Goal: Task Accomplishment & Management: Use online tool/utility

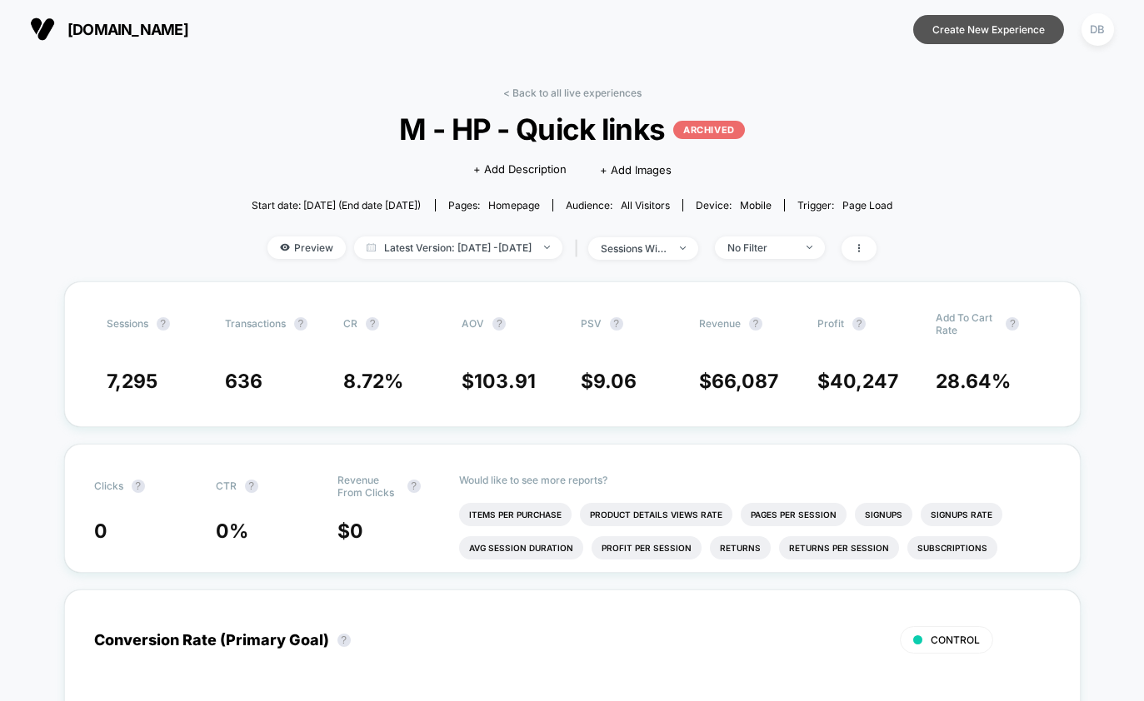
click at [977, 39] on button "Create New Experience" at bounding box center [988, 29] width 151 height 29
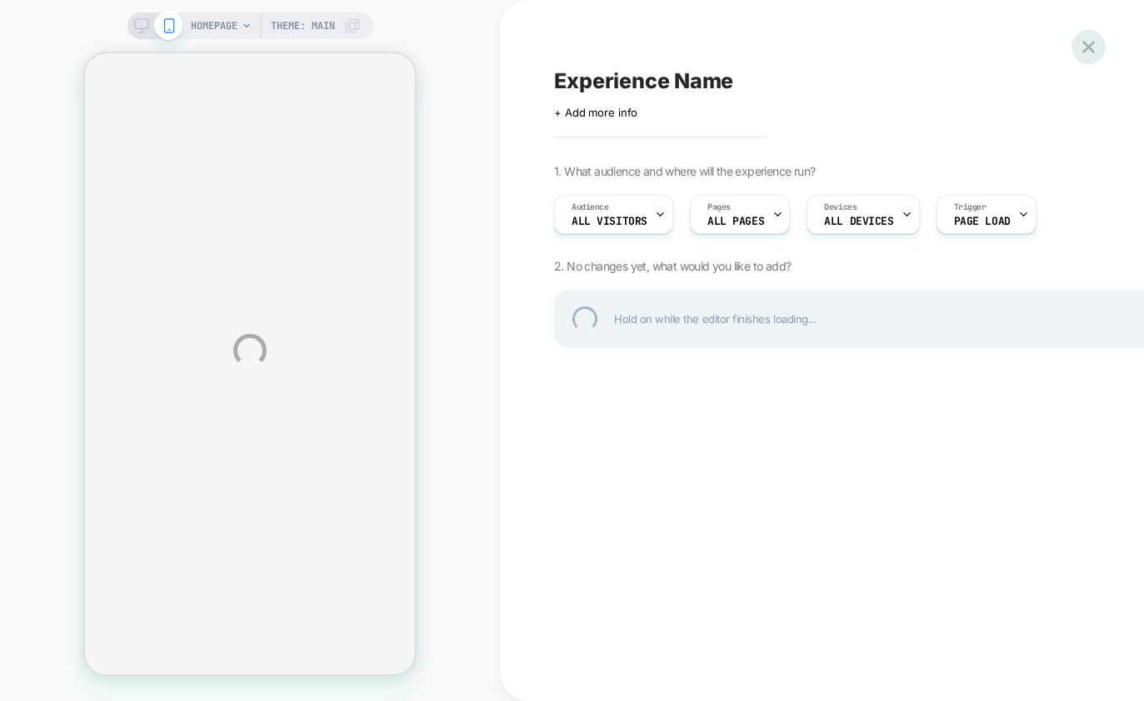
click at [1081, 51] on div at bounding box center [1088, 47] width 34 height 34
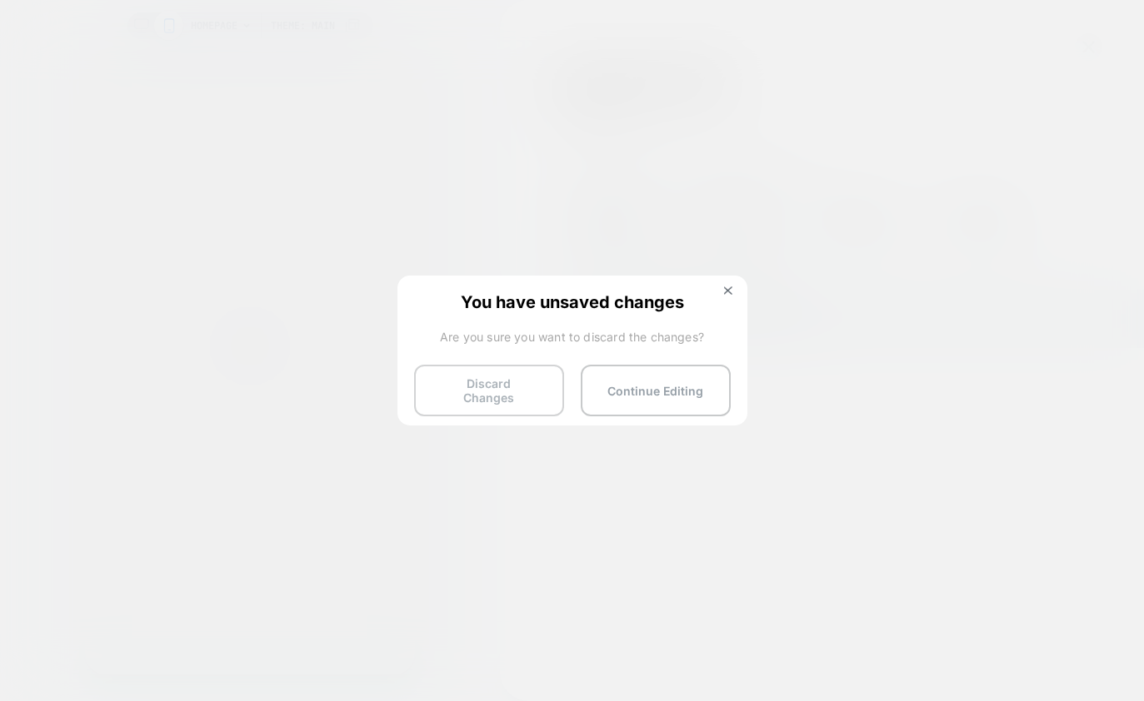
click at [502, 380] on button "Discard Changes" at bounding box center [489, 391] width 150 height 52
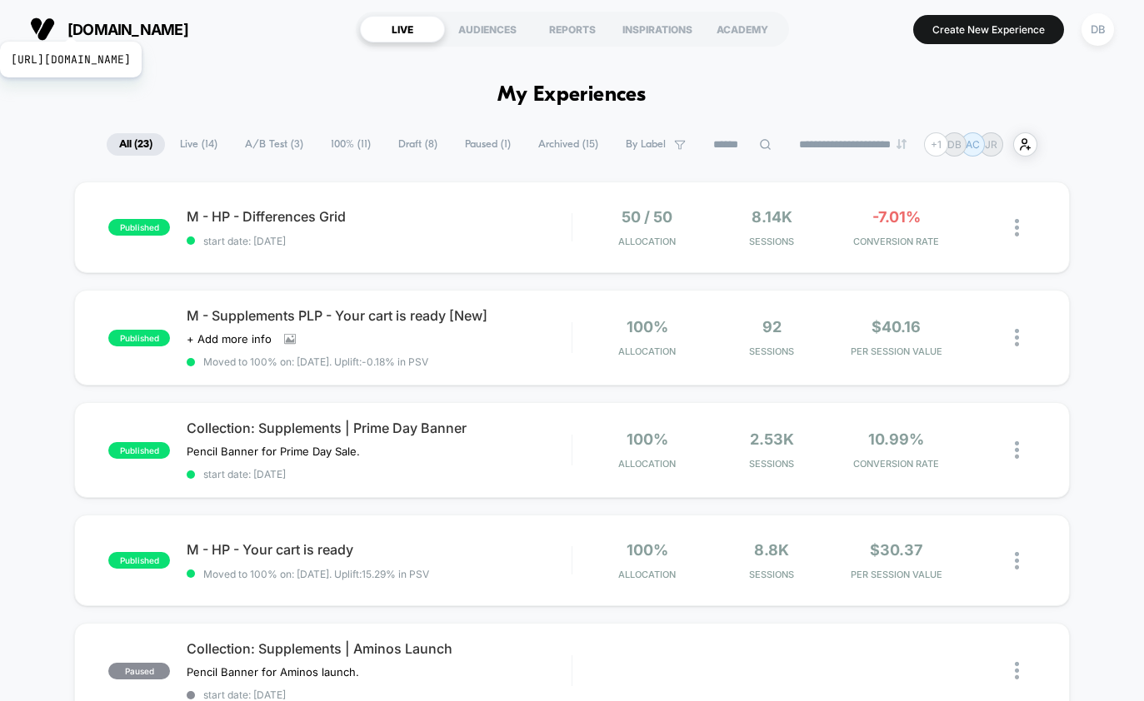
click at [107, 21] on span "[DOMAIN_NAME]" at bounding box center [127, 29] width 121 height 17
click at [39, 34] on img at bounding box center [42, 29] width 25 height 25
click at [1014, 37] on button "Create New Experience" at bounding box center [988, 29] width 151 height 29
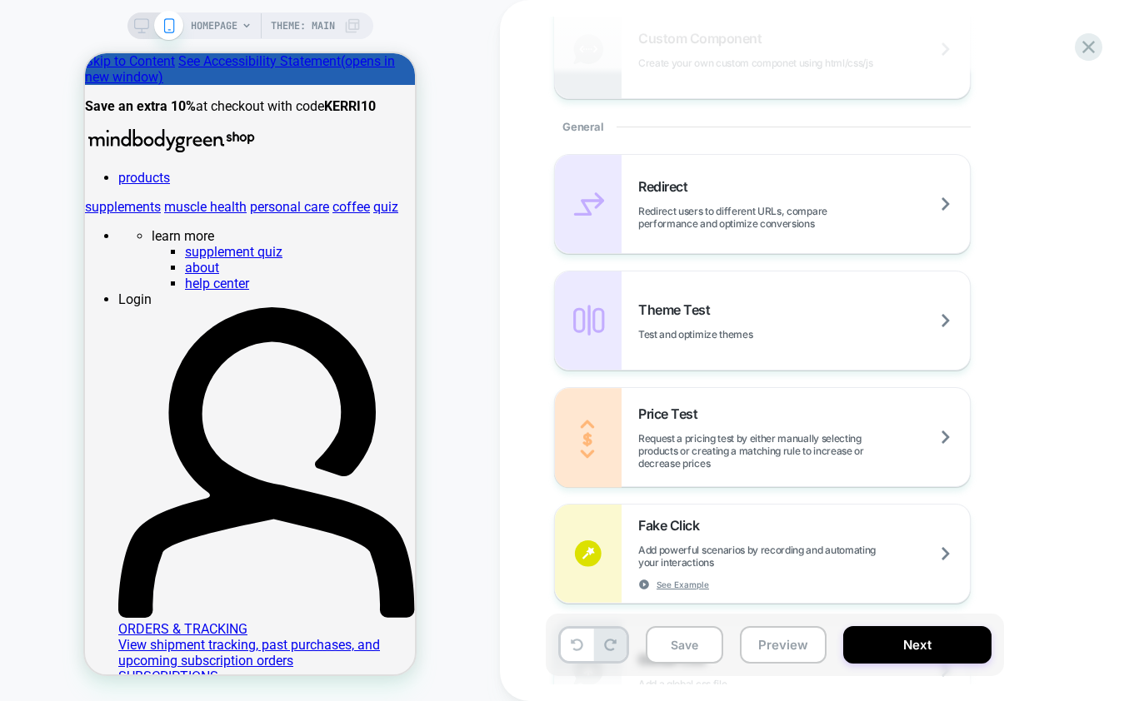
scroll to position [481, 0]
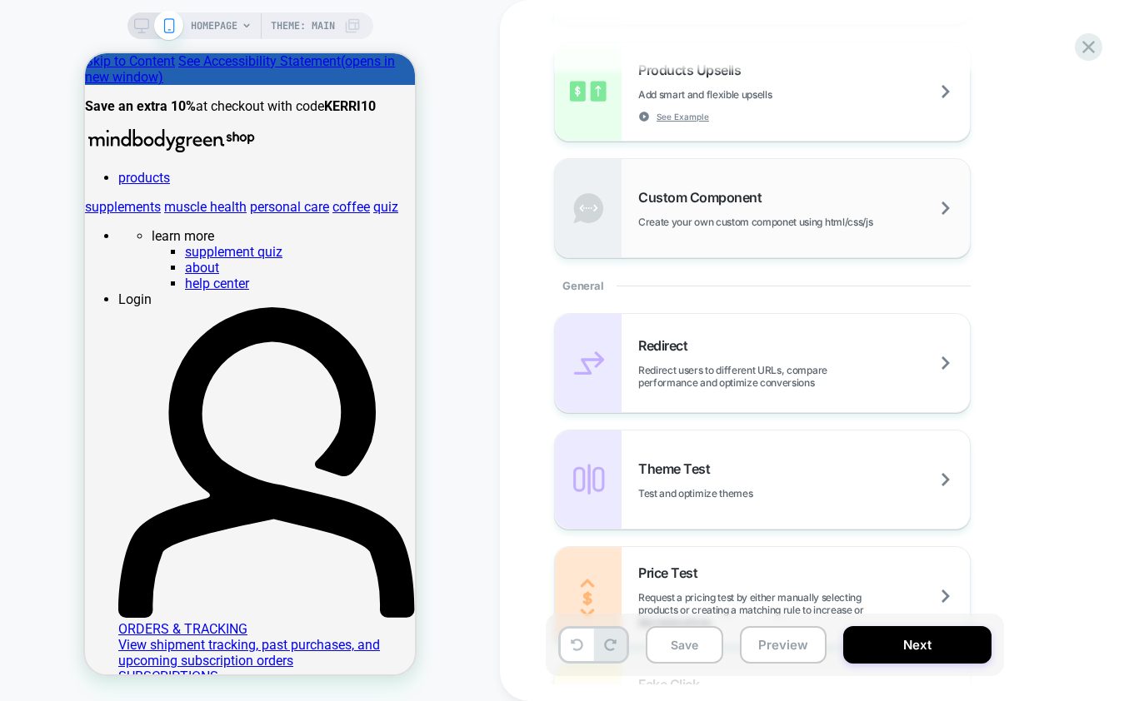
click at [835, 218] on span "Create your own custom componet using html/css/js" at bounding box center [796, 222] width 317 height 12
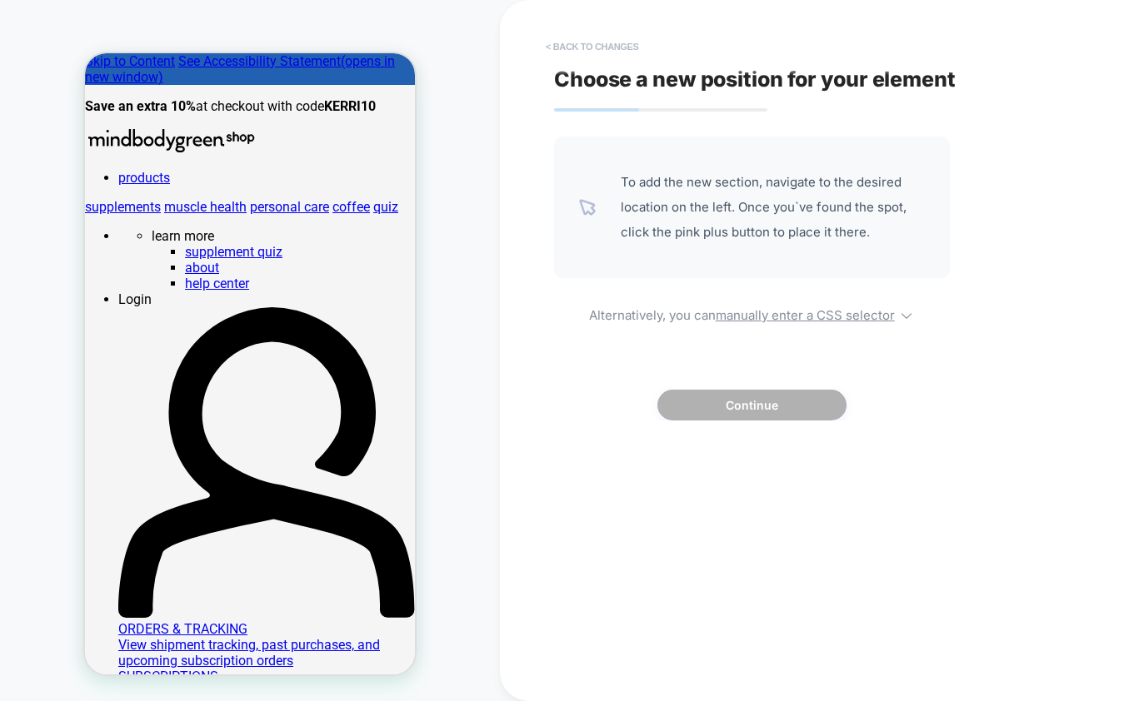
click at [562, 48] on button "< Back to changes" at bounding box center [592, 46] width 110 height 27
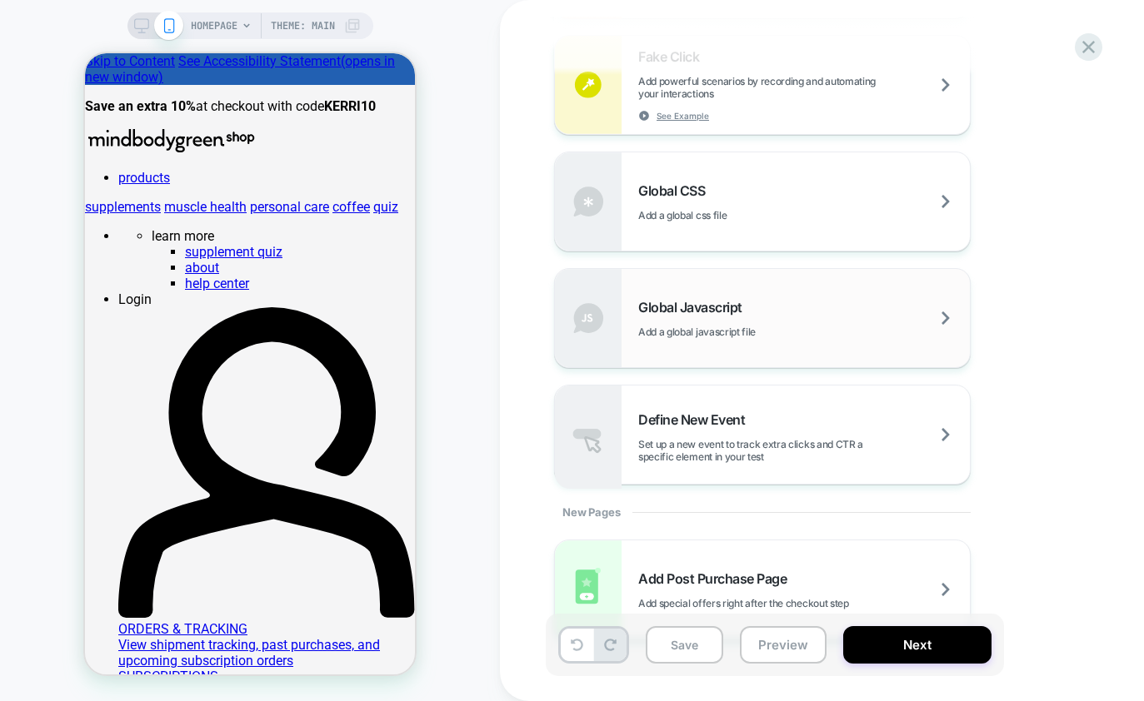
scroll to position [1102, 0]
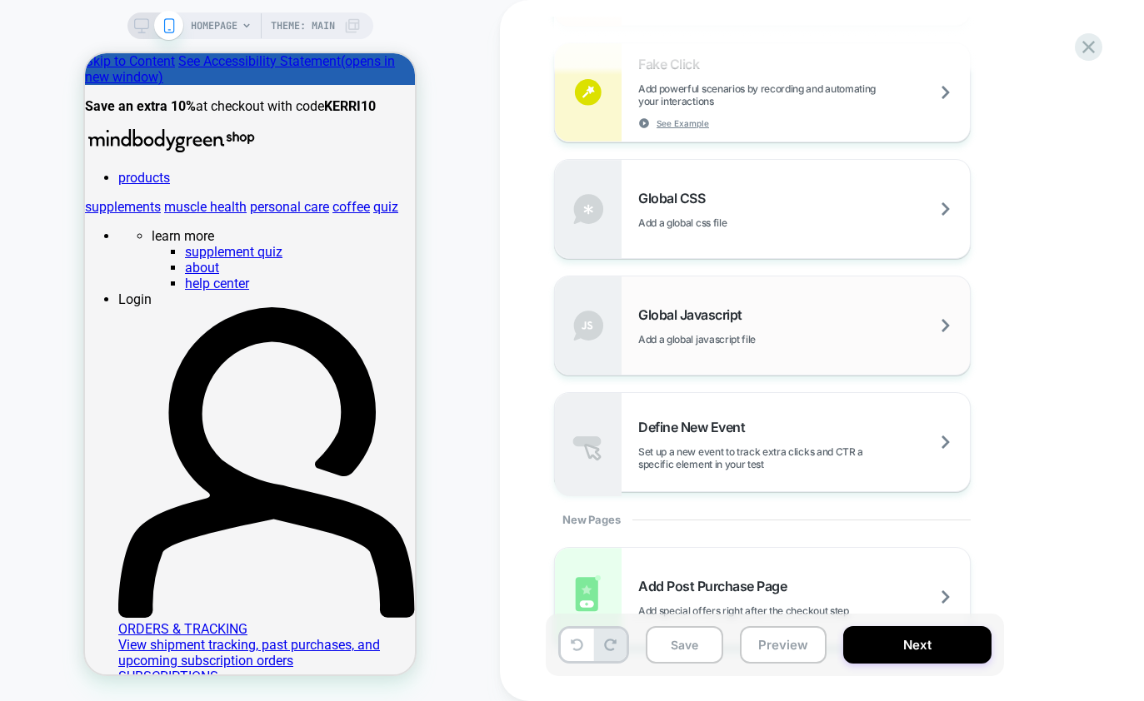
click at [769, 322] on div "Global Javascript Add a global javascript file" at bounding box center [804, 326] width 332 height 39
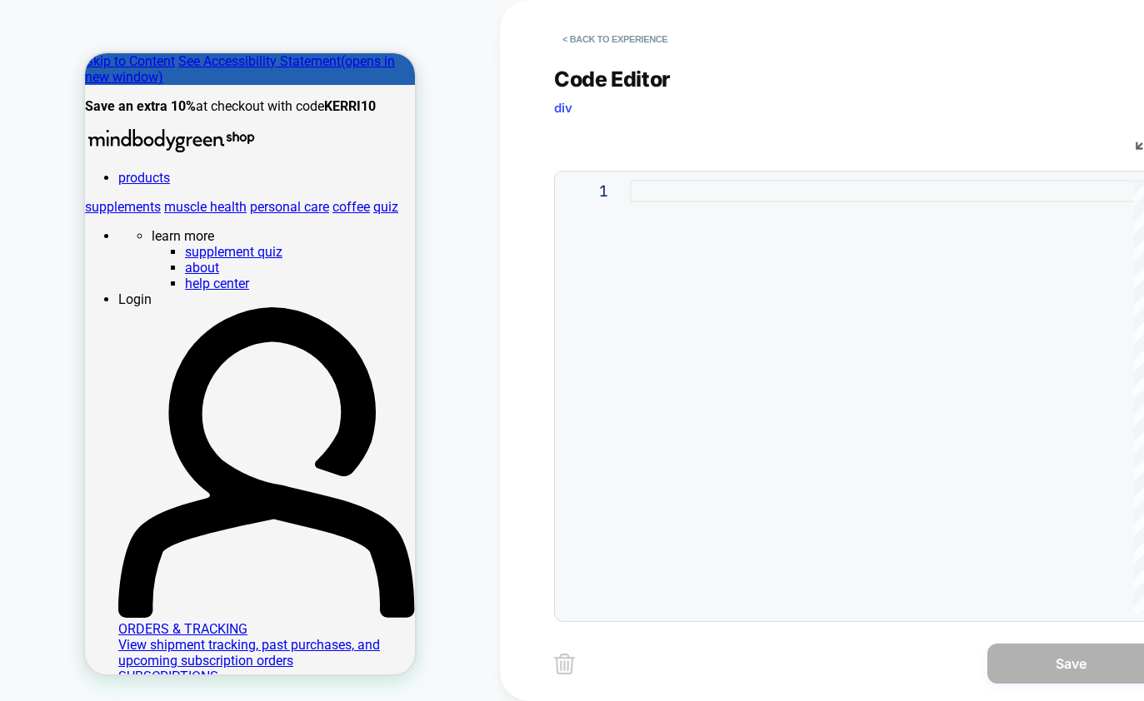
click at [712, 232] on div at bounding box center [887, 396] width 515 height 433
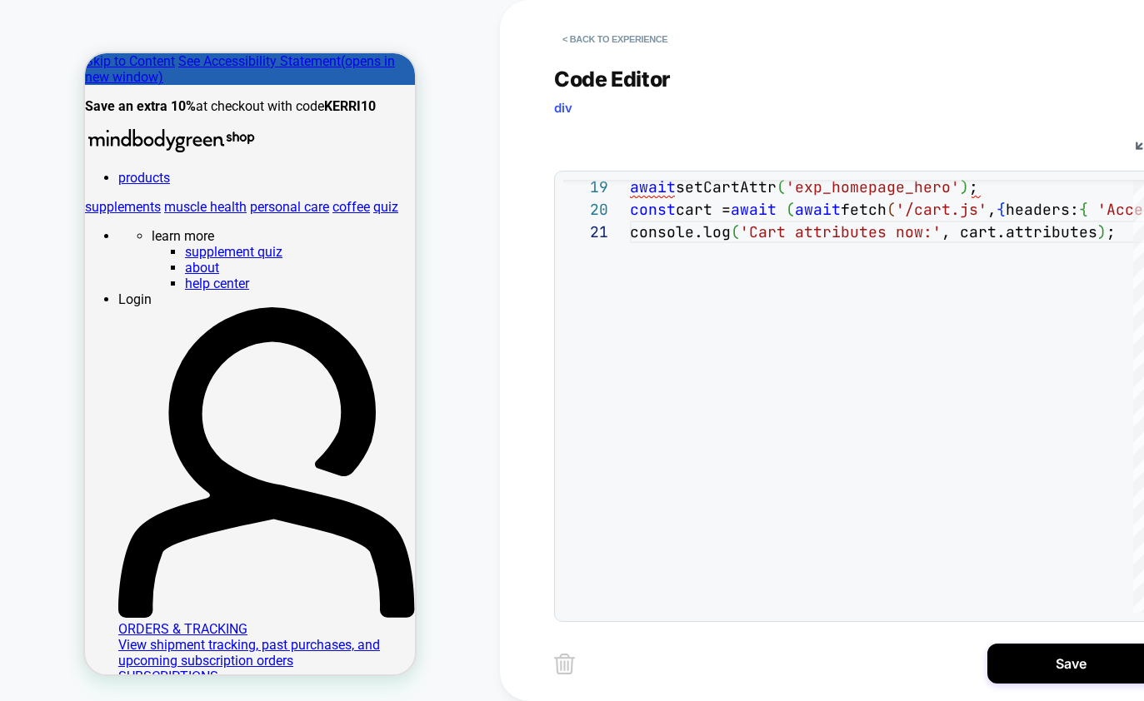
click at [764, 119] on div "Code Editor div" at bounding box center [854, 95] width 600 height 57
click at [661, 217] on div "const cart = await ( await fetch ( '/cart.js' , { headers: { 'Accept' : 'applic…" at bounding box center [1099, 212] width 938 height 883
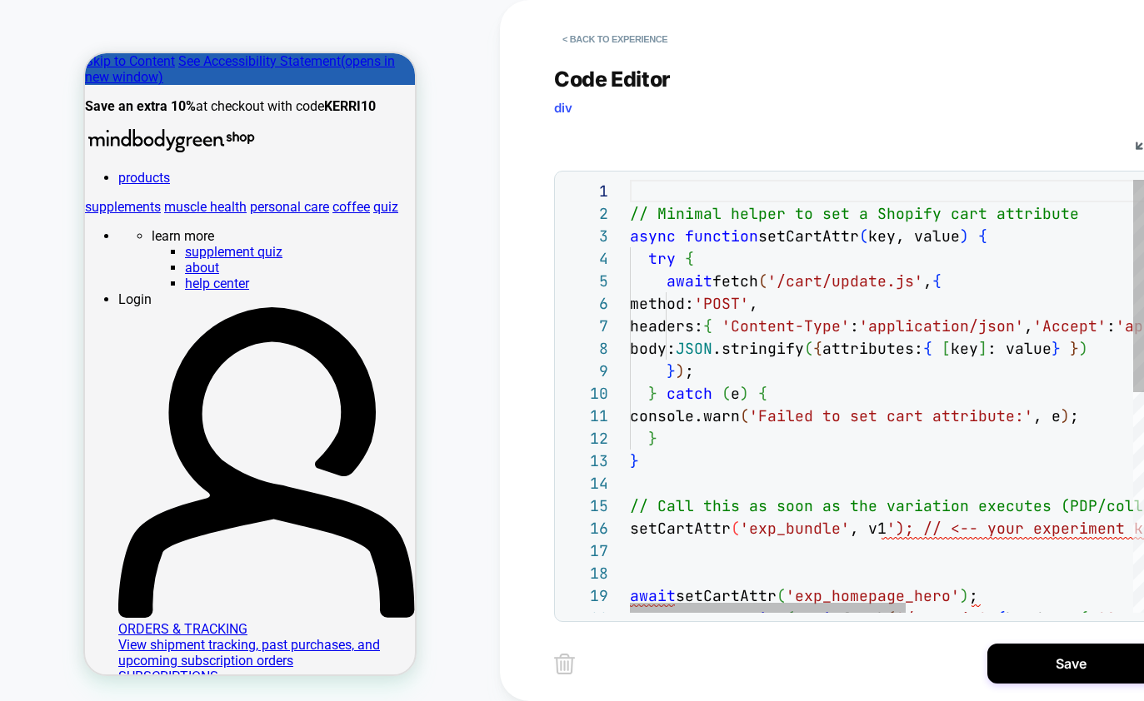
scroll to position [22, 0]
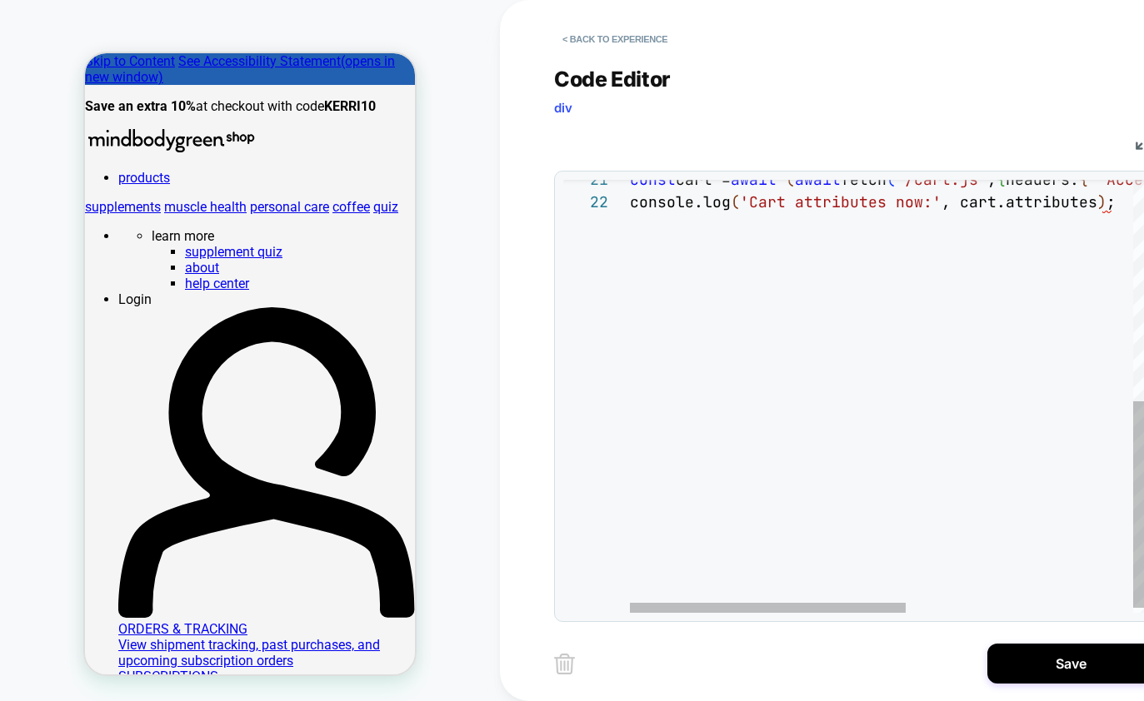
click at [706, 357] on div "const cart = await ( await fetch ( '/cart.js' , { headers: { 'Accept' : 'applic…" at bounding box center [1099, 170] width 938 height 905
type textarea "**********"
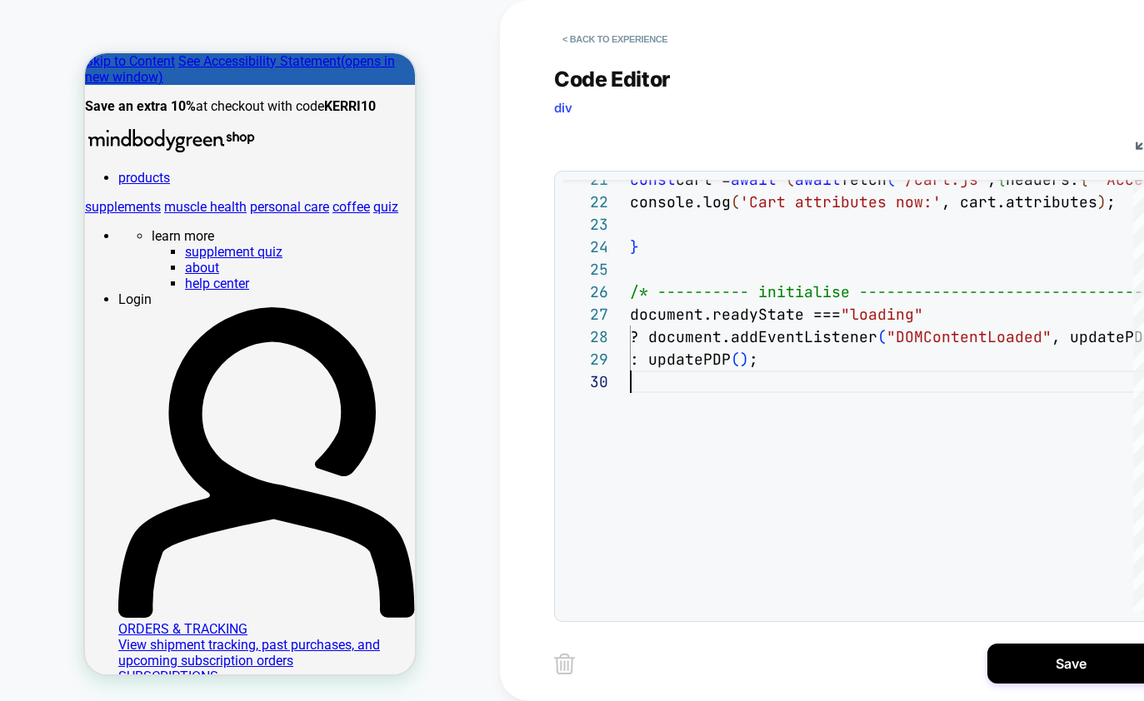
click at [523, 432] on div "**********" at bounding box center [866, 350] width 733 height 701
click at [1036, 662] on button "Save" at bounding box center [1070, 664] width 167 height 40
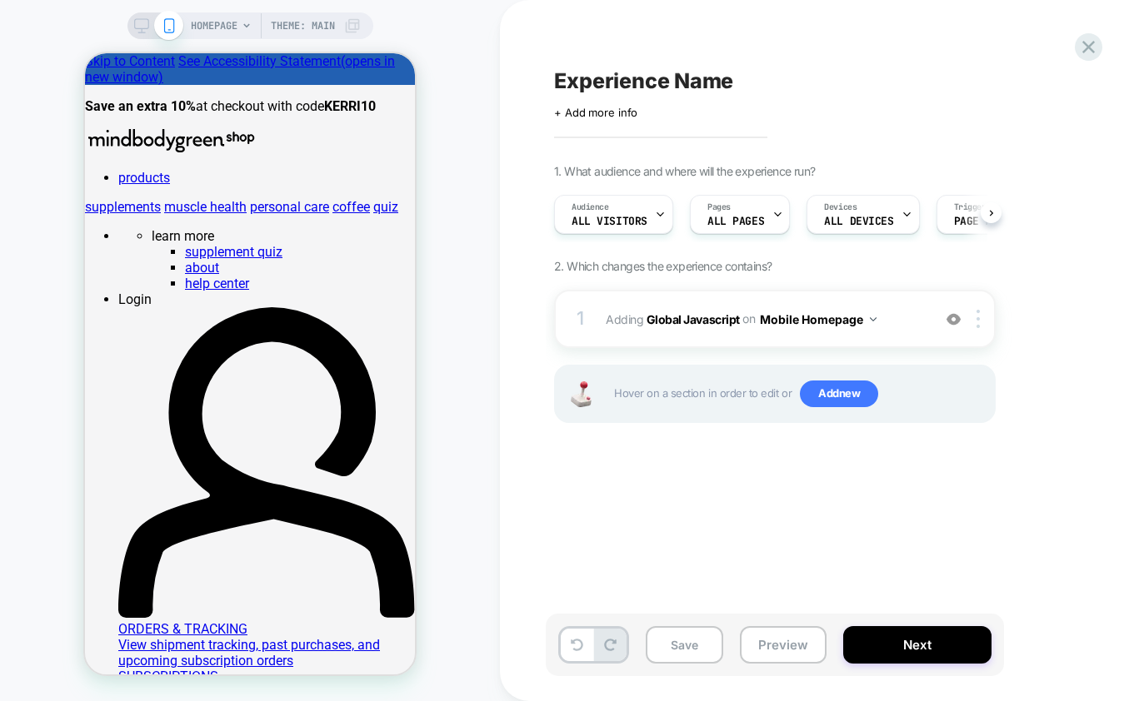
scroll to position [0, 1]
click at [856, 399] on span "Add new" at bounding box center [839, 394] width 78 height 27
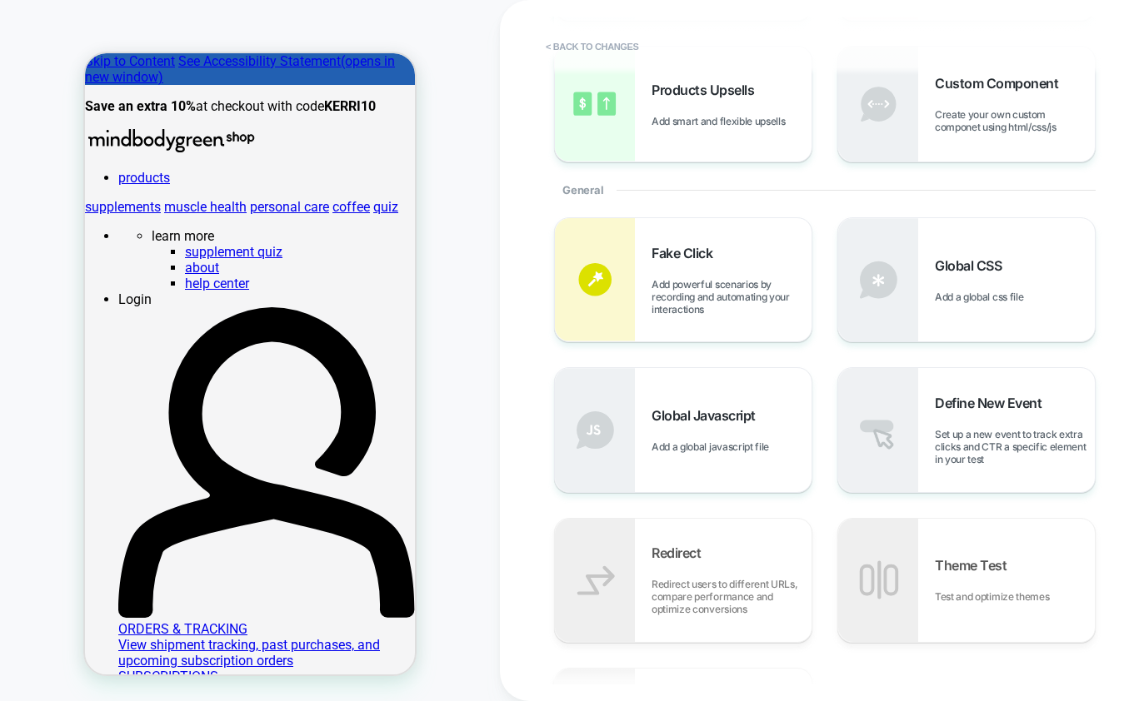
scroll to position [187, 0]
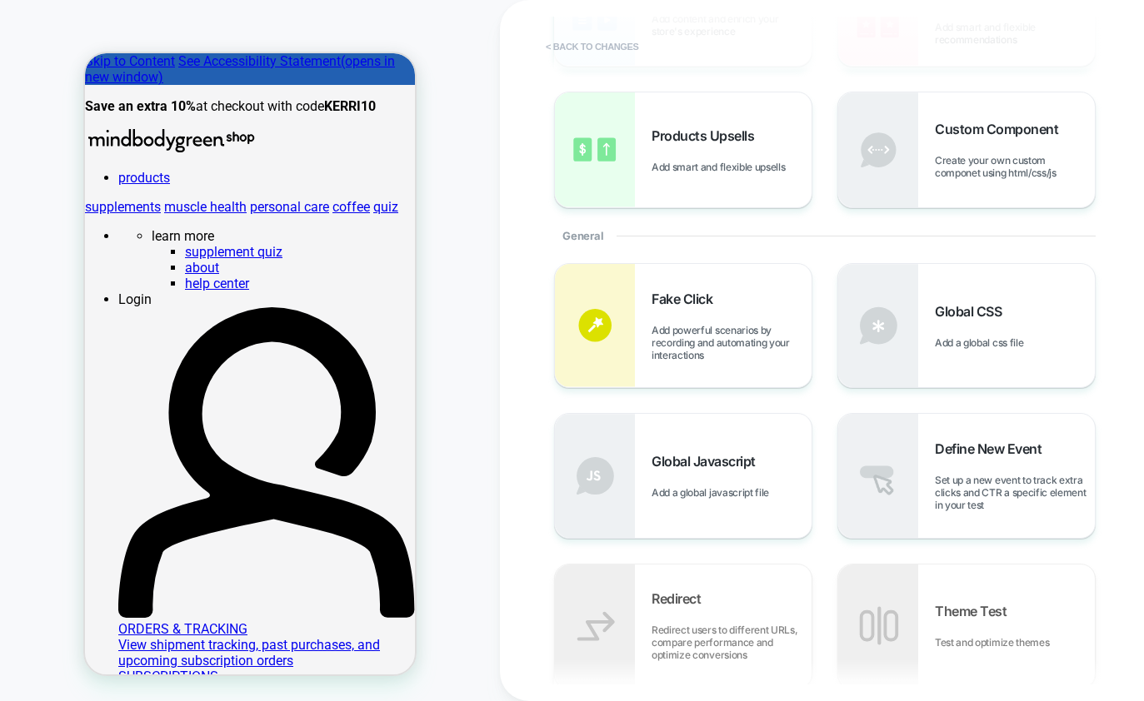
click at [590, 52] on button "< Back to changes" at bounding box center [592, 46] width 110 height 27
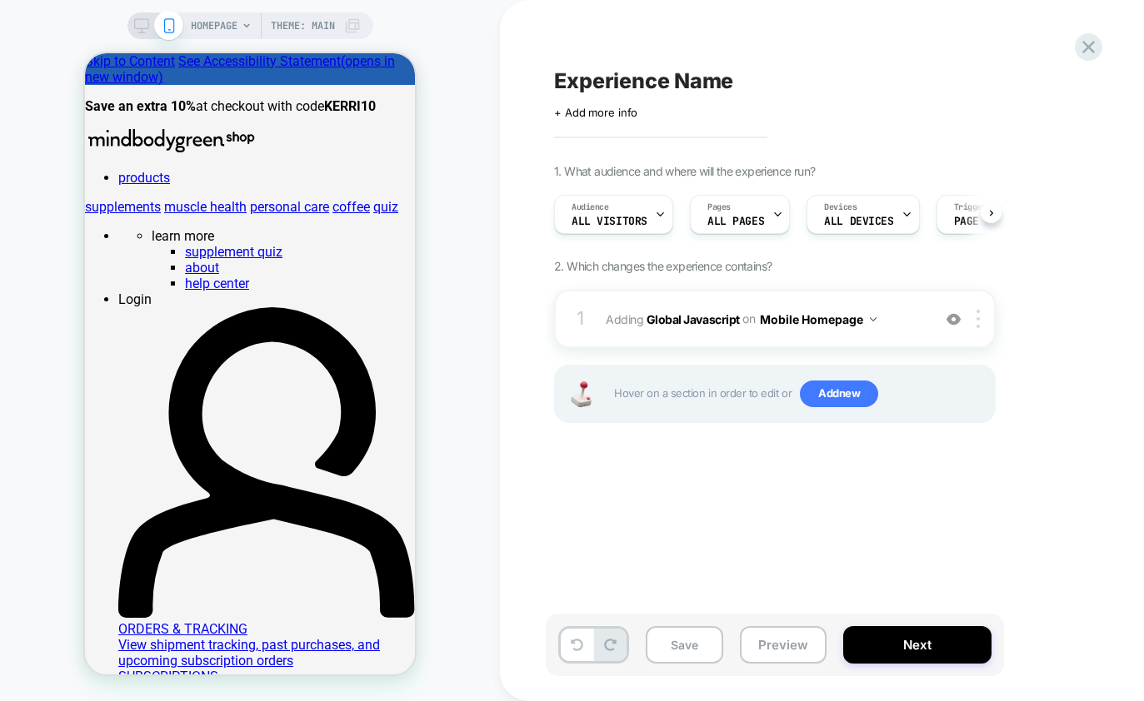
scroll to position [0, 1]
click at [736, 207] on div "Pages ALL PAGES" at bounding box center [735, 214] width 90 height 37
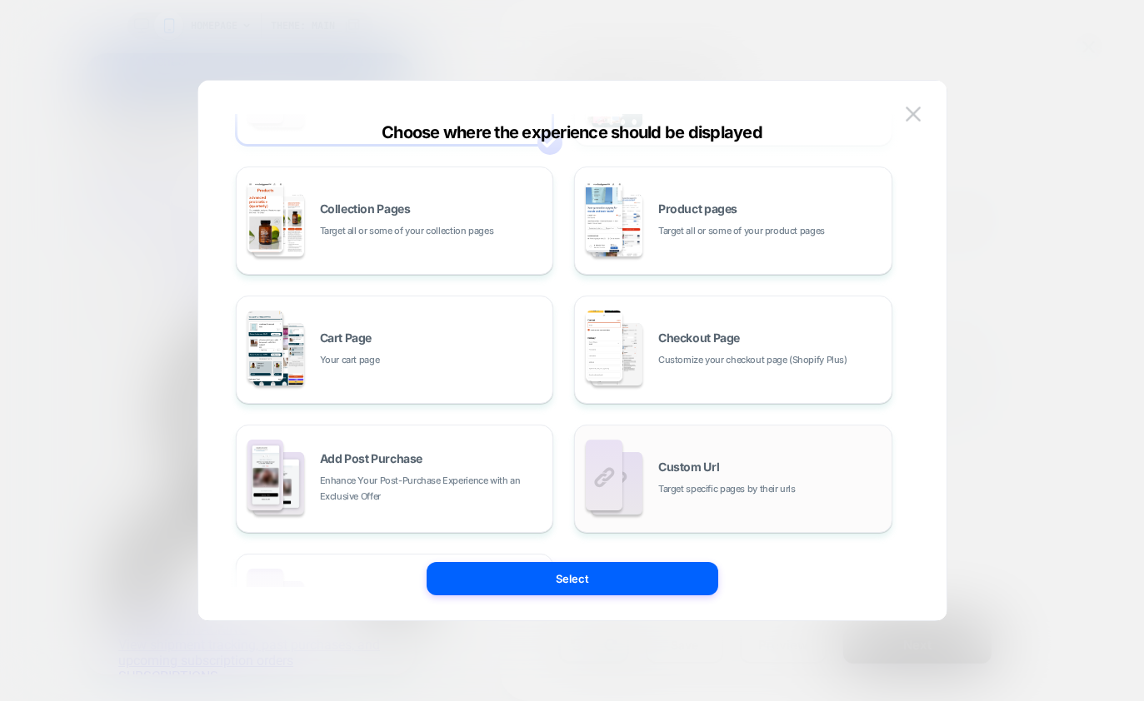
scroll to position [0, 0]
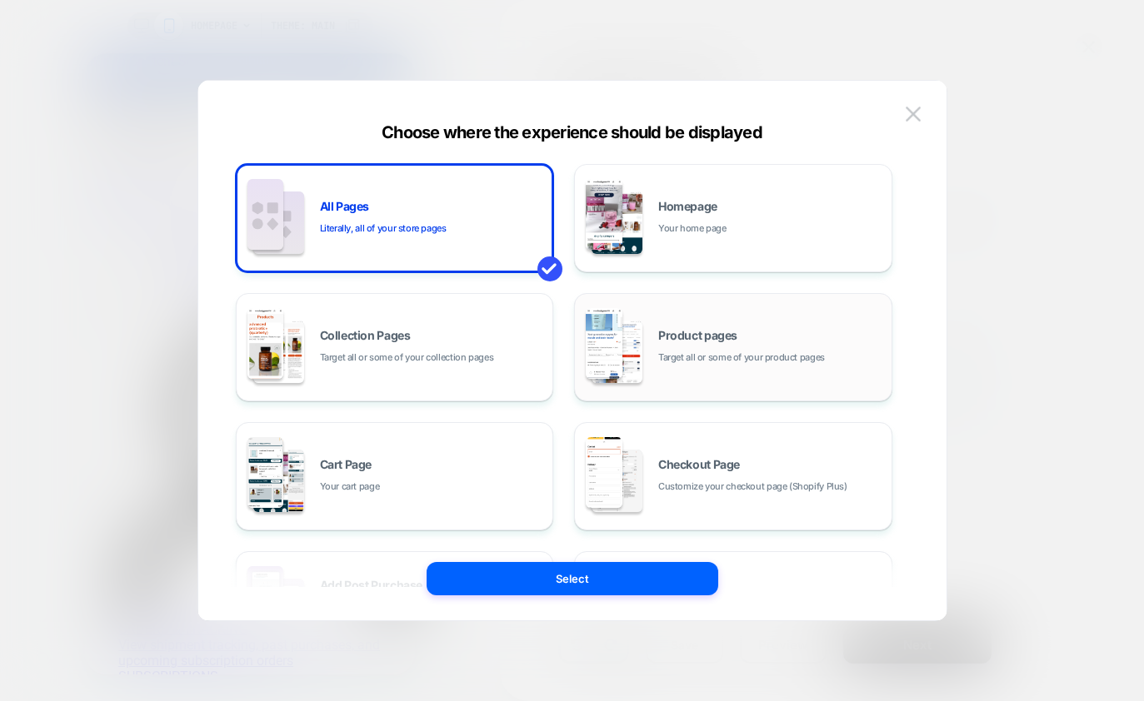
click at [676, 367] on div "Product pages Target all or some of your product pages" at bounding box center [733, 348] width 300 height 92
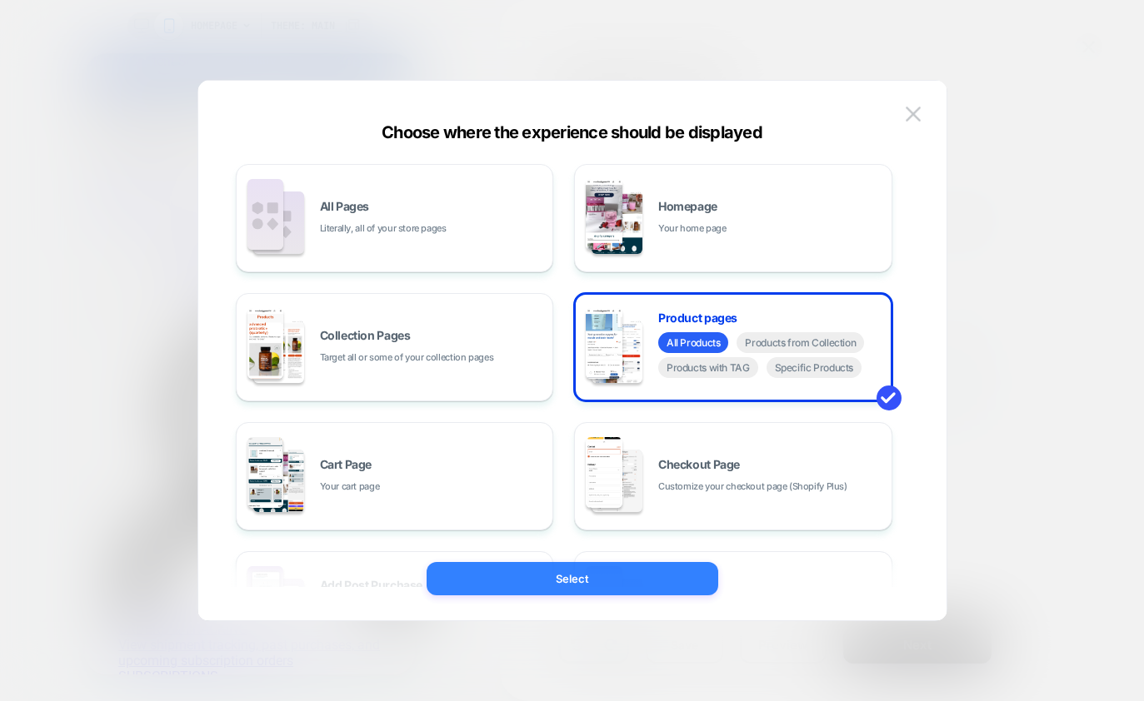
click at [596, 583] on button "Select" at bounding box center [573, 578] width 292 height 33
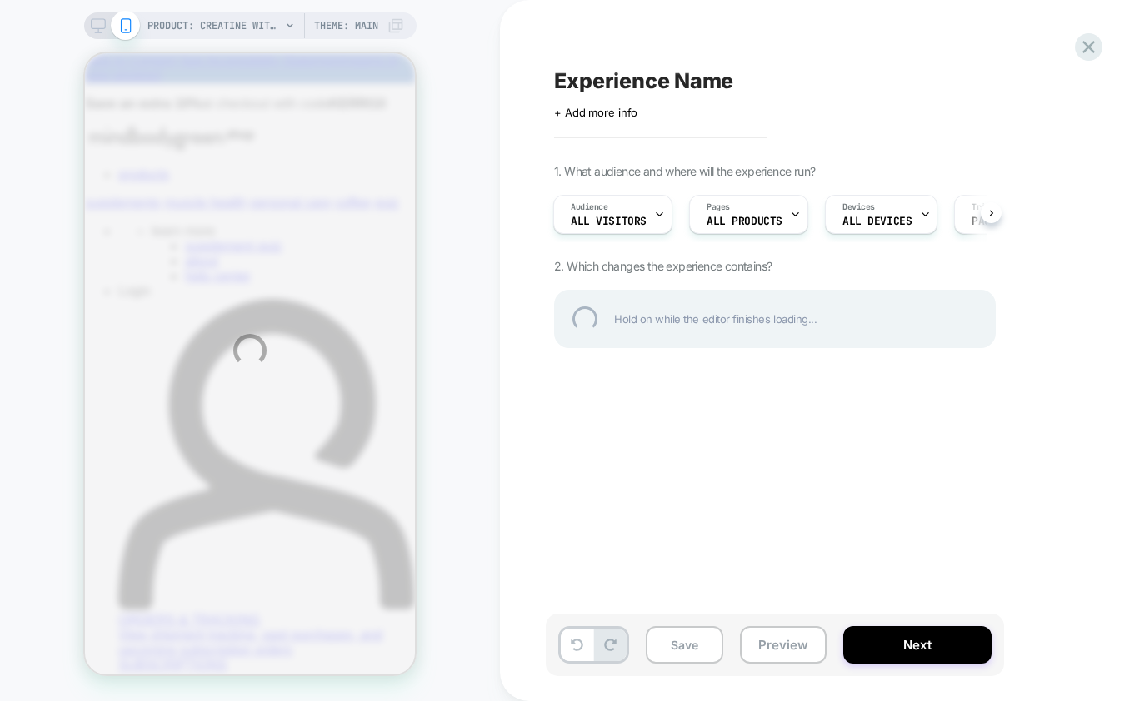
click at [992, 215] on div "PRODUCT: creatine with taurine+ drink mixes (3 Month Plan) PRODUCT: creatine wi…" at bounding box center [572, 350] width 1144 height 701
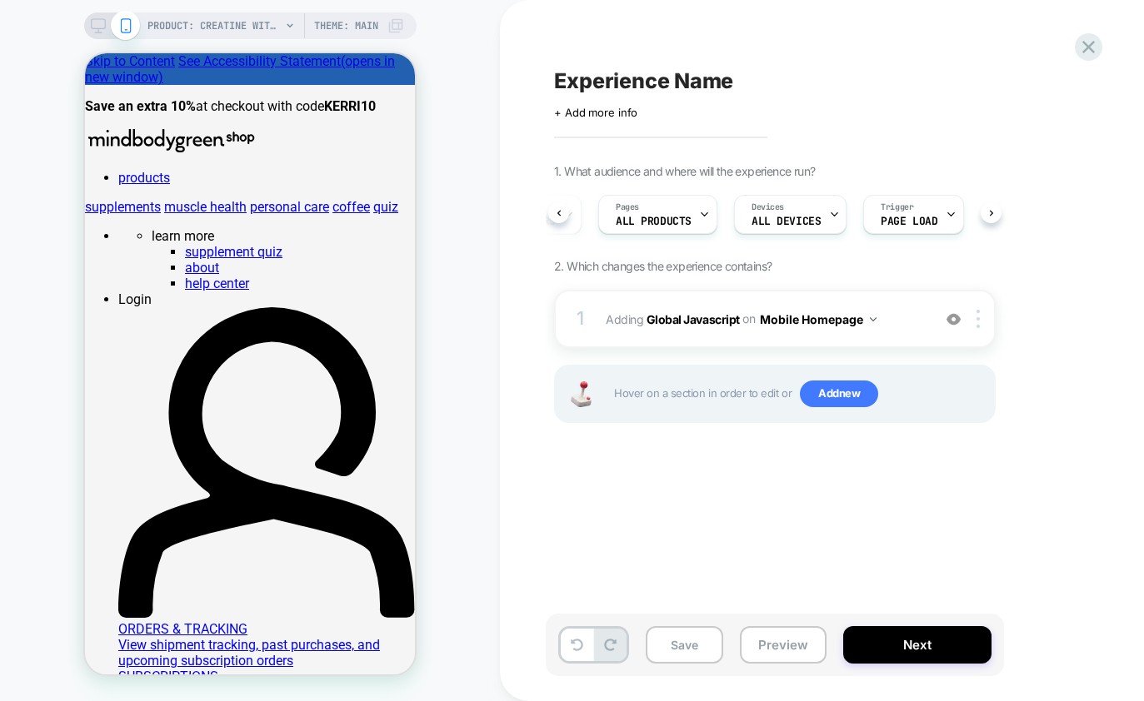
scroll to position [0, 105]
click at [893, 220] on span "Page Load" at bounding box center [895, 222] width 57 height 12
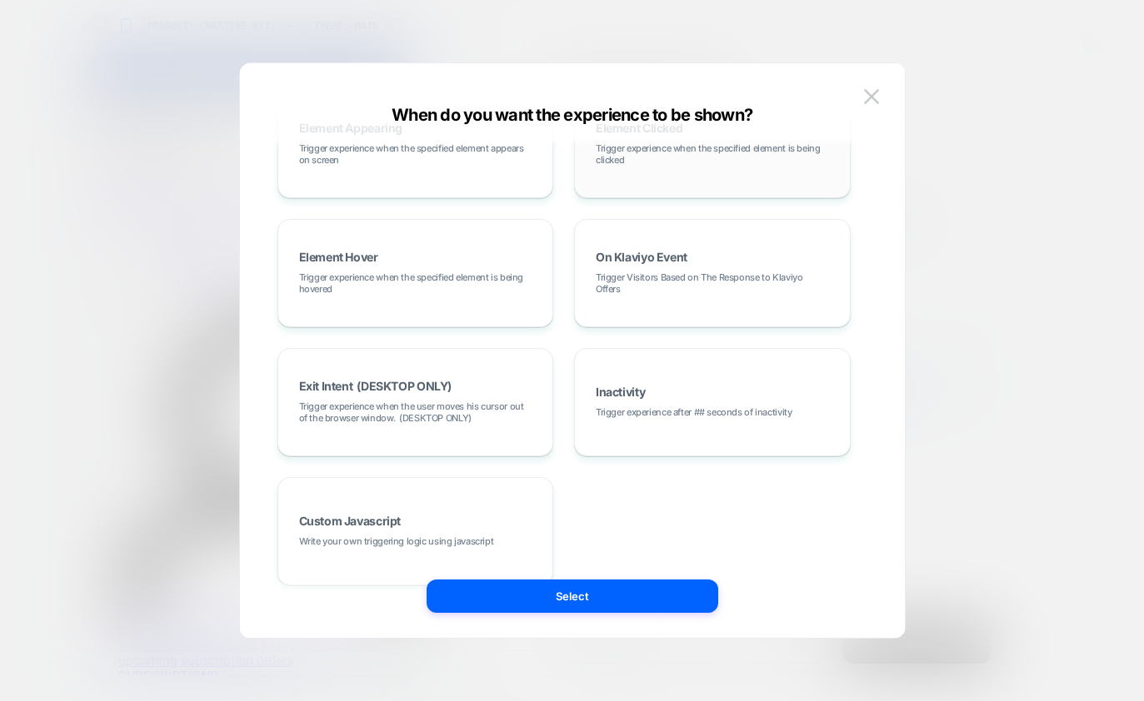
scroll to position [217, 0]
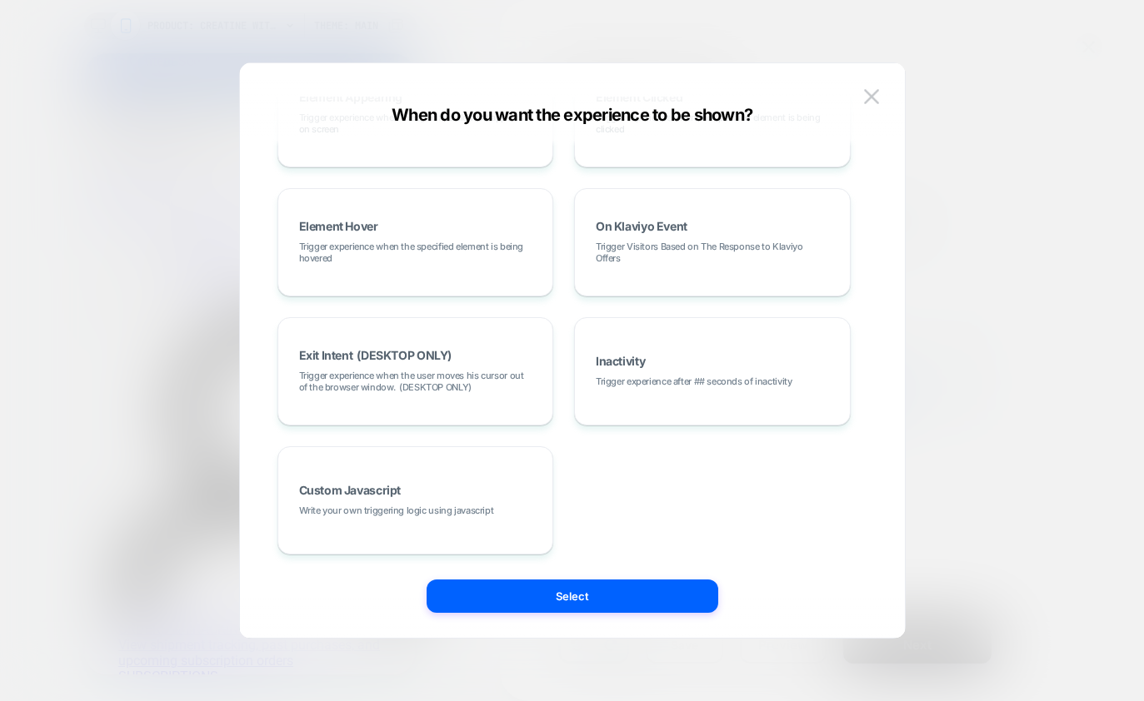
click at [926, 288] on div at bounding box center [572, 350] width 1144 height 701
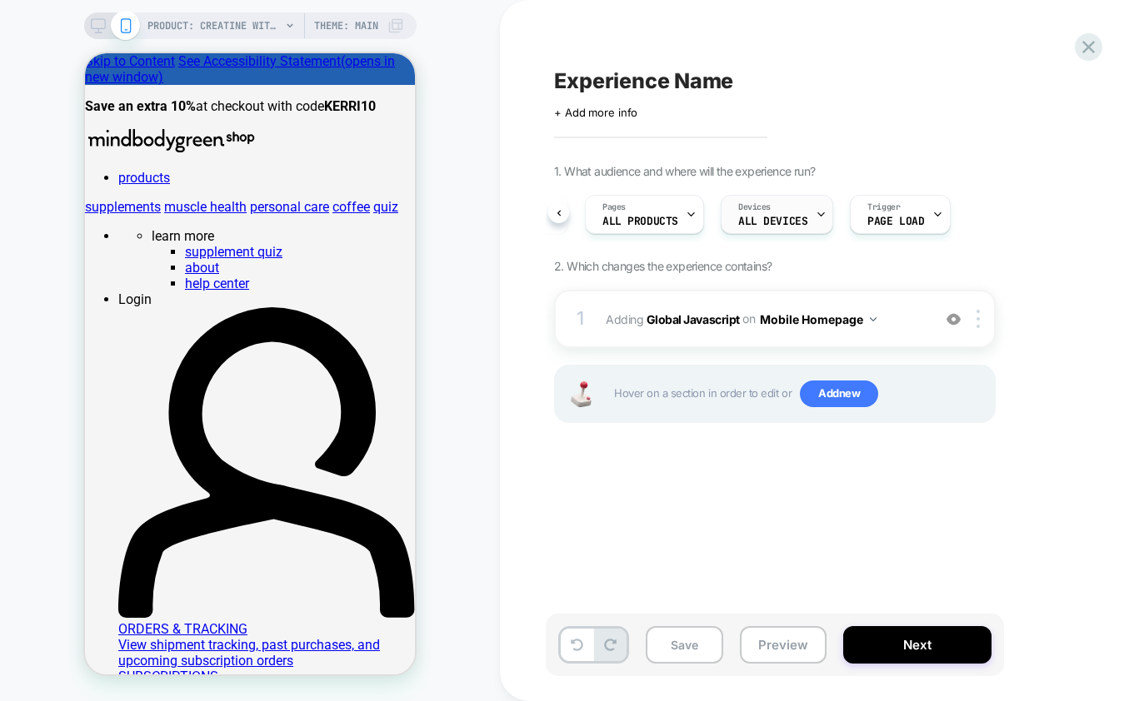
click at [793, 212] on div "Devices ALL DEVICES" at bounding box center [772, 214] width 102 height 37
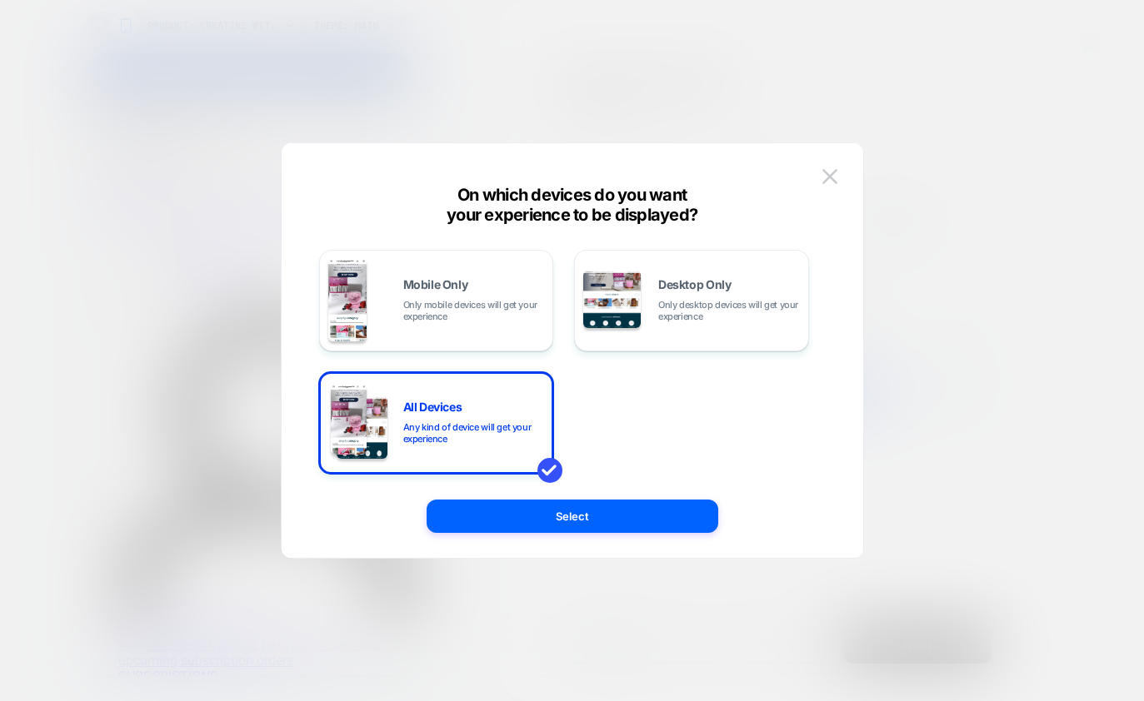
click at [907, 217] on div at bounding box center [572, 350] width 1144 height 701
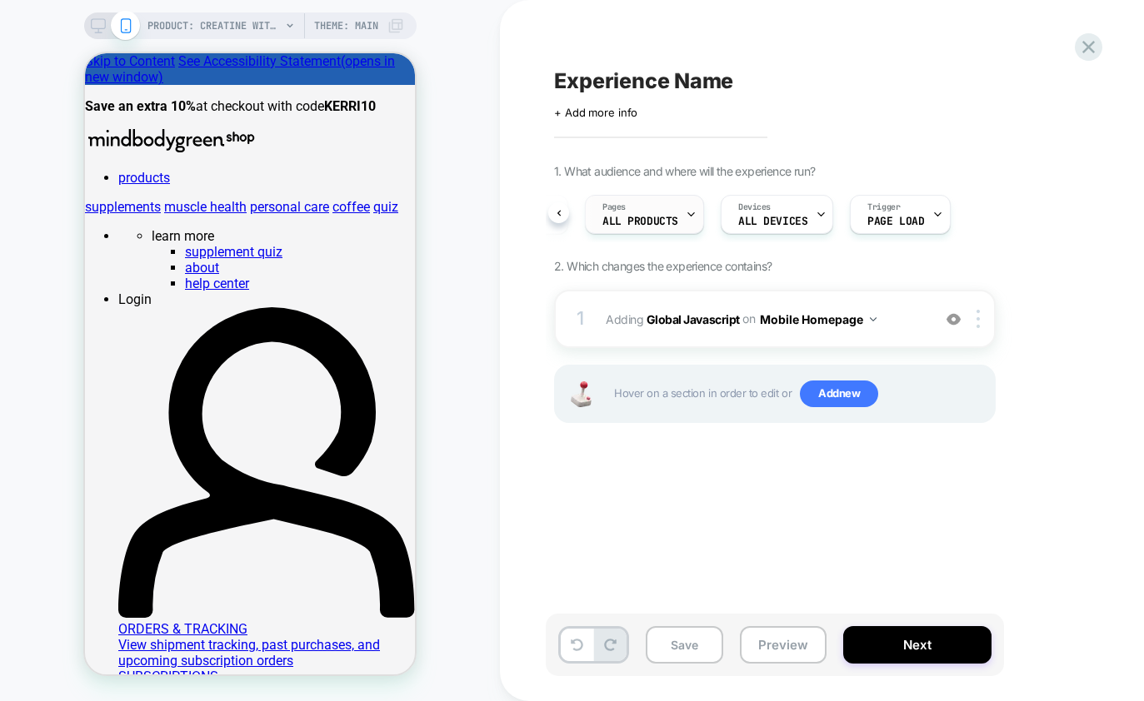
click at [642, 216] on span "ALL PRODUCTS" at bounding box center [640, 222] width 76 height 12
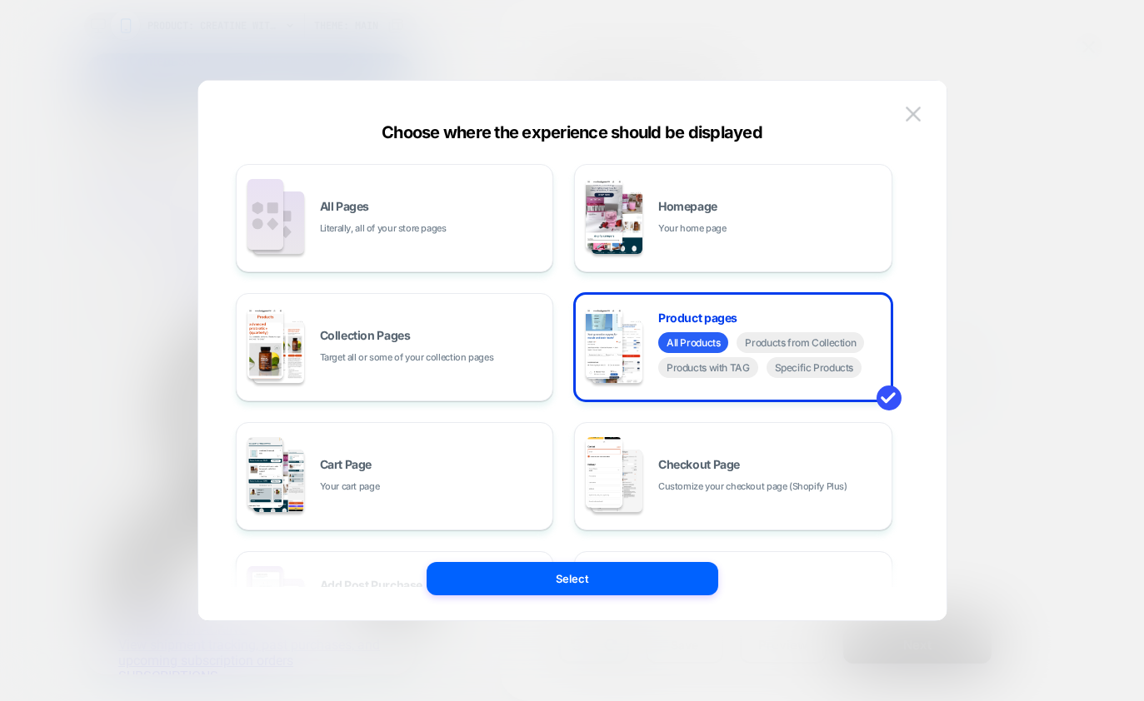
click at [980, 217] on div at bounding box center [572, 350] width 1144 height 701
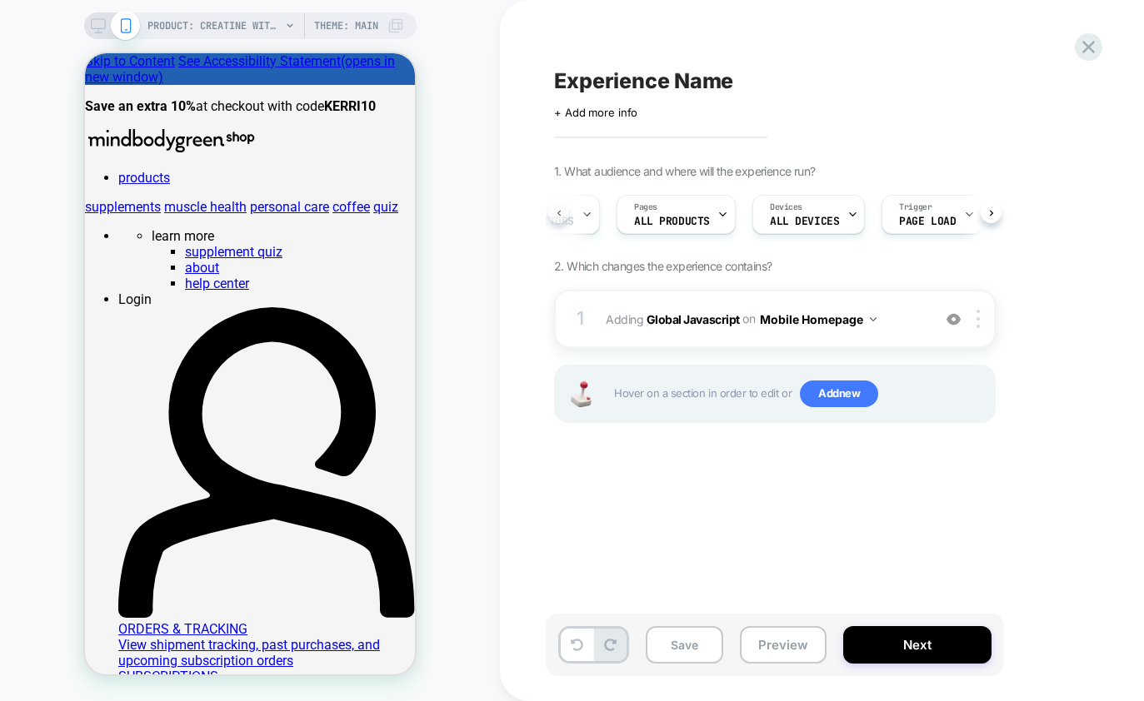
click at [564, 212] on button at bounding box center [558, 212] width 21 height 21
click at [845, 322] on button "Mobile Homepage" at bounding box center [818, 319] width 117 height 24
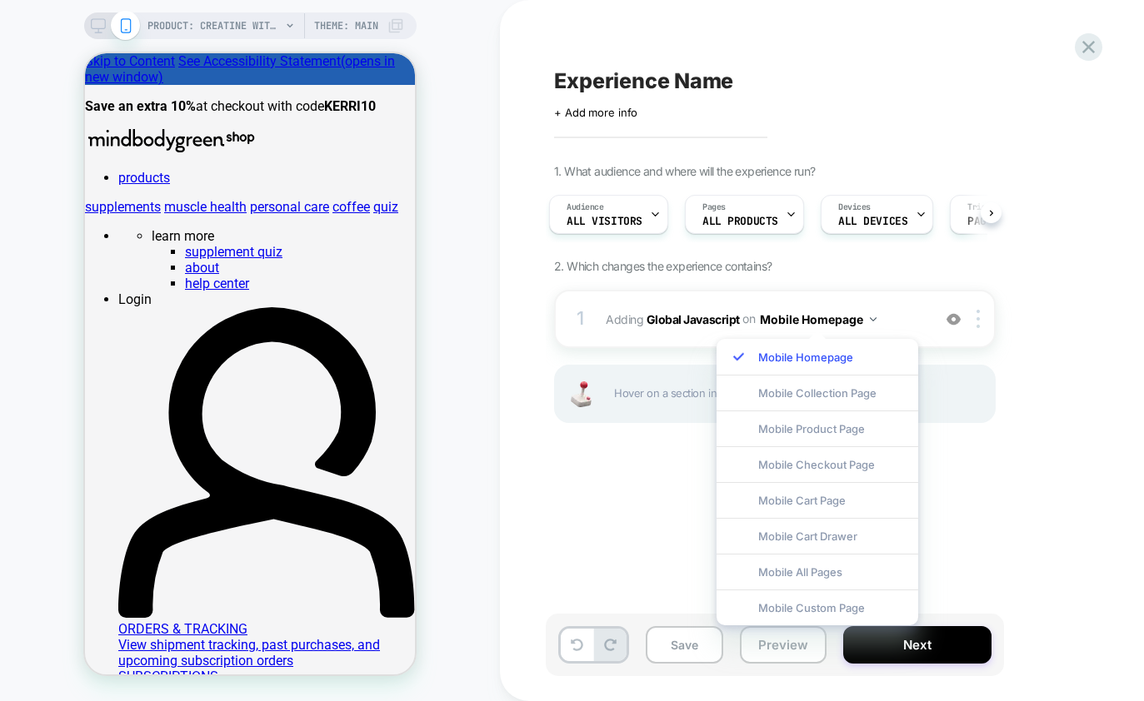
click at [1008, 402] on div "1. What audience and where will the experience run? Audience All Visitors Pages…" at bounding box center [858, 314] width 608 height 301
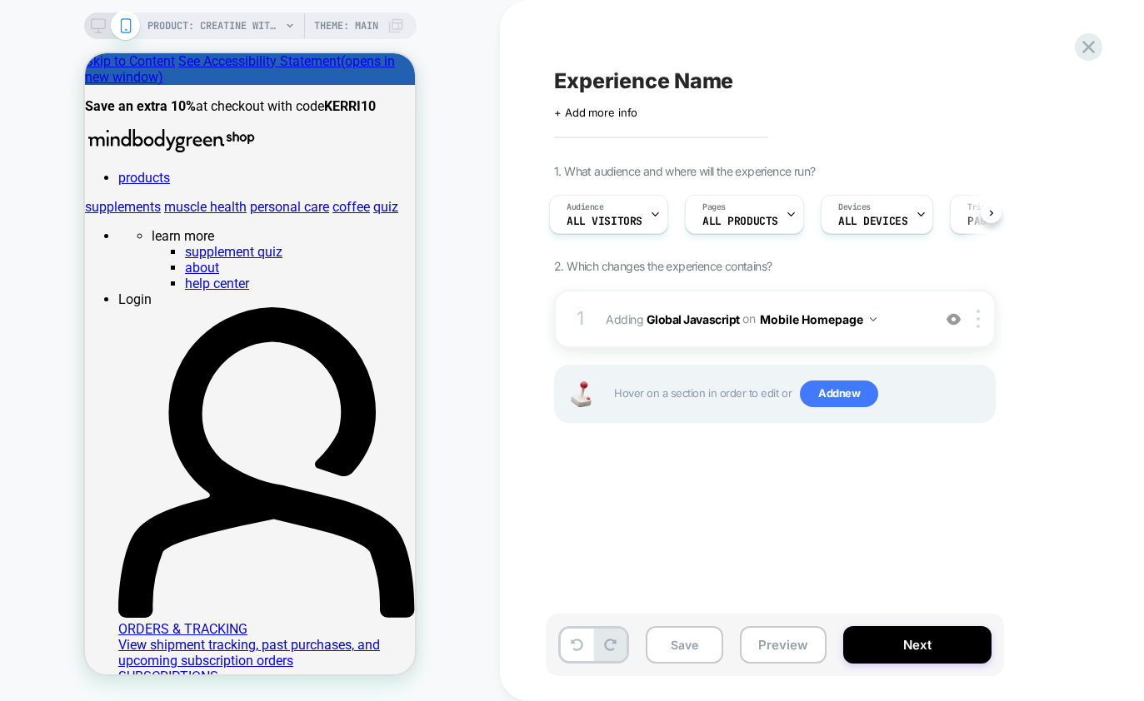
click at [97, 33] on div "PRODUCT: creatine with taurine+ drink mixes (3 Month Plan) Theme: MAIN" at bounding box center [250, 25] width 332 height 27
click at [100, 25] on icon at bounding box center [98, 25] width 15 height 15
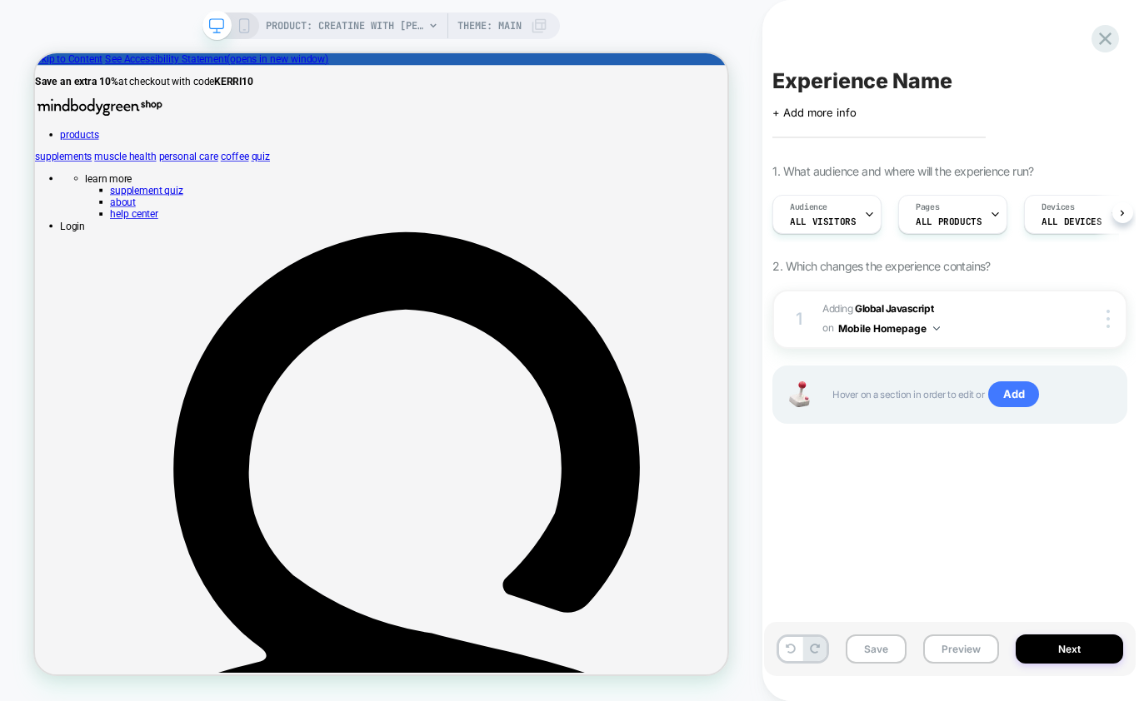
scroll to position [0, 1]
click at [934, 331] on button "Mobile Homepage" at bounding box center [889, 328] width 102 height 21
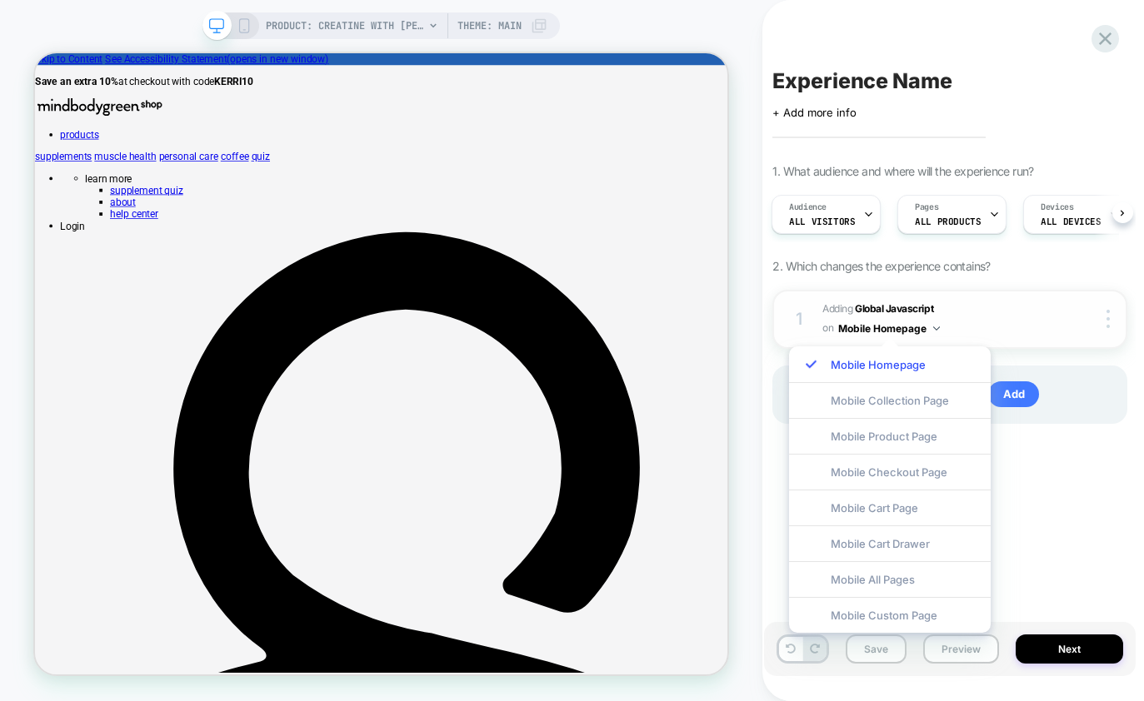
click at [934, 331] on button "Mobile Homepage" at bounding box center [889, 328] width 102 height 21
click at [942, 306] on span "Adding Global Javascript on Mobile Homepage" at bounding box center [935, 319] width 226 height 39
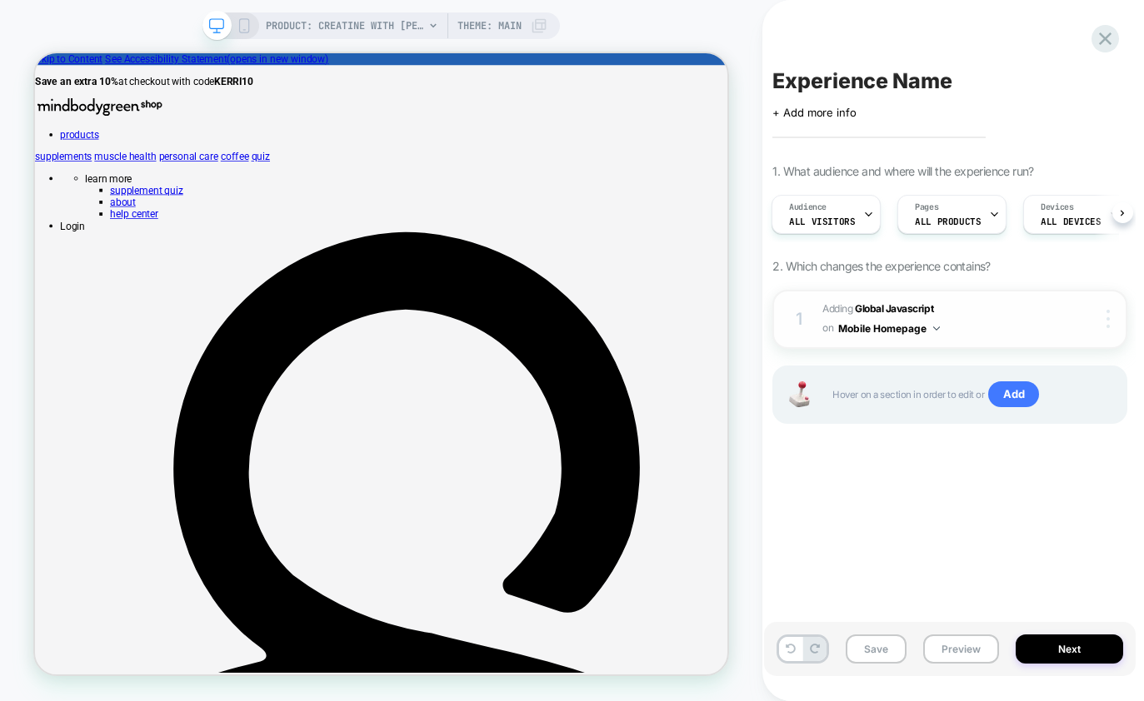
click at [1107, 318] on img at bounding box center [1107, 319] width 3 height 18
click at [847, 307] on span "Adding Global Javascript on Mobile Homepage" at bounding box center [935, 319] width 226 height 39
click at [873, 302] on span "Adding Global Javascript on Mobile Homepage" at bounding box center [935, 319] width 226 height 39
click at [875, 306] on b "Global Javascript" at bounding box center [894, 308] width 78 height 12
click at [964, 325] on span "Adding Global Javascript on Mobile Homepage" at bounding box center [935, 319] width 226 height 39
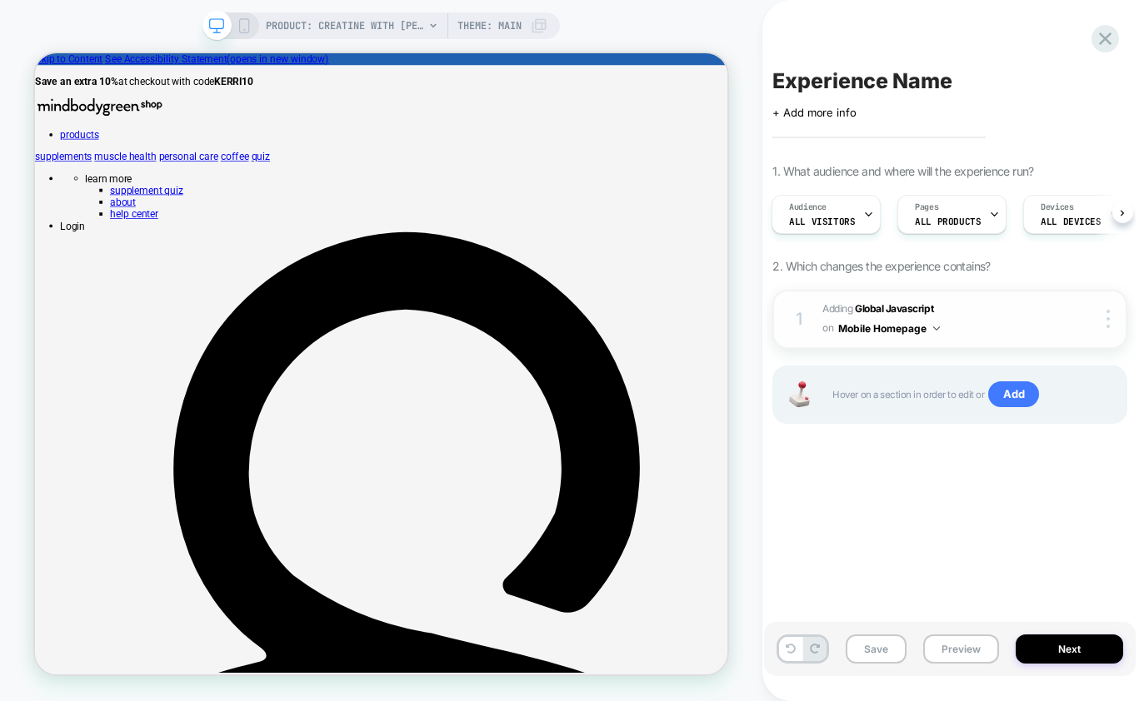
click at [930, 323] on button "Mobile Homepage" at bounding box center [889, 328] width 102 height 21
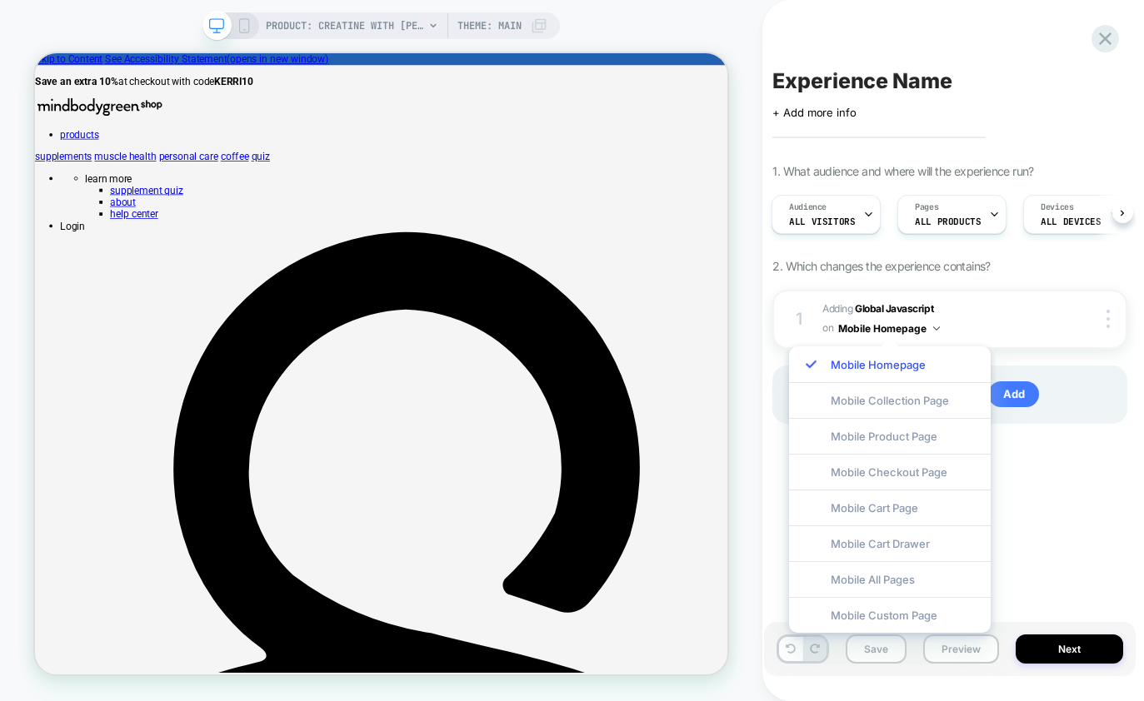
click at [1082, 427] on div "1 Adding Global Javascript on Mobile Homepage Copy to Desktop Target All Device…" at bounding box center [949, 378] width 355 height 176
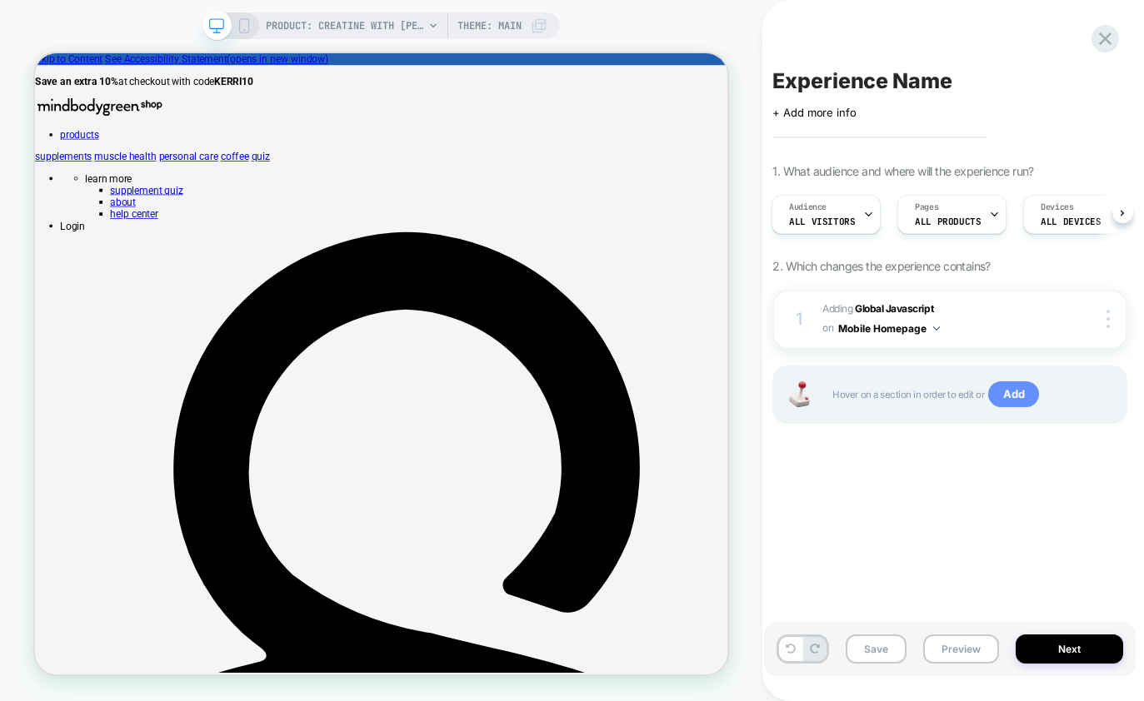
click at [1007, 389] on span "Add" at bounding box center [1013, 395] width 51 height 27
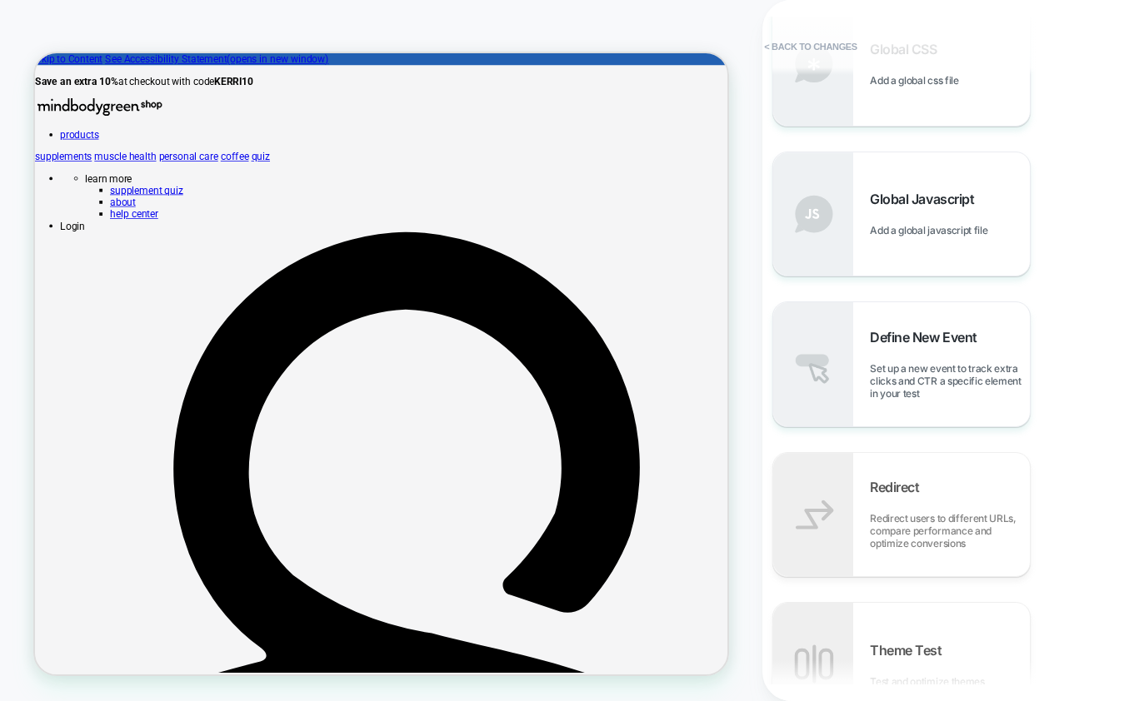
scroll to position [887, 0]
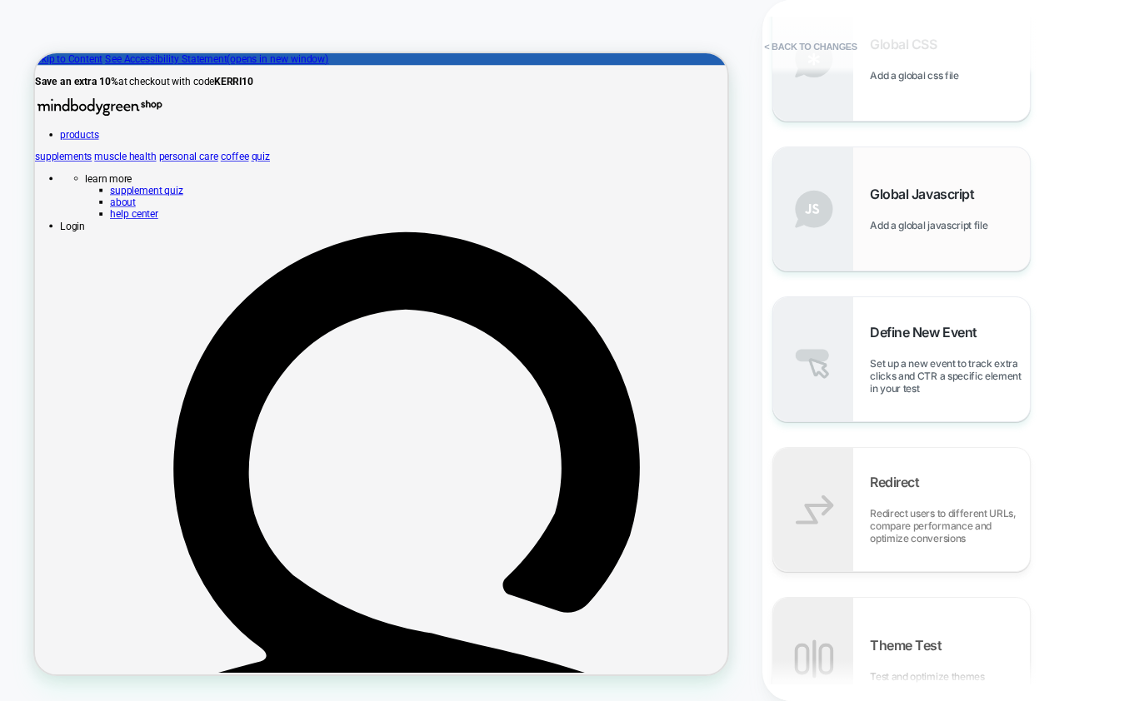
click at [887, 205] on div "Global Javascript Add a global javascript file" at bounding box center [950, 209] width 160 height 46
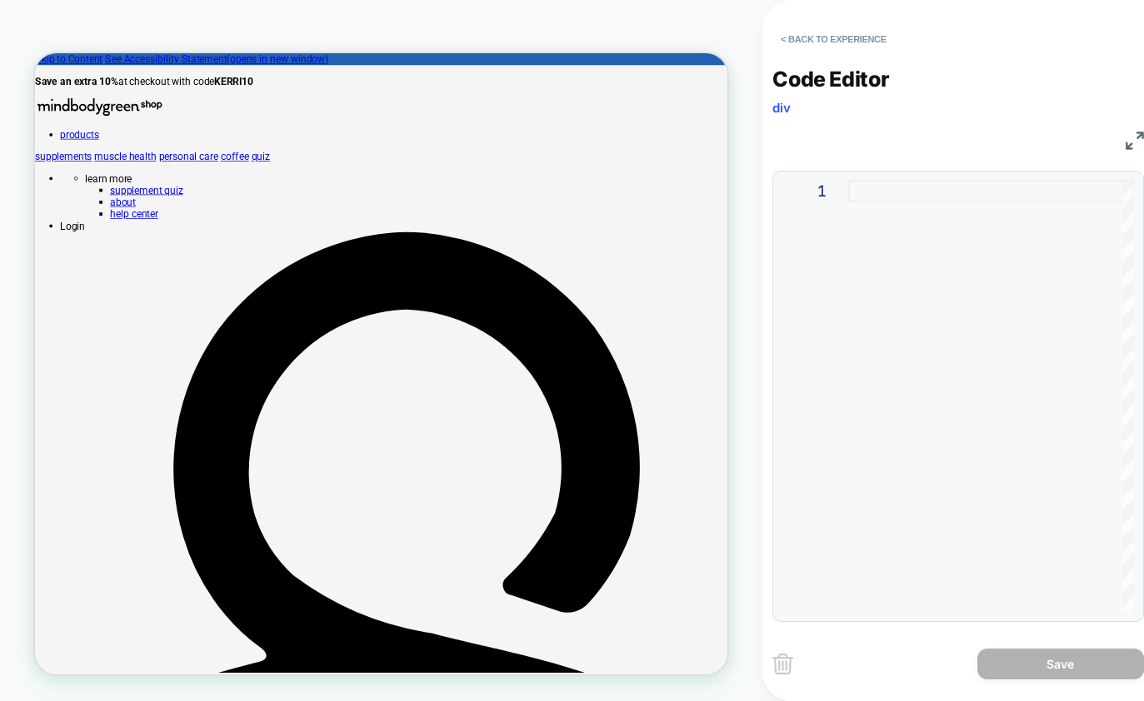
click at [871, 266] on div at bounding box center [991, 396] width 286 height 433
type textarea "**********"
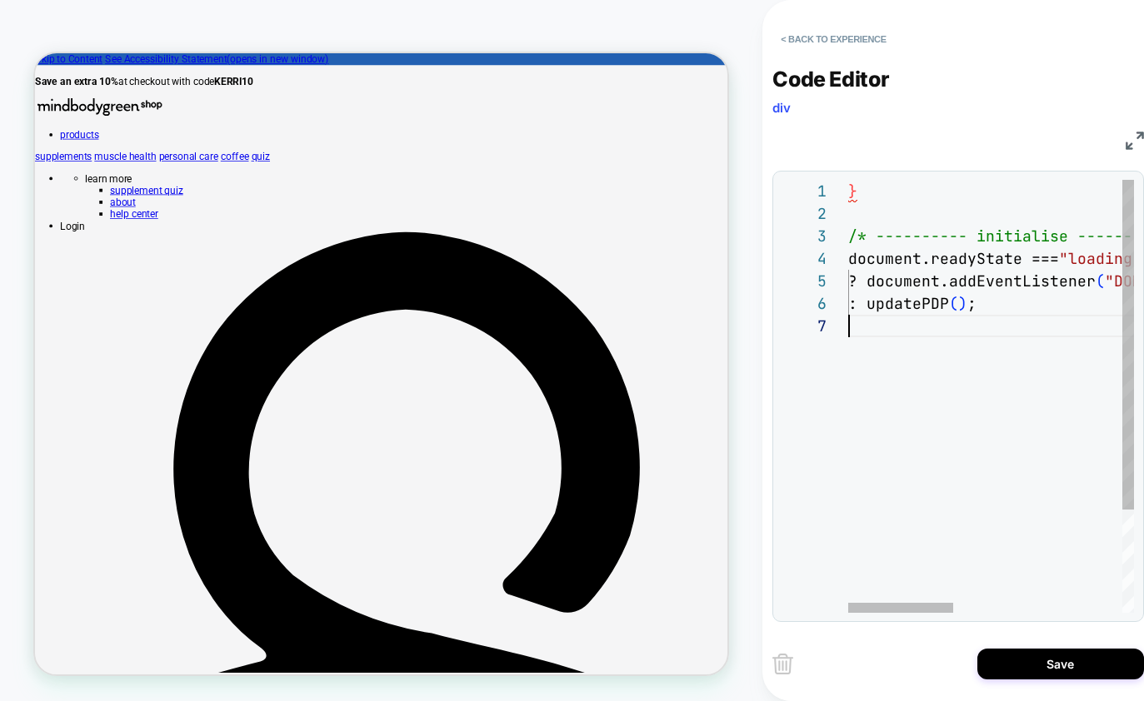
scroll to position [0, 0]
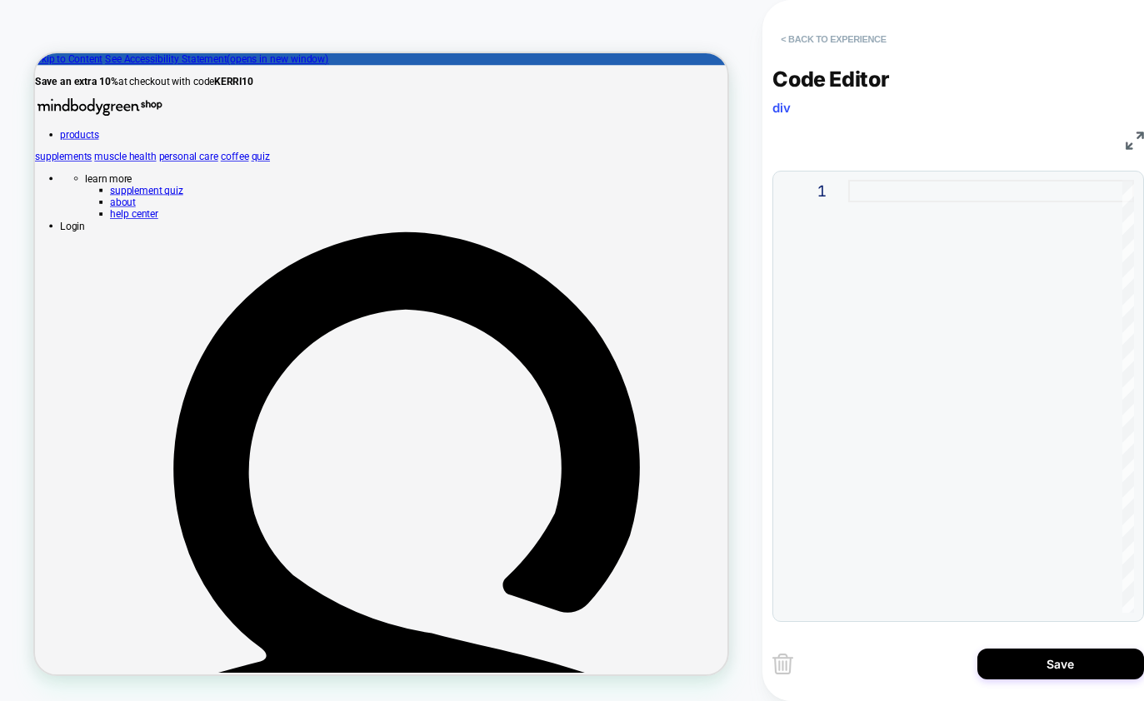
click at [779, 37] on button "< Back to experience" at bounding box center [833, 39] width 122 height 27
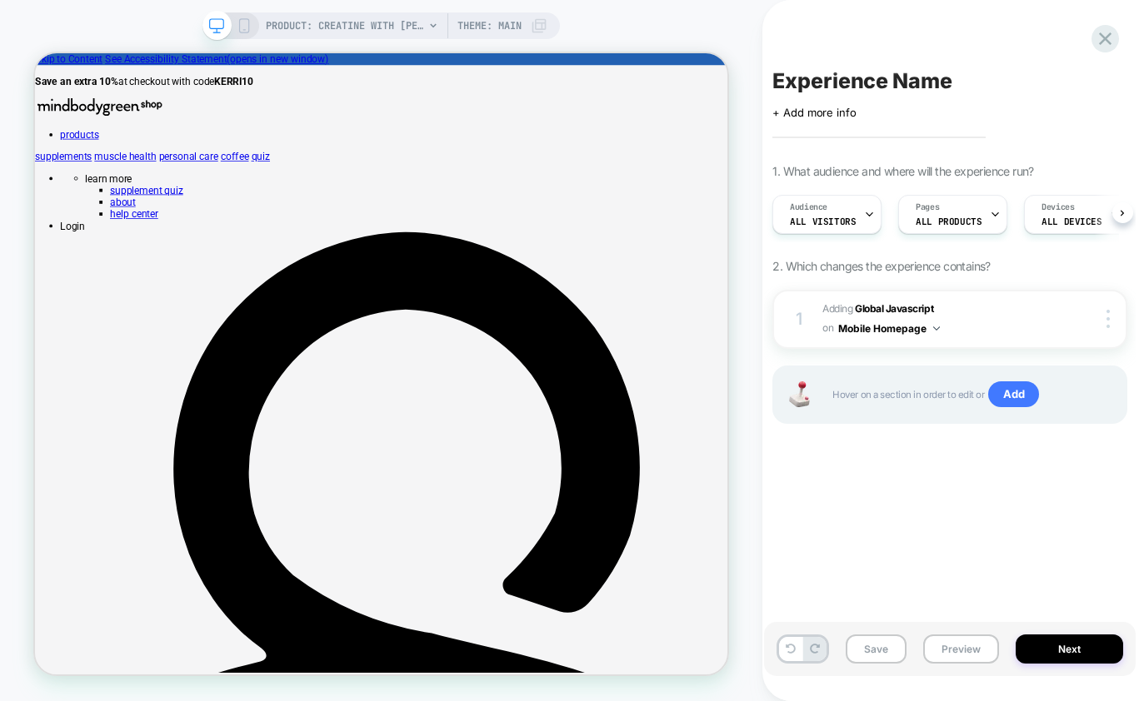
scroll to position [0, 1]
click at [237, 22] on icon at bounding box center [244, 25] width 15 height 15
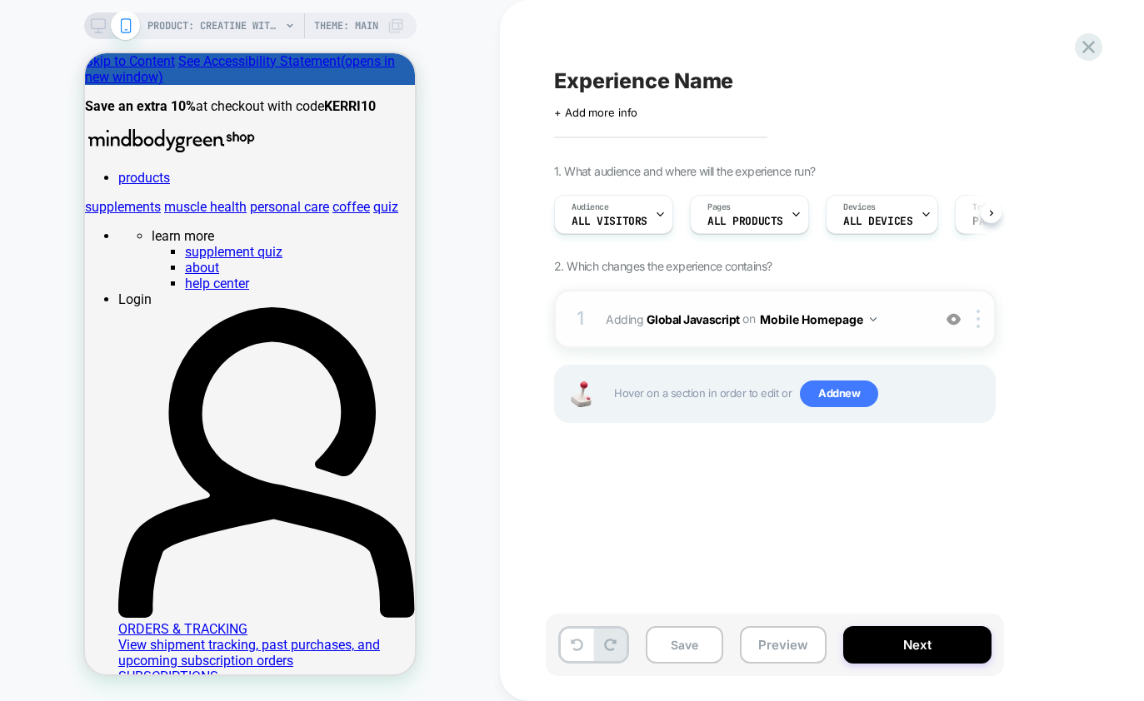
scroll to position [0, 1]
click at [973, 320] on div at bounding box center [980, 319] width 27 height 18
click at [860, 314] on button "Mobile Homepage" at bounding box center [818, 319] width 117 height 24
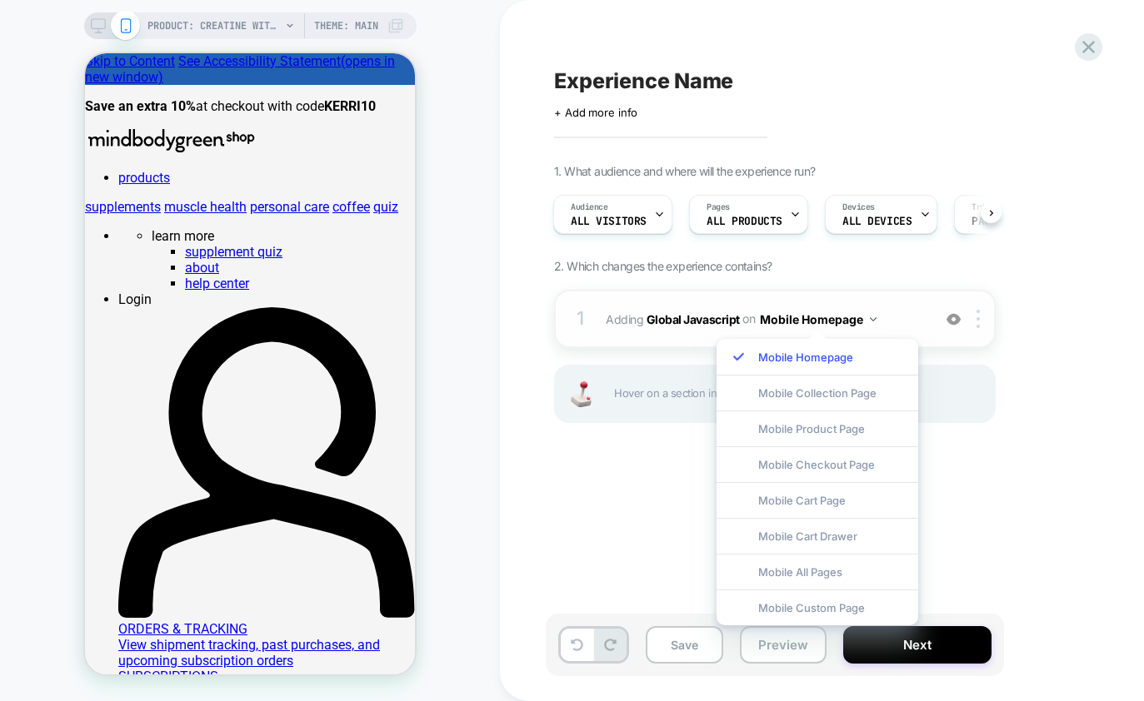
click at [594, 312] on div "1 Adding Global Javascript on Mobile Homepage Copy to Desktop Target All Device…" at bounding box center [774, 319] width 441 height 58
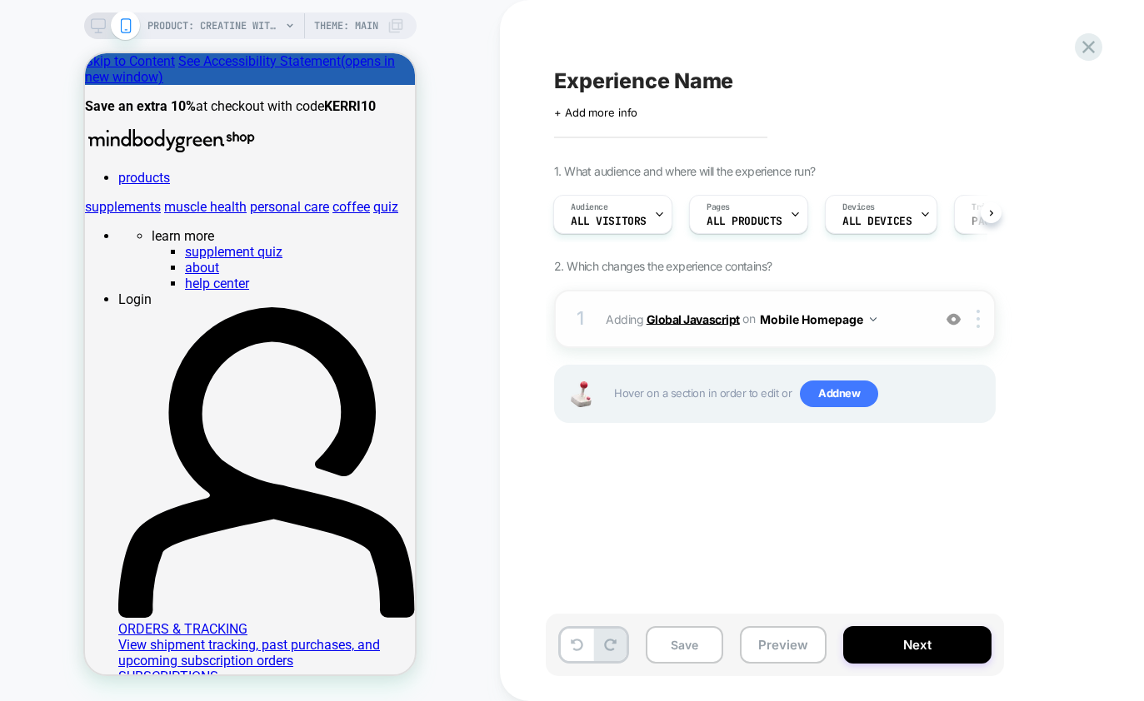
click at [659, 322] on b "Global Javascript" at bounding box center [692, 319] width 93 height 14
click at [689, 320] on b "Global Javascript" at bounding box center [692, 319] width 93 height 14
click at [703, 318] on b "Global Javascript" at bounding box center [692, 319] width 93 height 14
click at [576, 316] on div "1" at bounding box center [580, 318] width 17 height 33
click at [956, 317] on img at bounding box center [953, 319] width 14 height 14
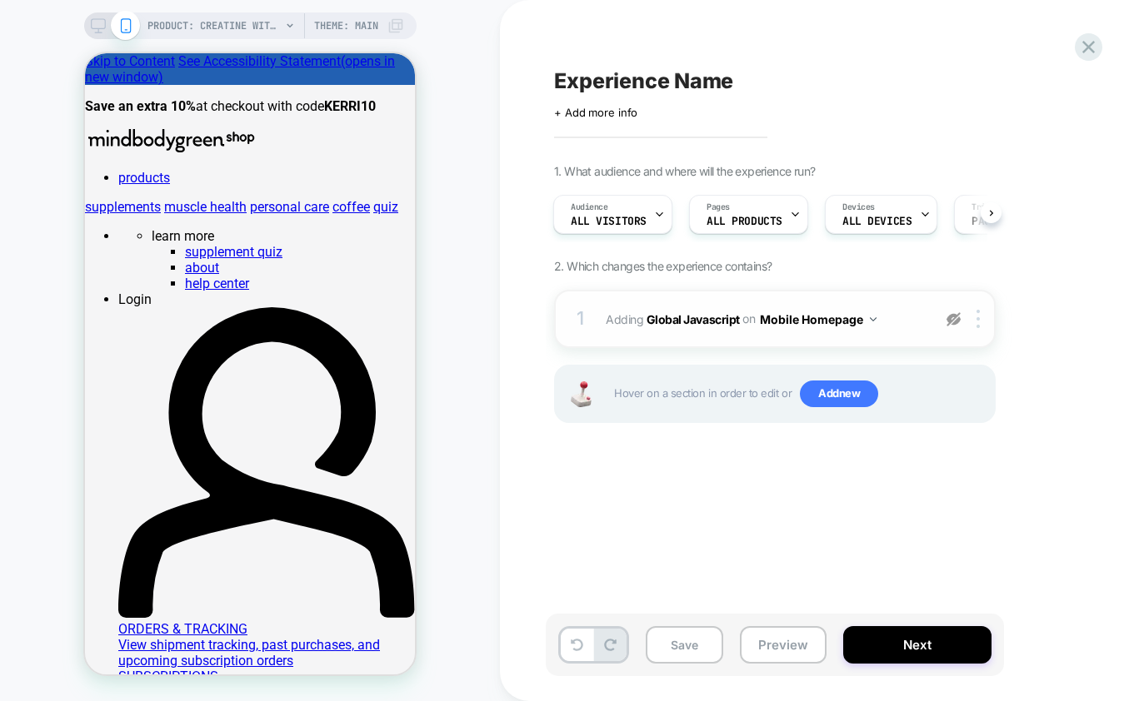
click at [955, 317] on img at bounding box center [953, 319] width 14 height 14
click at [855, 311] on button "Mobile Homepage" at bounding box center [818, 319] width 117 height 24
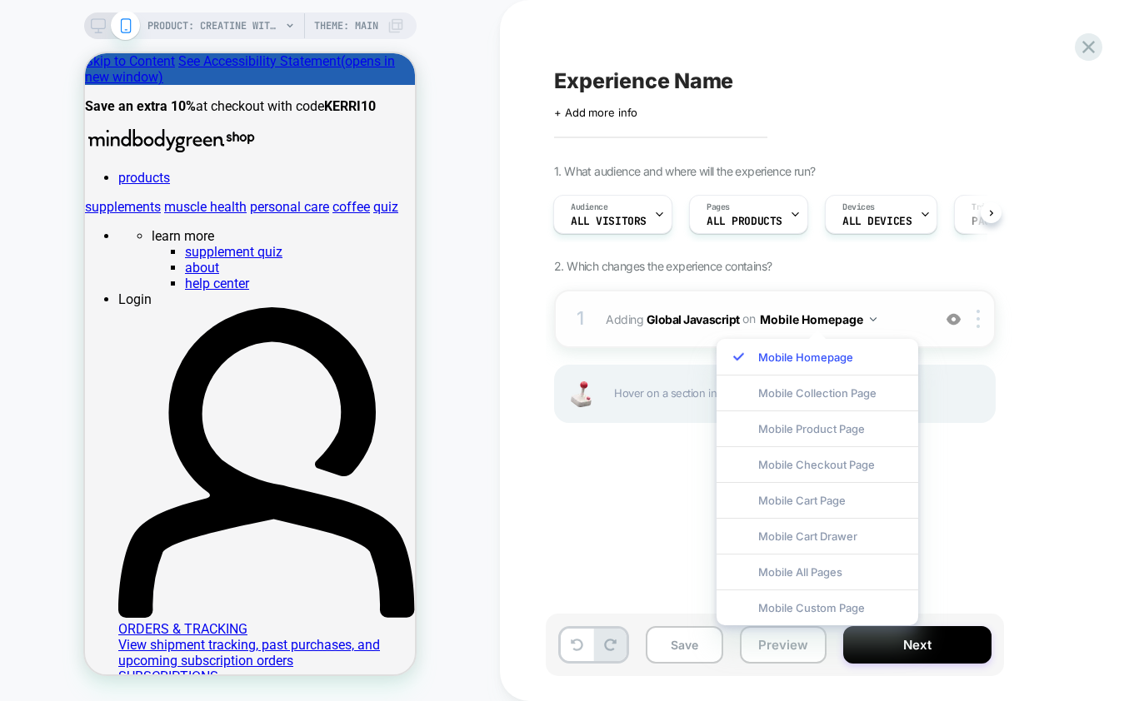
click at [910, 318] on span "Adding Global Javascript on Mobile Homepage" at bounding box center [764, 319] width 317 height 24
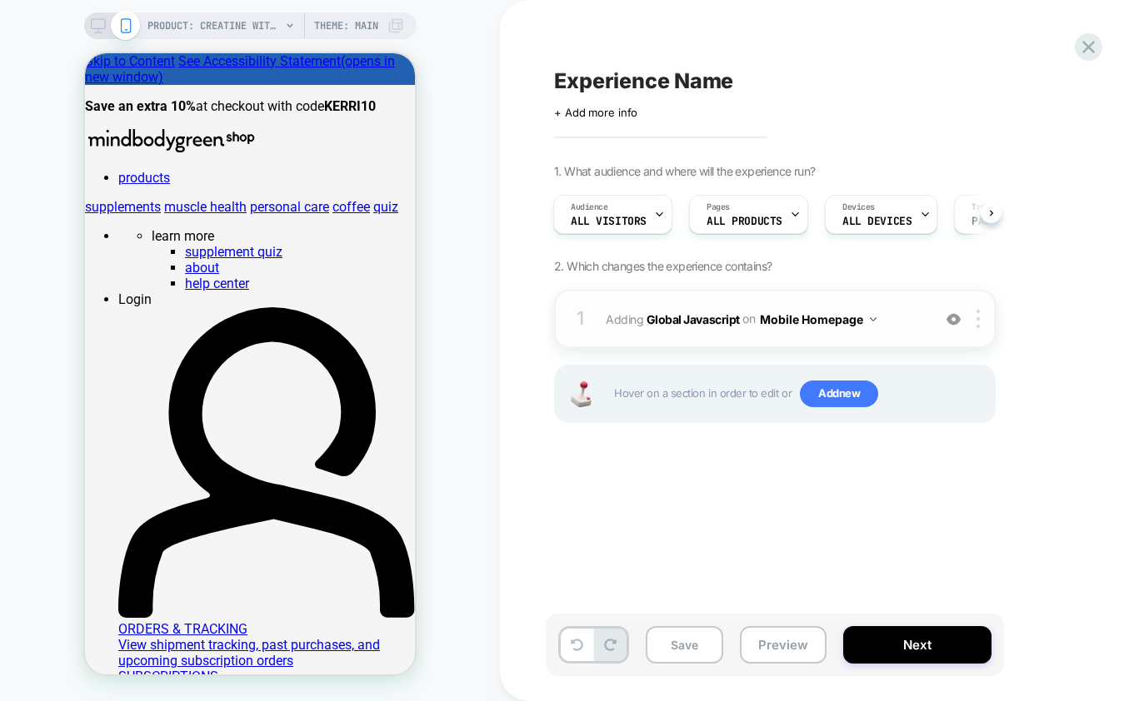
click at [656, 327] on span "Adding Global Javascript on Mobile Homepage" at bounding box center [764, 319] width 317 height 24
click at [671, 319] on b "Global Javascript" at bounding box center [692, 319] width 93 height 14
click at [982, 319] on div at bounding box center [980, 319] width 27 height 18
click at [920, 270] on div "1. What audience and where will the experience run? Audience All Visitors Pages…" at bounding box center [858, 314] width 608 height 301
click at [706, 315] on b "Global Javascript" at bounding box center [692, 319] width 93 height 14
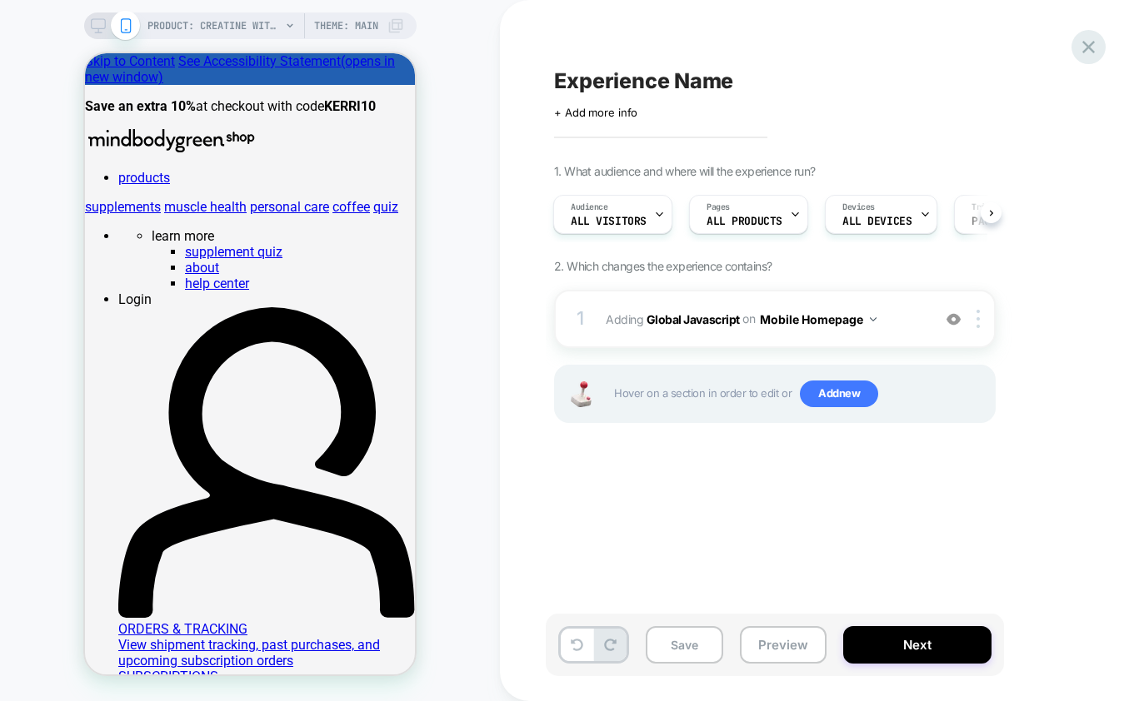
click at [1094, 53] on icon at bounding box center [1088, 47] width 22 height 22
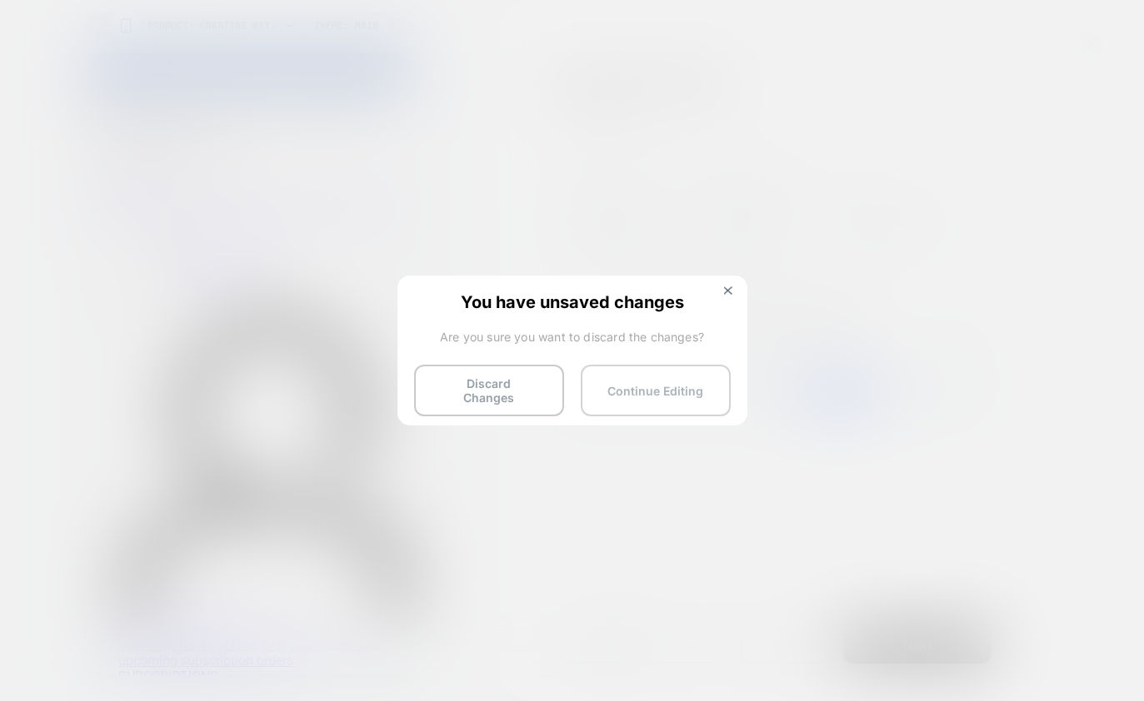
click at [605, 393] on button "Continue Editing" at bounding box center [656, 391] width 150 height 52
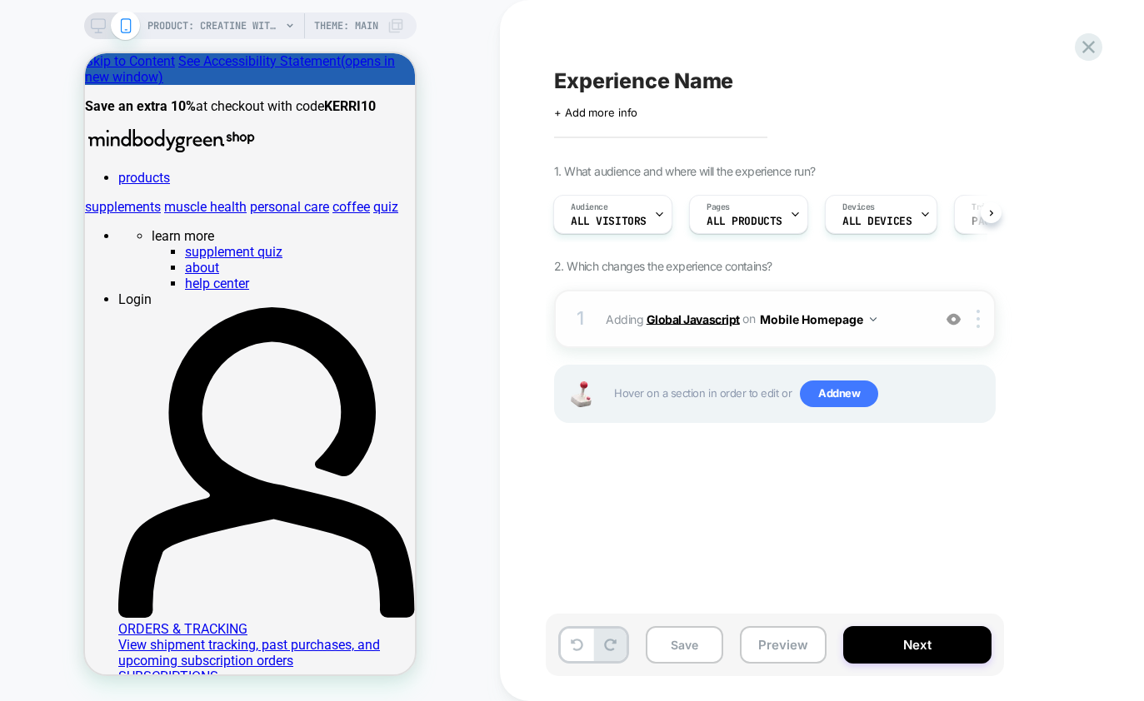
click at [689, 320] on b "Global Javascript" at bounding box center [692, 319] width 93 height 14
click at [822, 324] on button "Mobile Homepage" at bounding box center [818, 319] width 117 height 24
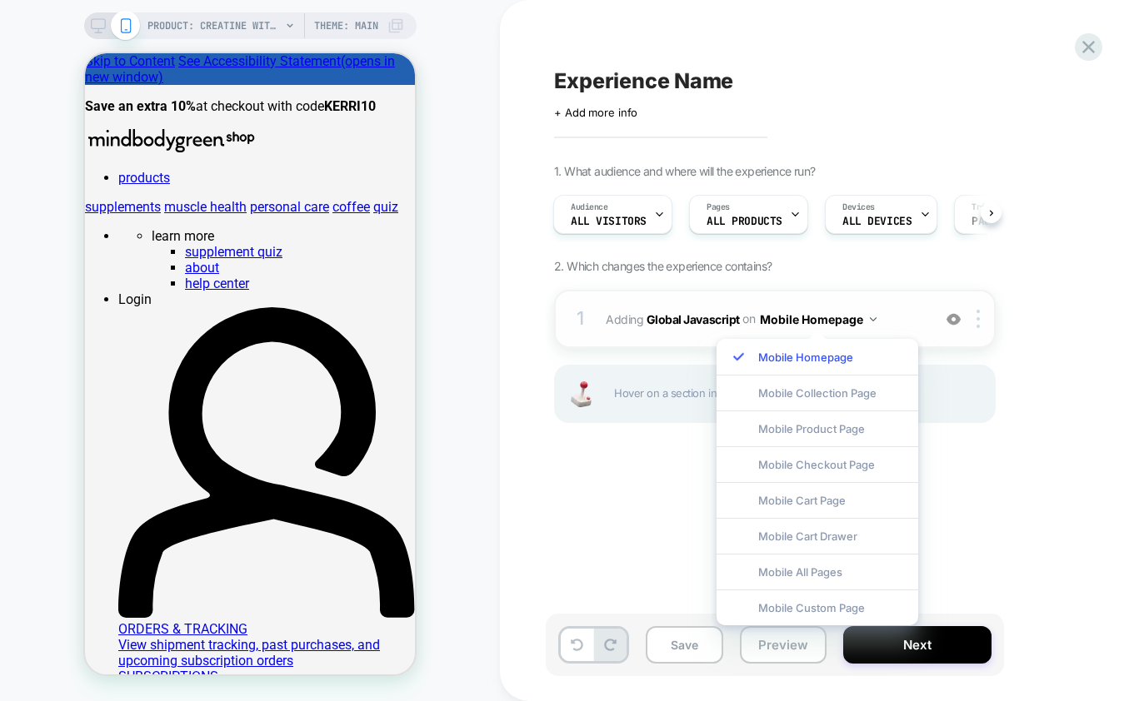
click at [822, 324] on button "Mobile Homepage" at bounding box center [818, 319] width 117 height 24
click at [695, 321] on b "Global Javascript" at bounding box center [692, 319] width 93 height 14
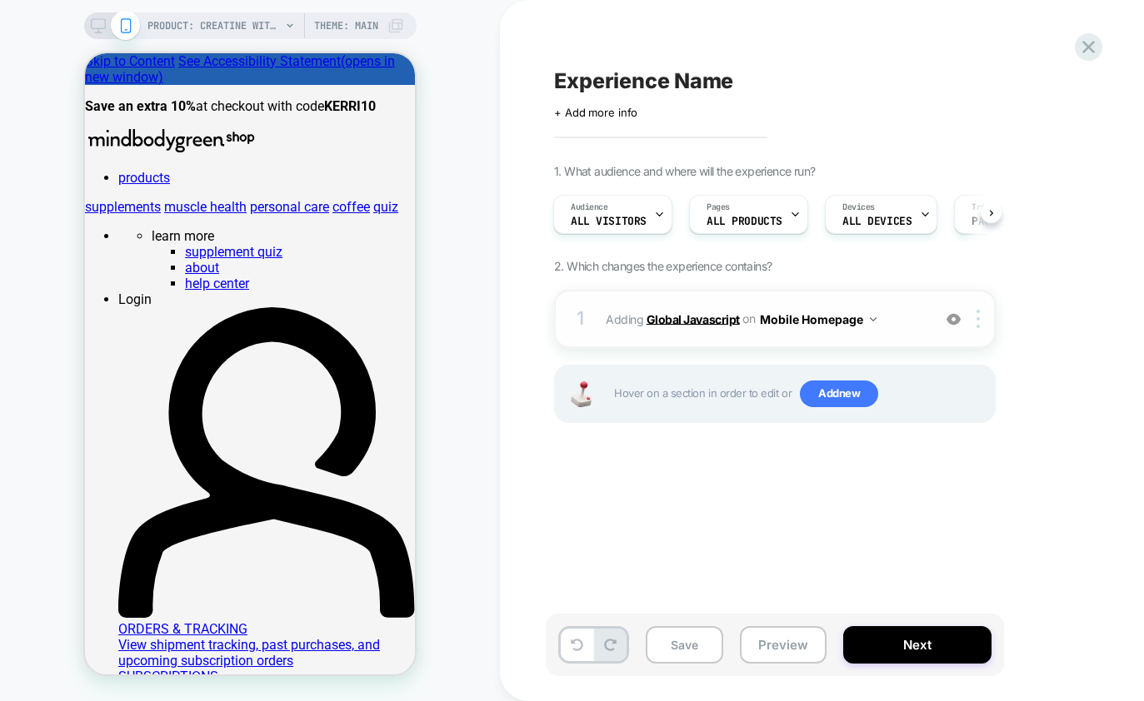
click at [695, 321] on b "Global Javascript" at bounding box center [692, 319] width 93 height 14
click at [691, 629] on button "Save" at bounding box center [684, 644] width 77 height 37
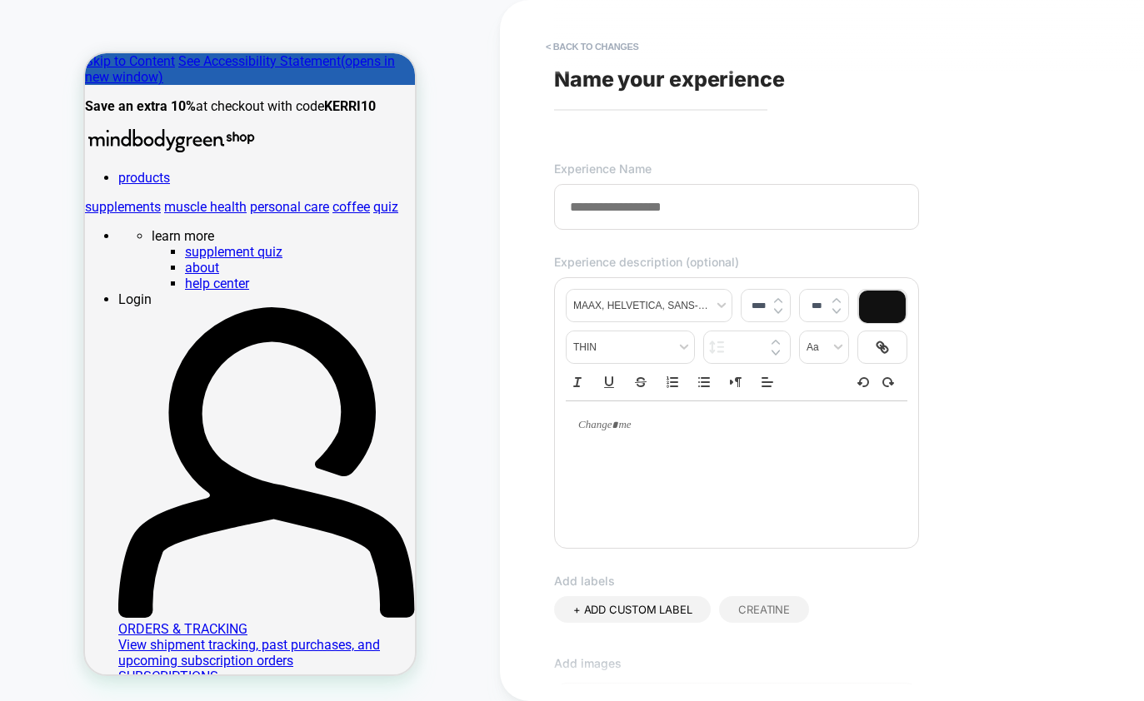
click at [622, 210] on input at bounding box center [736, 207] width 365 height 46
type input "*"
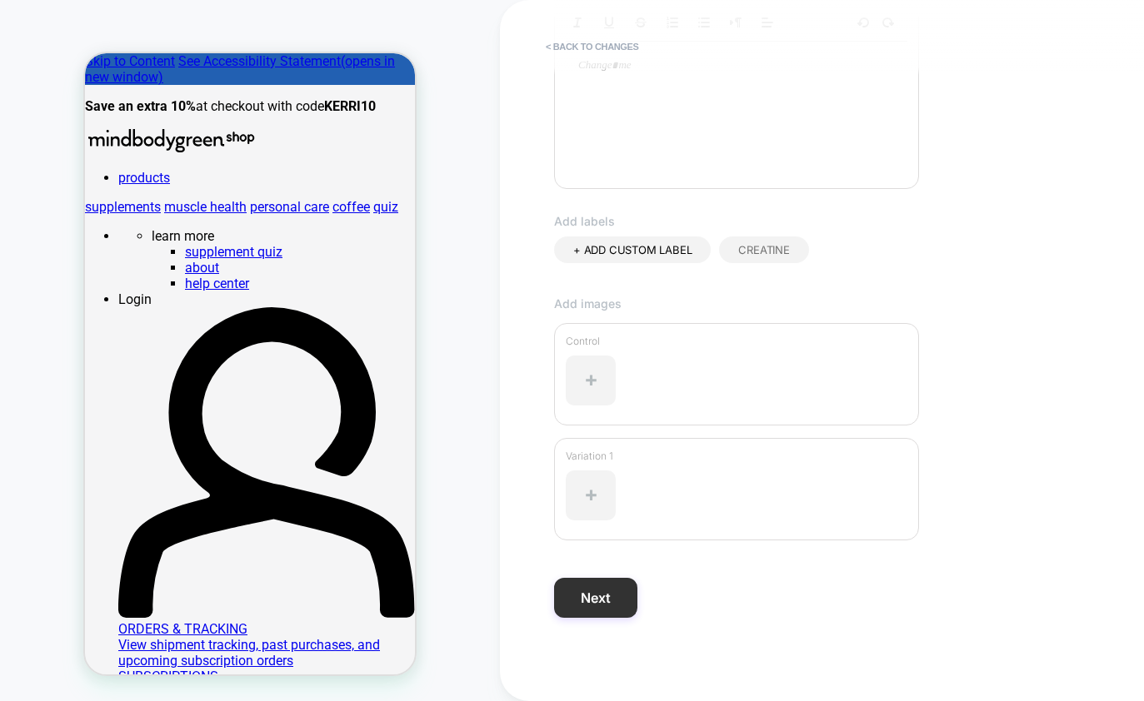
type input "**********"
click at [603, 605] on button "Next" at bounding box center [595, 598] width 83 height 40
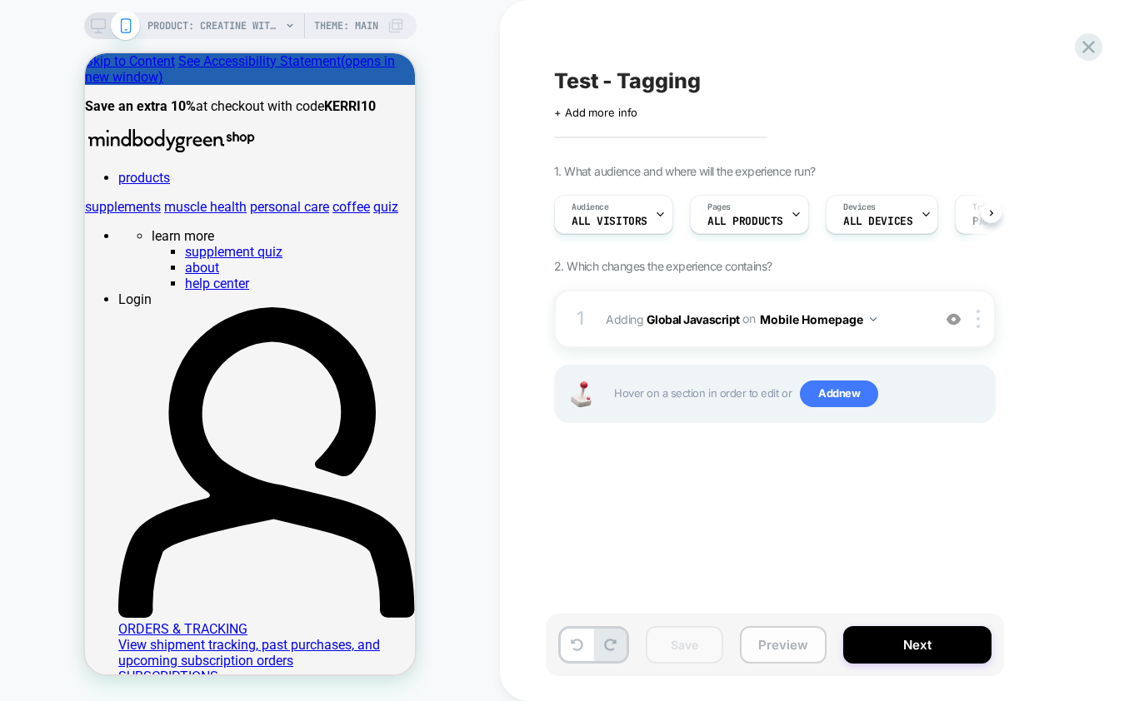
scroll to position [0, 1]
click at [706, 319] on b "Global Javascript" at bounding box center [692, 319] width 93 height 14
click at [871, 644] on button "Next" at bounding box center [917, 644] width 148 height 37
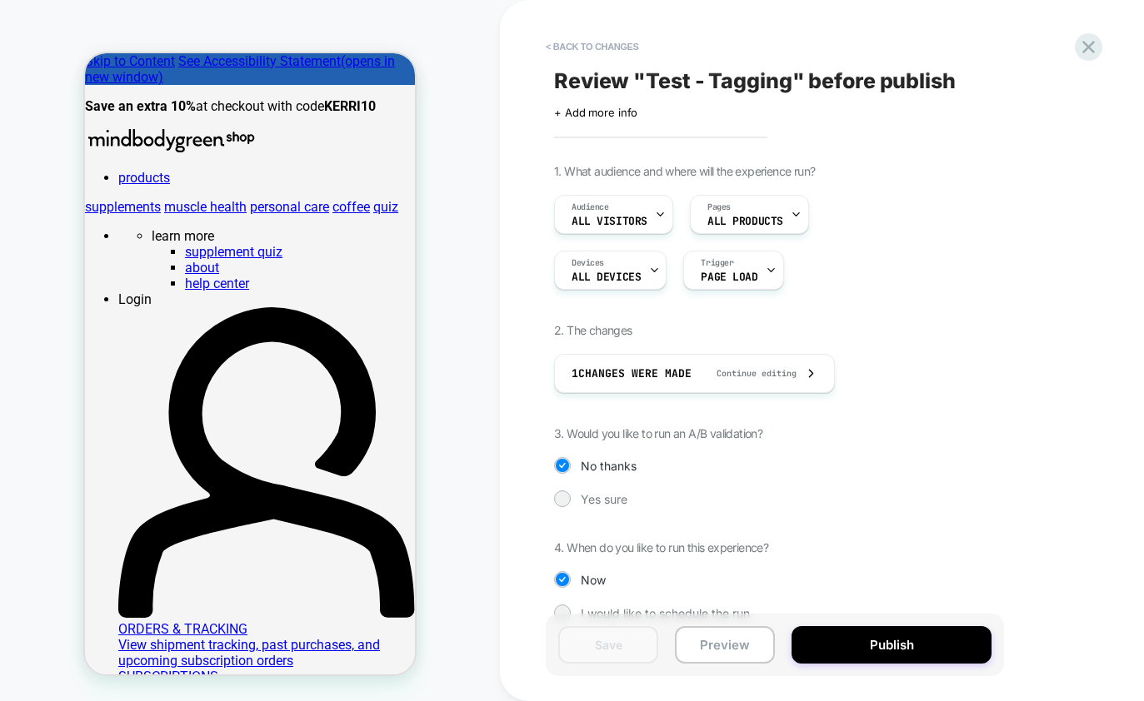
scroll to position [27, 0]
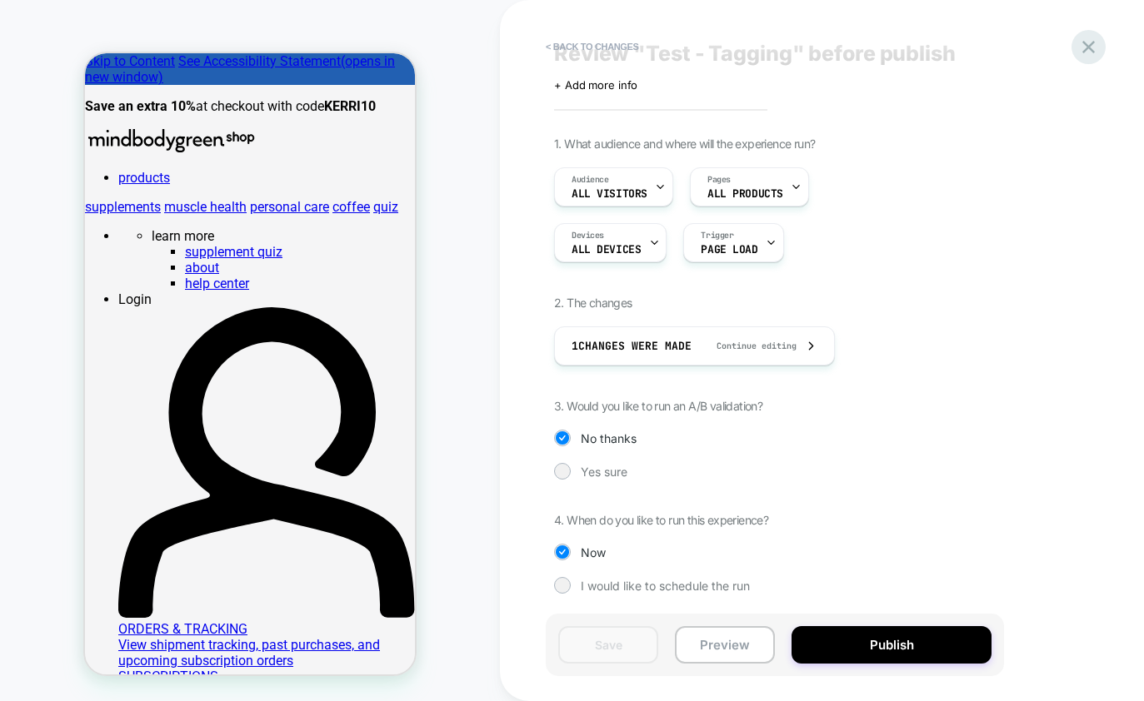
click at [1083, 55] on icon at bounding box center [1088, 47] width 22 height 22
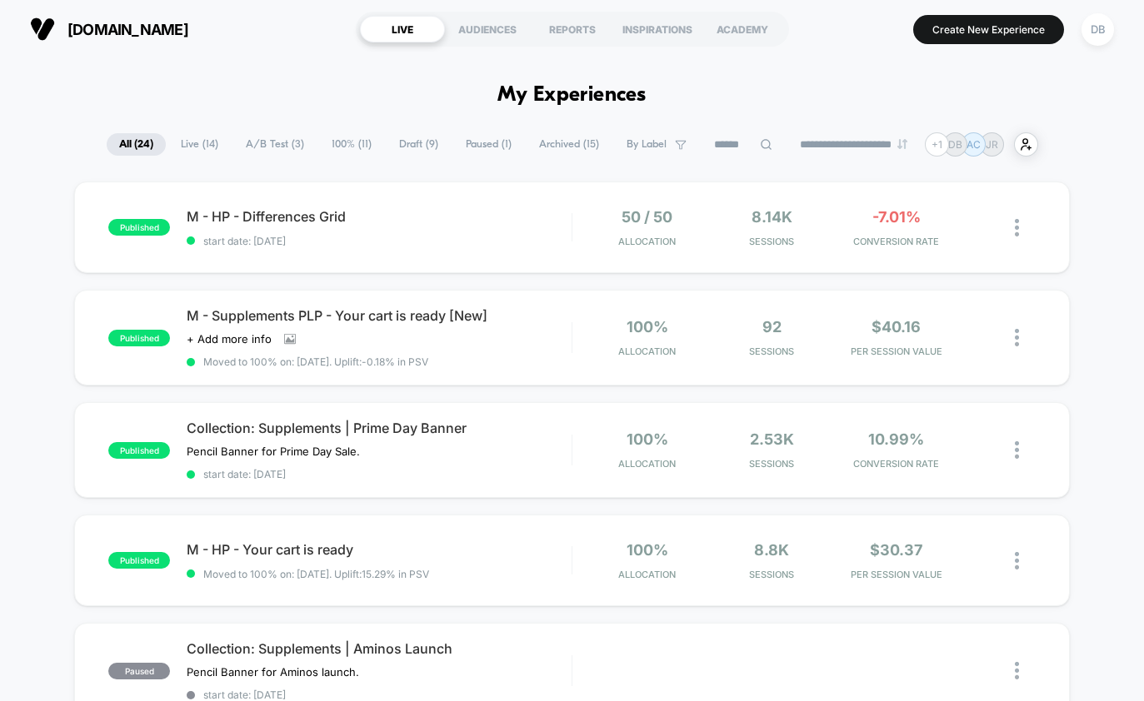
click at [387, 142] on span "Draft ( 9 )" at bounding box center [419, 144] width 64 height 22
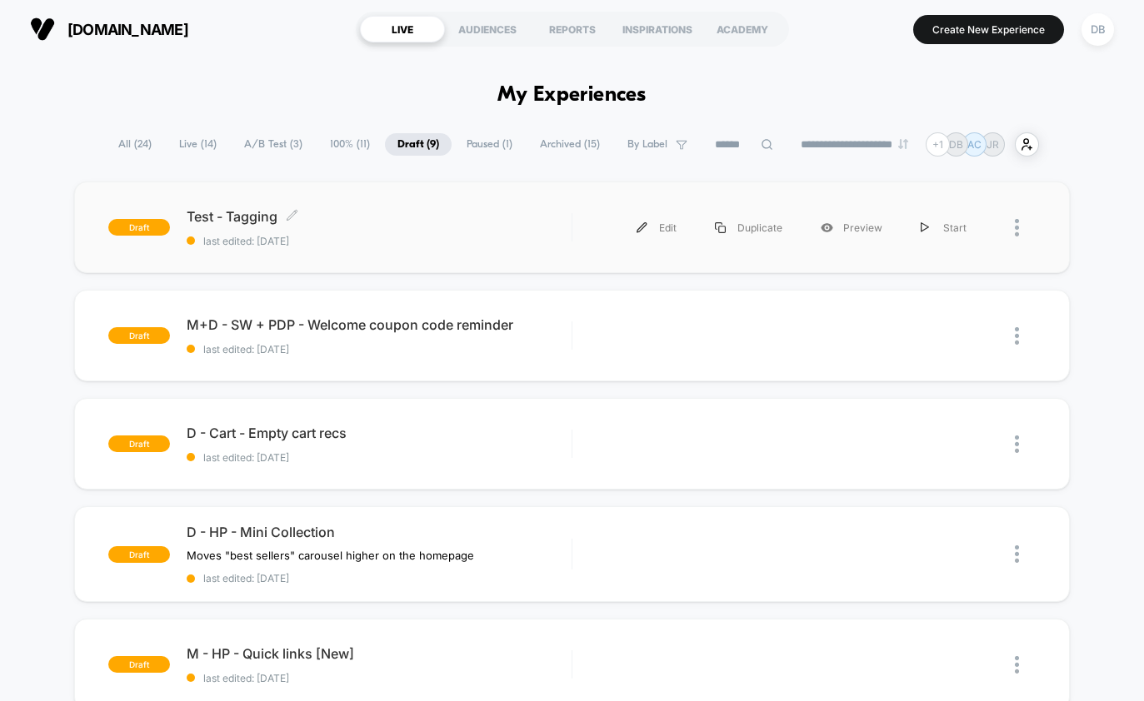
click at [262, 224] on div "Test - Tagging Click to edit experience details Click to edit experience detail…" at bounding box center [379, 227] width 385 height 39
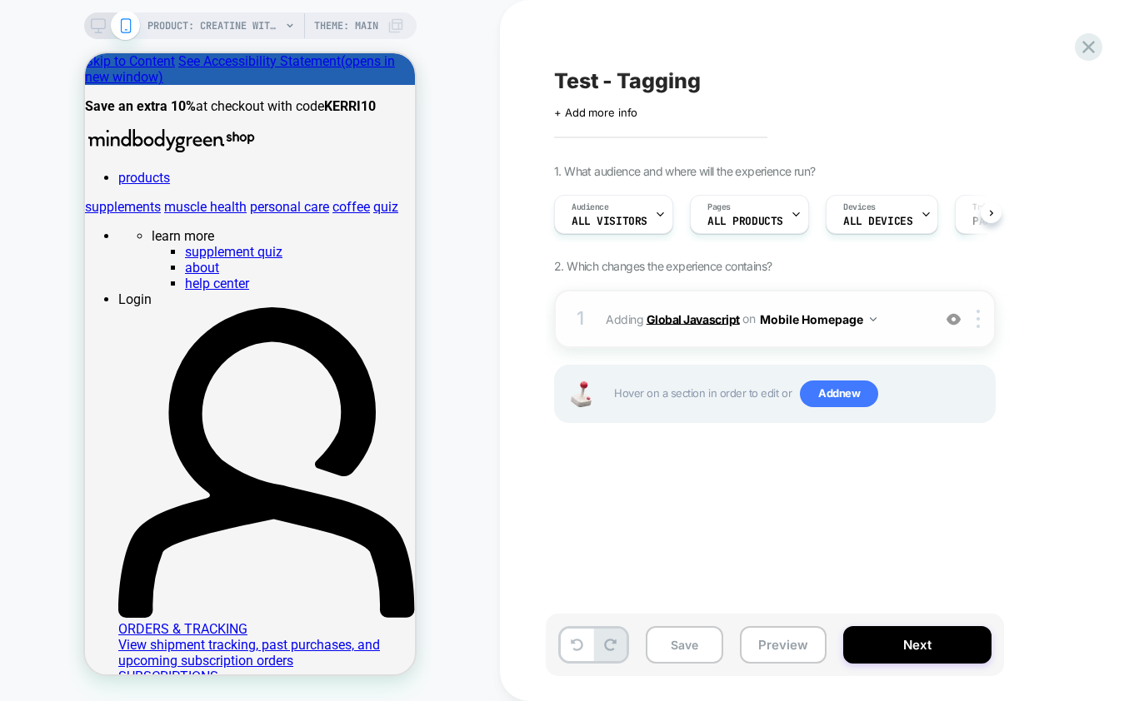
scroll to position [0, 1]
click at [709, 320] on b "Global Javascript" at bounding box center [692, 319] width 93 height 14
click at [863, 320] on button "Mobile Homepage" at bounding box center [818, 319] width 117 height 24
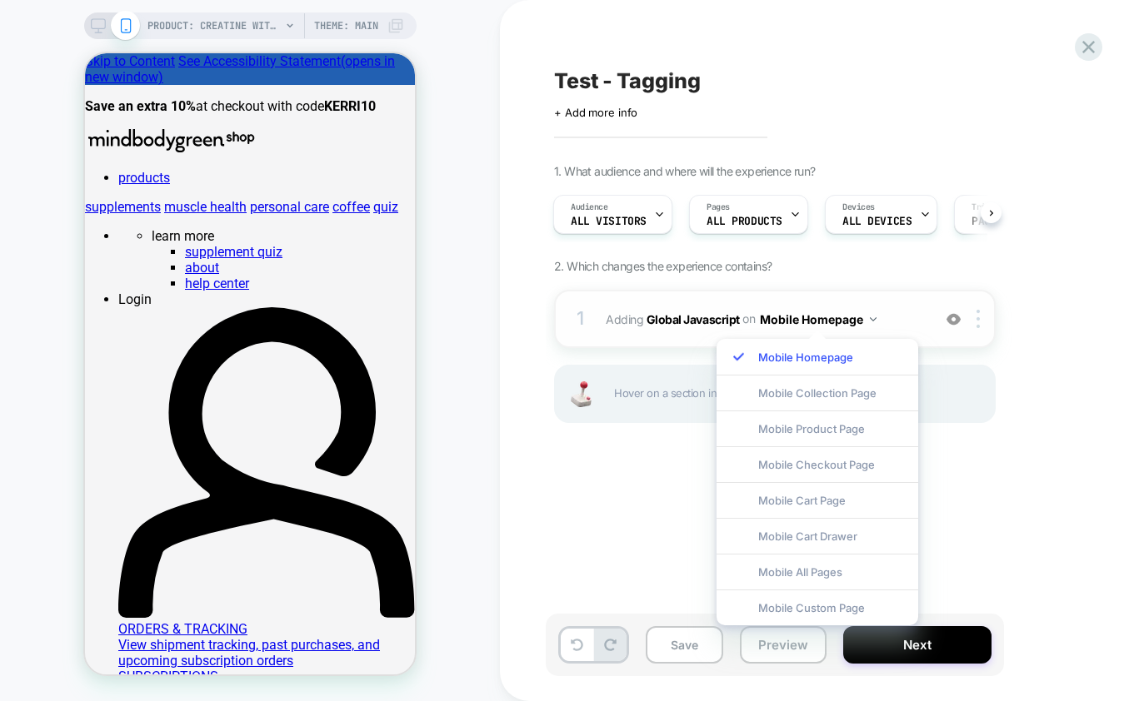
click at [860, 319] on button "Mobile Homepage" at bounding box center [818, 319] width 117 height 24
click at [591, 292] on div "1 Adding Global Javascript on Mobile Homepage Copy to Desktop Target All Device…" at bounding box center [774, 319] width 441 height 58
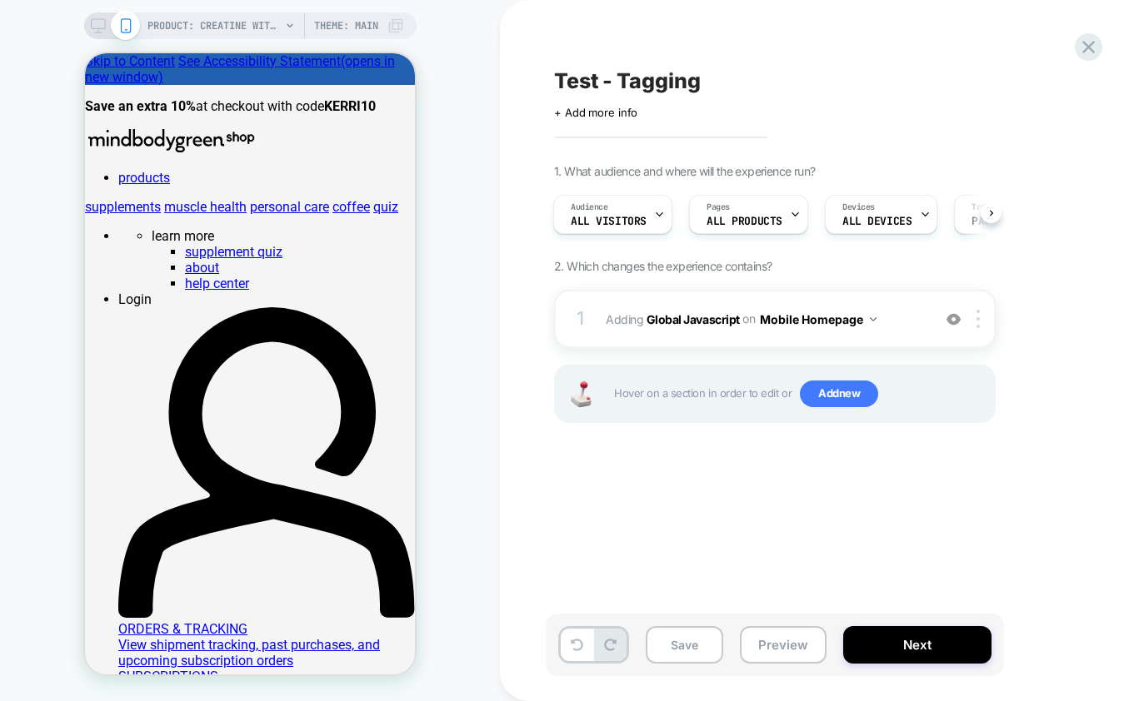
click at [736, 384] on span "Hover on a section in order to edit or Add new" at bounding box center [800, 394] width 372 height 27
click at [701, 316] on b "Global Javascript" at bounding box center [692, 319] width 93 height 14
click at [979, 312] on img at bounding box center [977, 319] width 3 height 18
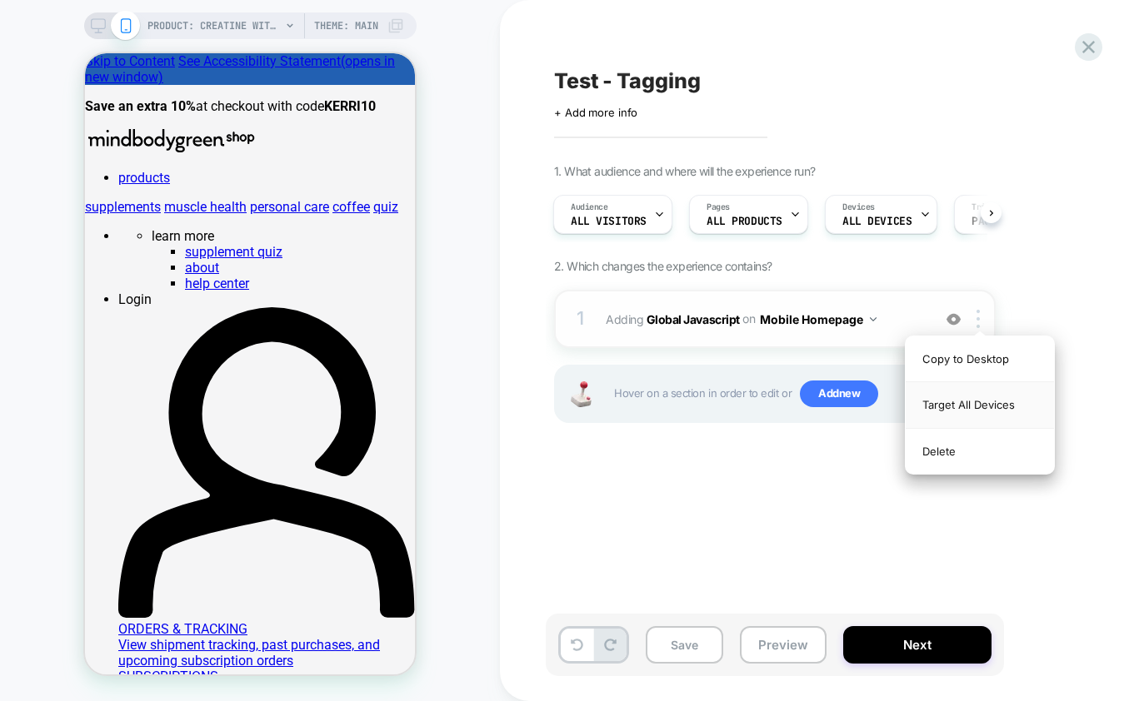
click at [960, 397] on div "Target All Devices" at bounding box center [979, 405] width 148 height 46
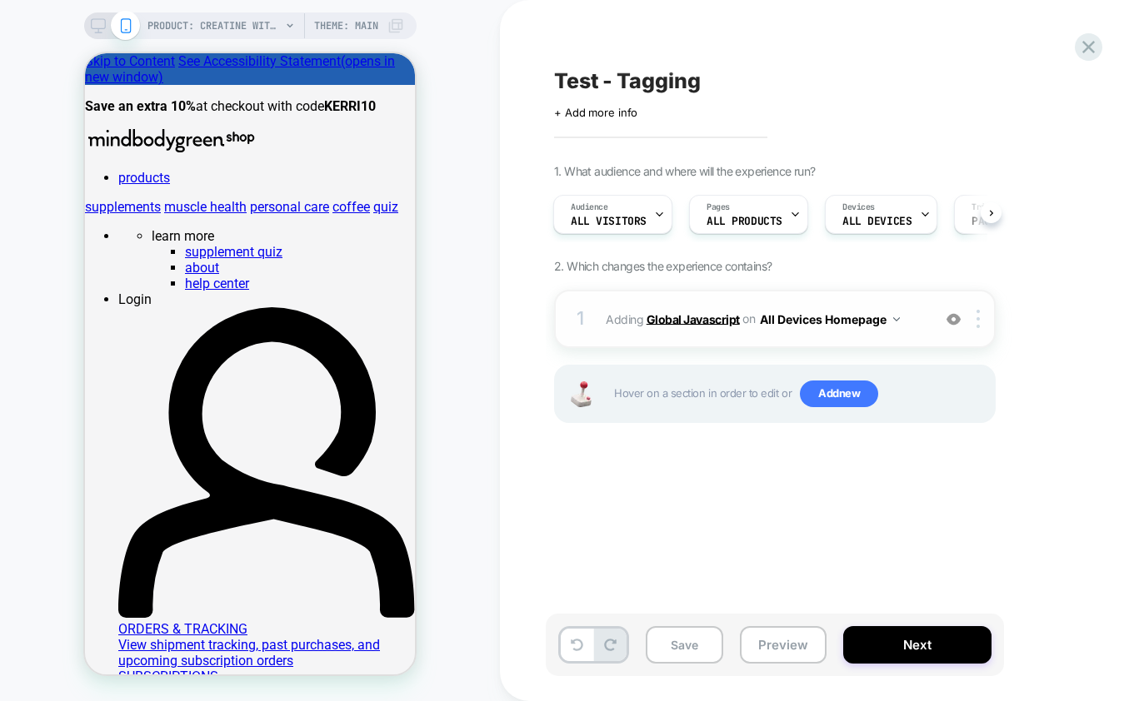
click at [705, 325] on b "Global Javascript" at bounding box center [692, 319] width 93 height 14
click at [696, 316] on b "Global Javascript" at bounding box center [692, 319] width 93 height 14
click at [591, 308] on div "1 Adding Global Javascript on All Devices Homepage Target Mobile Delete" at bounding box center [774, 319] width 441 height 58
click at [826, 387] on span "Add new" at bounding box center [839, 394] width 78 height 27
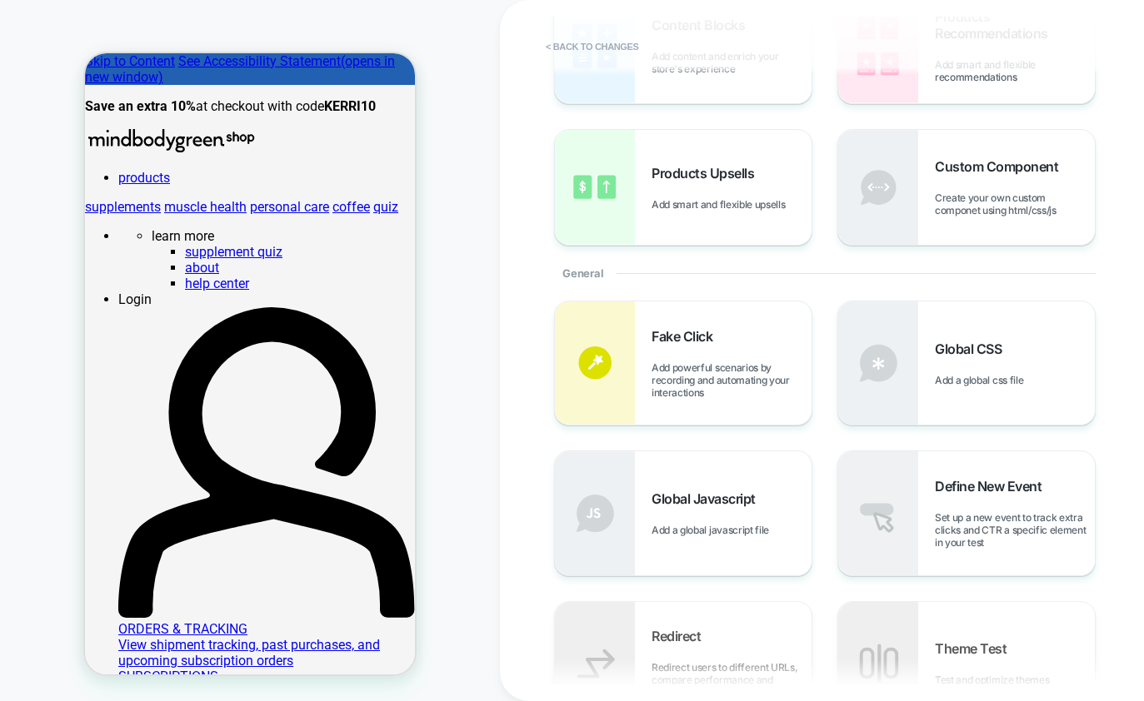
scroll to position [377, 0]
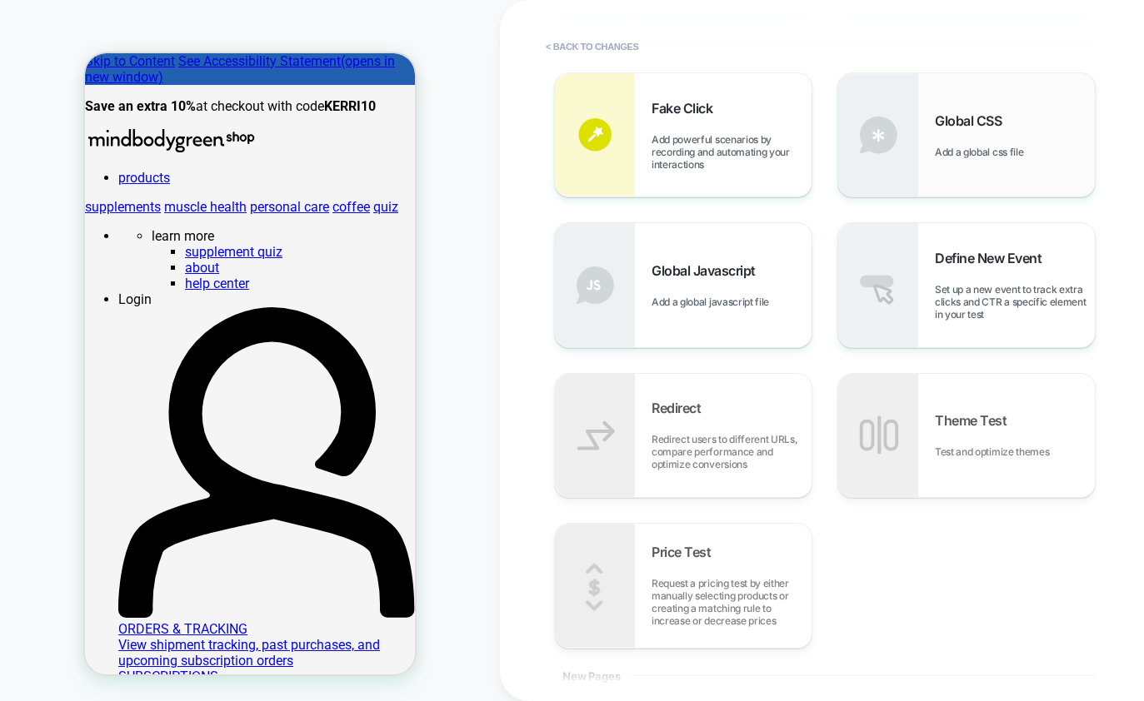
click at [935, 179] on div "Global CSS Add a global css file" at bounding box center [966, 134] width 257 height 123
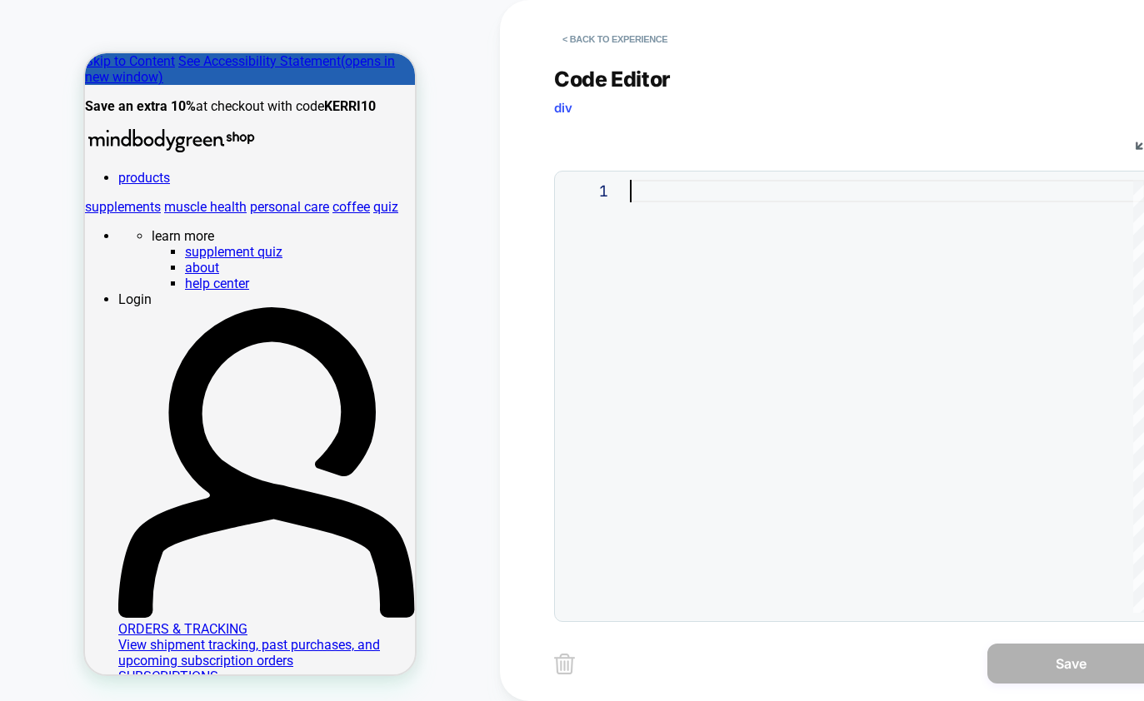
click at [784, 278] on div at bounding box center [887, 396] width 515 height 433
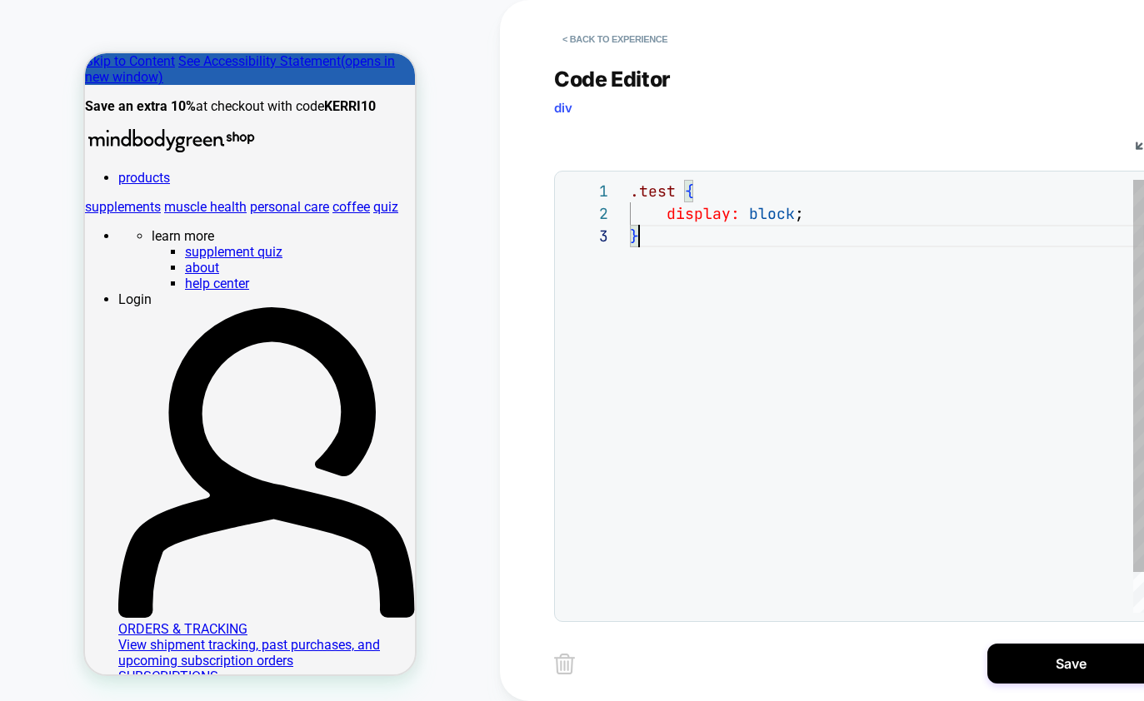
click at [807, 374] on div ".test { display: block ; }" at bounding box center [887, 419] width 515 height 478
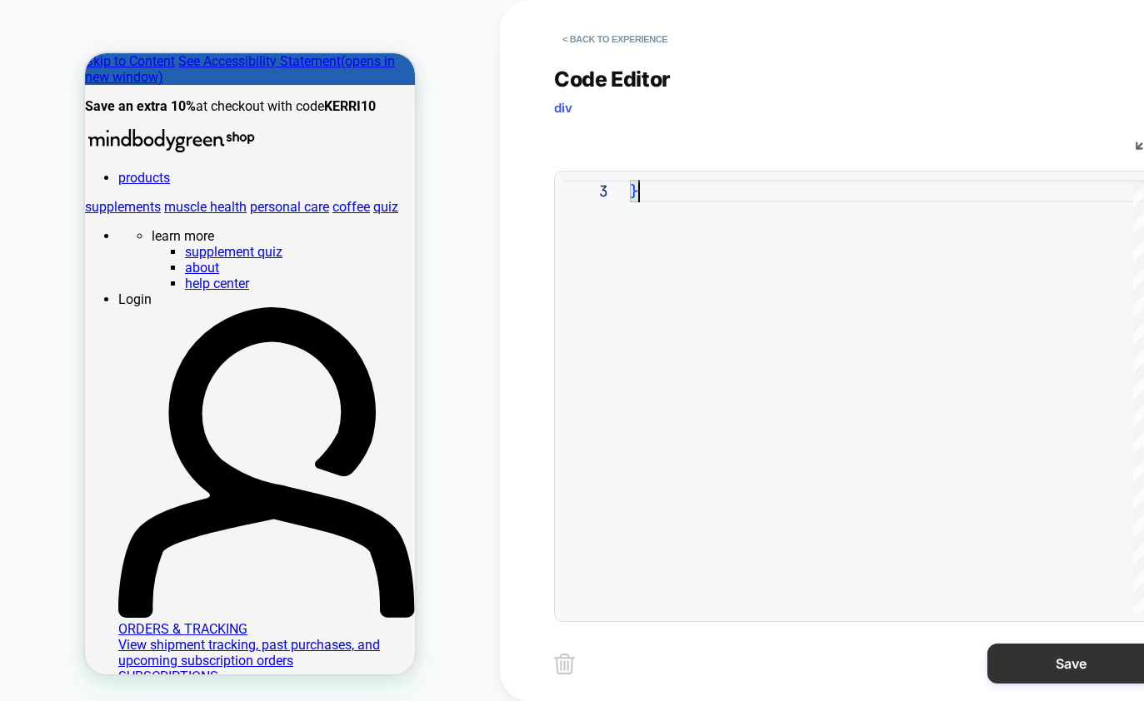
type textarea "**********"
click at [1041, 657] on button "Save" at bounding box center [1070, 664] width 167 height 40
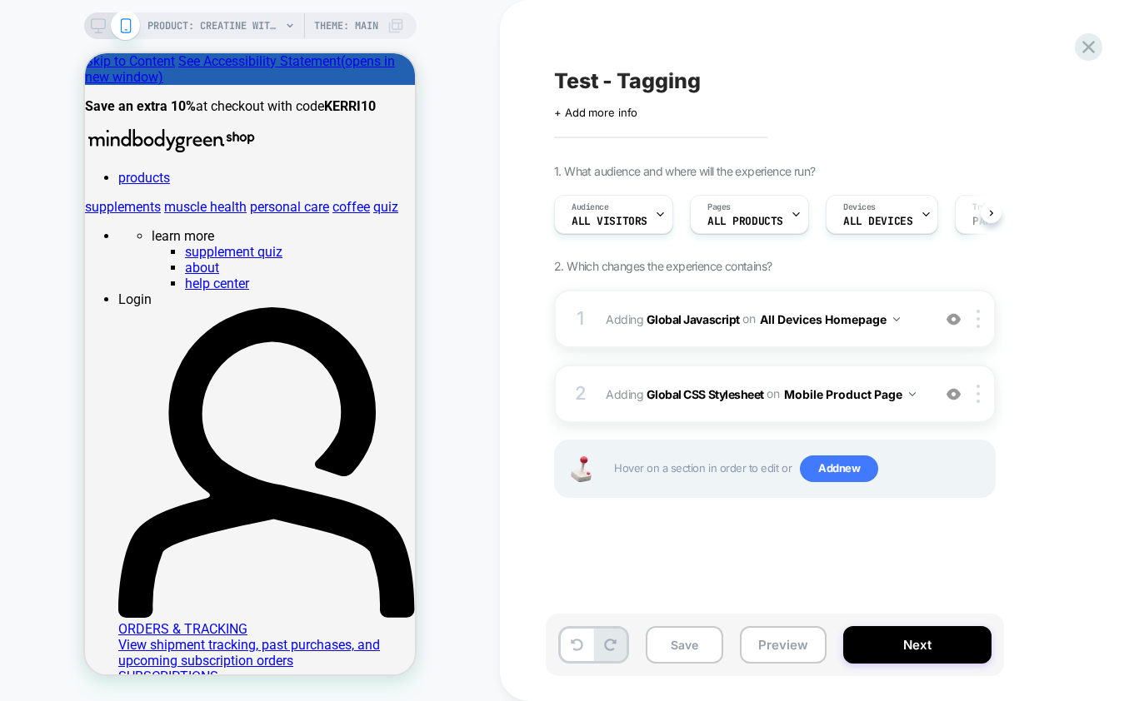
scroll to position [0, 1]
click at [711, 388] on b "Global CSS Stylesheet" at bounding box center [704, 394] width 117 height 14
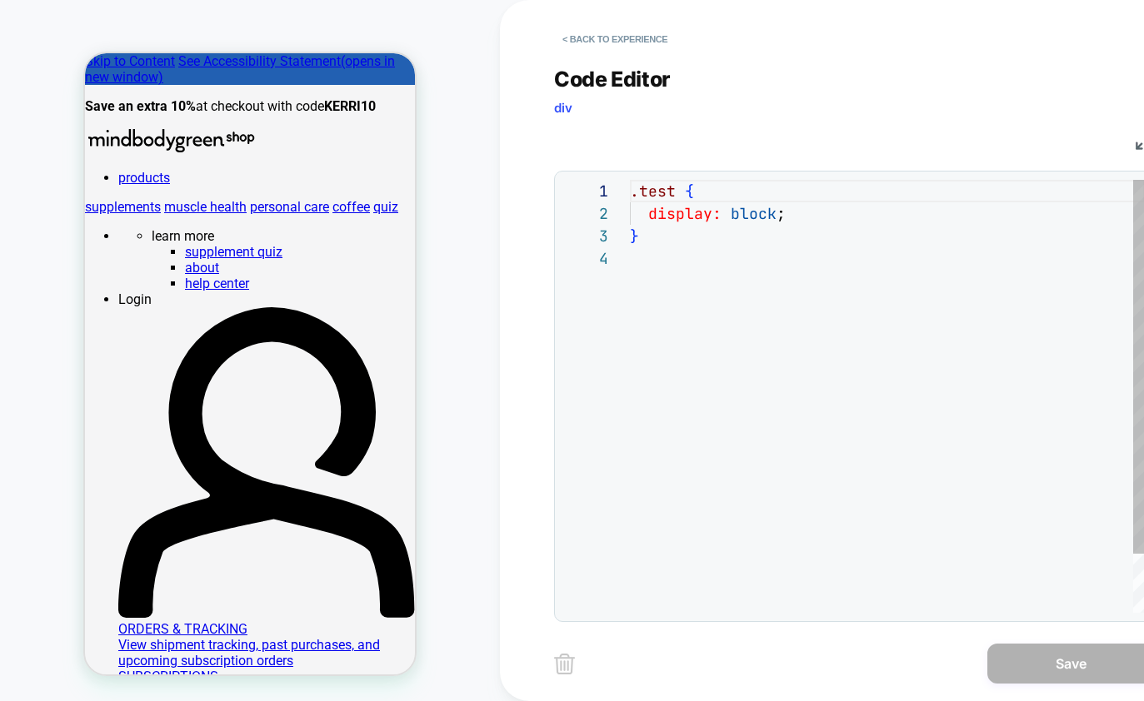
scroll to position [67, 0]
click at [592, 42] on button "< Back to experience" at bounding box center [615, 39] width 122 height 27
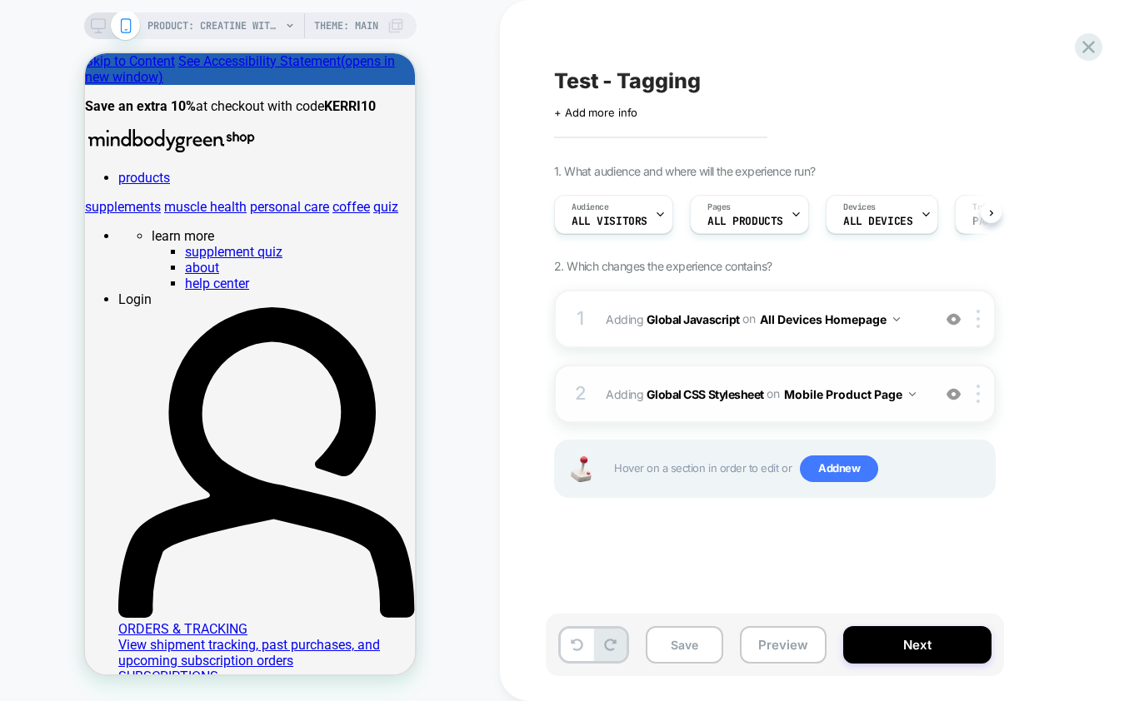
scroll to position [0, 1]
click at [673, 391] on b "Global CSS Stylesheet" at bounding box center [704, 394] width 117 height 14
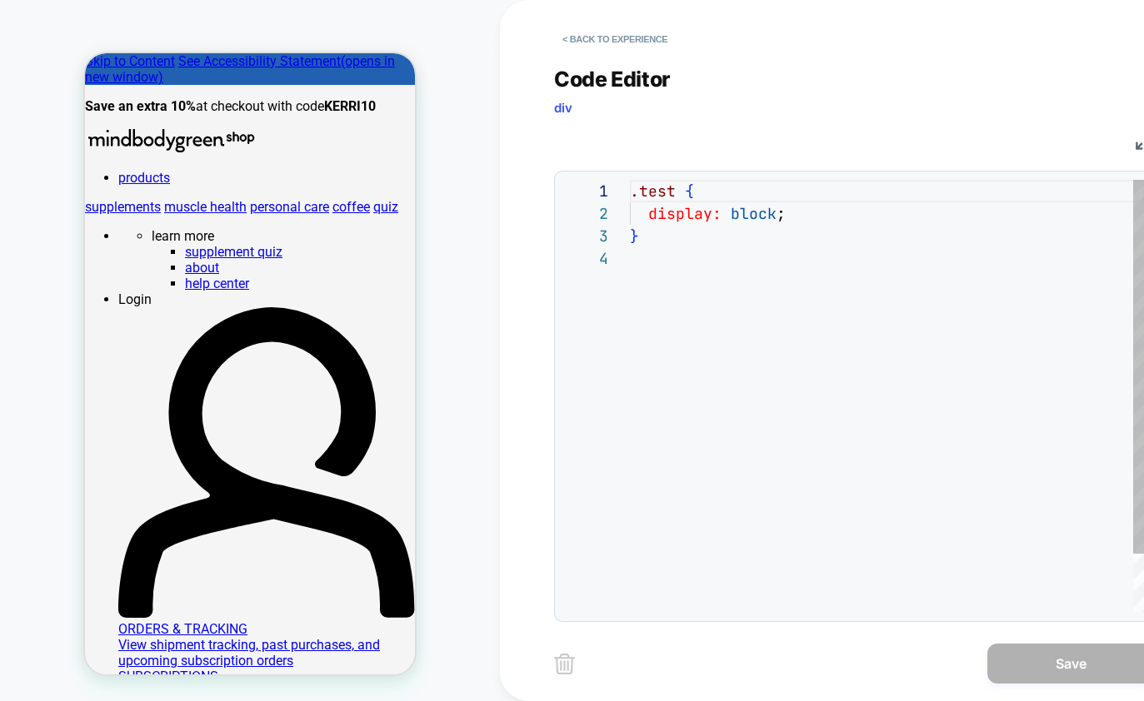
scroll to position [67, 0]
click at [586, 35] on button "< Back to experience" at bounding box center [615, 39] width 122 height 27
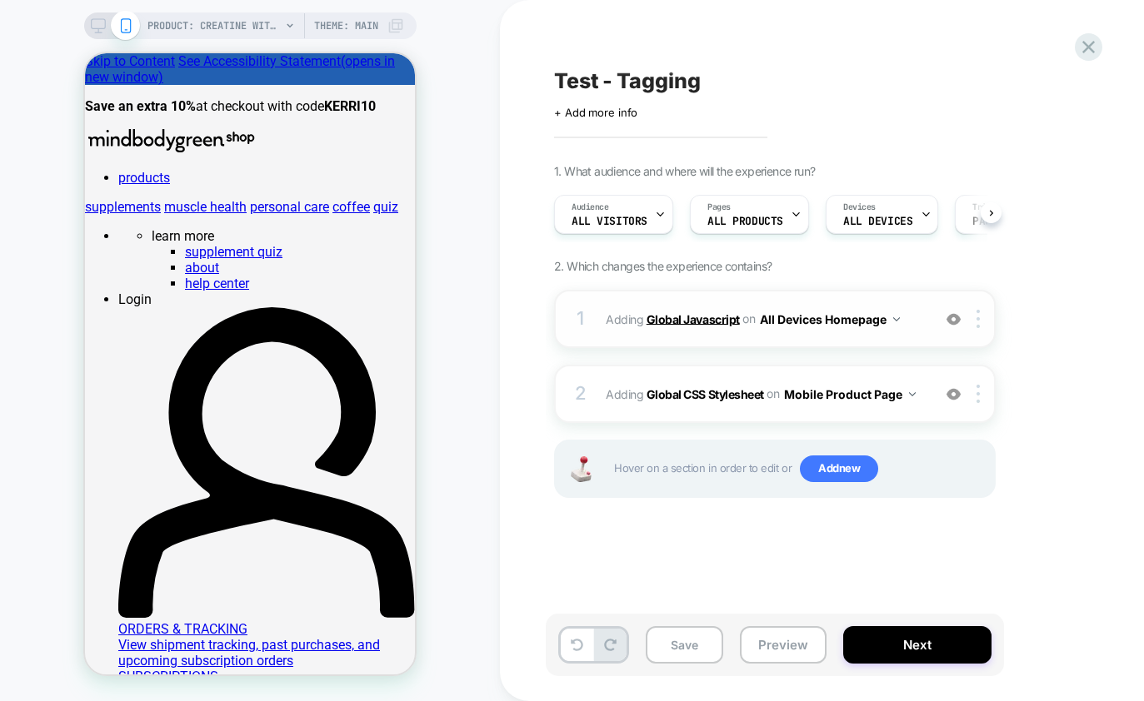
scroll to position [0, 1]
click at [691, 320] on b "Global Javascript" at bounding box center [692, 319] width 93 height 14
click at [690, 319] on b "Global Javascript" at bounding box center [692, 319] width 93 height 14
click at [703, 324] on b "Global Javascript" at bounding box center [692, 319] width 93 height 14
click at [704, 315] on b "Global Javascript" at bounding box center [692, 319] width 93 height 14
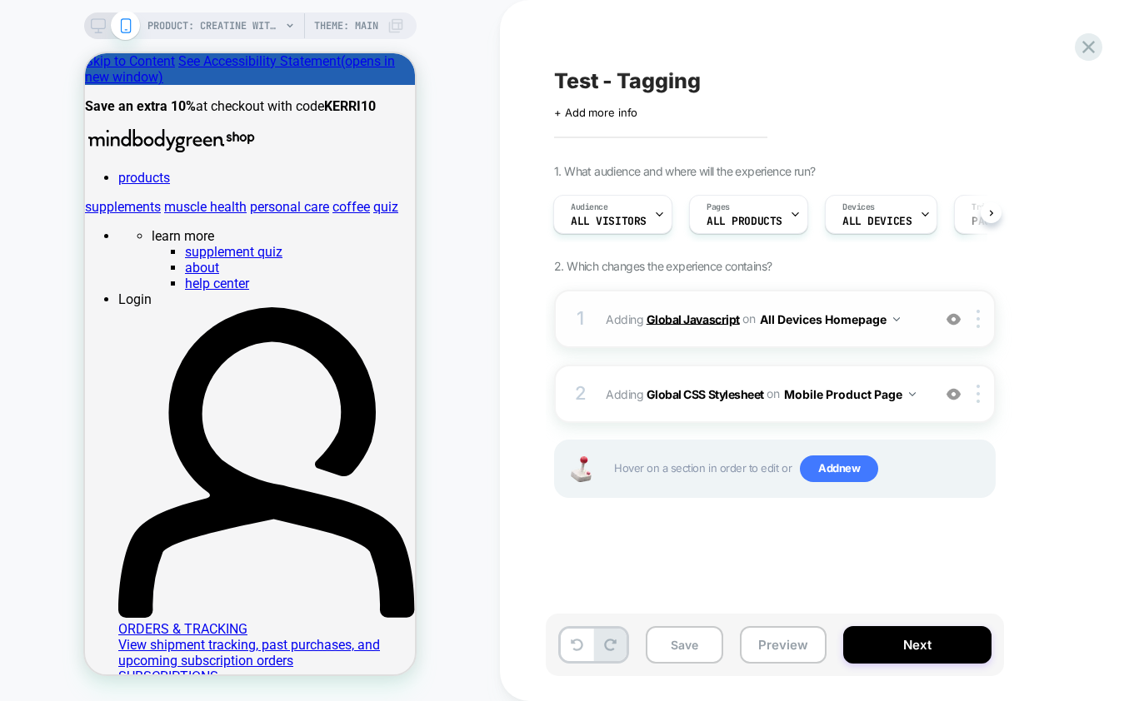
click at [694, 316] on b "Global Javascript" at bounding box center [692, 319] width 93 height 14
click at [677, 320] on b "Global Javascript" at bounding box center [692, 319] width 93 height 14
click at [978, 312] on img at bounding box center [977, 319] width 3 height 18
click at [687, 319] on b "Global Javascript" at bounding box center [692, 319] width 93 height 14
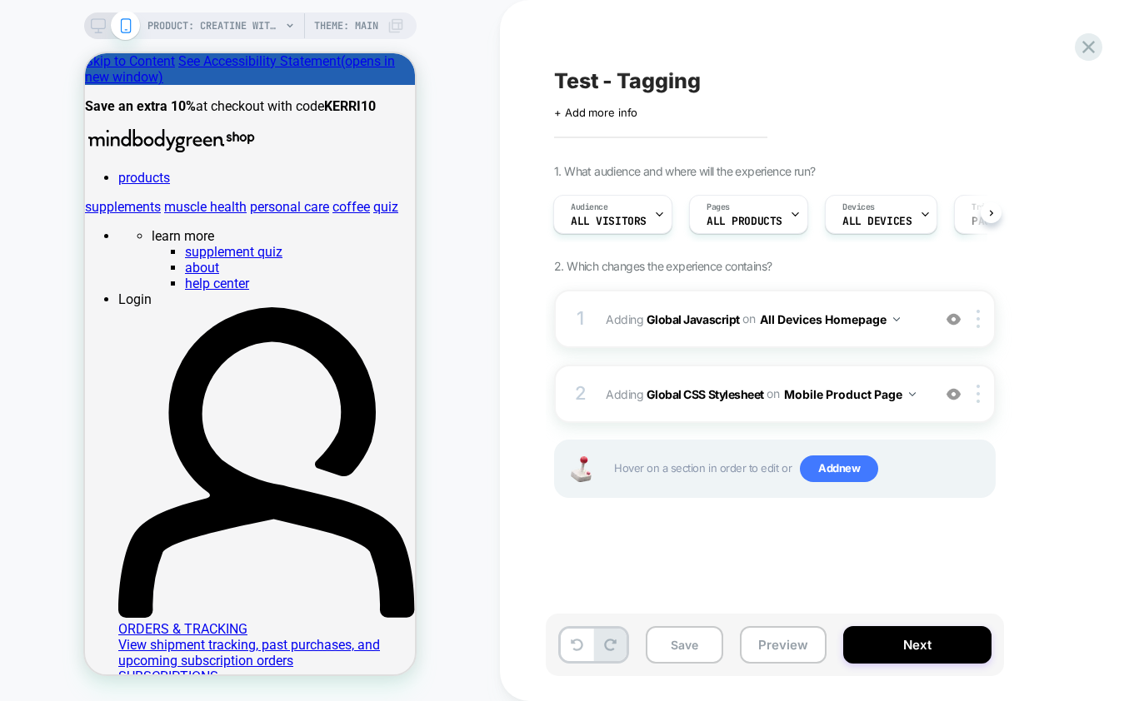
scroll to position [0, 2]
click at [1088, 47] on icon at bounding box center [1088, 47] width 12 height 12
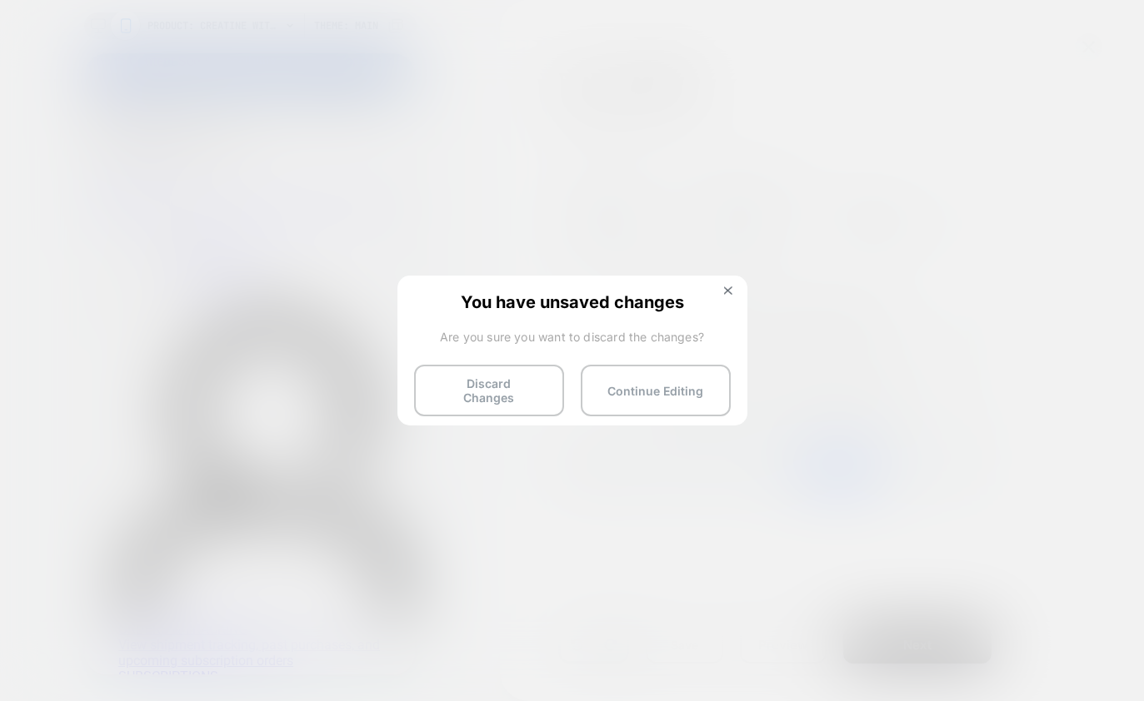
click at [740, 281] on div "You have unsaved changes Are you sure you want to discard the changes? Discard …" at bounding box center [572, 349] width 350 height 147
click at [734, 287] on button at bounding box center [728, 293] width 18 height 14
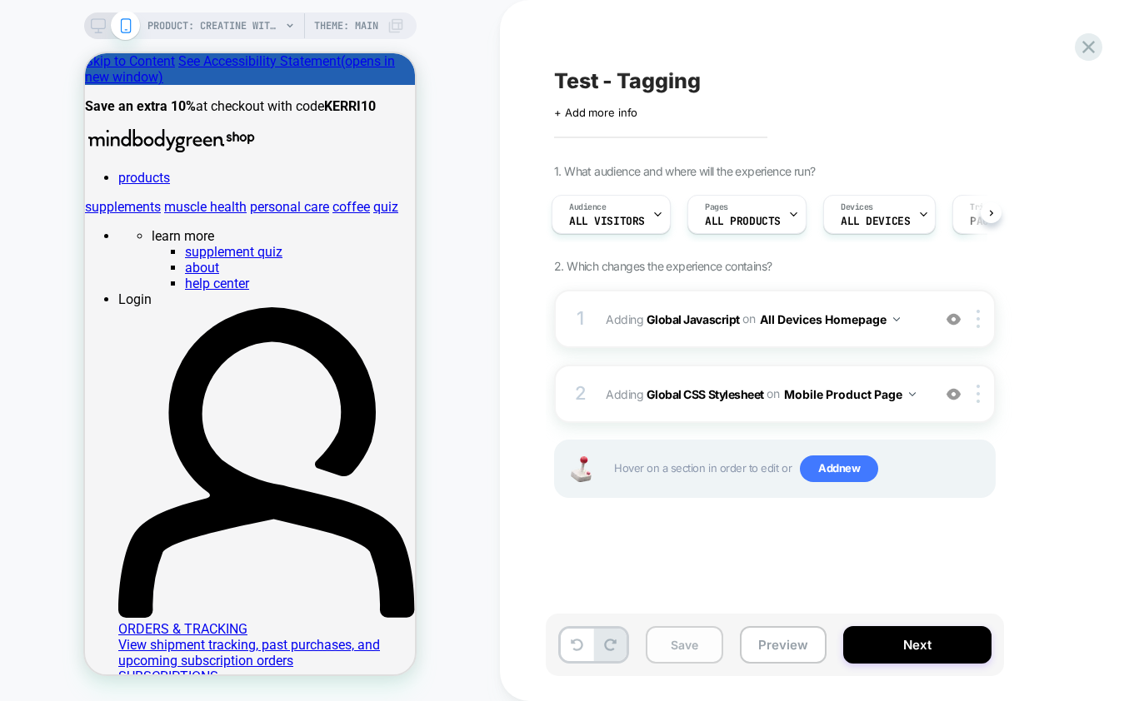
click at [689, 640] on button "Save" at bounding box center [684, 644] width 77 height 37
click at [1084, 47] on icon at bounding box center [1088, 47] width 22 height 22
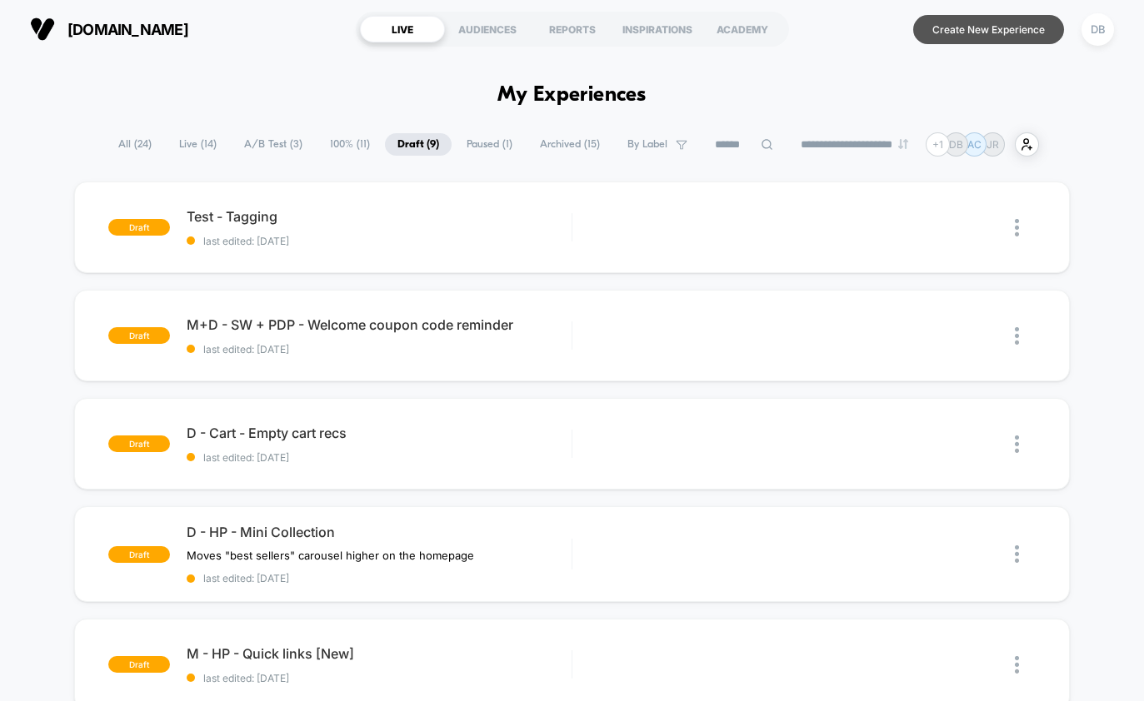
click at [951, 38] on button "Create New Experience" at bounding box center [988, 29] width 151 height 29
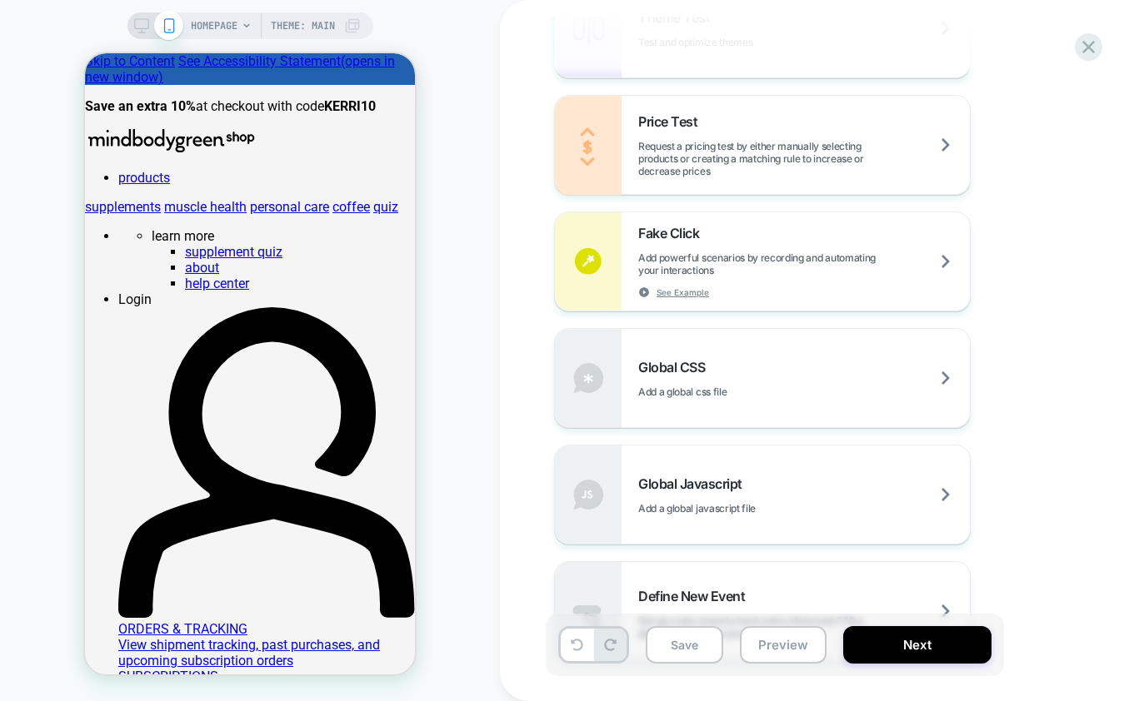
scroll to position [971, 0]
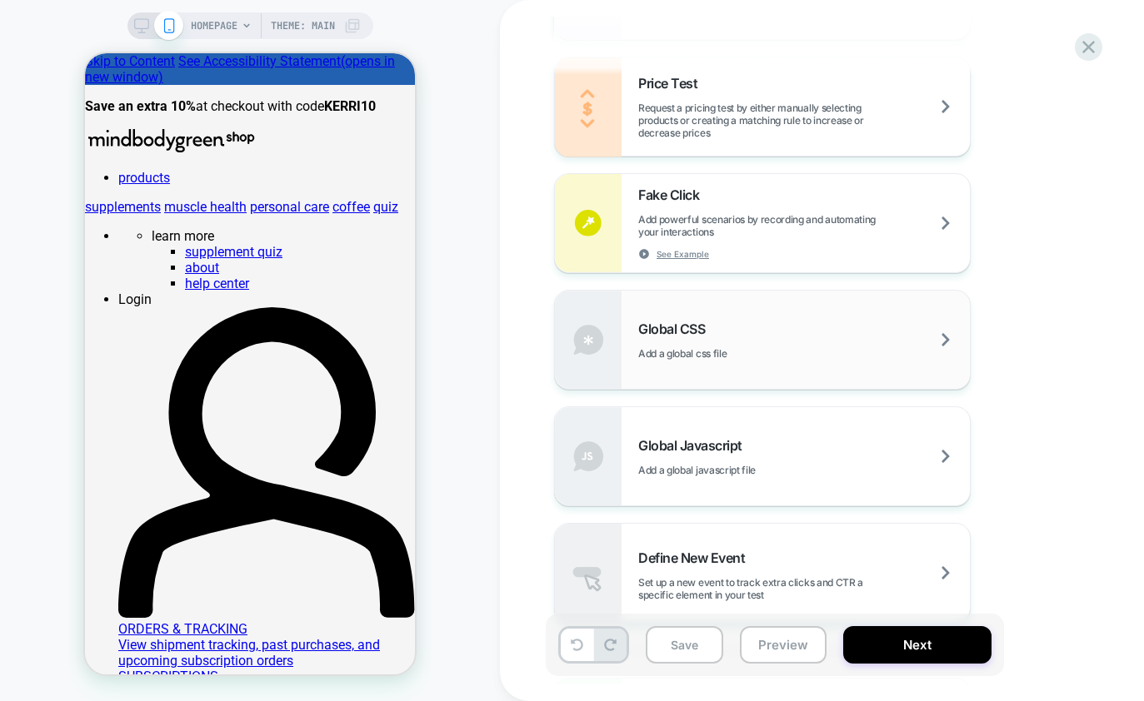
click at [747, 348] on span "Add a global css file" at bounding box center [724, 353] width 172 height 12
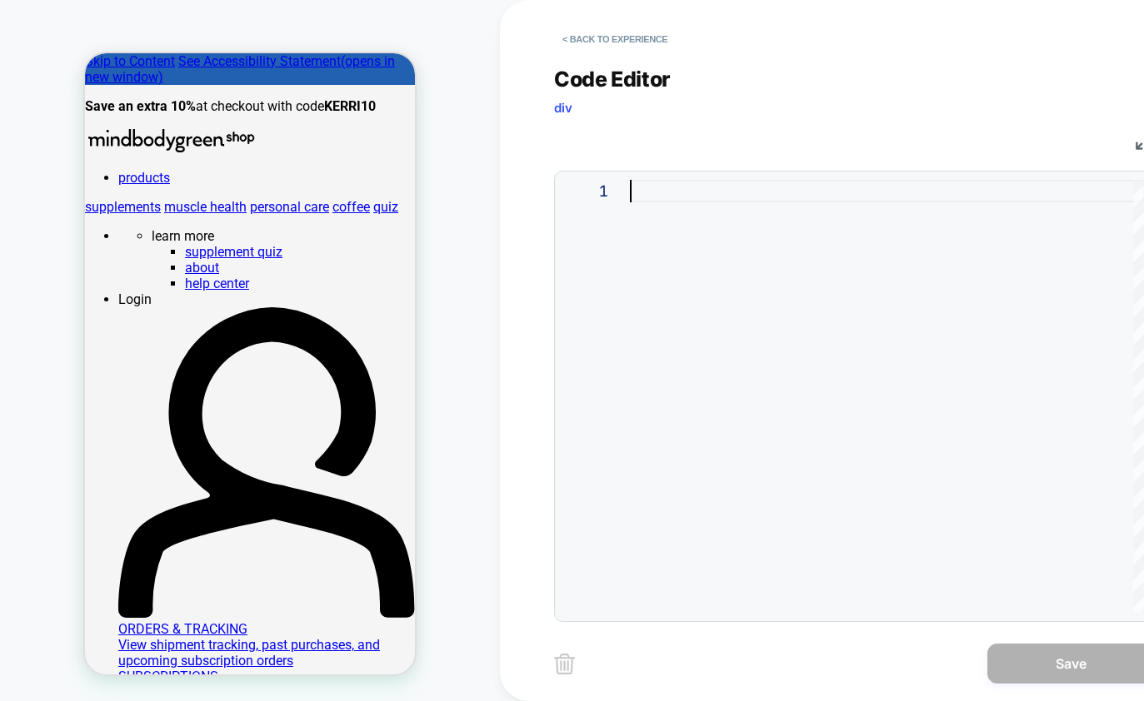
click at [745, 318] on div at bounding box center [887, 396] width 515 height 433
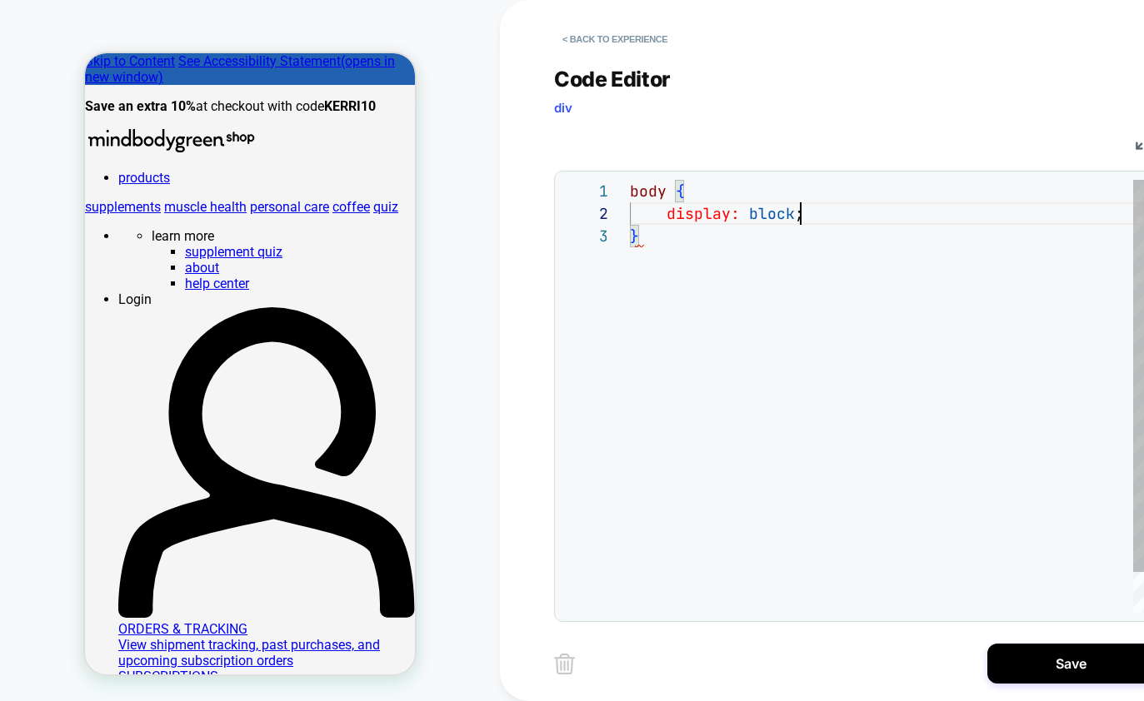
scroll to position [22, 170]
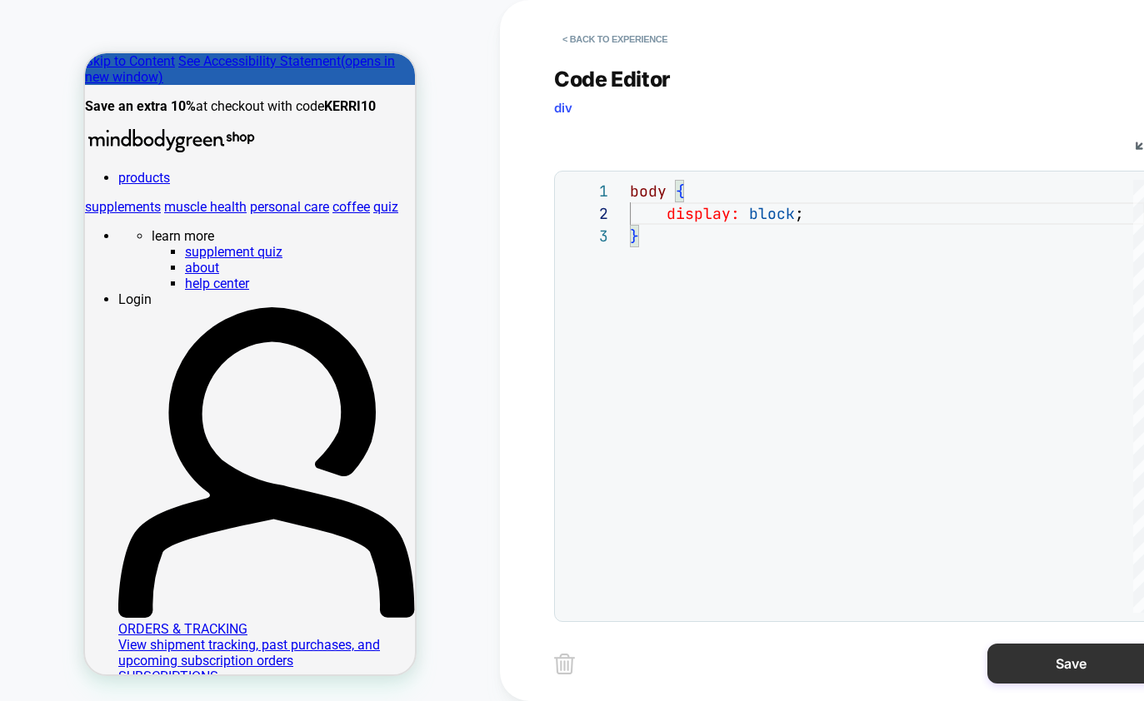
type textarea "**********"
click at [1000, 661] on button "Save" at bounding box center [1070, 664] width 167 height 40
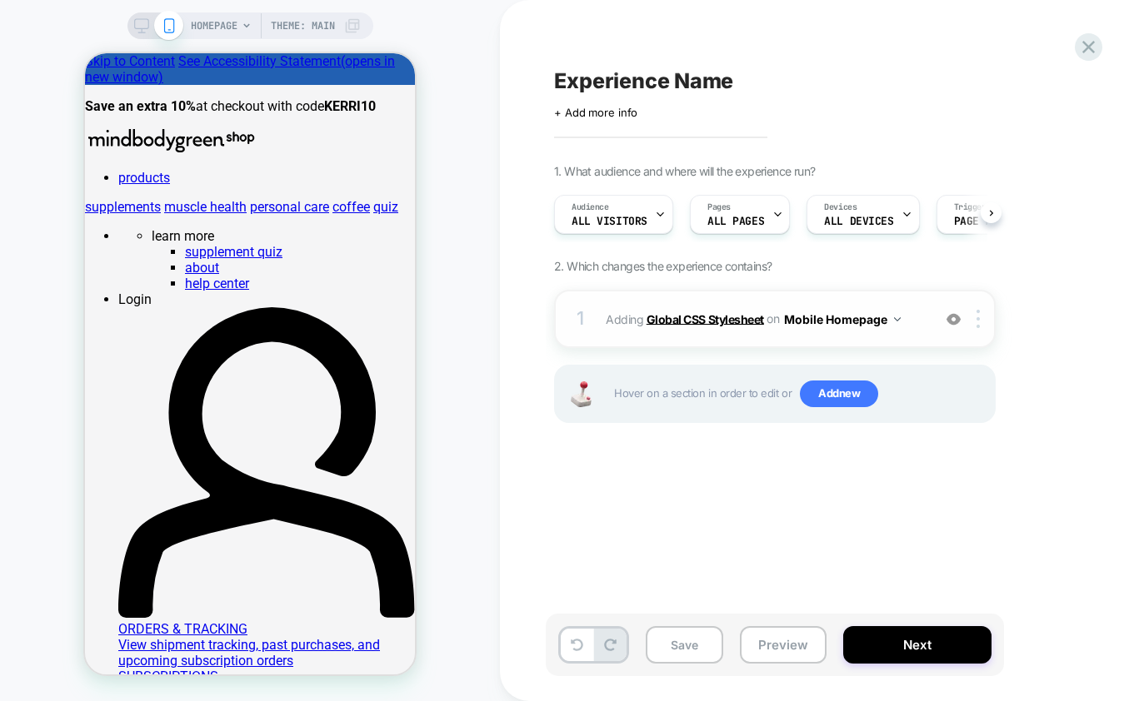
scroll to position [0, 1]
click at [827, 401] on span "Add new" at bounding box center [839, 394] width 78 height 27
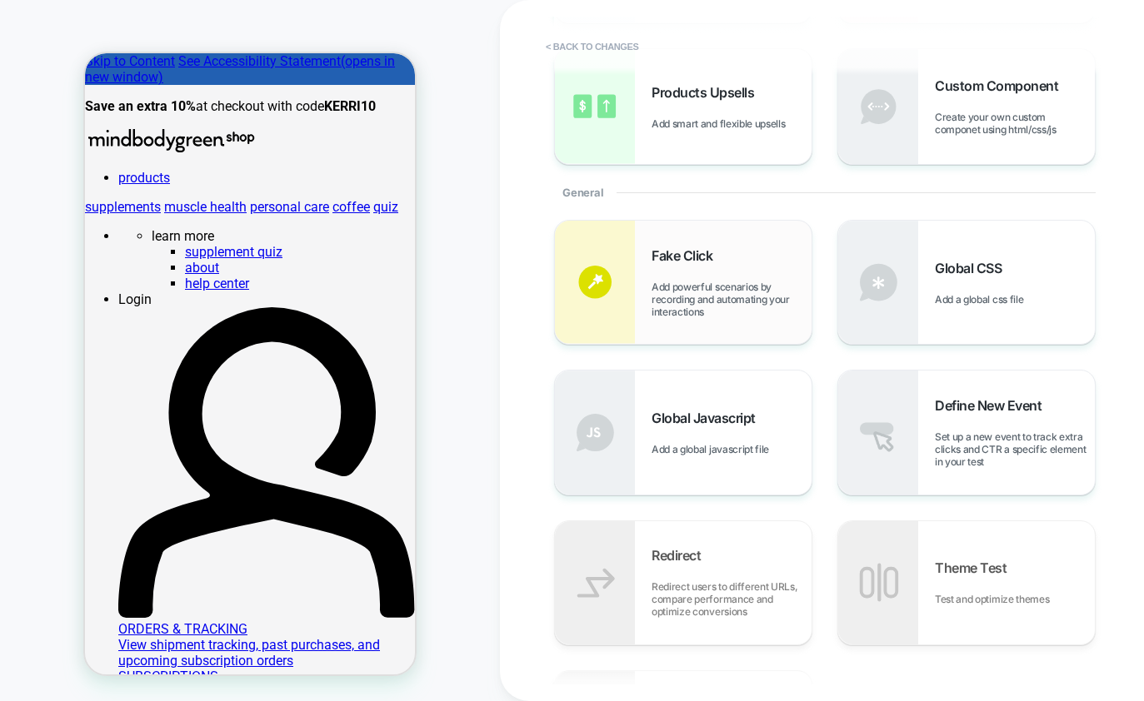
scroll to position [319, 0]
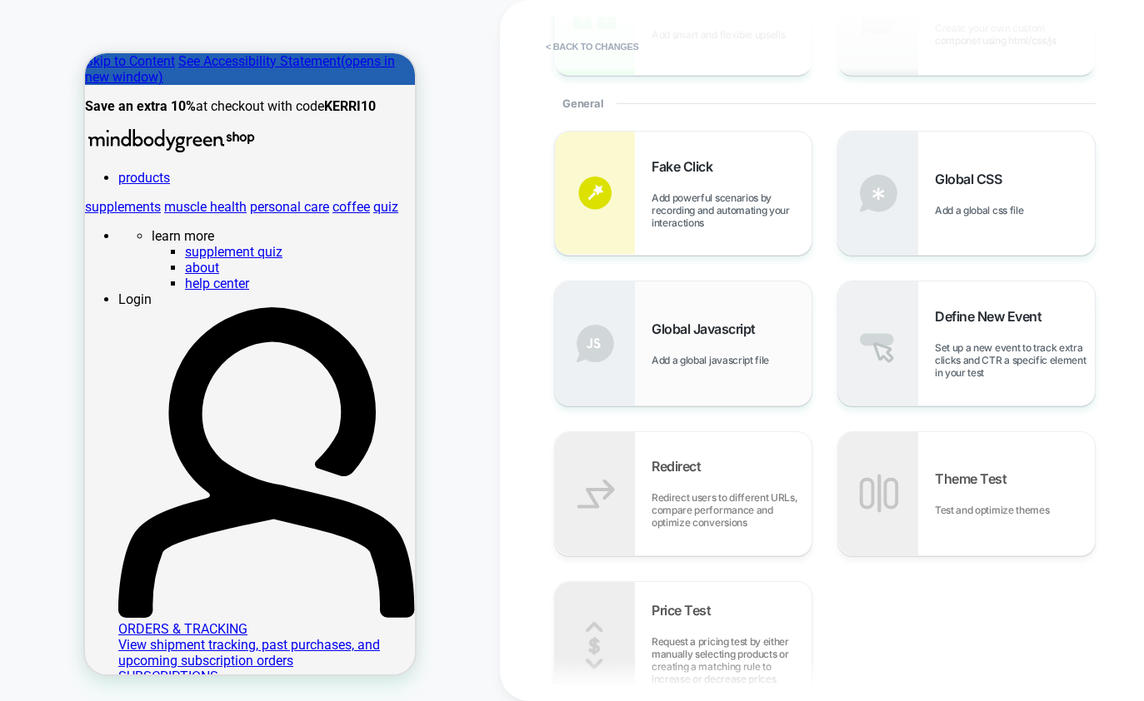
click at [728, 367] on div "Global Javascript Add a global javascript file" at bounding box center [683, 343] width 257 height 123
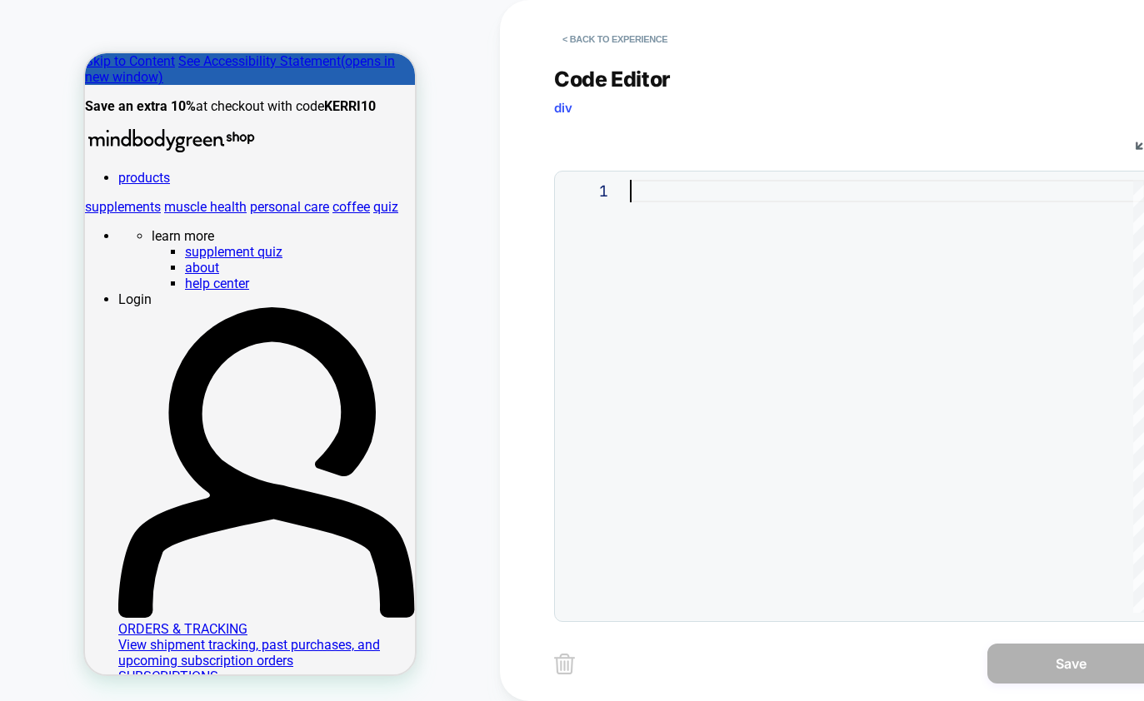
click at [745, 286] on div at bounding box center [887, 396] width 515 height 433
type textarea "**********"
click at [1061, 671] on button "Save" at bounding box center [1070, 664] width 167 height 40
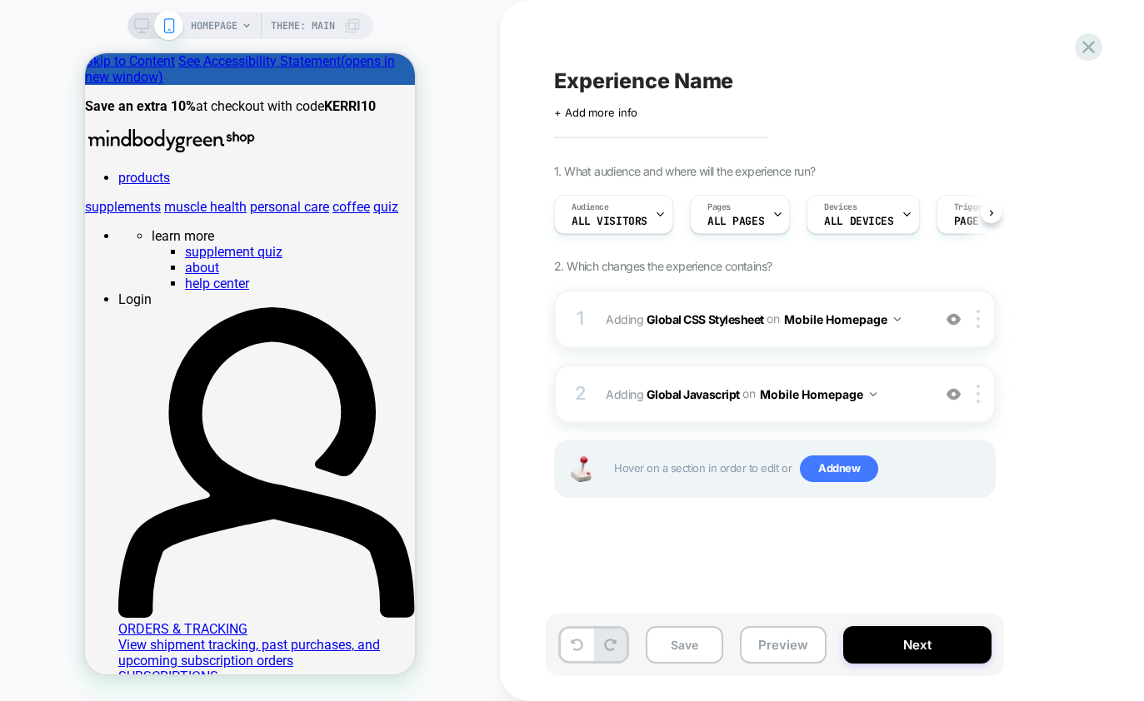
scroll to position [0, 1]
click at [705, 387] on b "Global Javascript" at bounding box center [692, 394] width 93 height 14
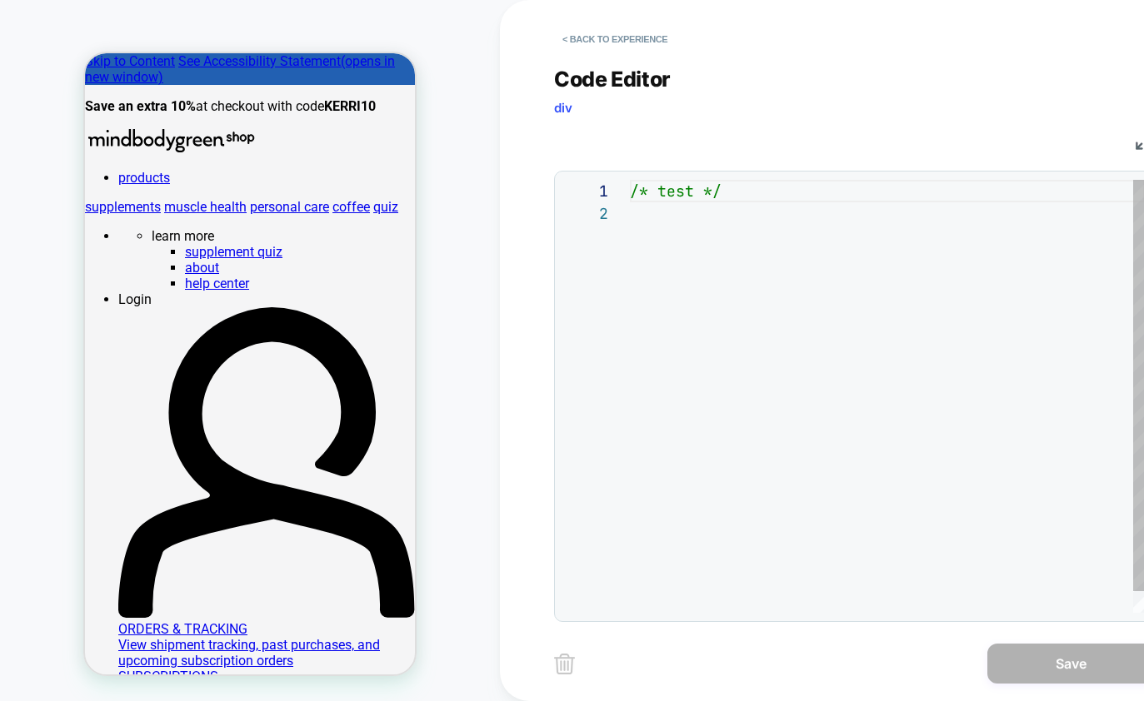
scroll to position [22, 0]
click at [589, 36] on button "< Back to experience" at bounding box center [615, 39] width 122 height 27
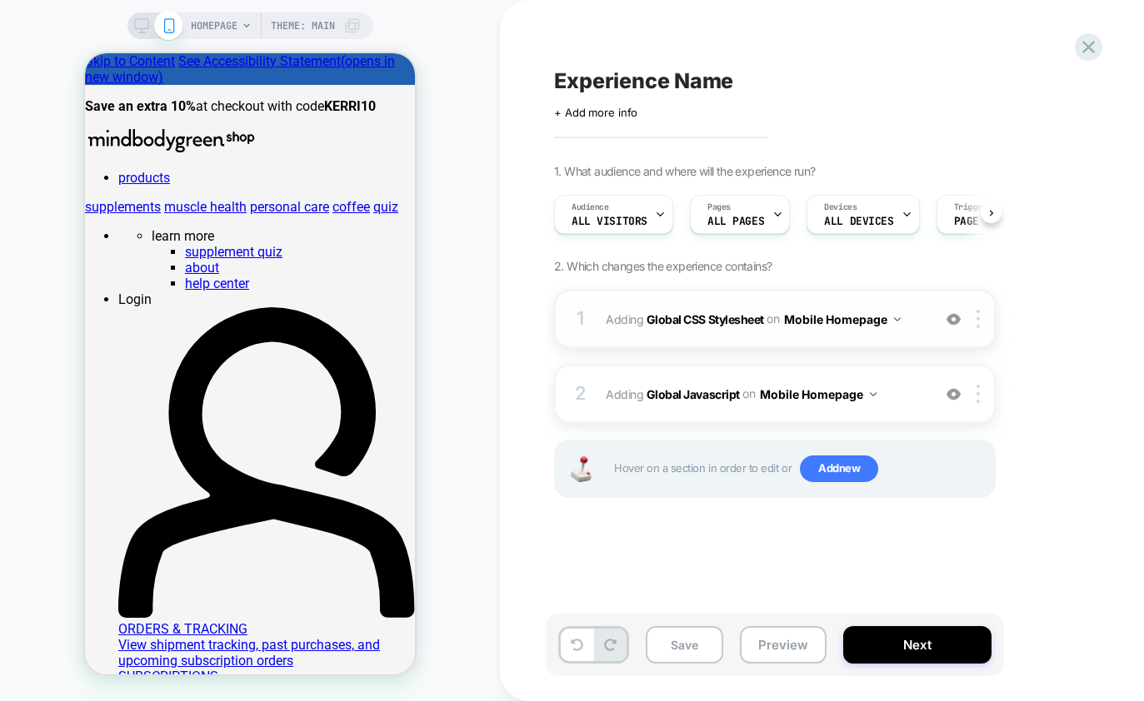
scroll to position [0, 1]
click at [683, 392] on b "Global Javascript" at bounding box center [692, 394] width 93 height 14
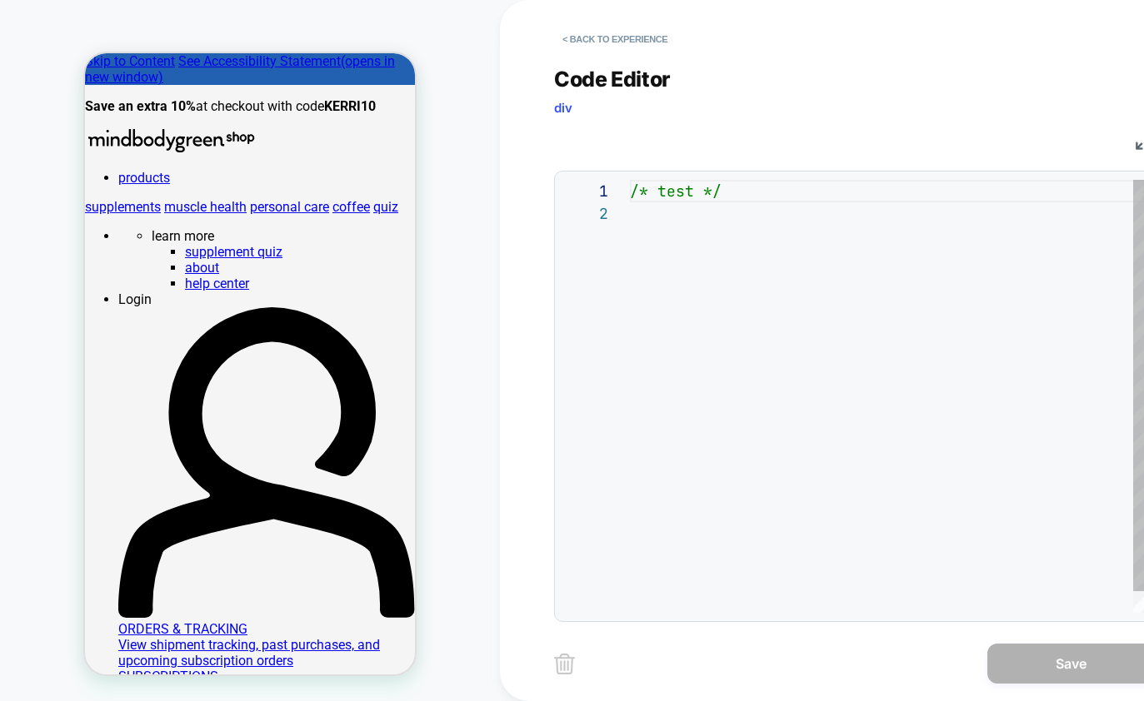
scroll to position [22, 0]
click at [796, 357] on div "/* test */" at bounding box center [887, 408] width 515 height 456
type textarea "**********"
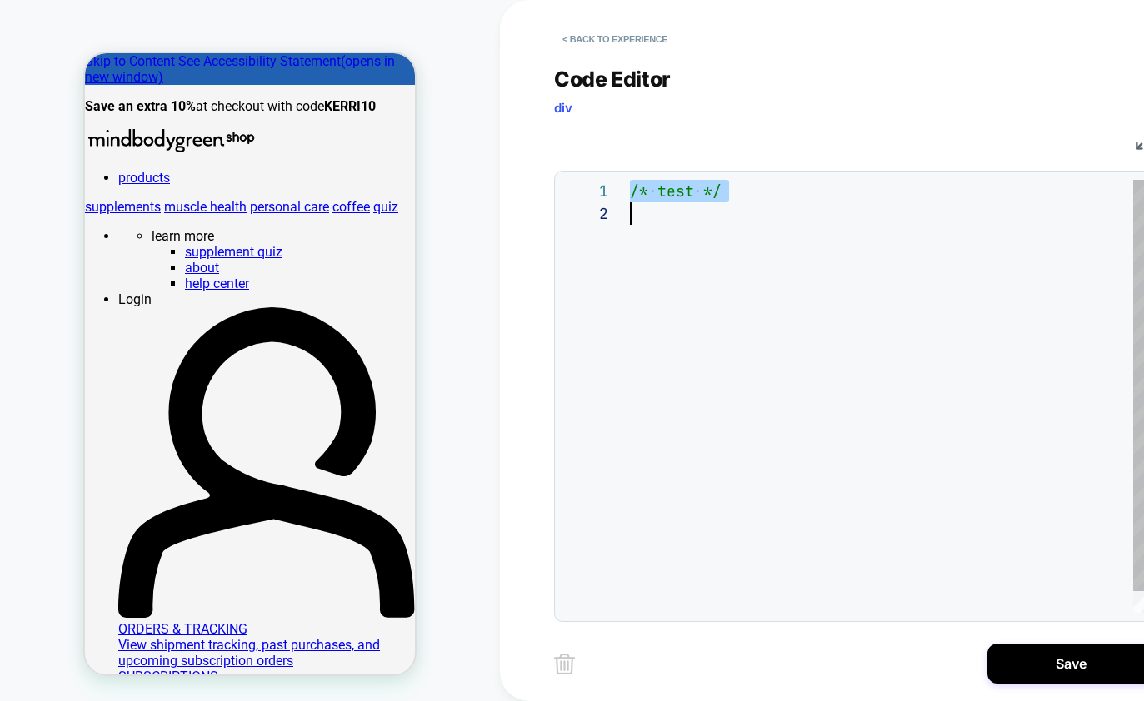
scroll to position [0, 476]
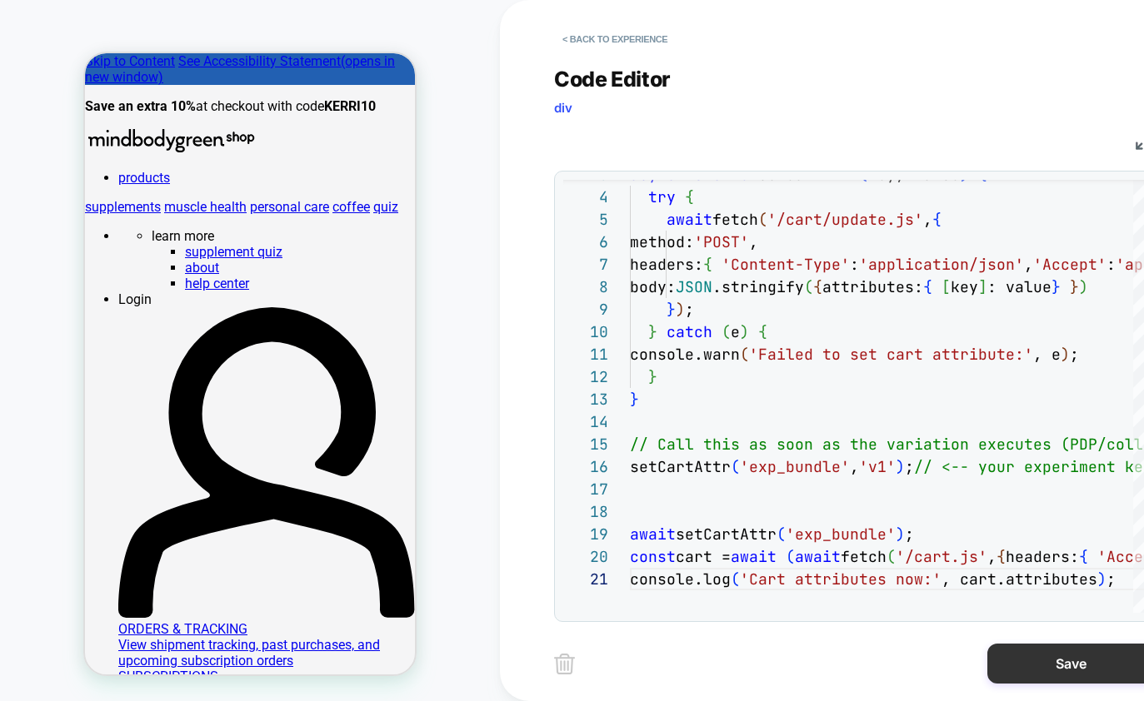
click at [1052, 676] on button "Save" at bounding box center [1070, 664] width 167 height 40
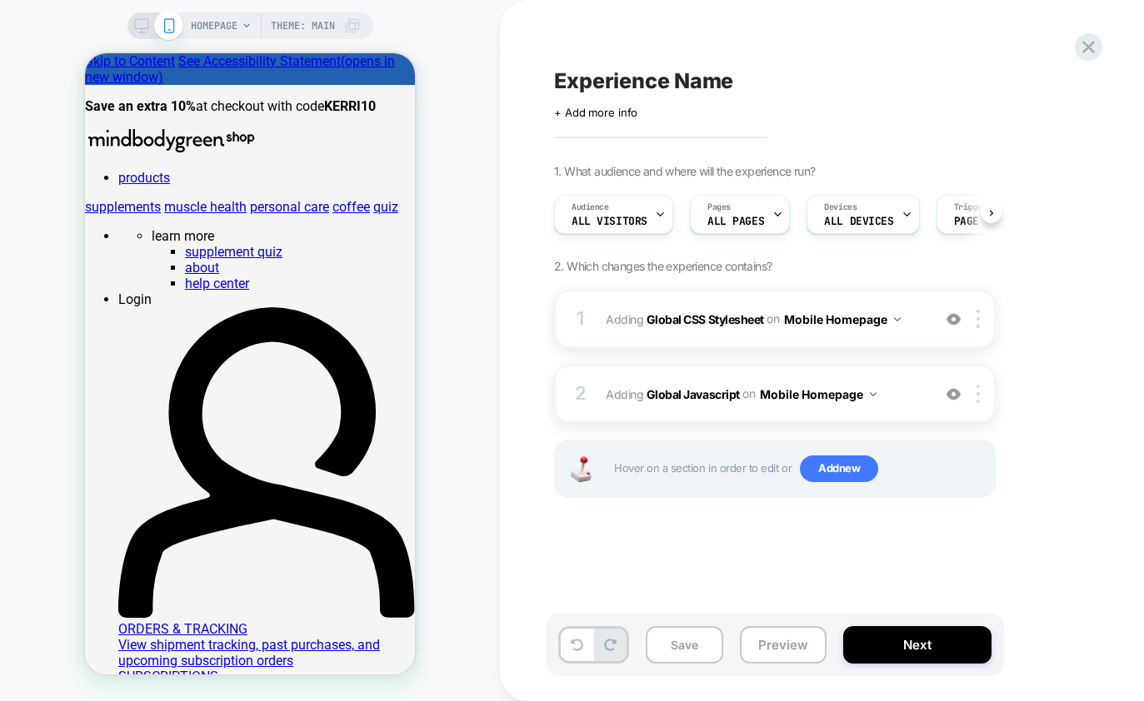
scroll to position [0, 1]
click at [696, 390] on b "Global Javascript" at bounding box center [692, 394] width 93 height 14
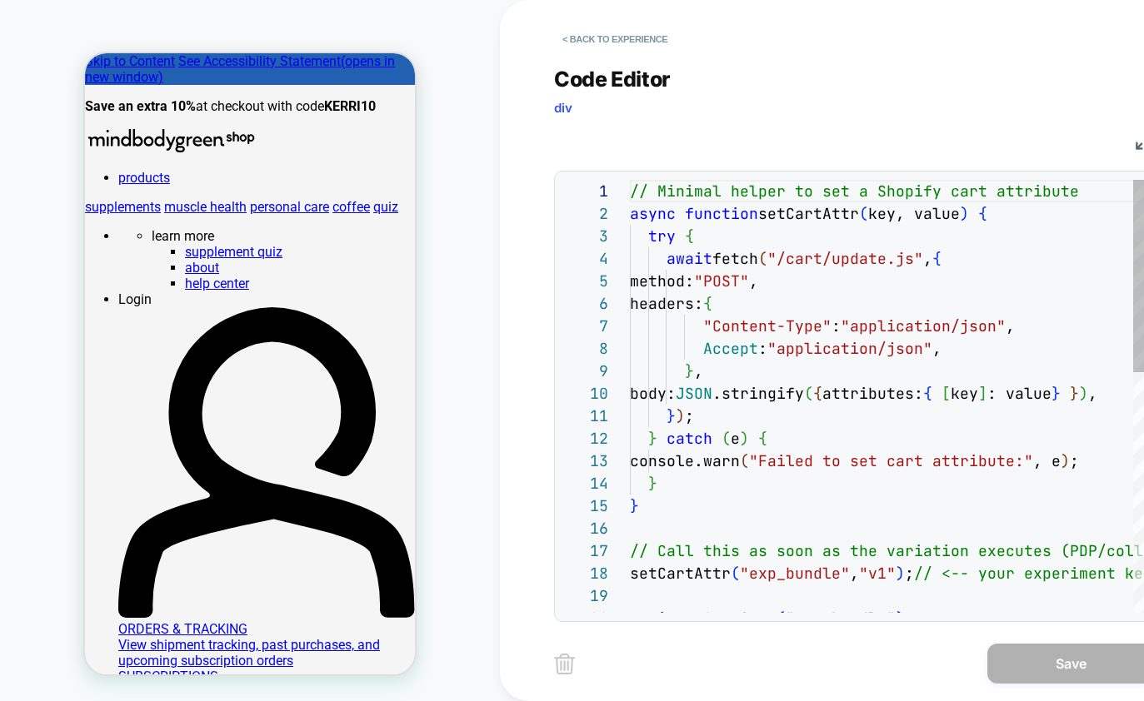
scroll to position [225, 0]
click at [591, 37] on button "< Back to experience" at bounding box center [615, 39] width 122 height 27
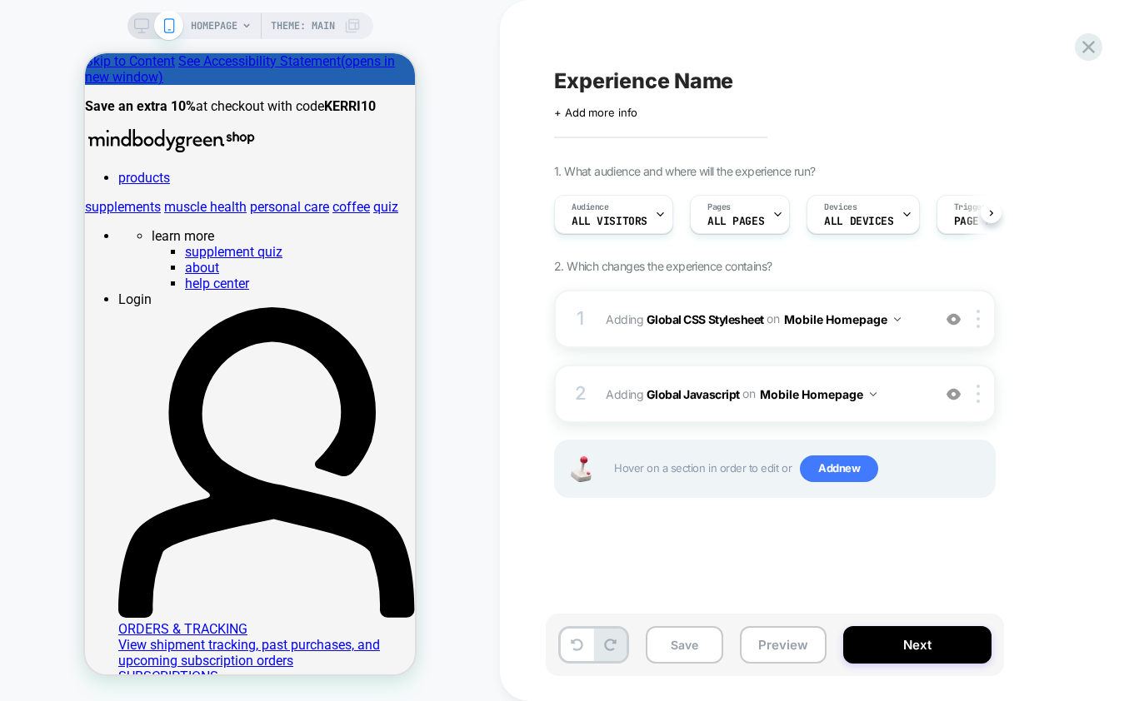
scroll to position [0, 1]
click at [731, 402] on span "Adding Global Javascript on Mobile Homepage" at bounding box center [764, 394] width 317 height 24
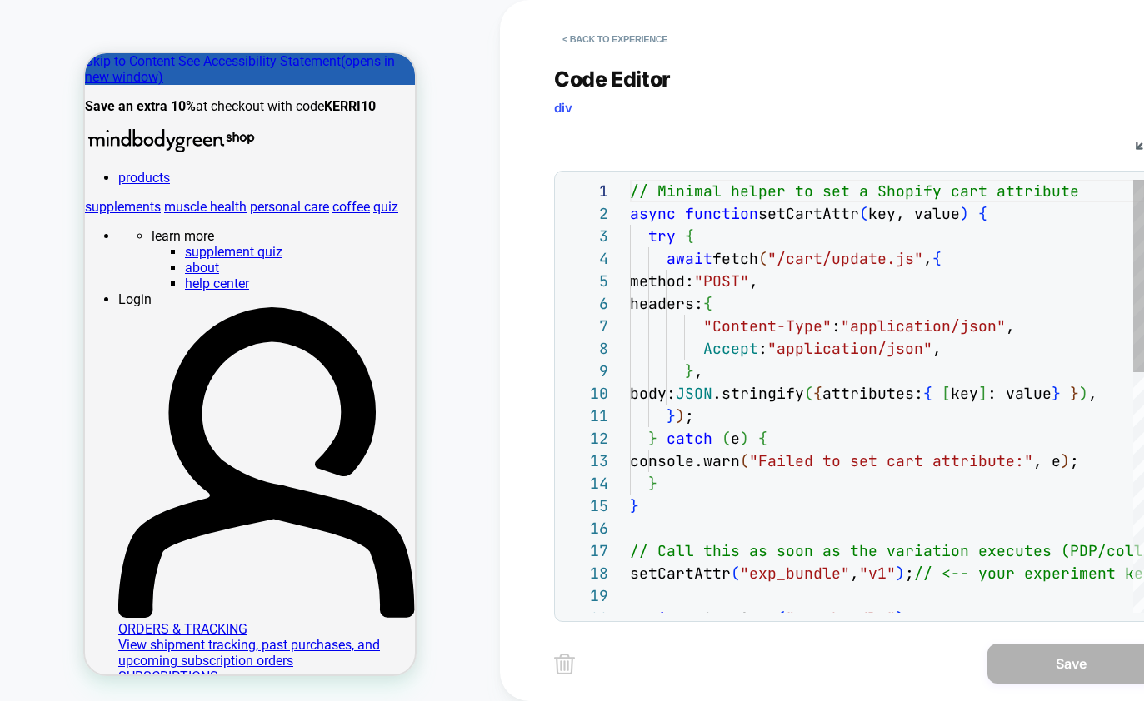
scroll to position [225, 0]
click at [766, 193] on div "// Minimal helper to set a Shopify cart attribute async function setCartAttr ( …" at bounding box center [982, 666] width 704 height 973
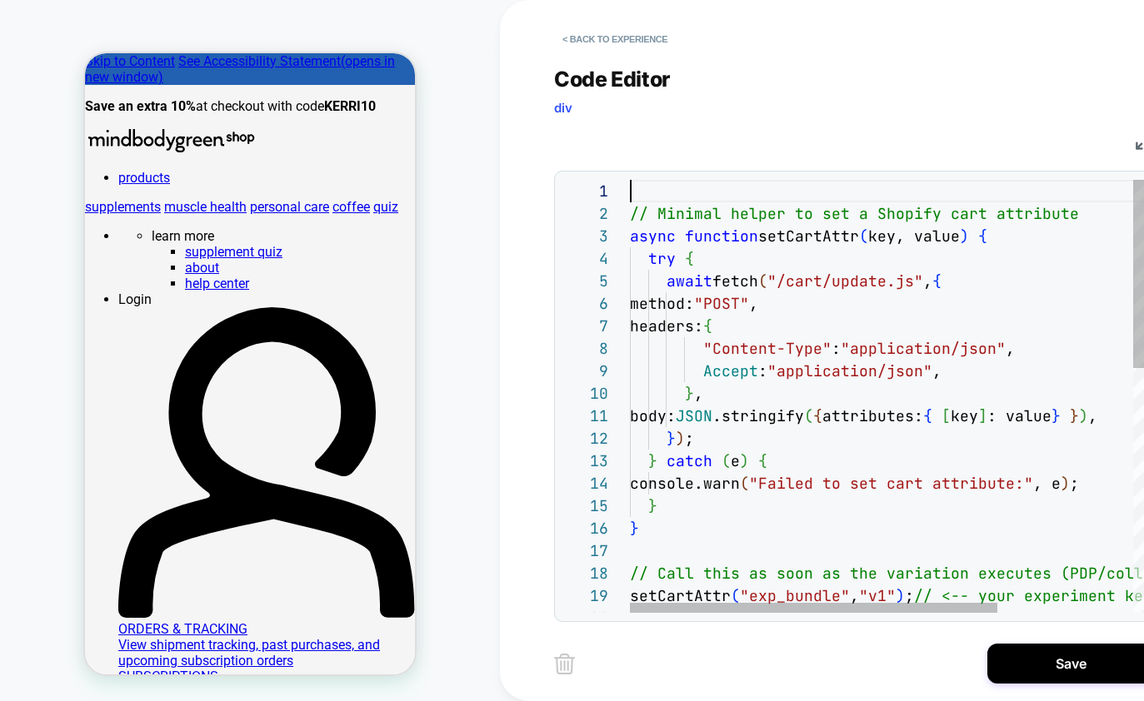
scroll to position [22, 0]
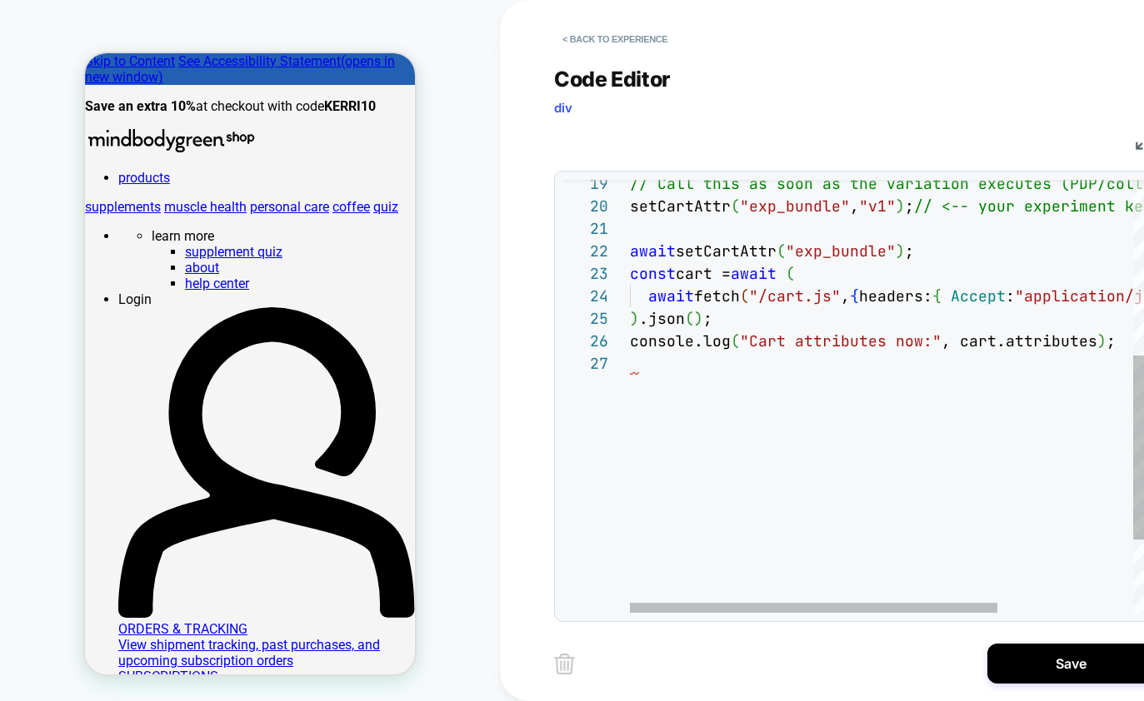
click at [710, 393] on div "console.log ( "Cart attributes now:" , cart.attributes ) ; ) .json ( ) ; await …" at bounding box center [982, 277] width 704 height 1018
type textarea "**********"
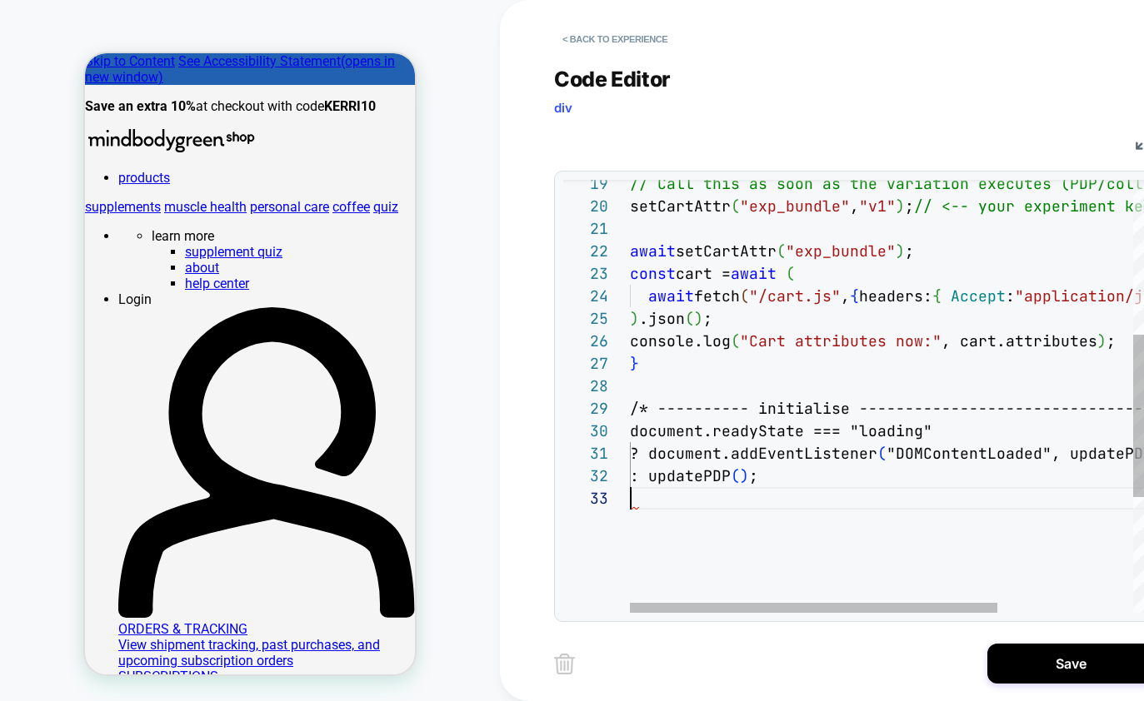
scroll to position [45, 0]
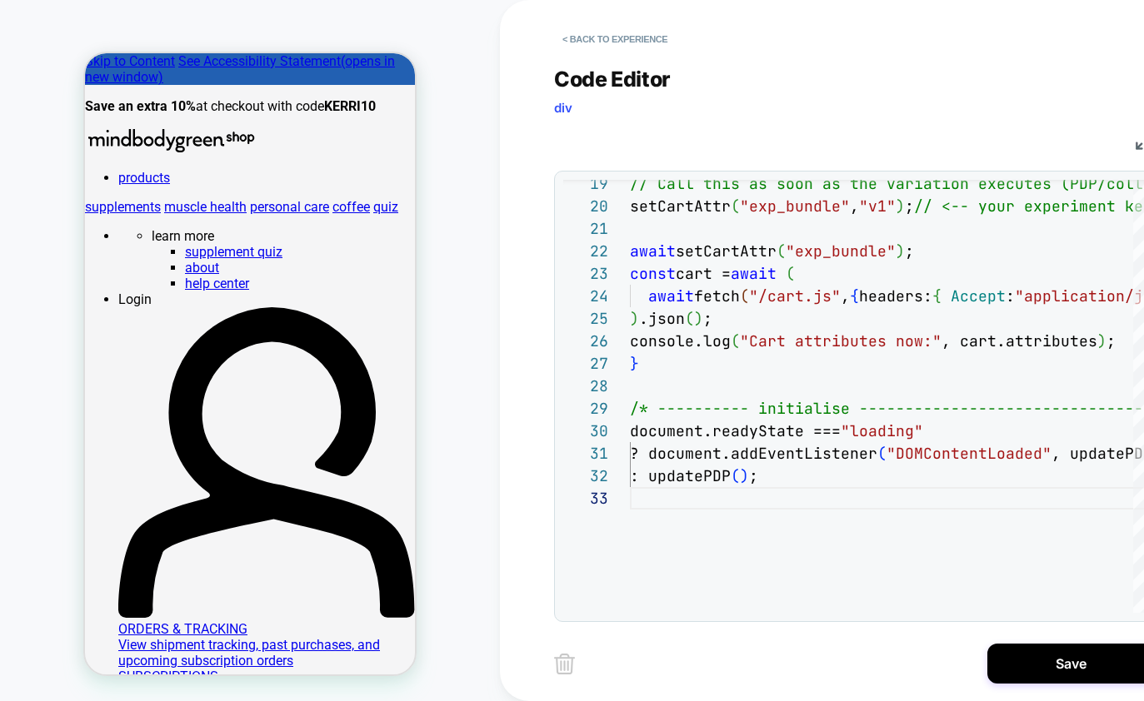
click at [762, 657] on div "Save" at bounding box center [854, 664] width 600 height 42
click at [1027, 650] on button "Save" at bounding box center [1070, 664] width 167 height 40
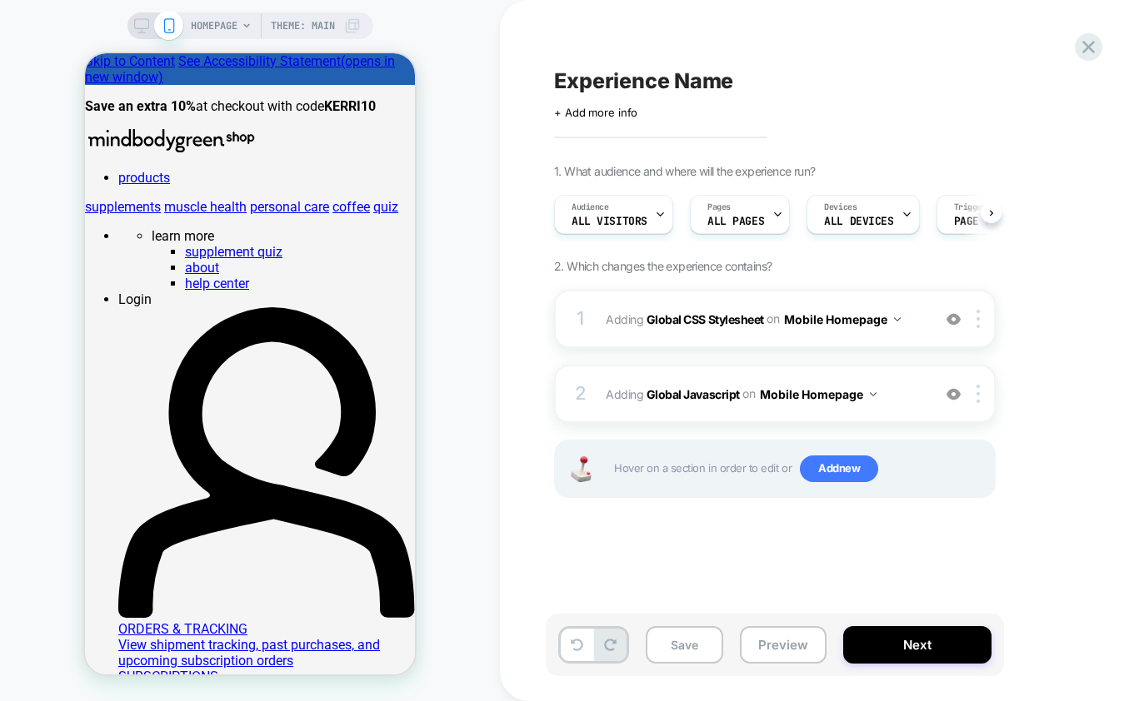
scroll to position [0, 1]
click at [690, 393] on b "Global Javascript" at bounding box center [692, 394] width 93 height 14
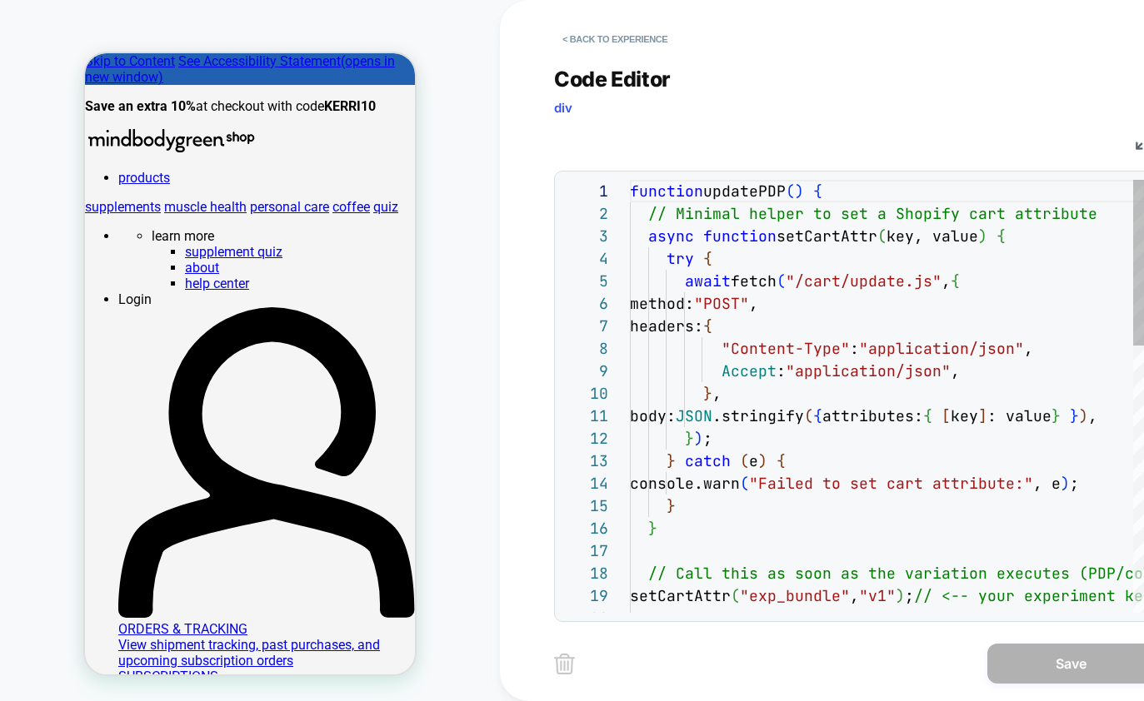
scroll to position [225, 0]
click at [586, 27] on button "< Back to experience" at bounding box center [615, 39] width 122 height 27
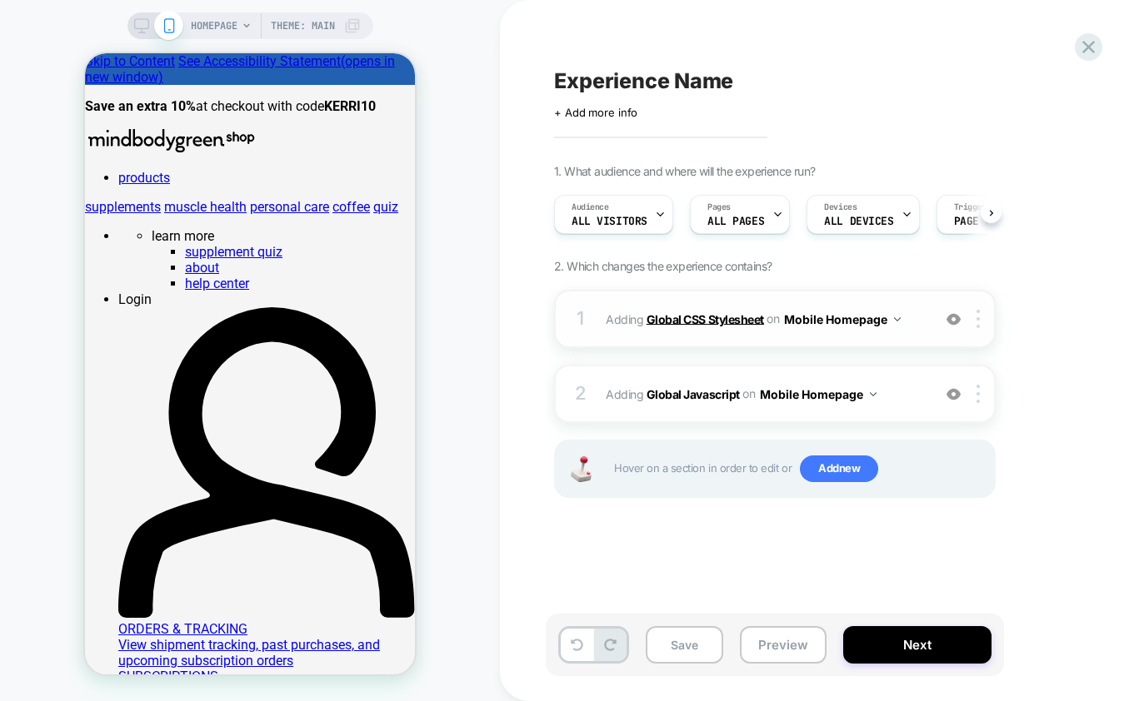
scroll to position [0, 1]
click at [979, 313] on img at bounding box center [977, 319] width 3 height 18
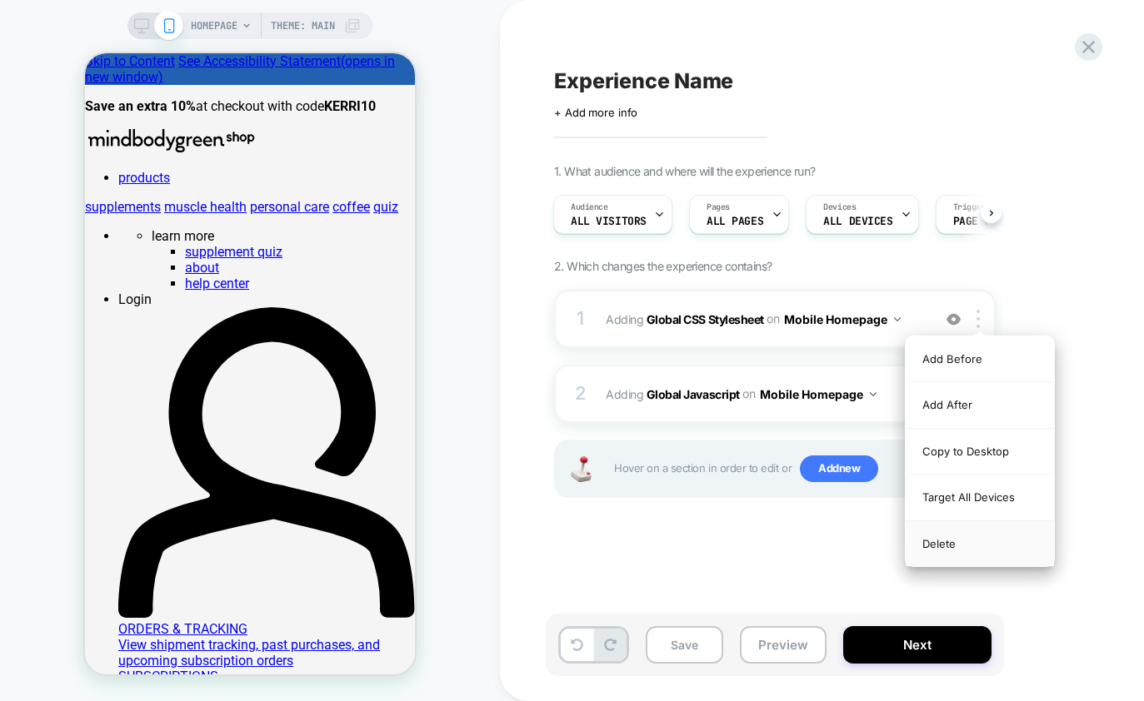
click at [945, 540] on div "Delete" at bounding box center [979, 543] width 148 height 45
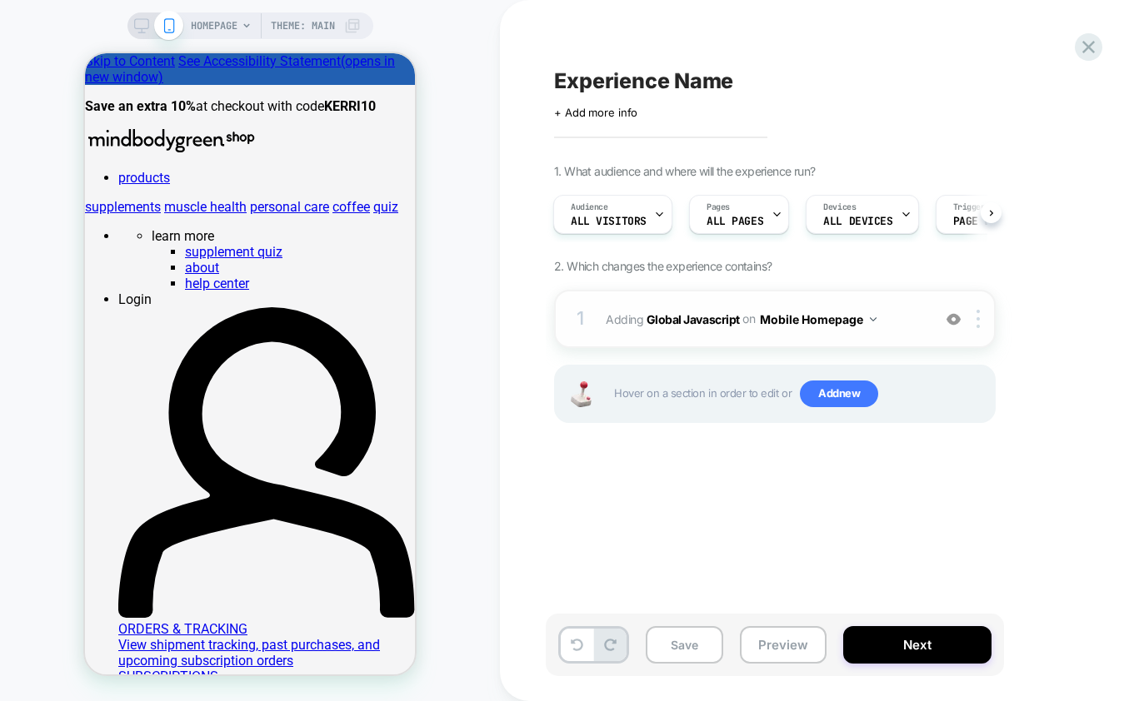
click at [705, 329] on span "Adding Global Javascript on Mobile Homepage" at bounding box center [764, 319] width 317 height 24
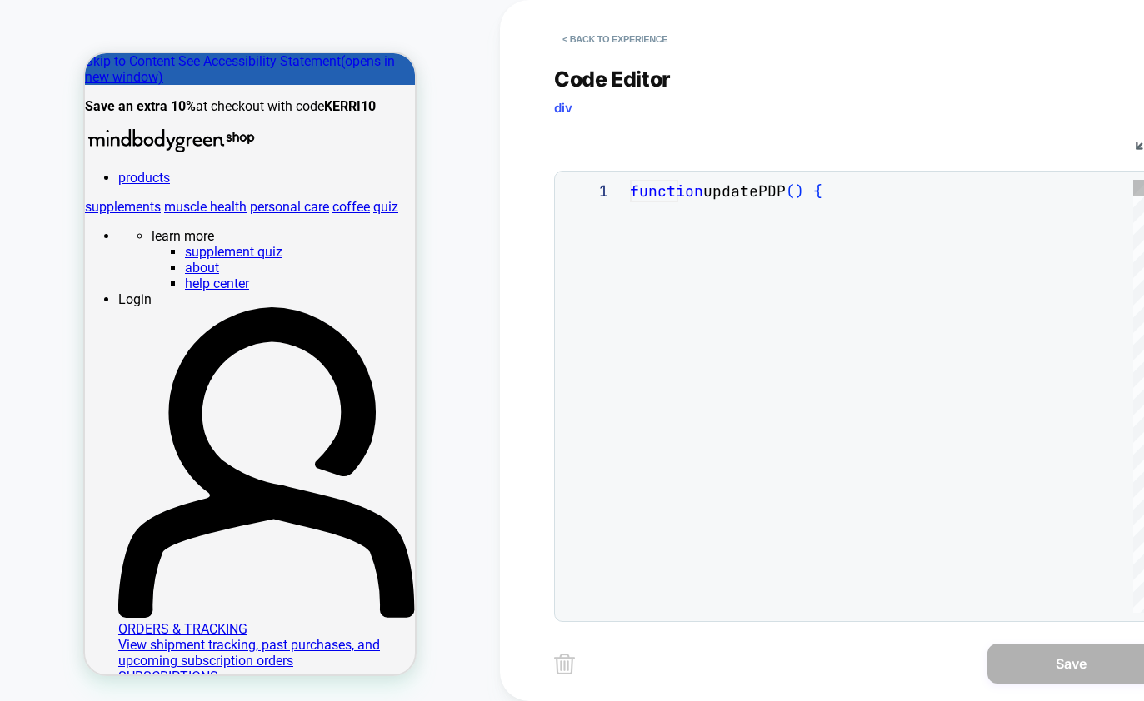
scroll to position [225, 0]
click at [617, 51] on button "< Back to experience" at bounding box center [615, 39] width 122 height 27
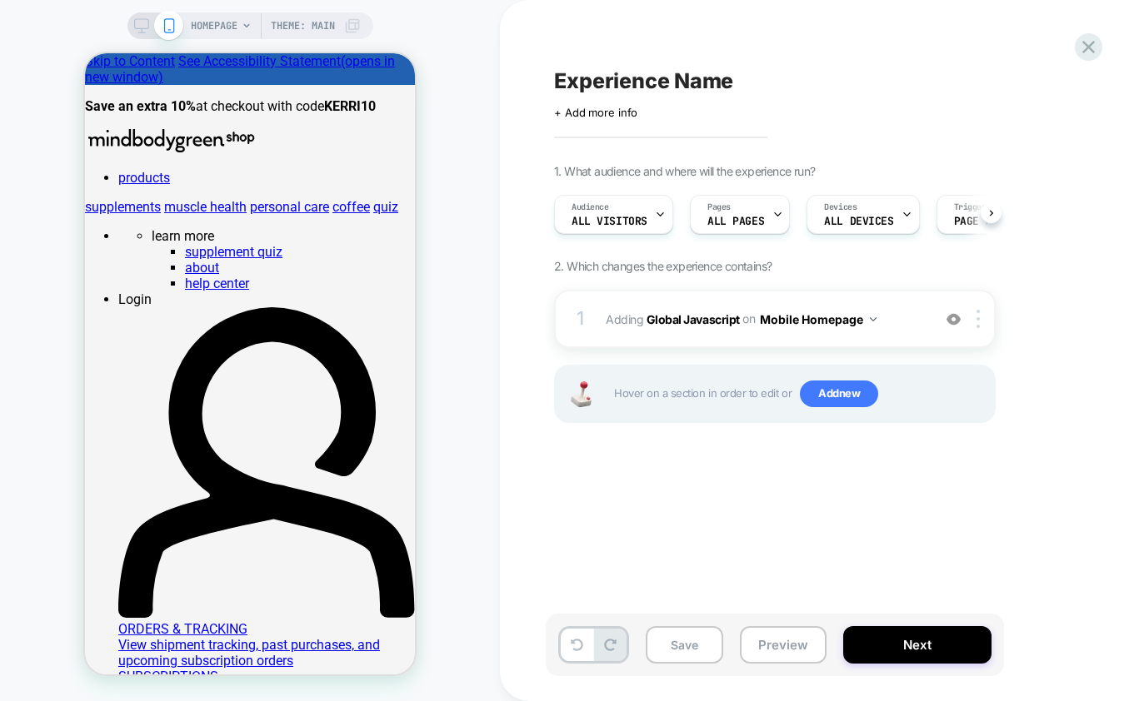
scroll to position [0, 1]
click at [851, 317] on button "Mobile Homepage" at bounding box center [818, 319] width 117 height 24
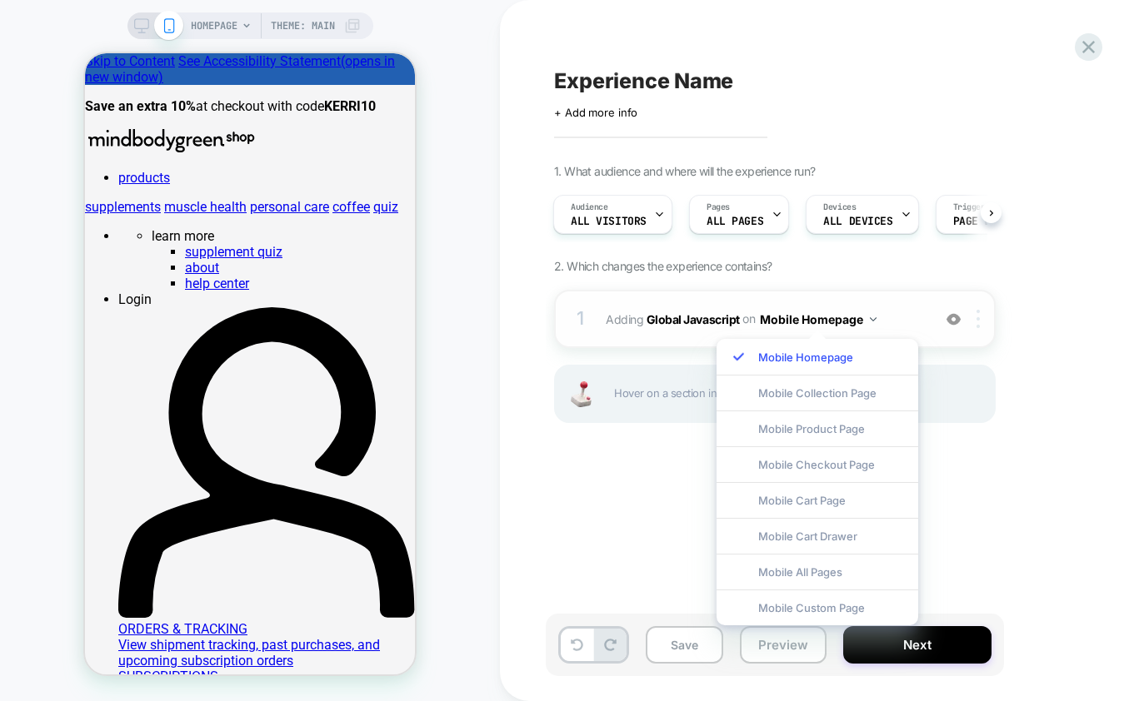
click at [976, 325] on img at bounding box center [977, 319] width 3 height 18
click at [1000, 320] on div "1. What audience and where will the experience run? Audience All Visitors Pages…" at bounding box center [858, 314] width 608 height 301
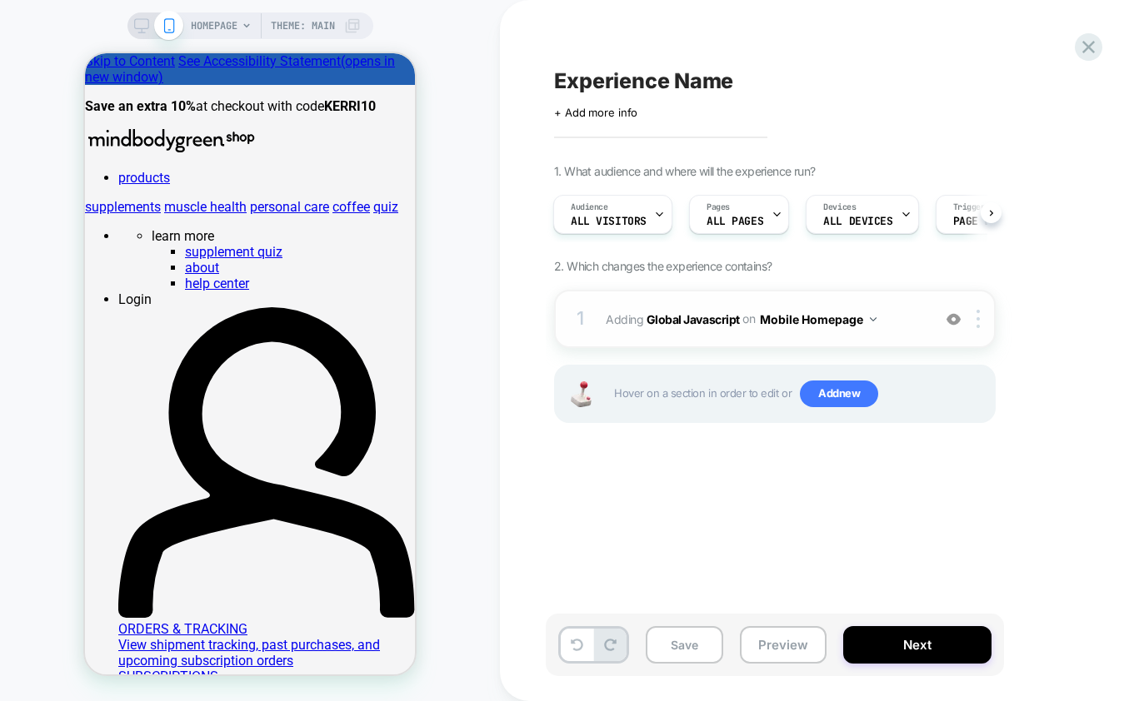
click at [857, 323] on button "Mobile Homepage" at bounding box center [818, 319] width 117 height 24
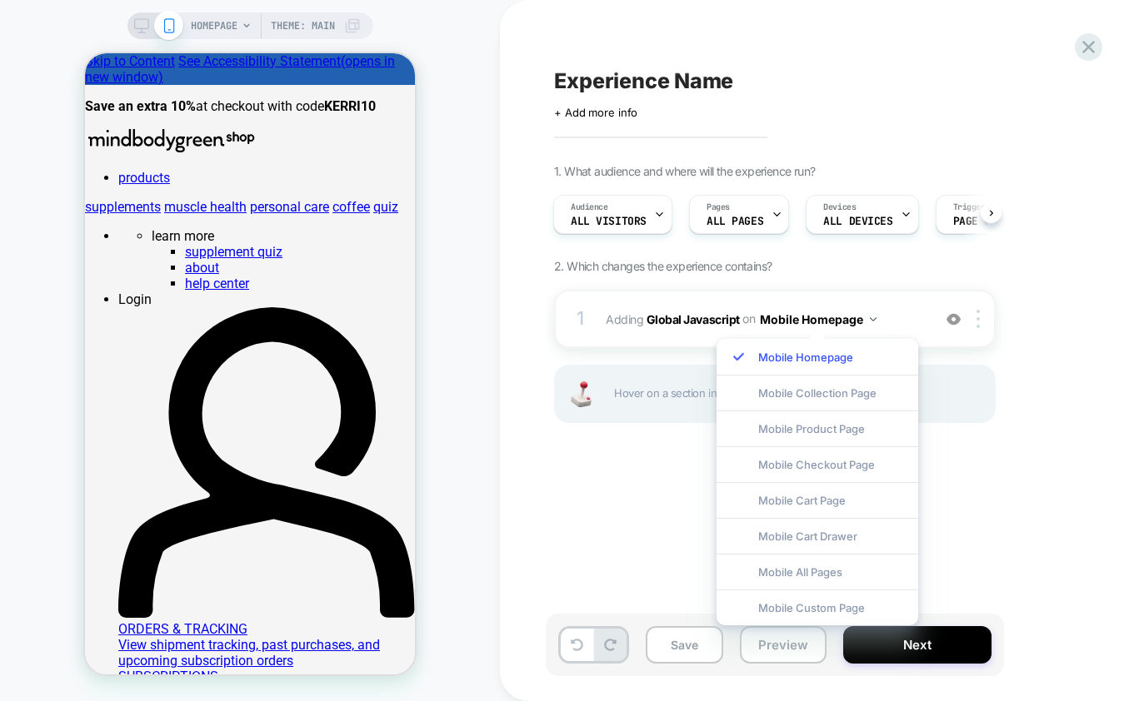
click at [997, 315] on div "1. What audience and where will the experience run? Audience All Visitors Pages…" at bounding box center [858, 314] width 608 height 301
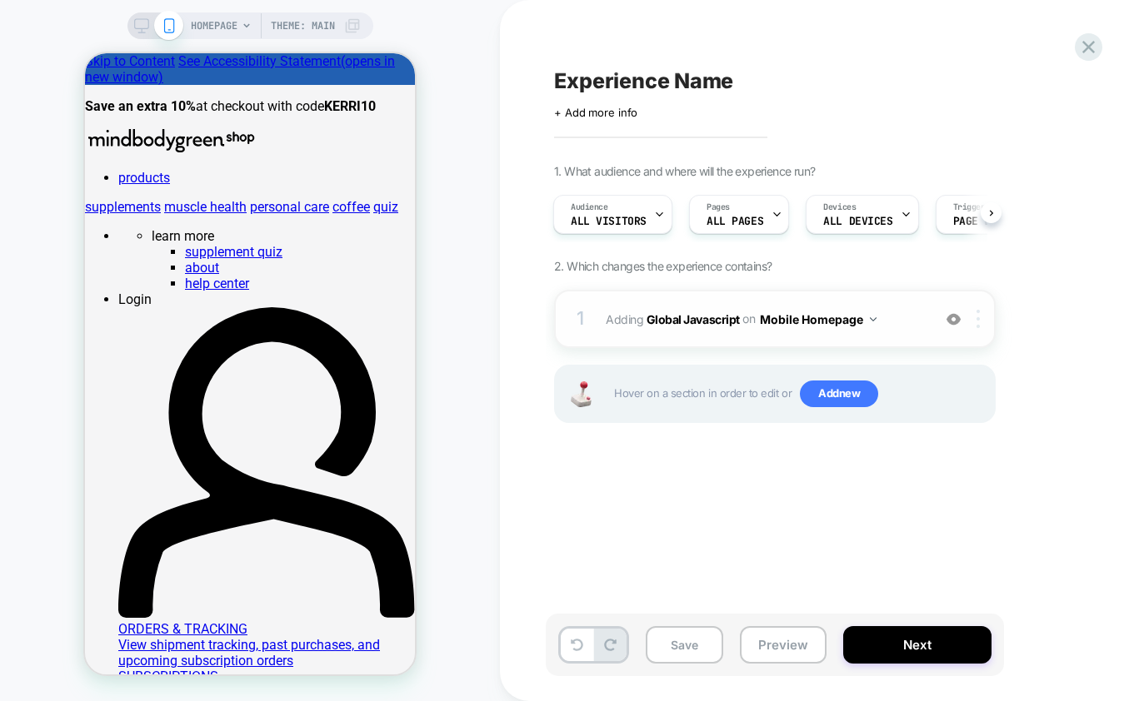
click at [982, 319] on div at bounding box center [980, 319] width 27 height 18
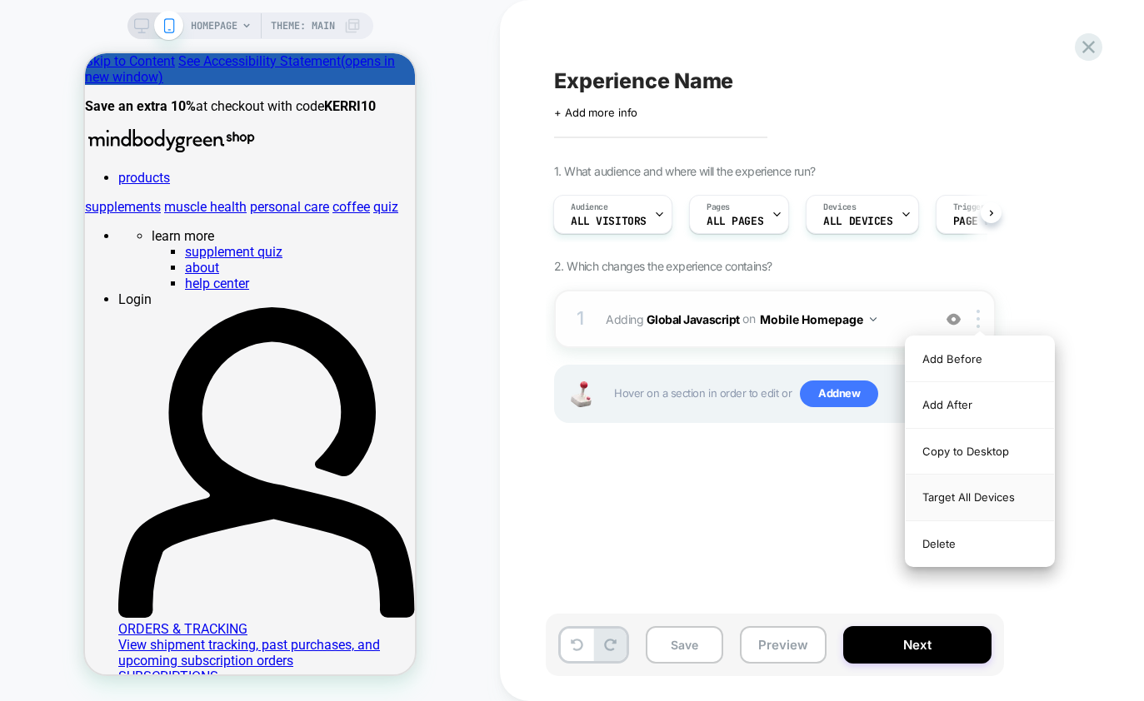
click at [963, 496] on div "Target All Devices" at bounding box center [979, 498] width 148 height 46
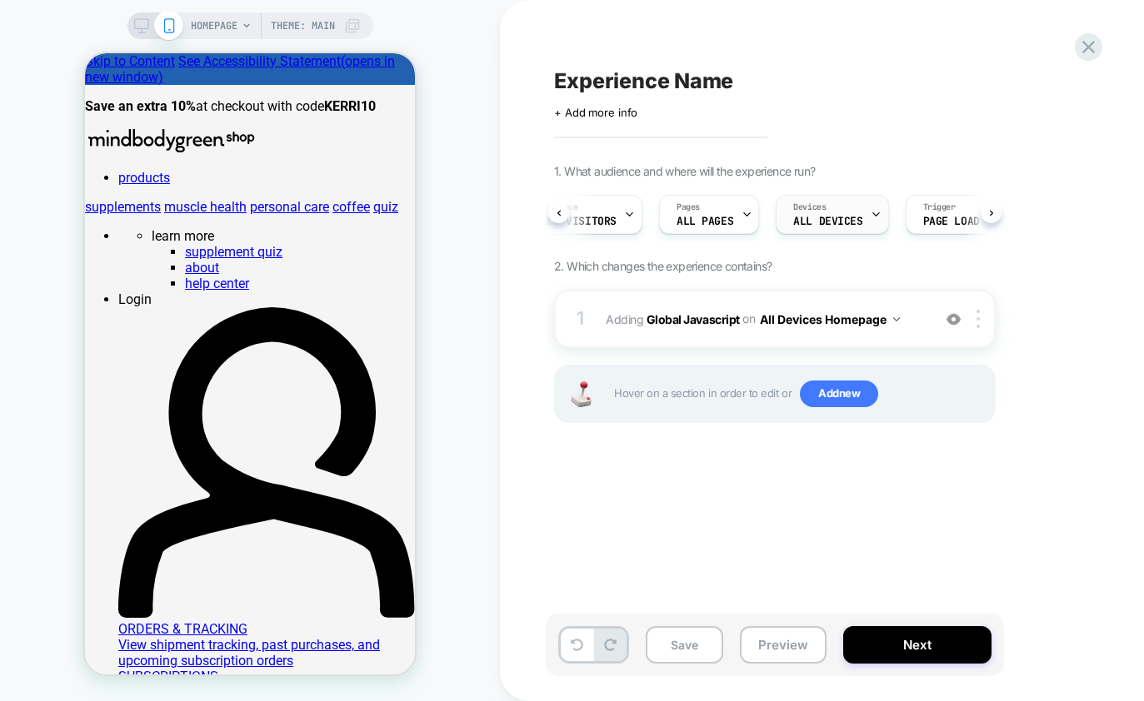
scroll to position [0, 43]
click at [710, 319] on b "Global Javascript" at bounding box center [692, 319] width 93 height 14
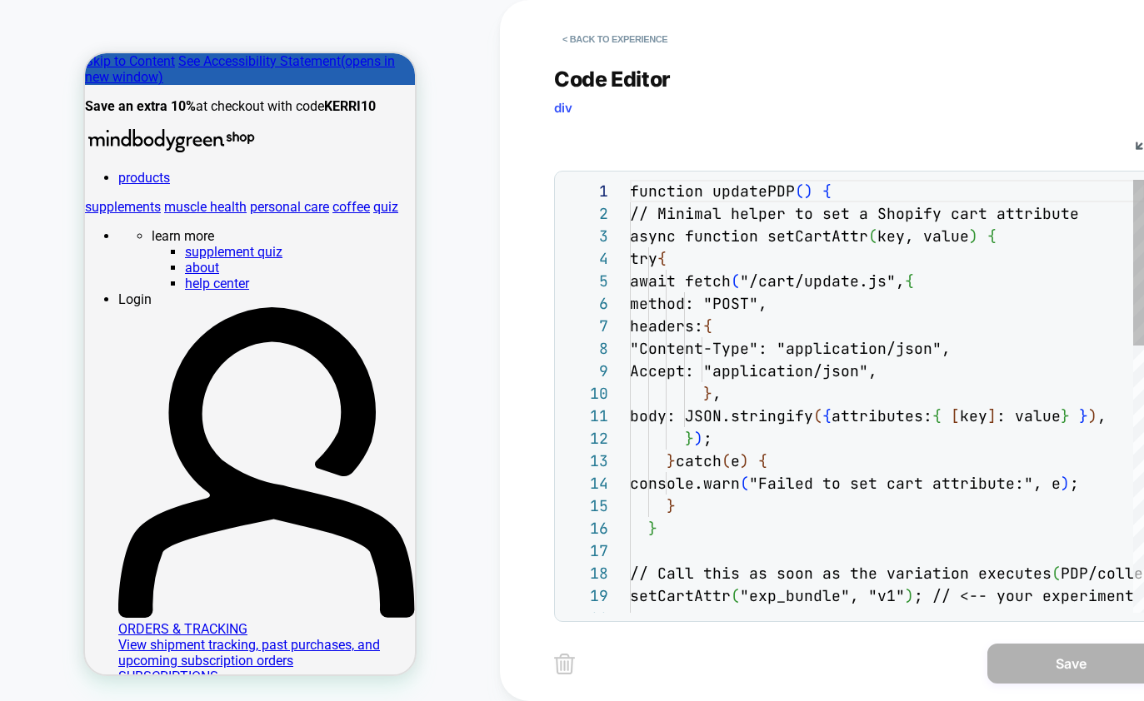
scroll to position [225, 0]
click at [608, 37] on button "< Back to experience" at bounding box center [615, 39] width 122 height 27
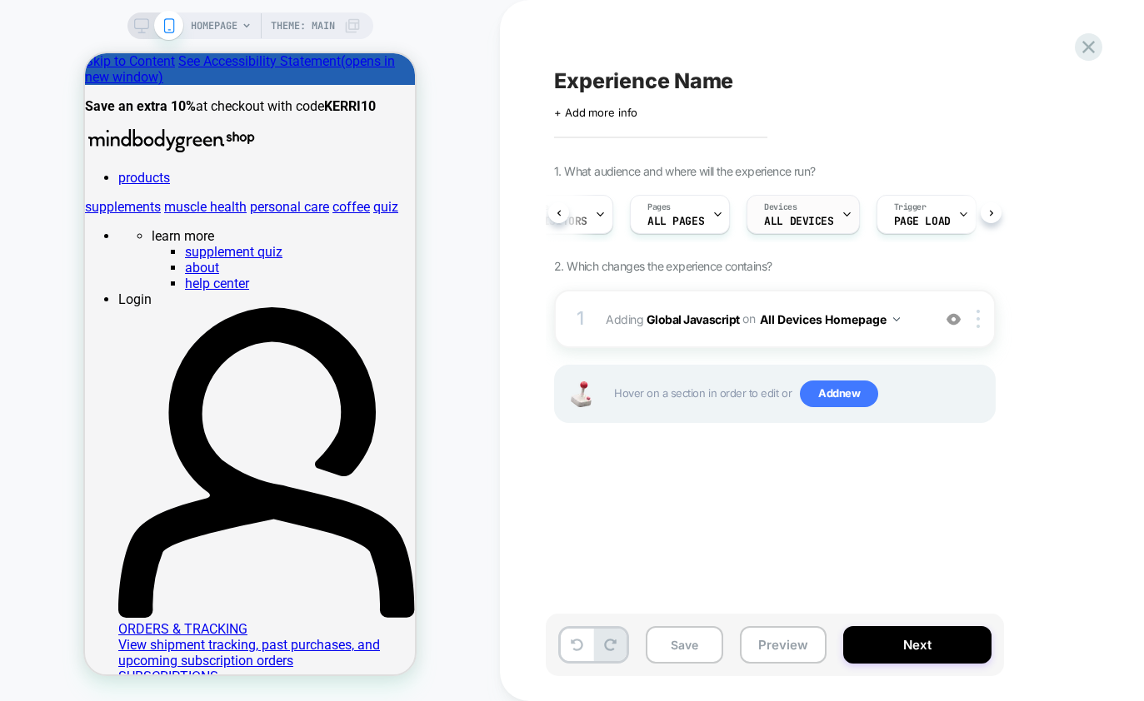
scroll to position [0, 100]
click at [657, 210] on div "Pages ALL PAGES" at bounding box center [636, 214] width 90 height 37
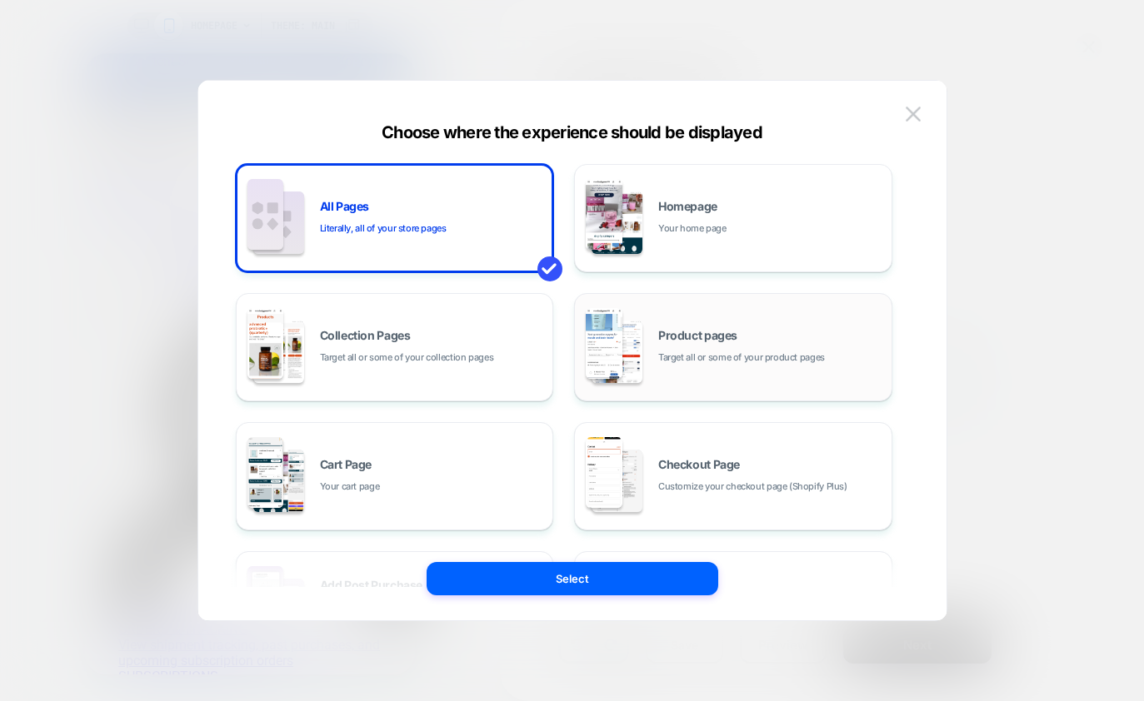
click at [684, 330] on span "Product pages" at bounding box center [697, 336] width 79 height 12
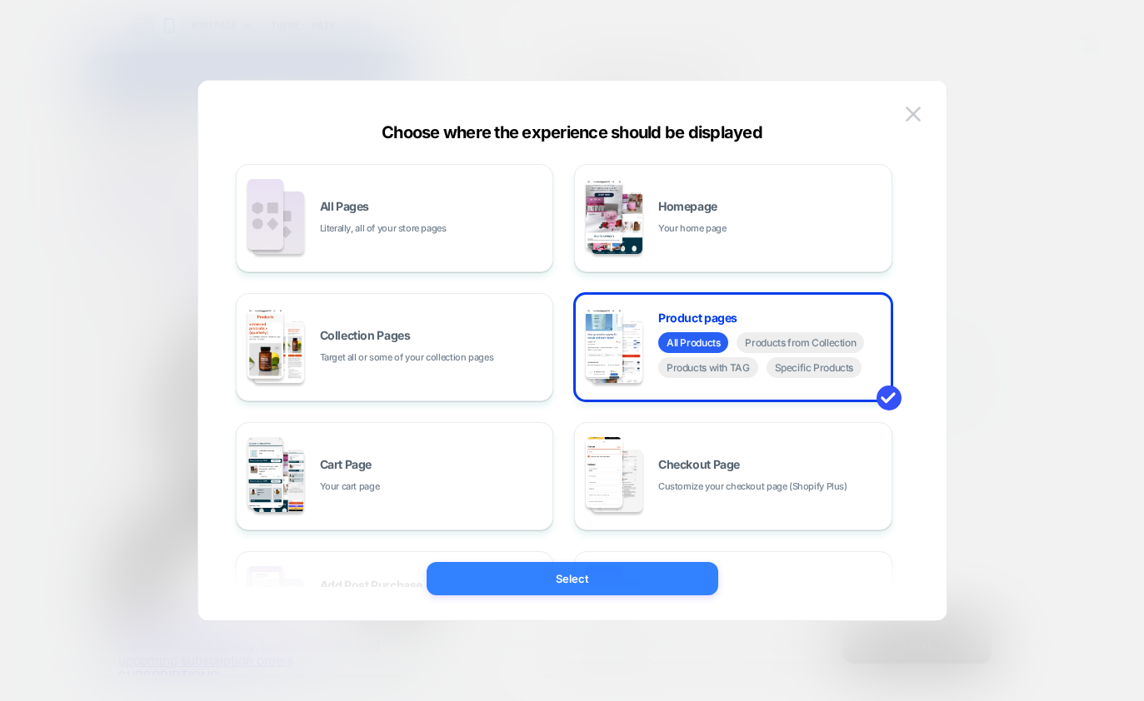
click at [608, 577] on button "Select" at bounding box center [573, 578] width 292 height 33
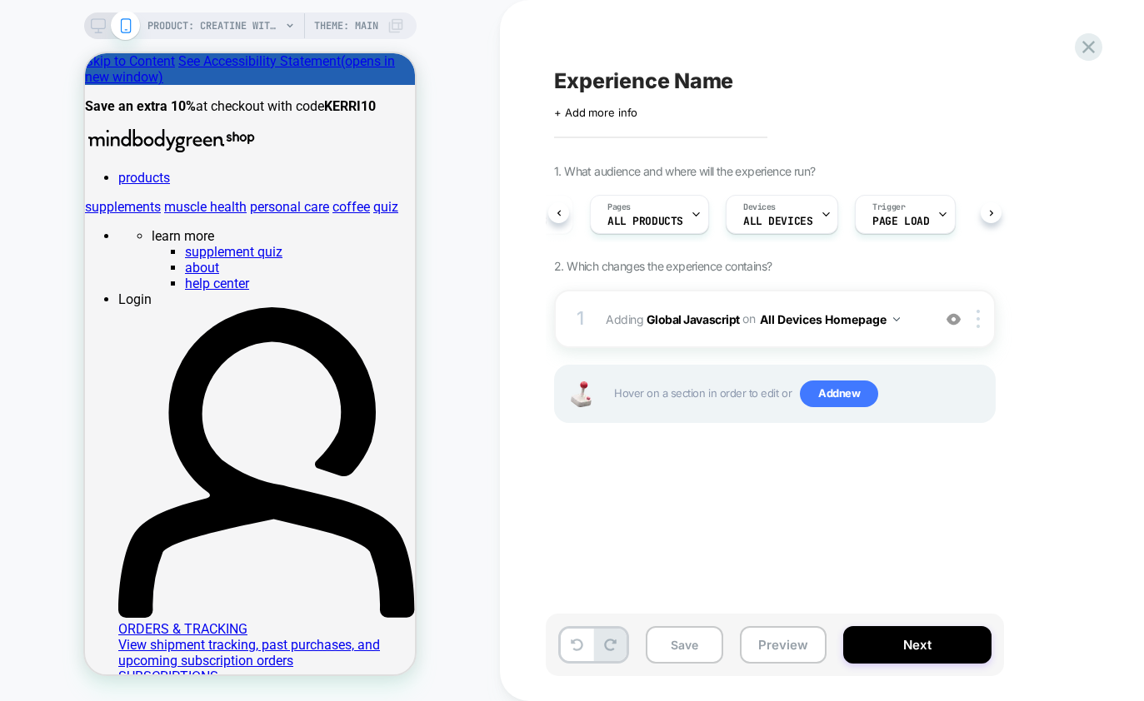
scroll to position [0, 101]
click at [719, 318] on b "Global Javascript" at bounding box center [692, 319] width 93 height 14
click at [681, 319] on b "Global Javascript" at bounding box center [692, 319] width 93 height 14
click at [693, 319] on b "Global Javascript" at bounding box center [692, 319] width 93 height 14
click at [680, 217] on div "Pages ALL PRODUCTS" at bounding box center [644, 214] width 109 height 37
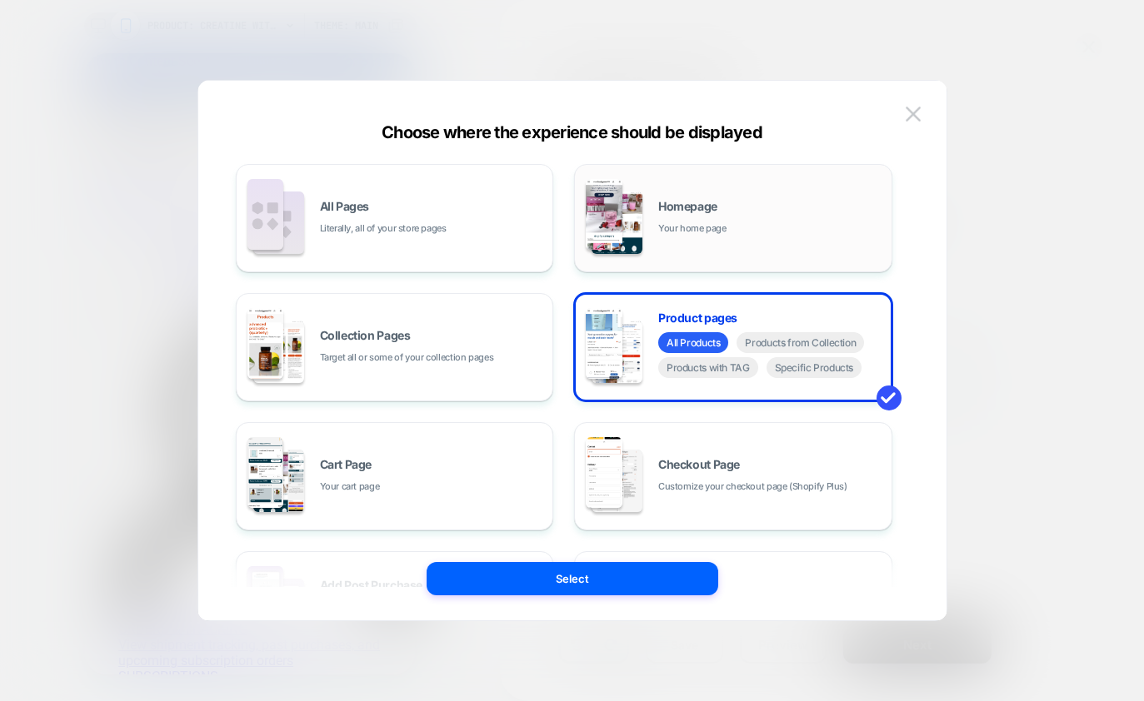
click at [641, 229] on img at bounding box center [616, 223] width 51 height 62
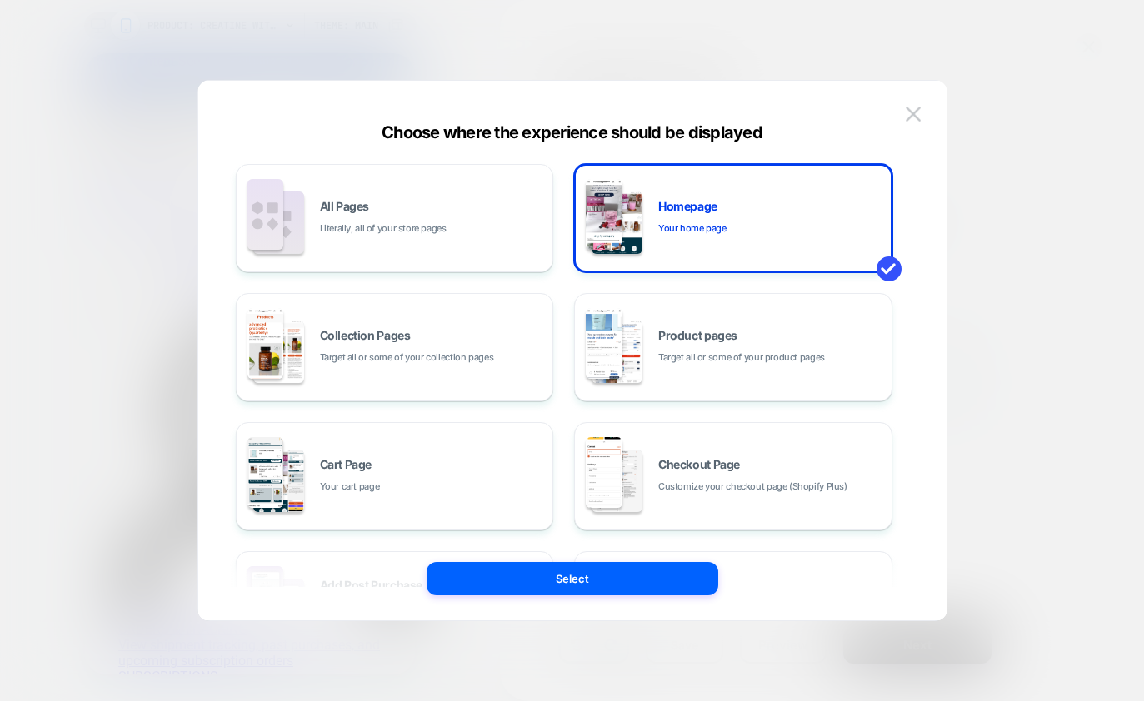
click at [553, 575] on button "Select" at bounding box center [573, 578] width 292 height 33
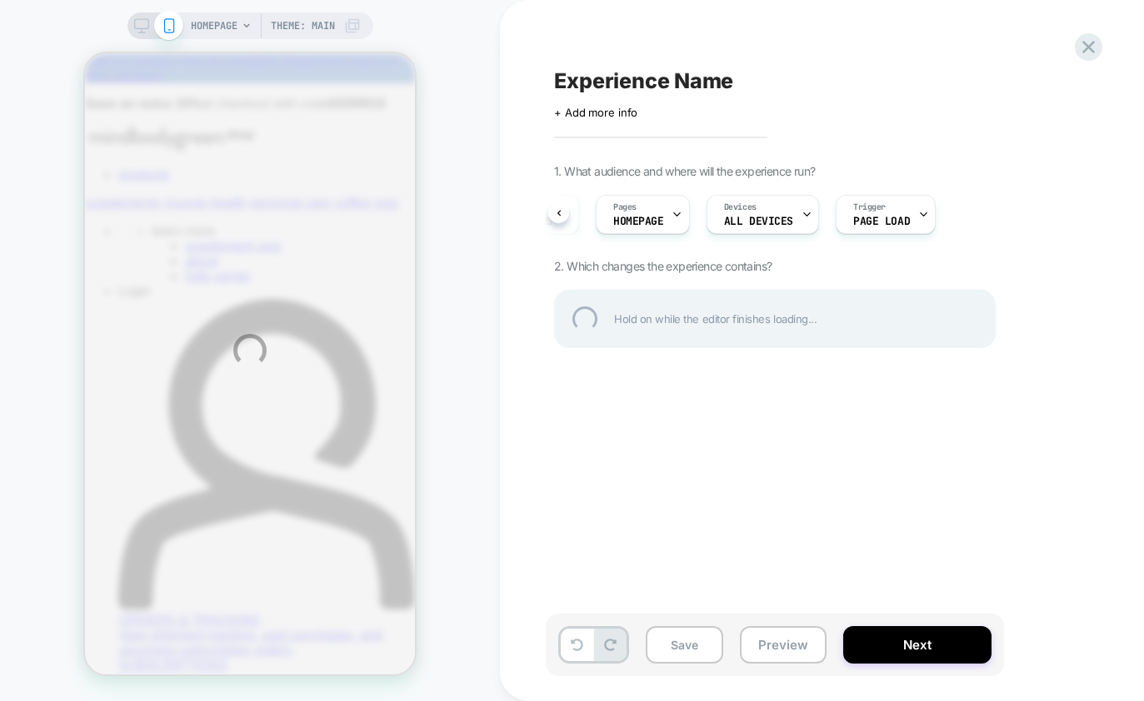
scroll to position [0, 0]
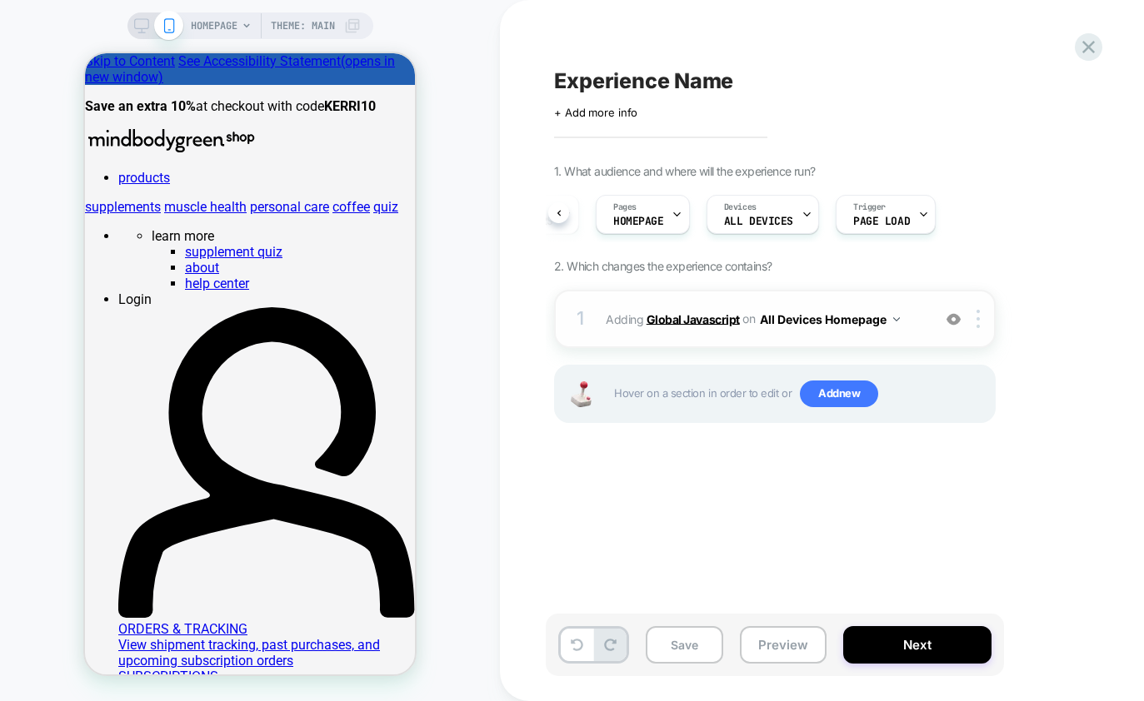
click at [677, 319] on b "Global Javascript" at bounding box center [692, 319] width 93 height 14
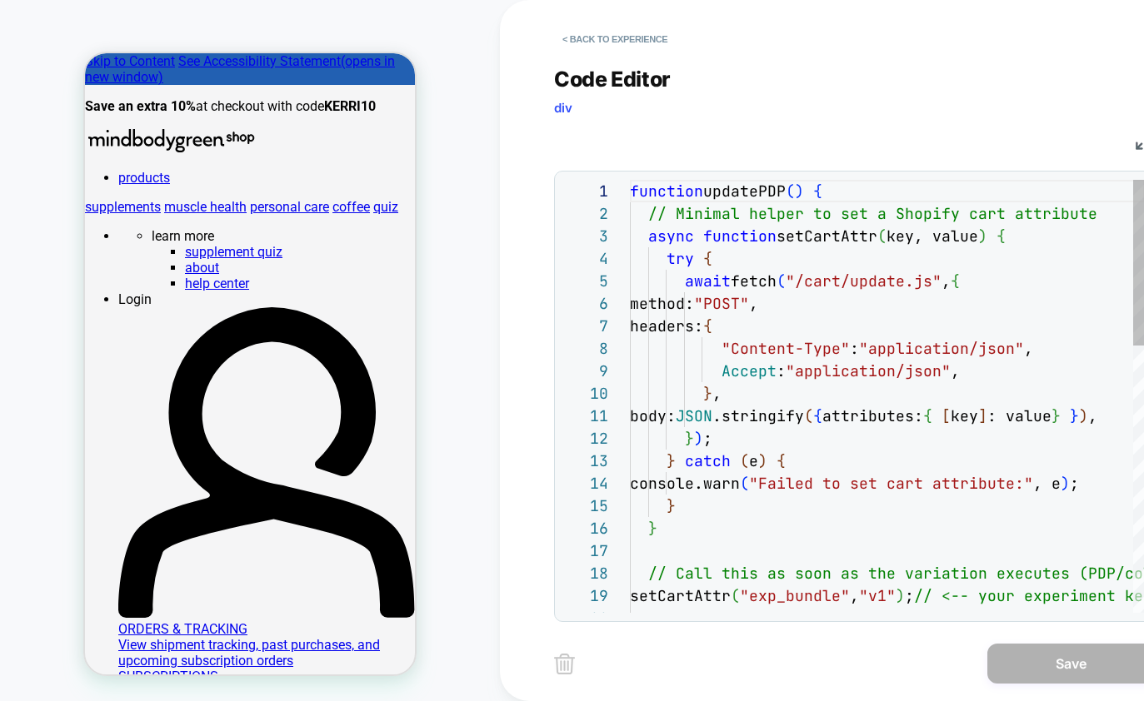
scroll to position [225, 0]
click at [592, 42] on button "< Back to experience" at bounding box center [615, 39] width 122 height 27
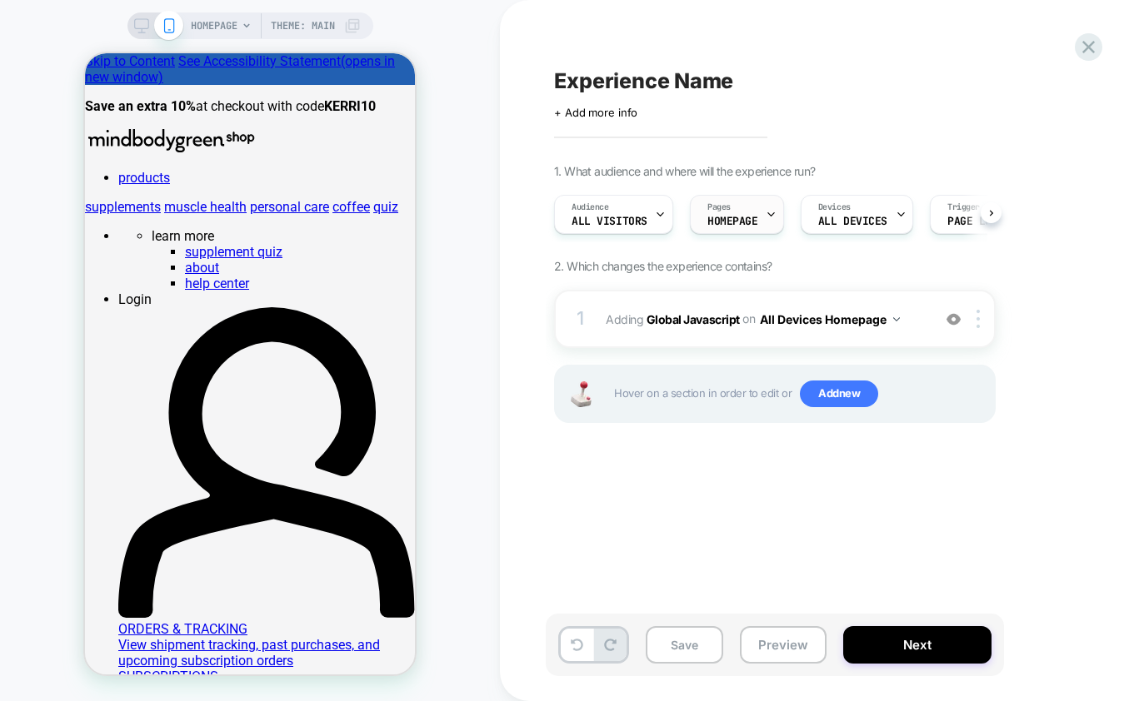
scroll to position [0, 1]
click at [742, 212] on div "Pages HOMEPAGE" at bounding box center [732, 214] width 84 height 37
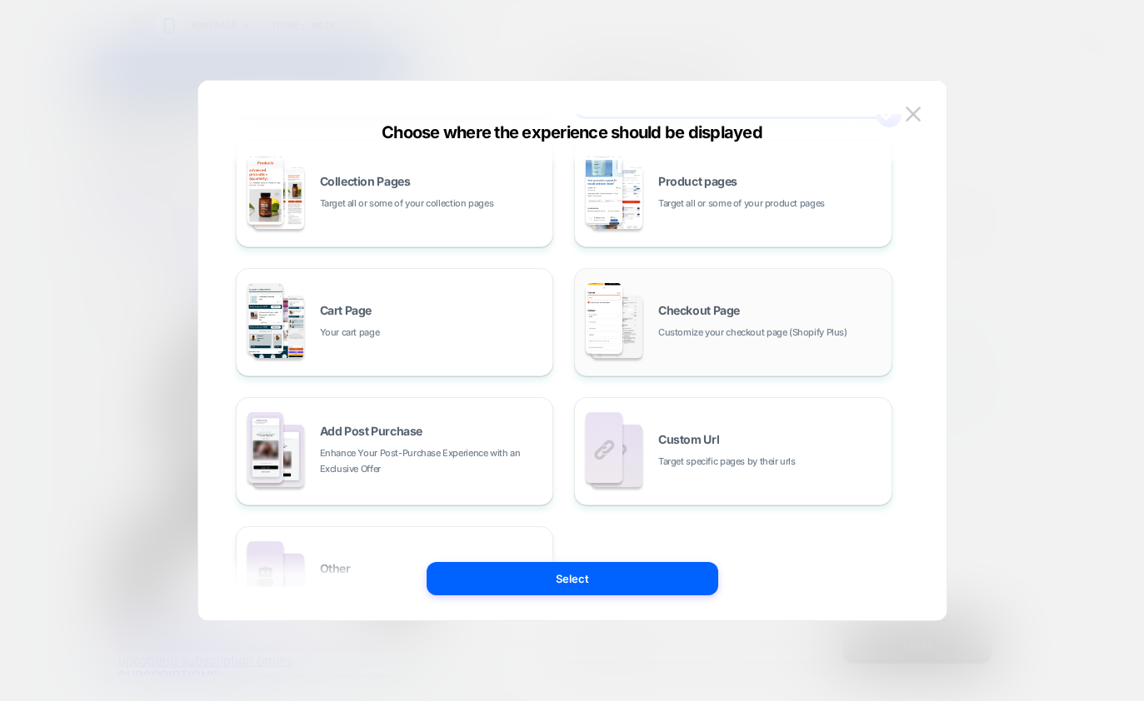
scroll to position [252, 0]
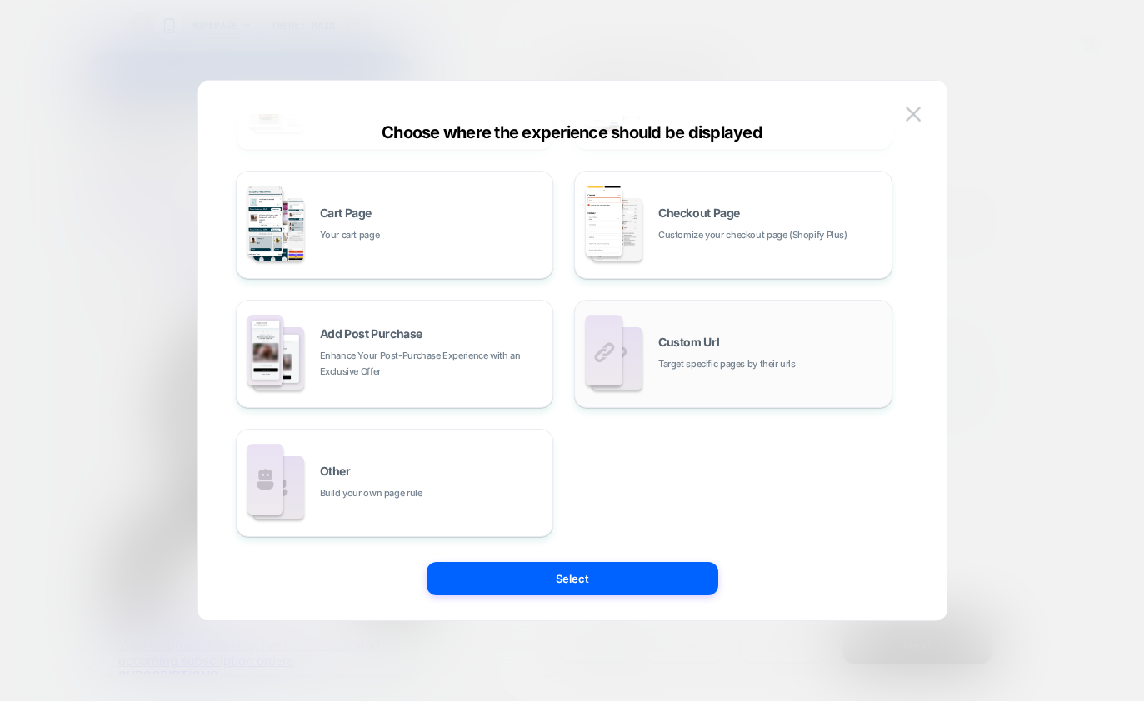
click at [676, 362] on span "Target specific pages by their urls" at bounding box center [726, 365] width 137 height 16
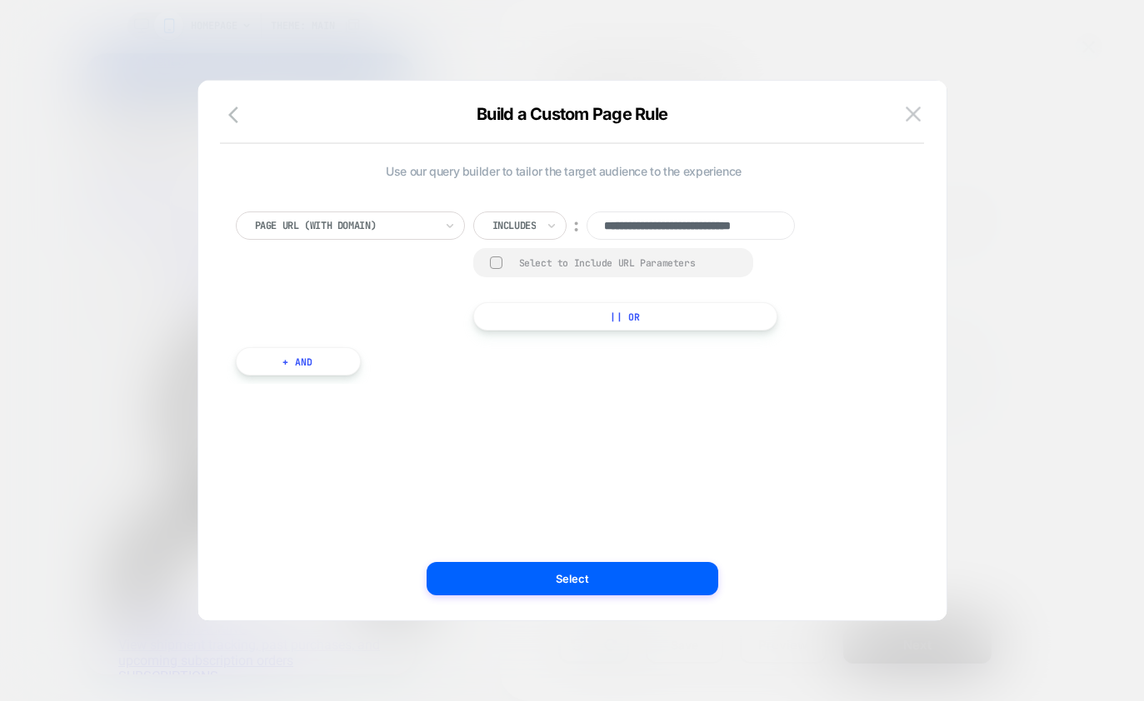
scroll to position [0, 37]
click at [401, 231] on div at bounding box center [344, 225] width 179 height 15
click at [401, 232] on div at bounding box center [344, 225] width 179 height 15
click at [672, 225] on input "**********" at bounding box center [690, 226] width 208 height 28
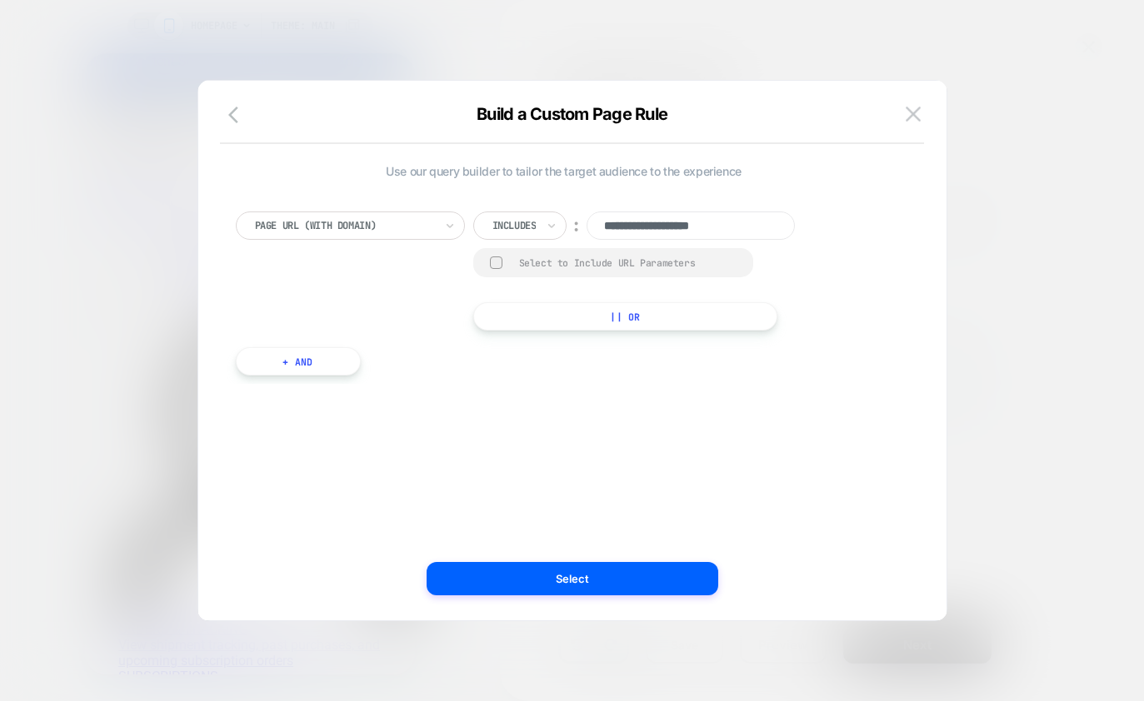
type input "**********"
click at [308, 356] on button "+ And" at bounding box center [298, 361] width 125 height 28
click at [402, 377] on div at bounding box center [386, 378] width 179 height 15
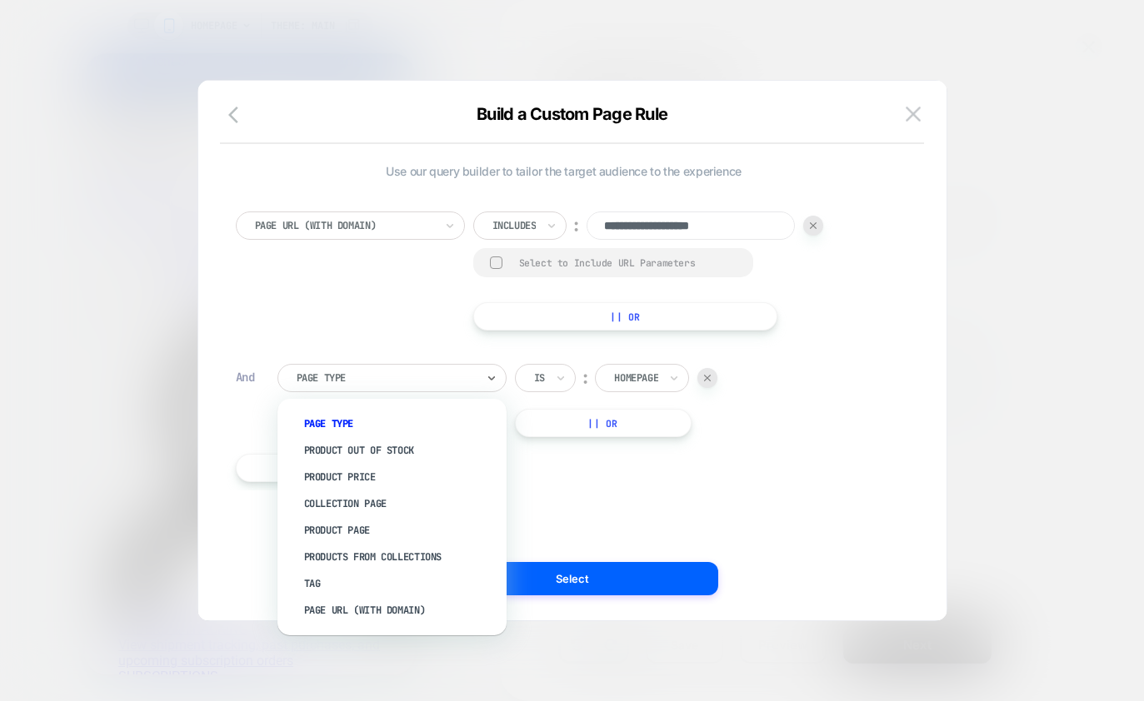
click at [339, 605] on div "Page Url (WITH DOMAIN)" at bounding box center [400, 610] width 212 height 27
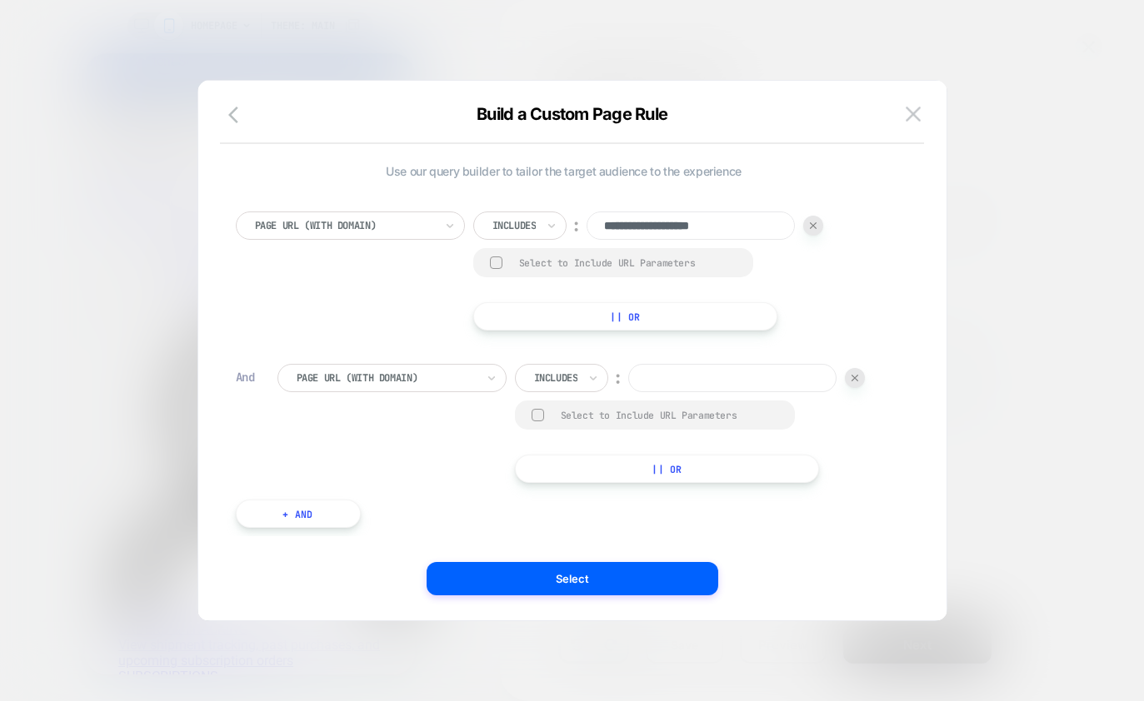
click at [539, 417] on div at bounding box center [537, 415] width 12 height 12
click at [701, 377] on input at bounding box center [732, 378] width 208 height 28
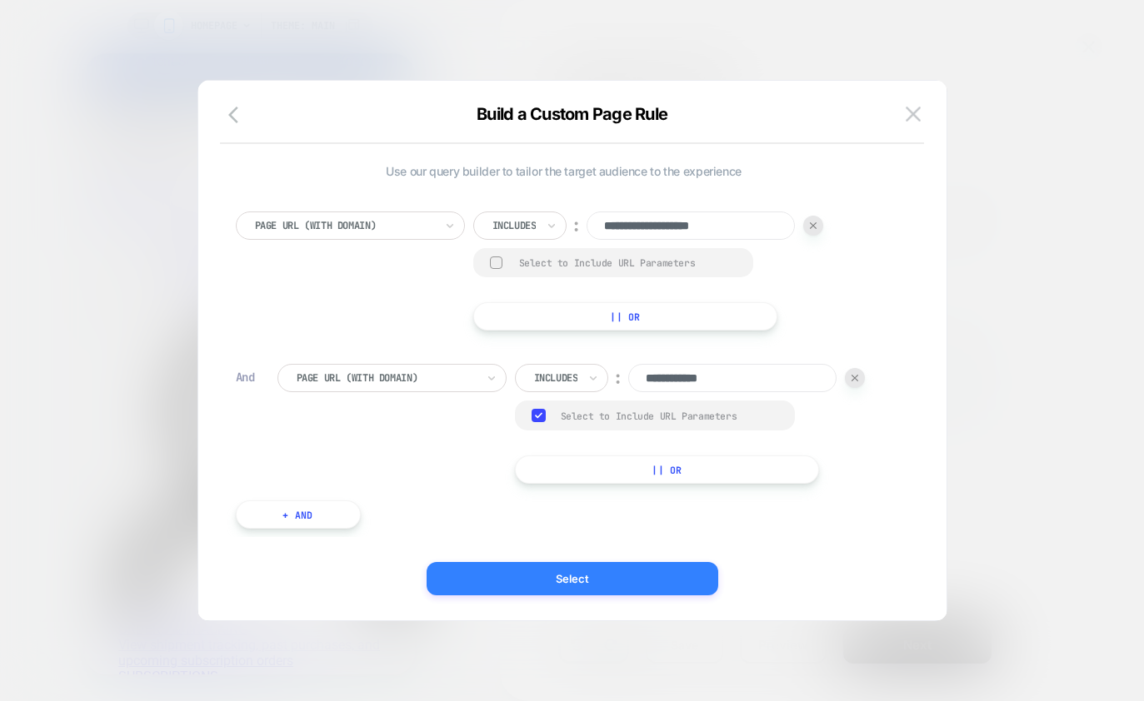
type input "**********"
click at [574, 583] on button "Select" at bounding box center [573, 578] width 292 height 33
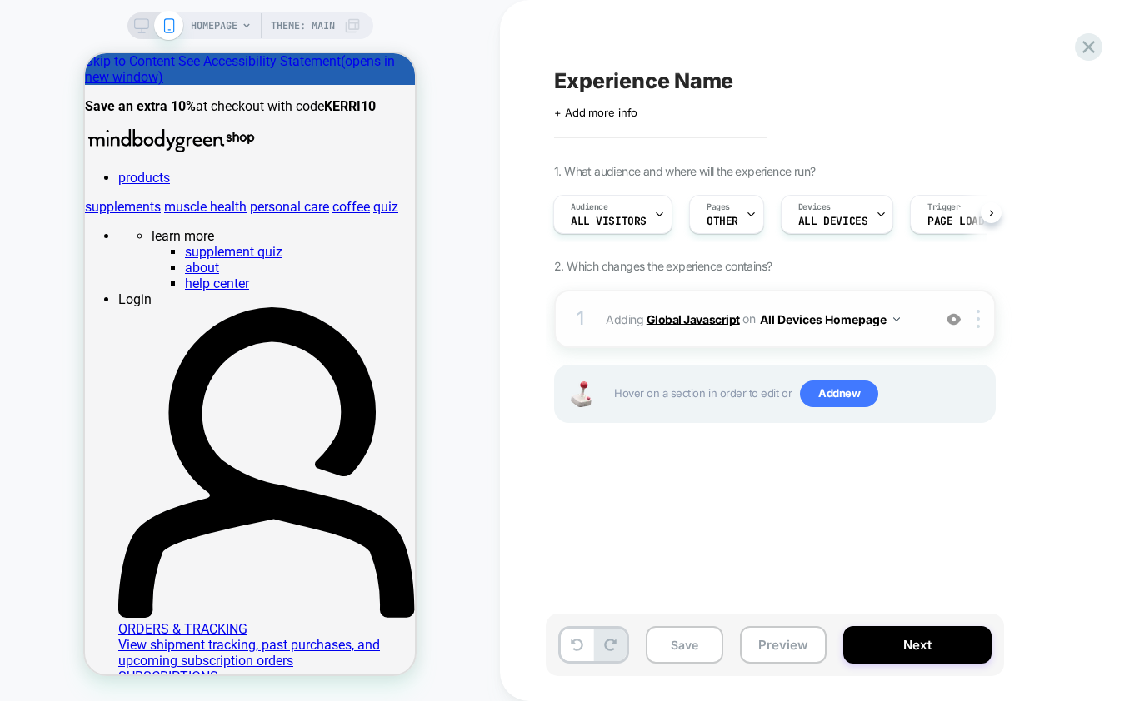
click at [707, 315] on b "Global Javascript" at bounding box center [692, 319] width 93 height 14
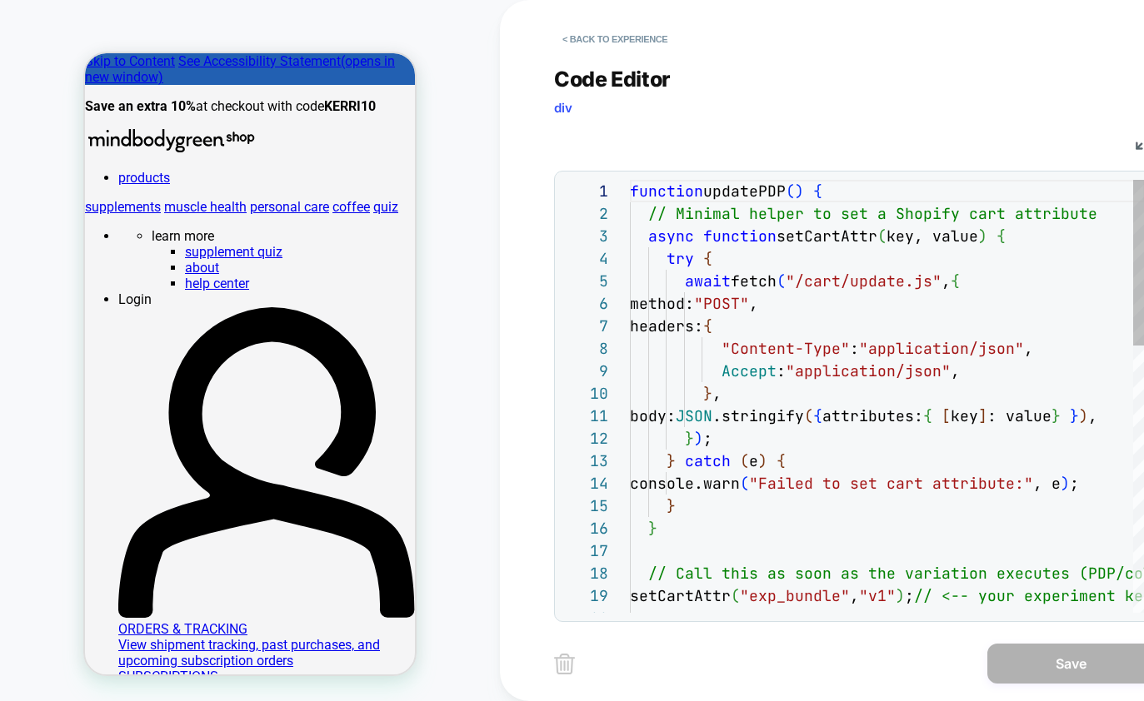
scroll to position [225, 0]
click at [575, 41] on button "< Back to experience" at bounding box center [615, 39] width 122 height 27
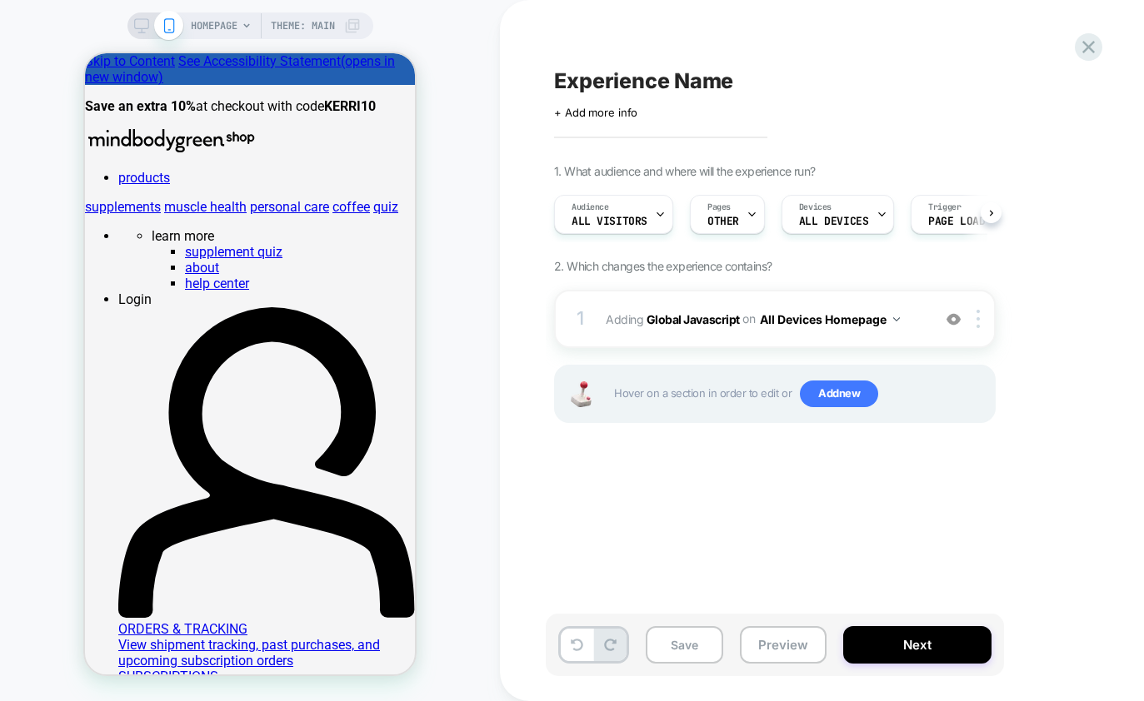
scroll to position [0, 1]
click at [735, 216] on span "OTHER" at bounding box center [722, 222] width 32 height 12
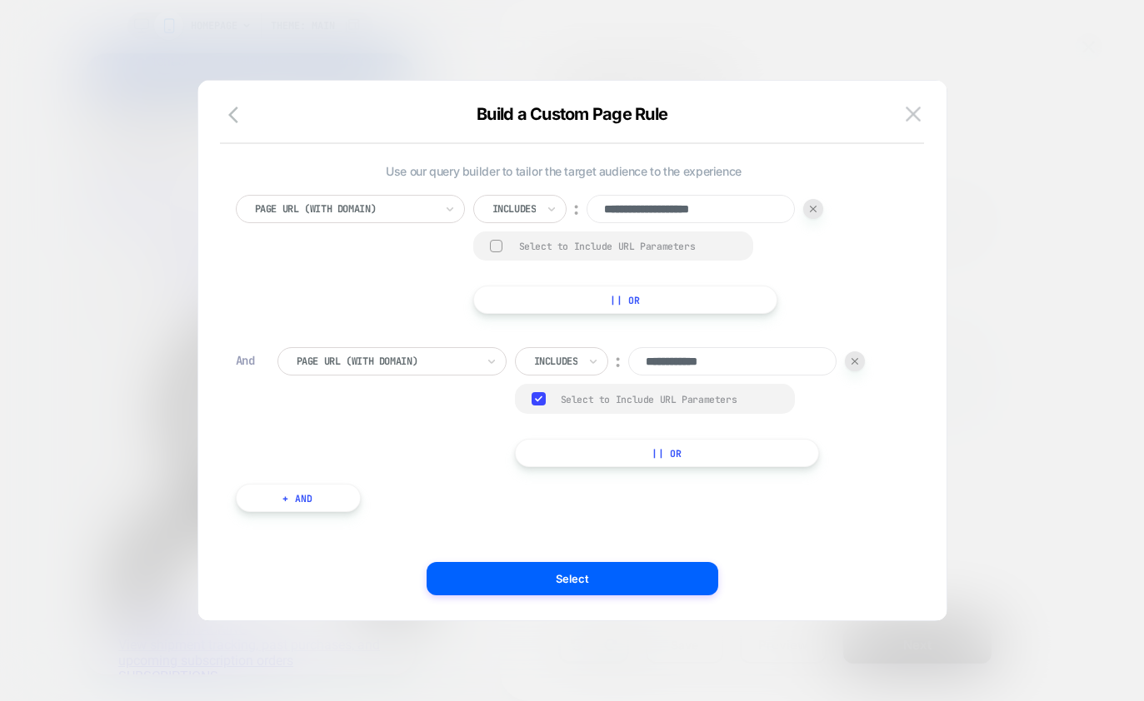
scroll to position [8, 0]
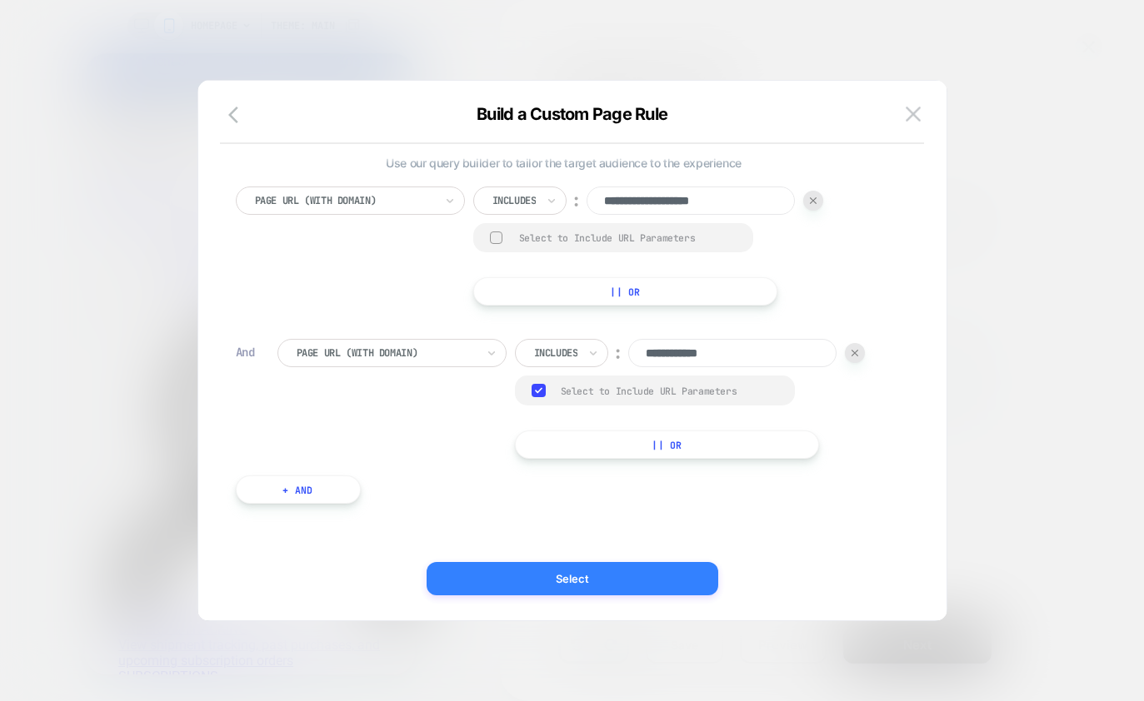
click at [521, 573] on button "Select" at bounding box center [573, 578] width 292 height 33
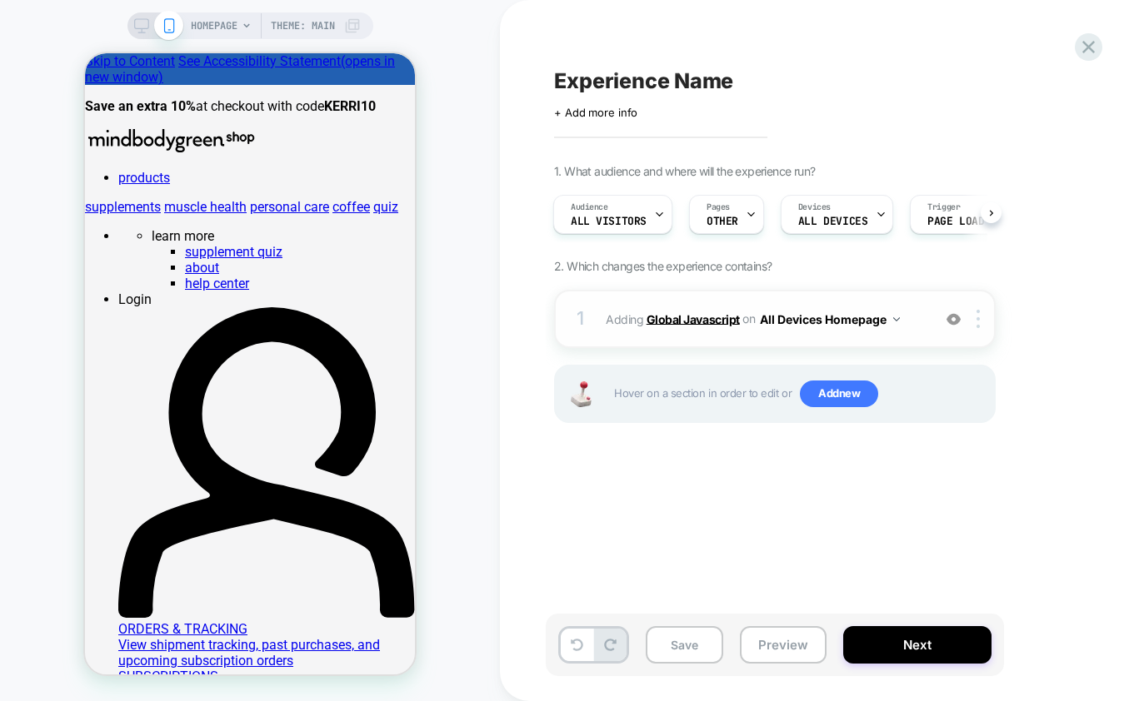
click at [718, 321] on b "Global Javascript" at bounding box center [692, 319] width 93 height 14
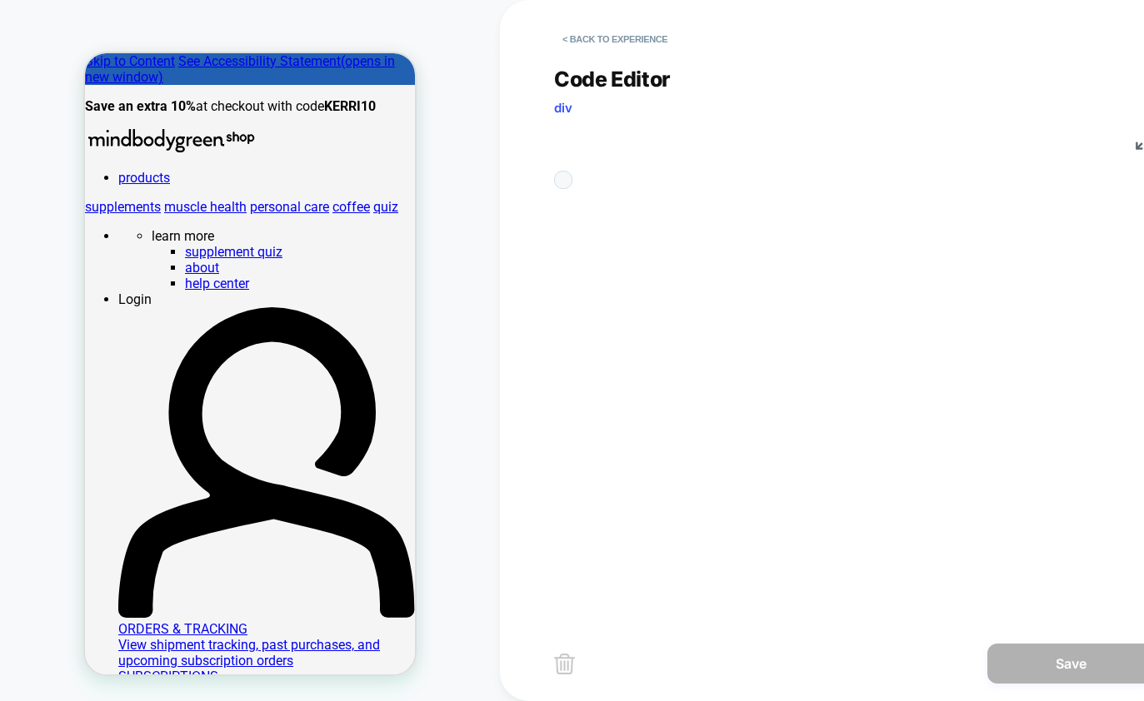
scroll to position [225, 0]
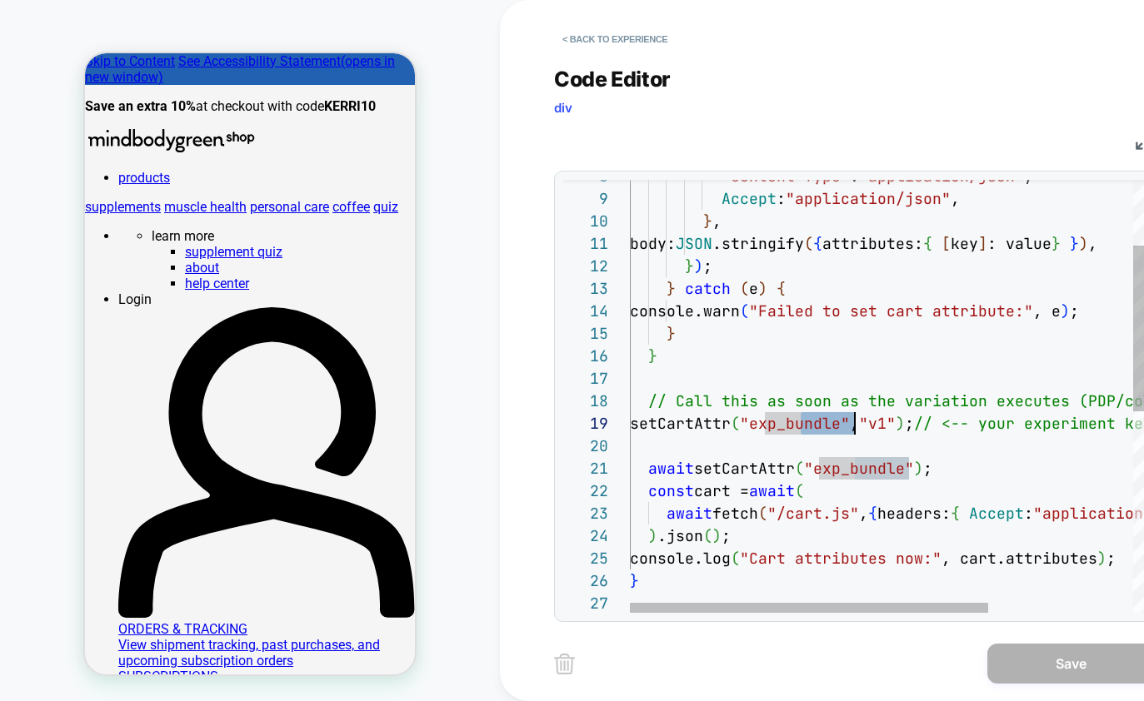
drag, startPoint x: 802, startPoint y: 425, endPoint x: 853, endPoint y: 425, distance: 50.8
click at [853, 425] on div ""Content-Type" : "application/json" , Accept : "application/json" , } , body: J…" at bounding box center [991, 572] width 722 height 1130
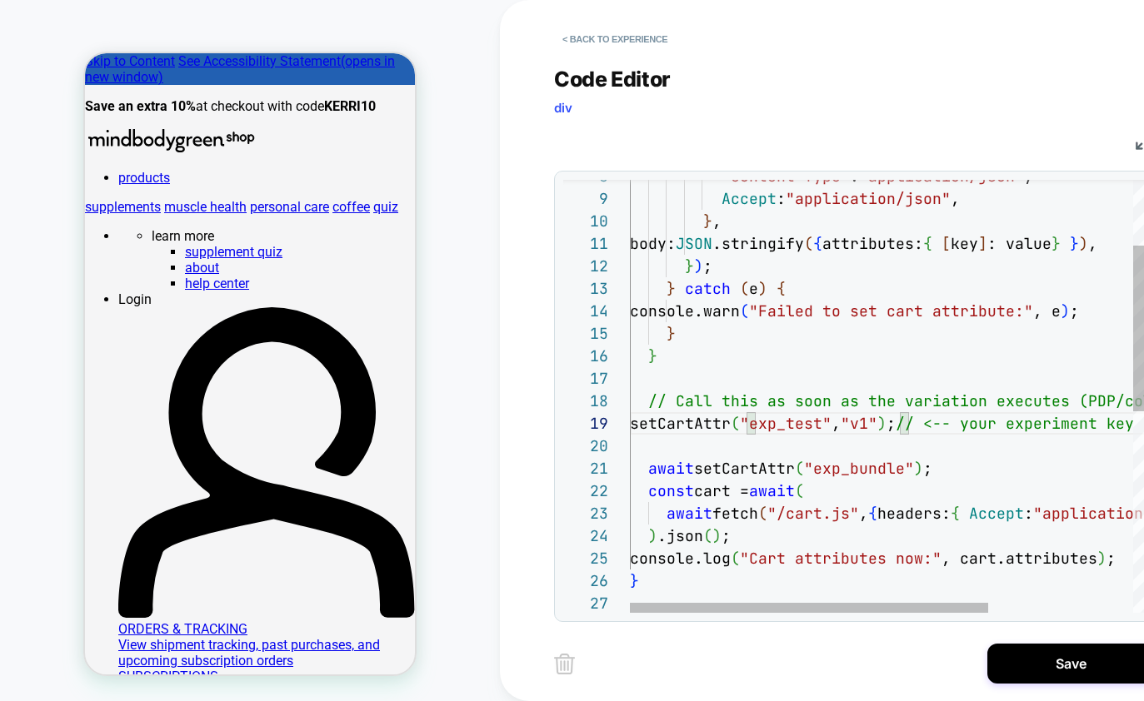
click at [890, 426] on div ""Content-Type" : "application/json" , Accept : "application/json" , } , body: J…" at bounding box center [991, 572] width 722 height 1130
drag, startPoint x: 856, startPoint y: 468, endPoint x: 908, endPoint y: 470, distance: 51.7
click at [908, 470] on div ""Content-Type" : "application/json" , Accept : "application/json" , } , body: J…" at bounding box center [1004, 572] width 749 height 1130
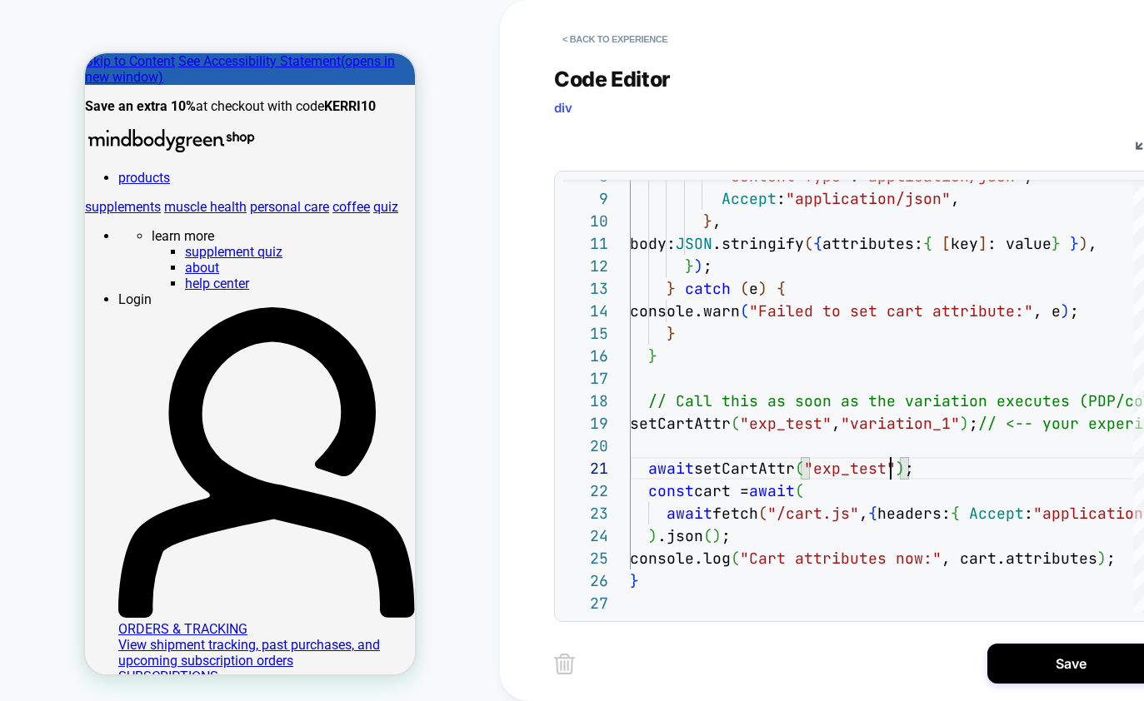
type textarea "**********"
click at [890, 666] on div "Save" at bounding box center [854, 664] width 600 height 42
click at [1053, 670] on button "Save" at bounding box center [1070, 664] width 167 height 40
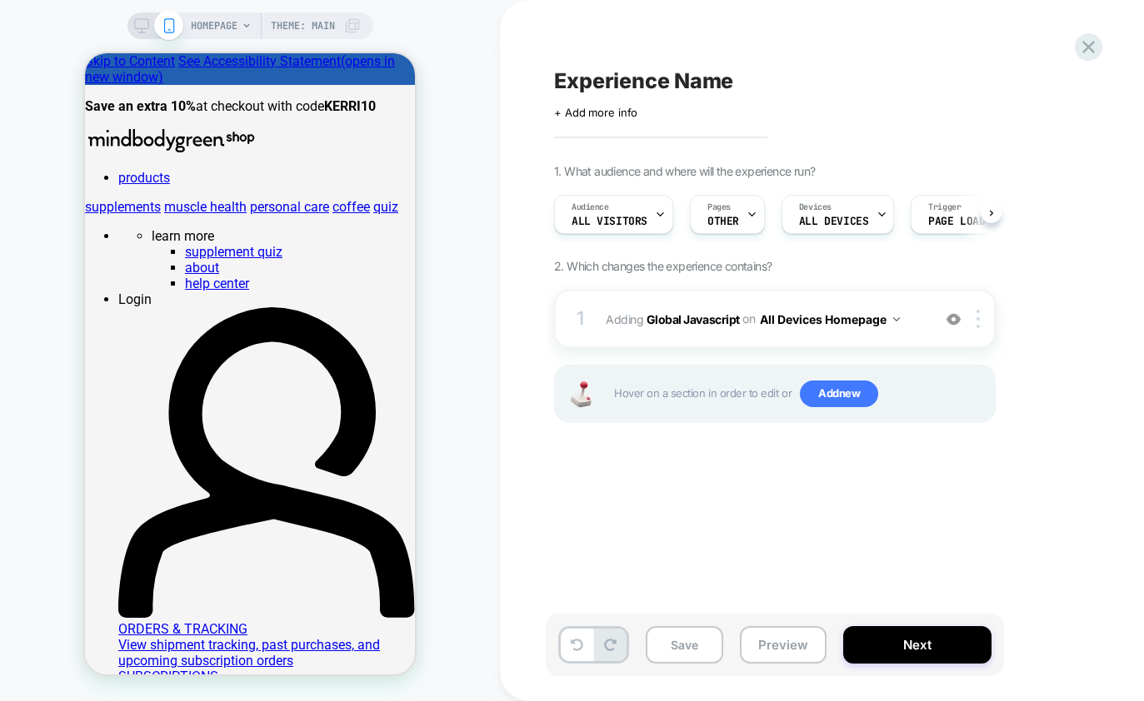
scroll to position [0, 1]
click at [903, 641] on button "Next" at bounding box center [917, 644] width 148 height 37
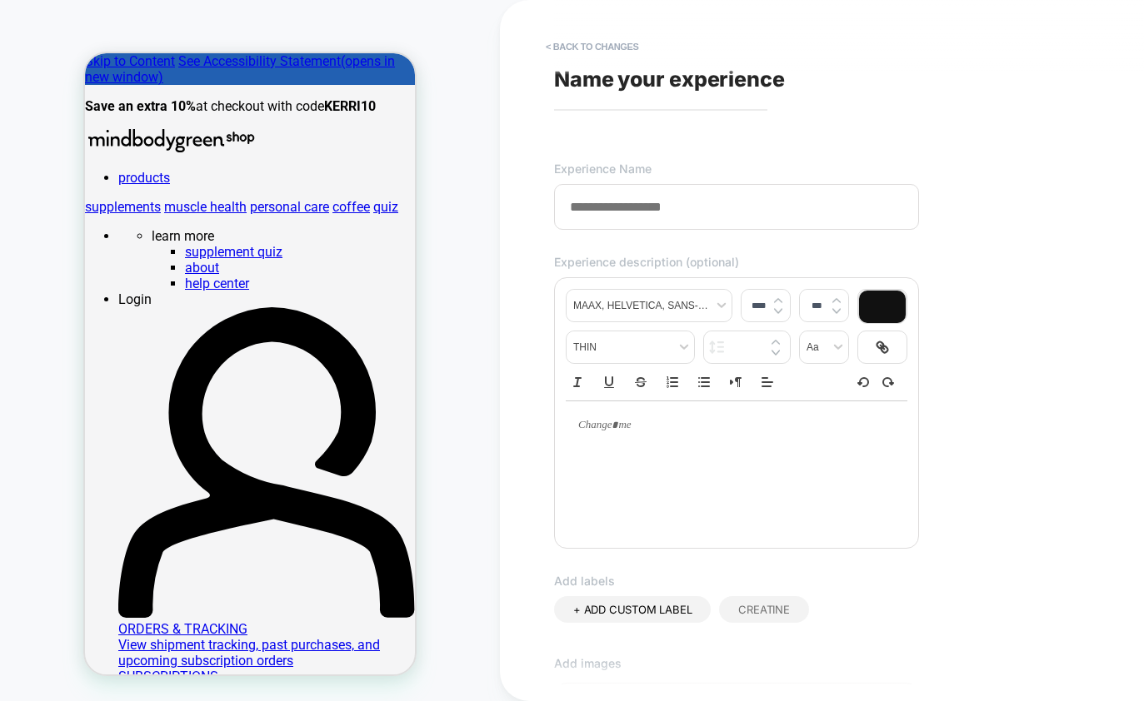
click at [683, 205] on input at bounding box center [736, 207] width 365 height 46
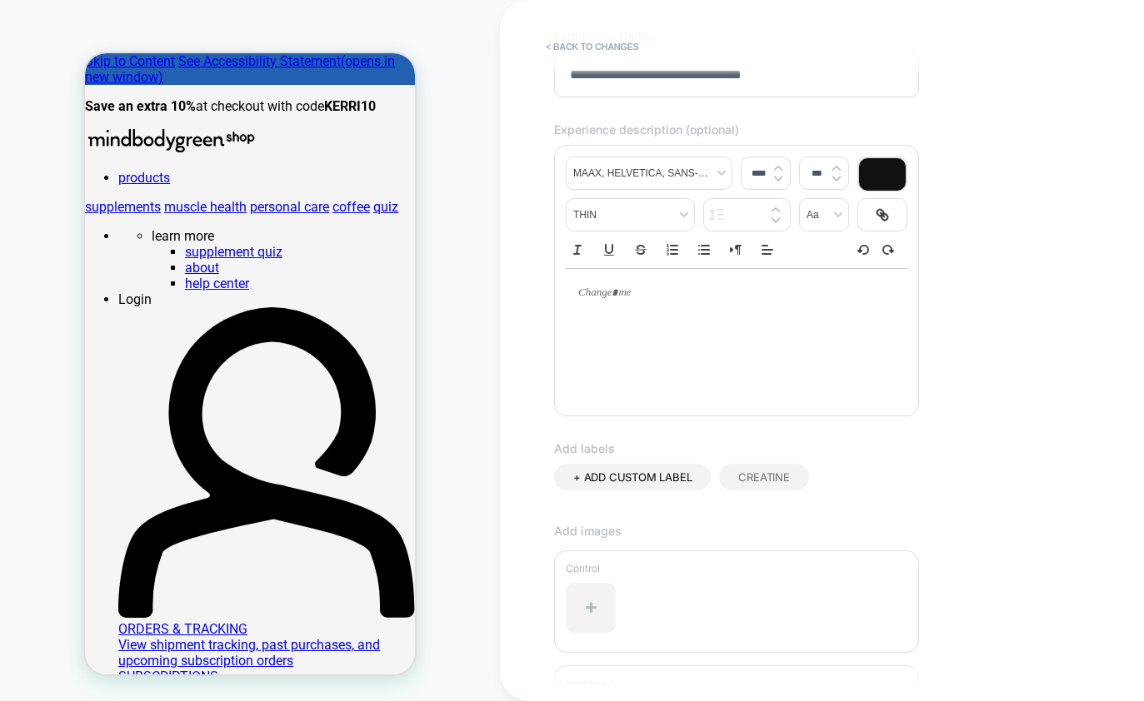
scroll to position [360, 0]
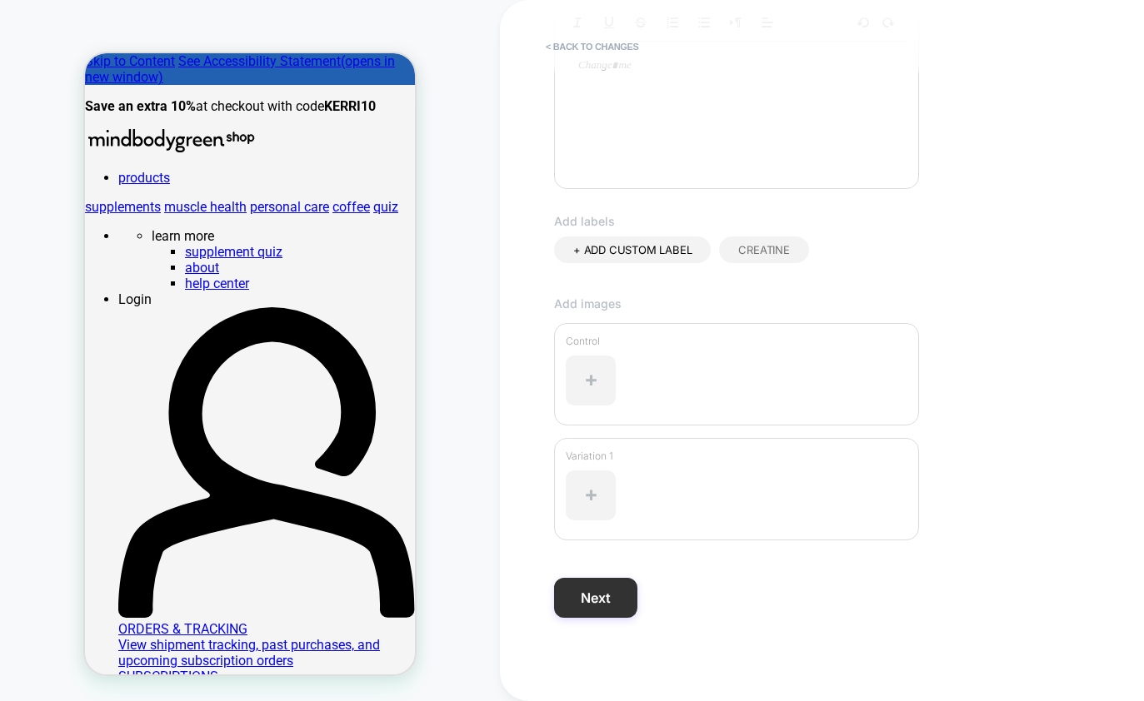
type input "**********"
click at [616, 598] on button "Next" at bounding box center [595, 598] width 83 height 40
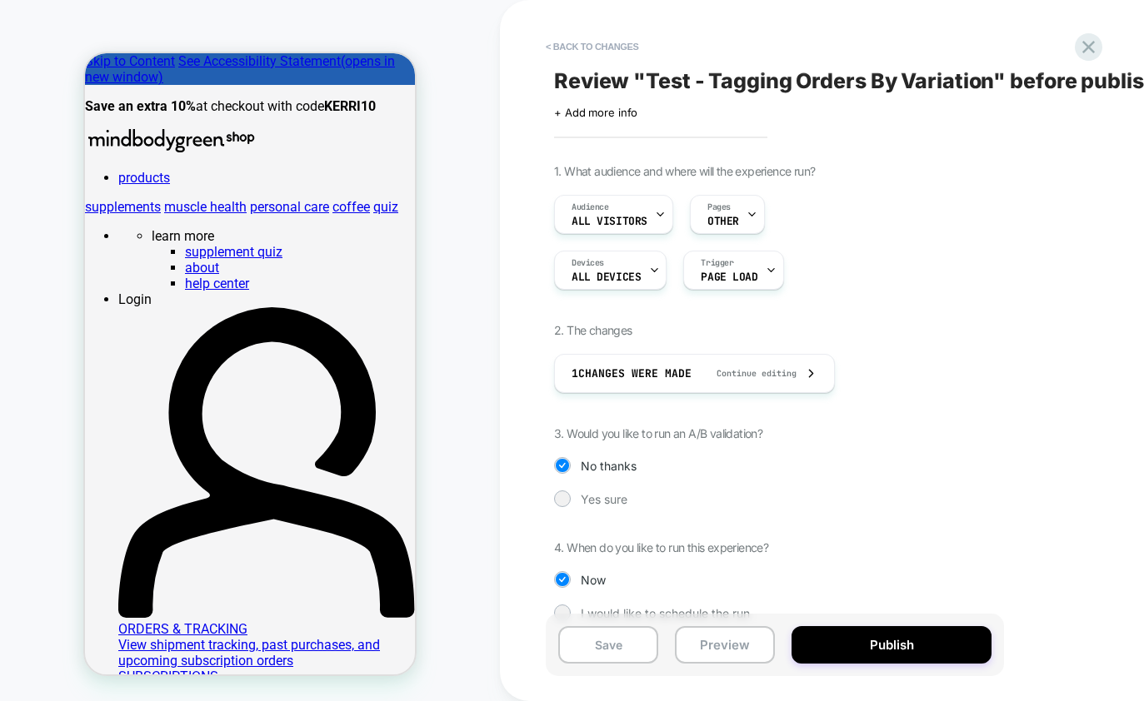
scroll to position [27, 0]
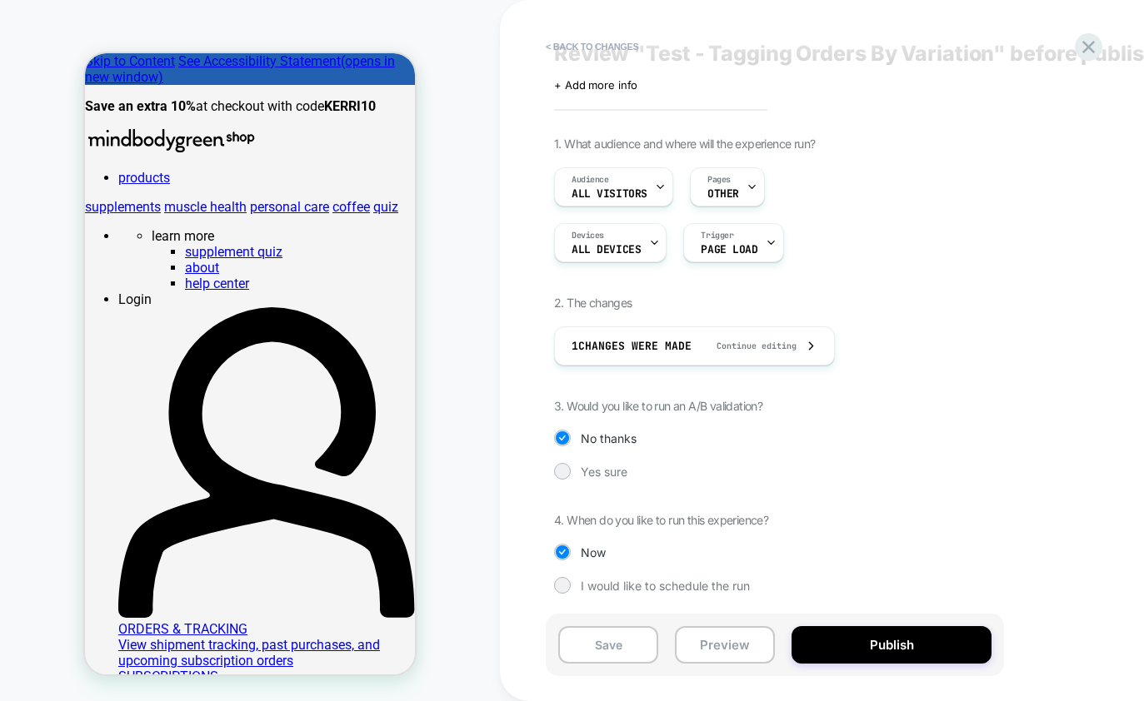
click at [707, 404] on span "3. Would you like to run an A/B validation?" at bounding box center [658, 406] width 208 height 14
click at [614, 474] on span "Yes sure" at bounding box center [604, 472] width 47 height 14
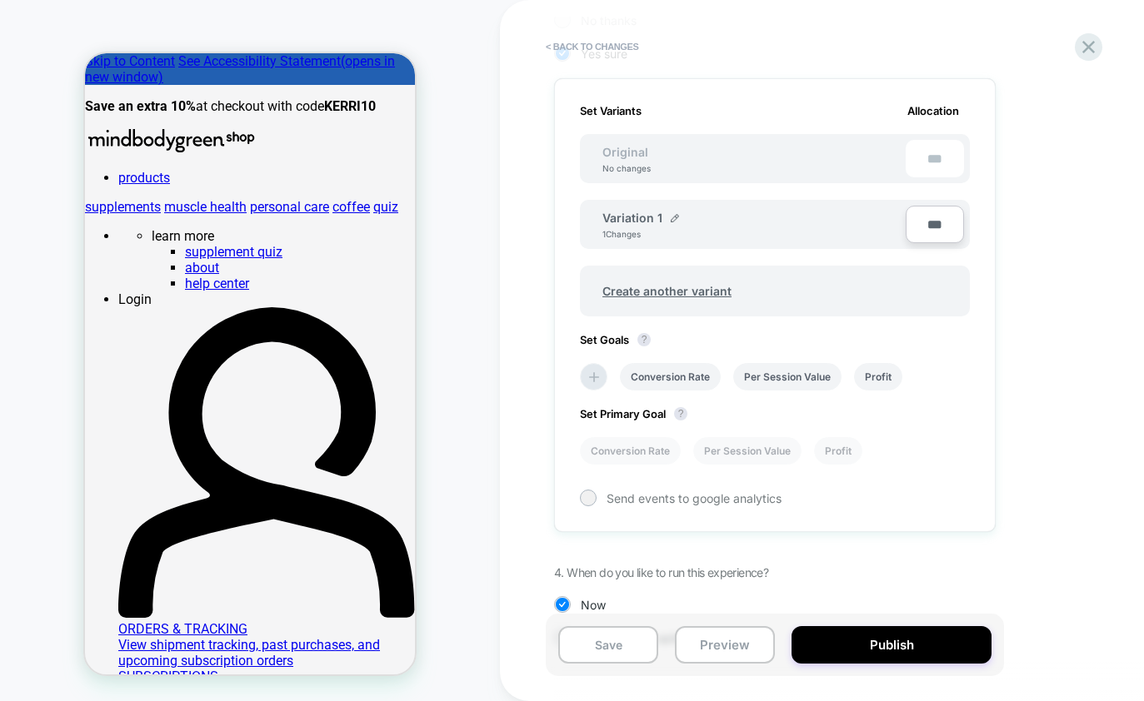
scroll to position [446, 0]
click at [675, 375] on li "Conversion Rate" at bounding box center [670, 375] width 101 height 27
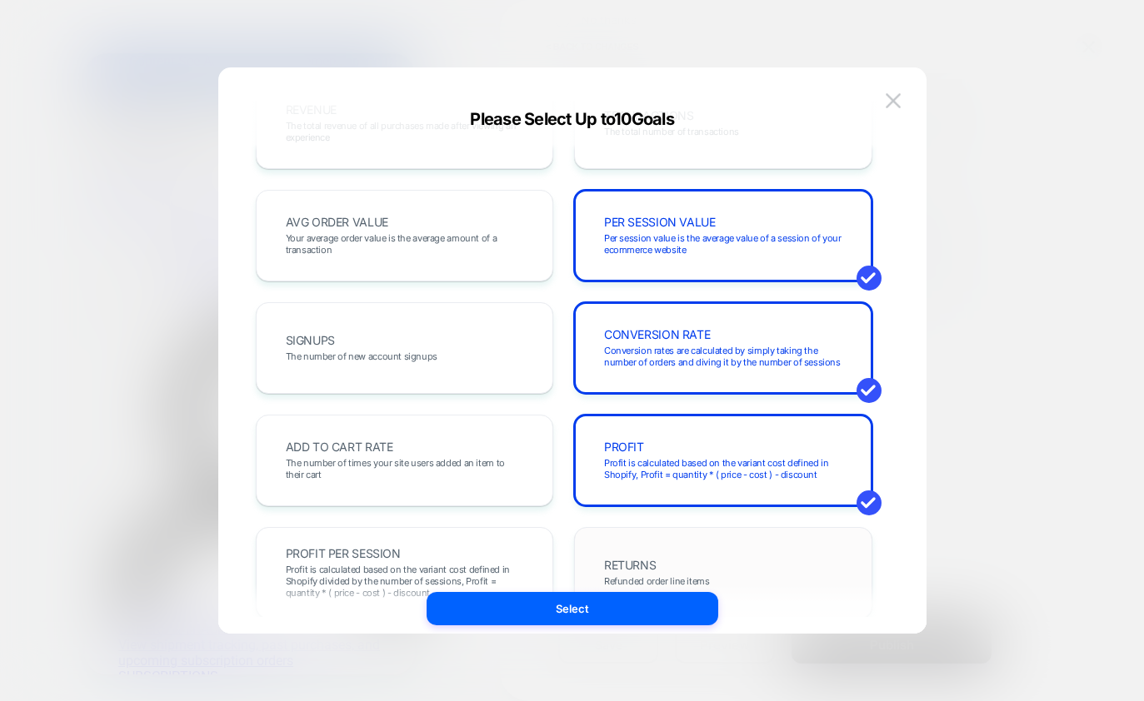
scroll to position [96, 0]
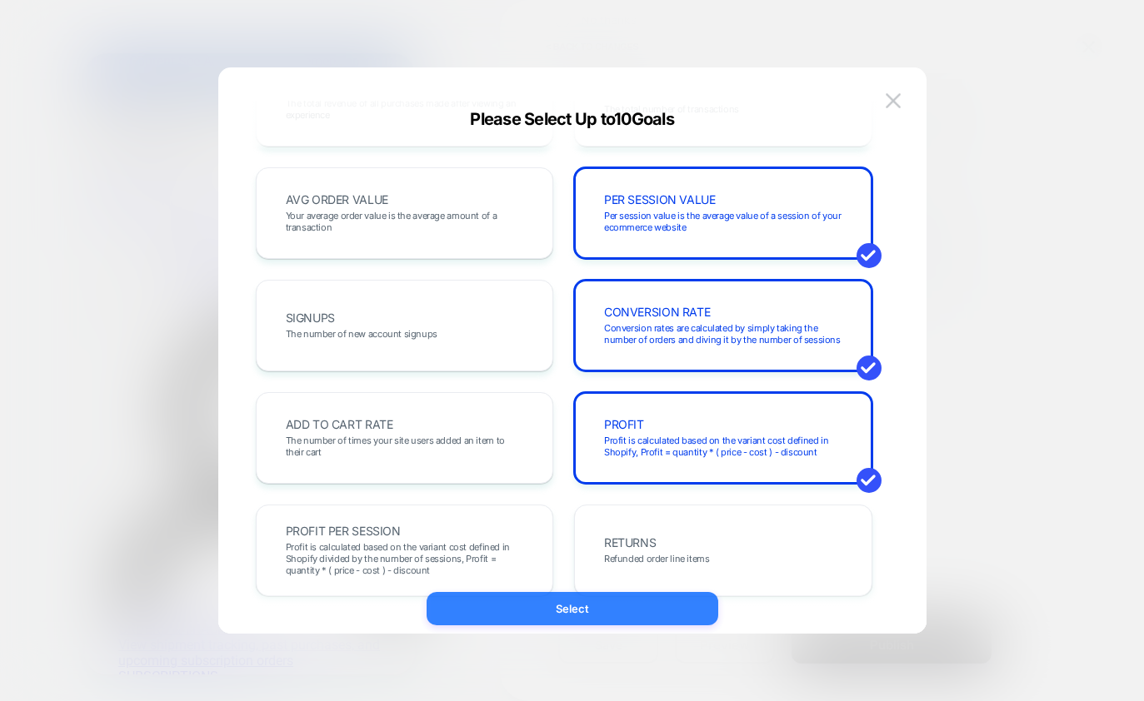
click at [616, 611] on button "Select" at bounding box center [573, 608] width 292 height 33
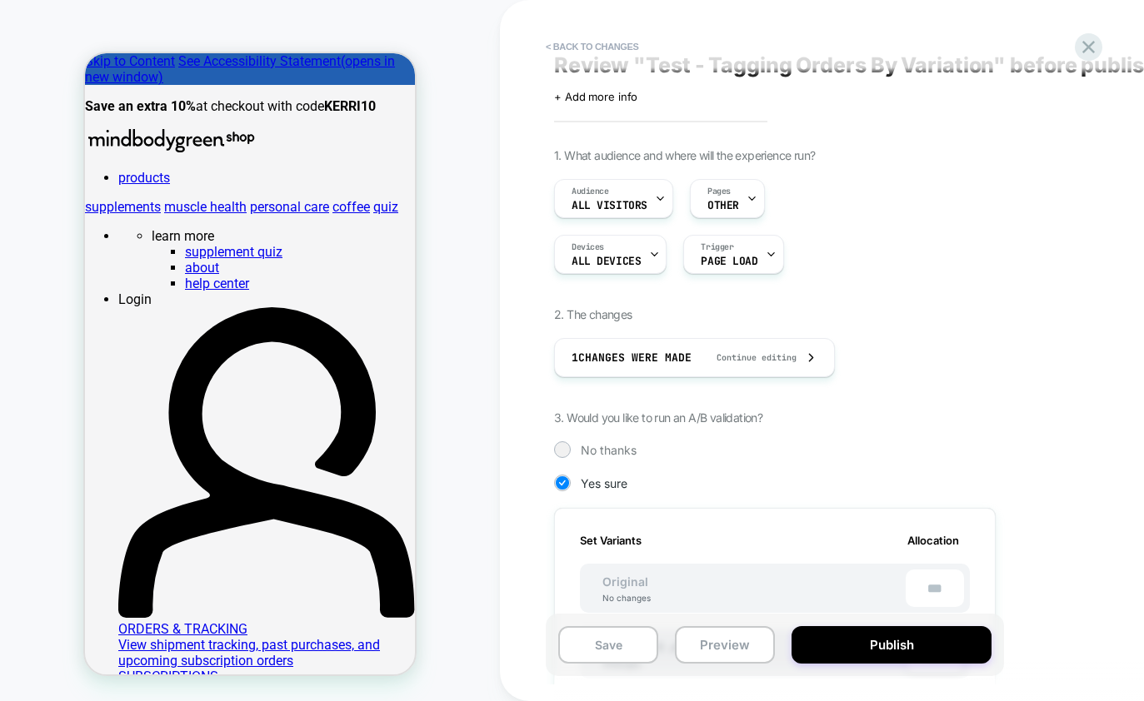
scroll to position [0, 0]
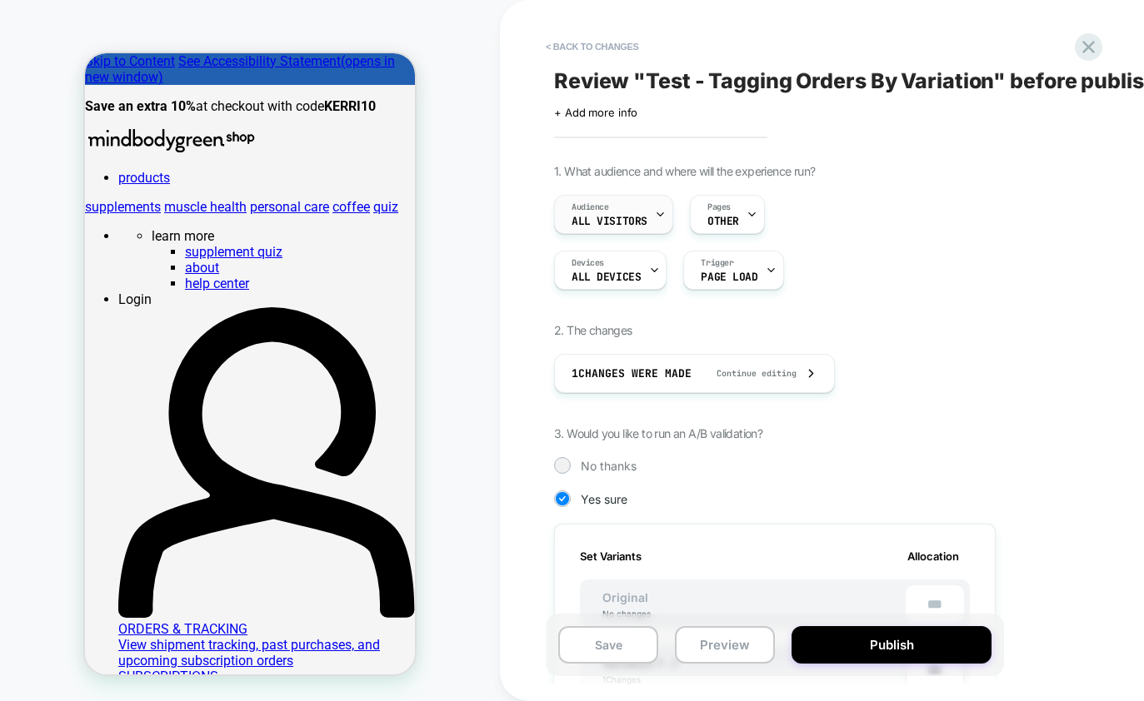
click at [659, 215] on icon at bounding box center [660, 214] width 11 height 11
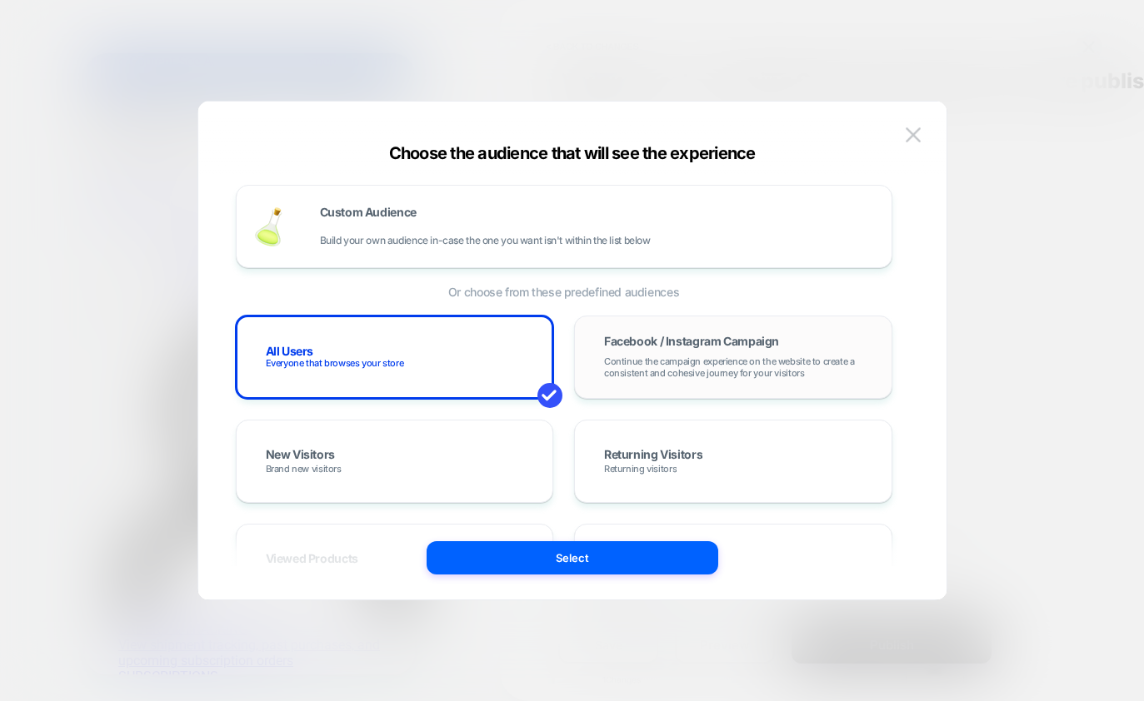
click at [655, 357] on span "Continue the campaign experience on the website to create a consistent and cohe…" at bounding box center [733, 367] width 258 height 23
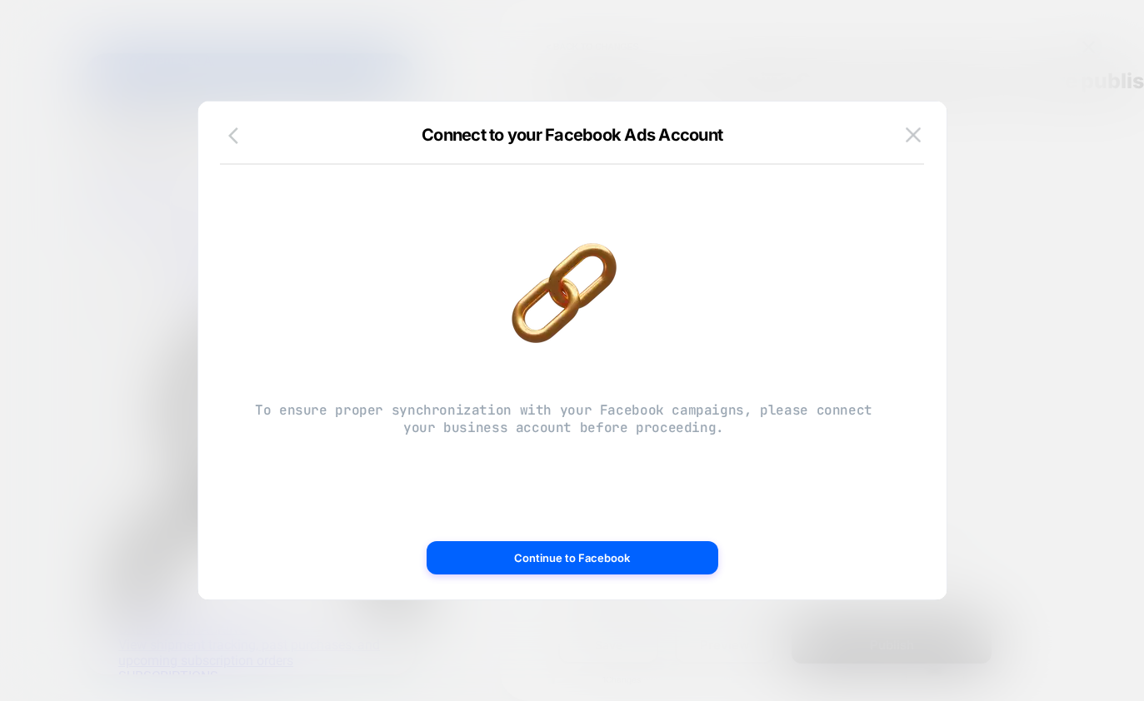
click at [232, 132] on icon "button" at bounding box center [233, 135] width 10 height 17
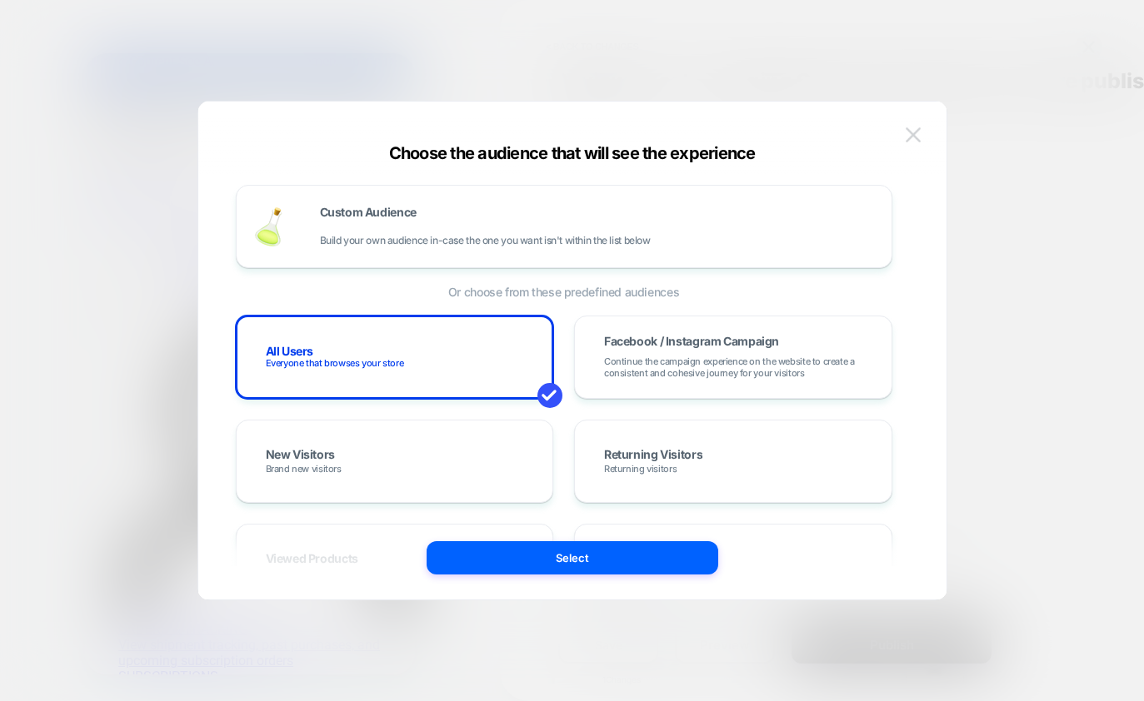
click at [908, 130] on img at bounding box center [912, 134] width 15 height 14
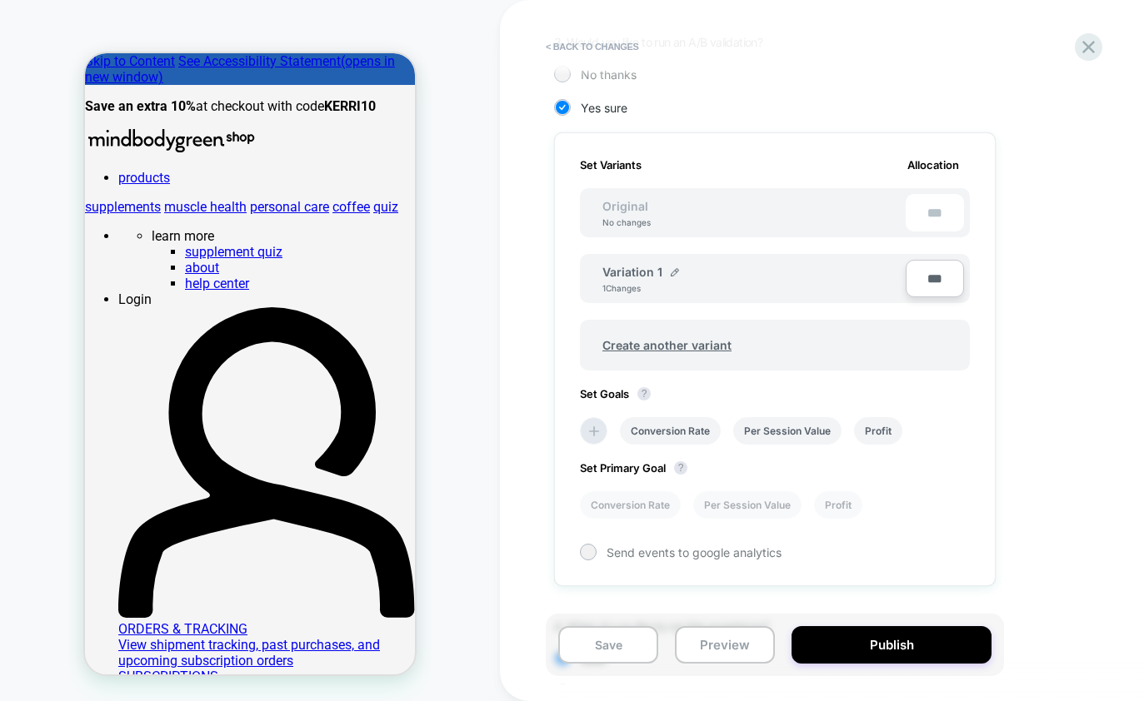
scroll to position [499, 0]
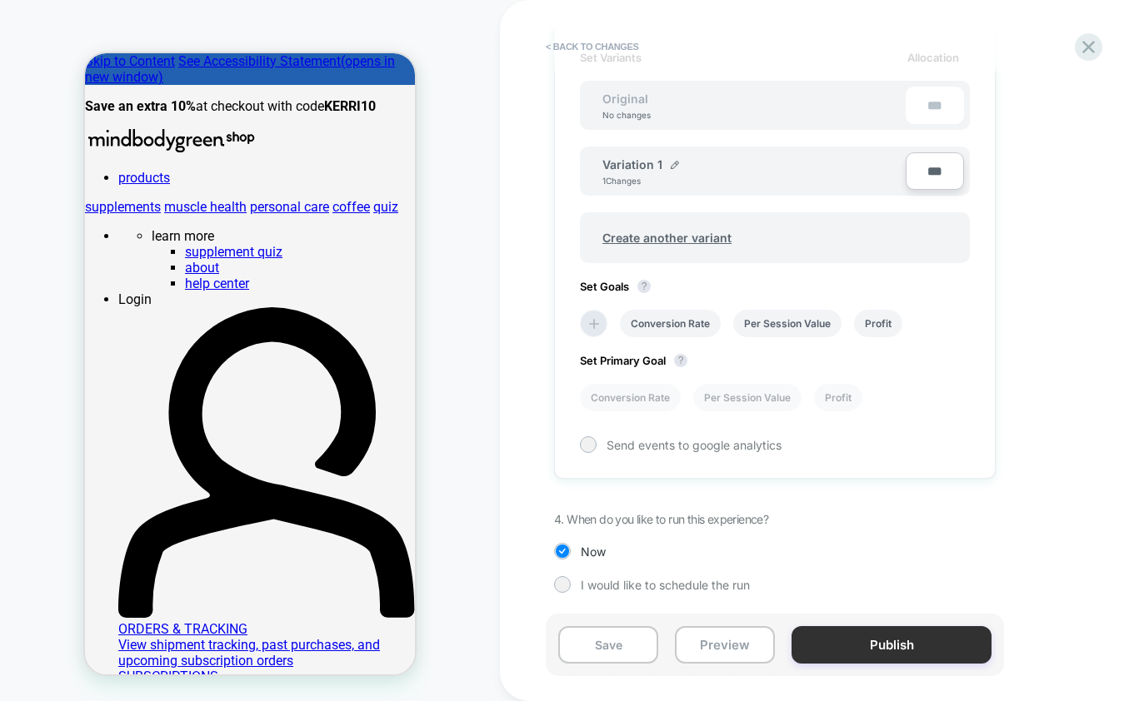
click at [853, 635] on button "Publish" at bounding box center [891, 644] width 200 height 37
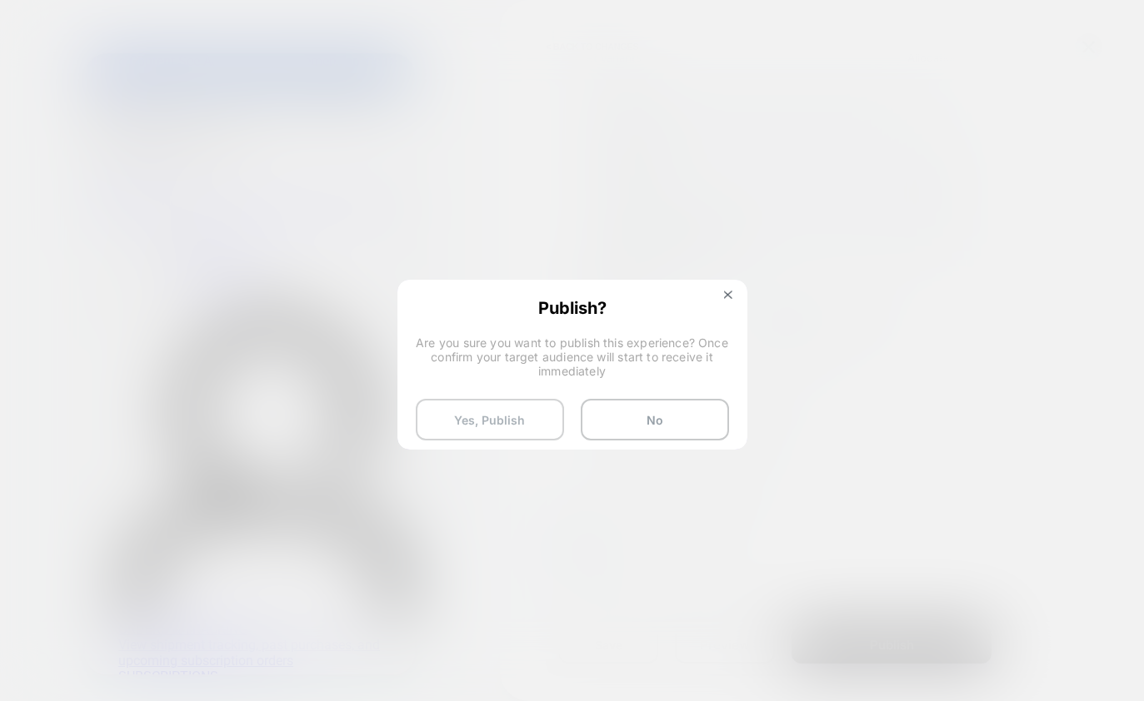
click at [520, 426] on button "Yes, Publish" at bounding box center [490, 420] width 148 height 42
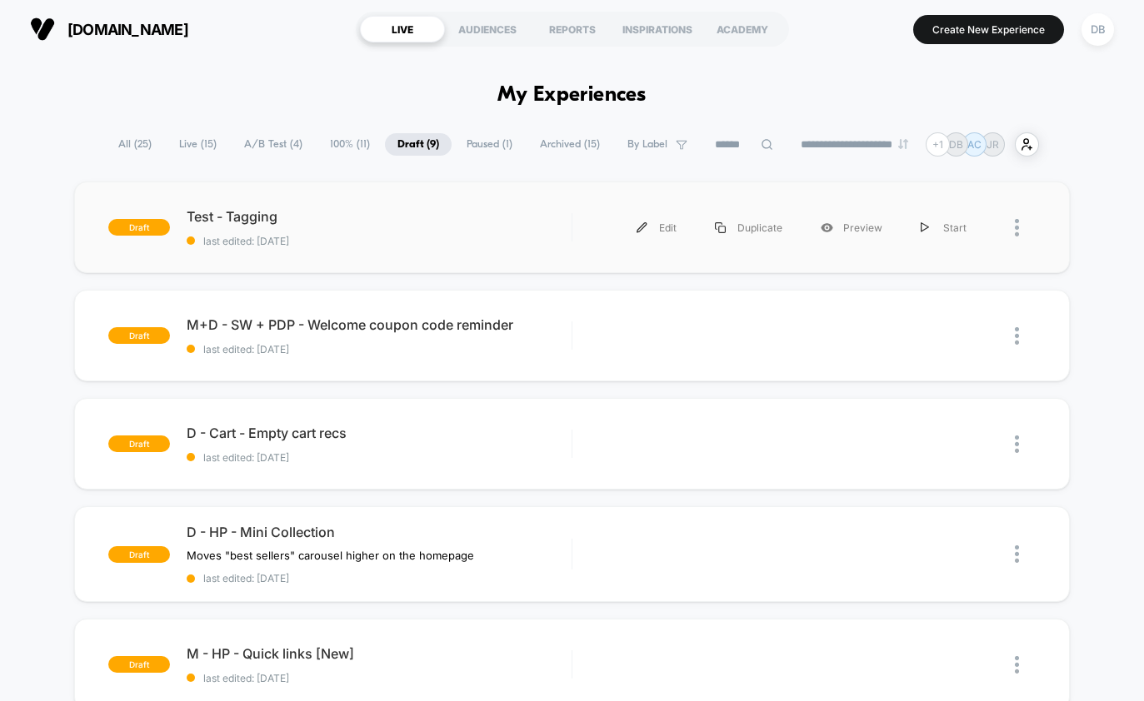
click at [1019, 227] on div at bounding box center [1025, 227] width 21 height 37
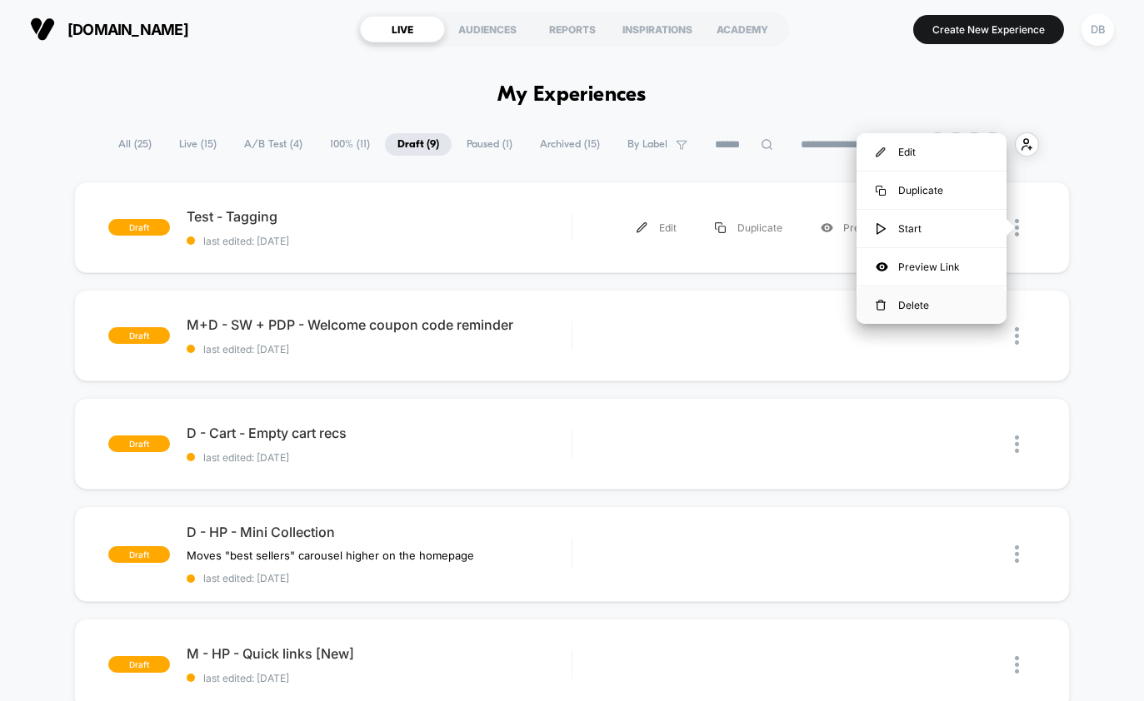
click at [921, 308] on div "Delete" at bounding box center [931, 305] width 150 height 37
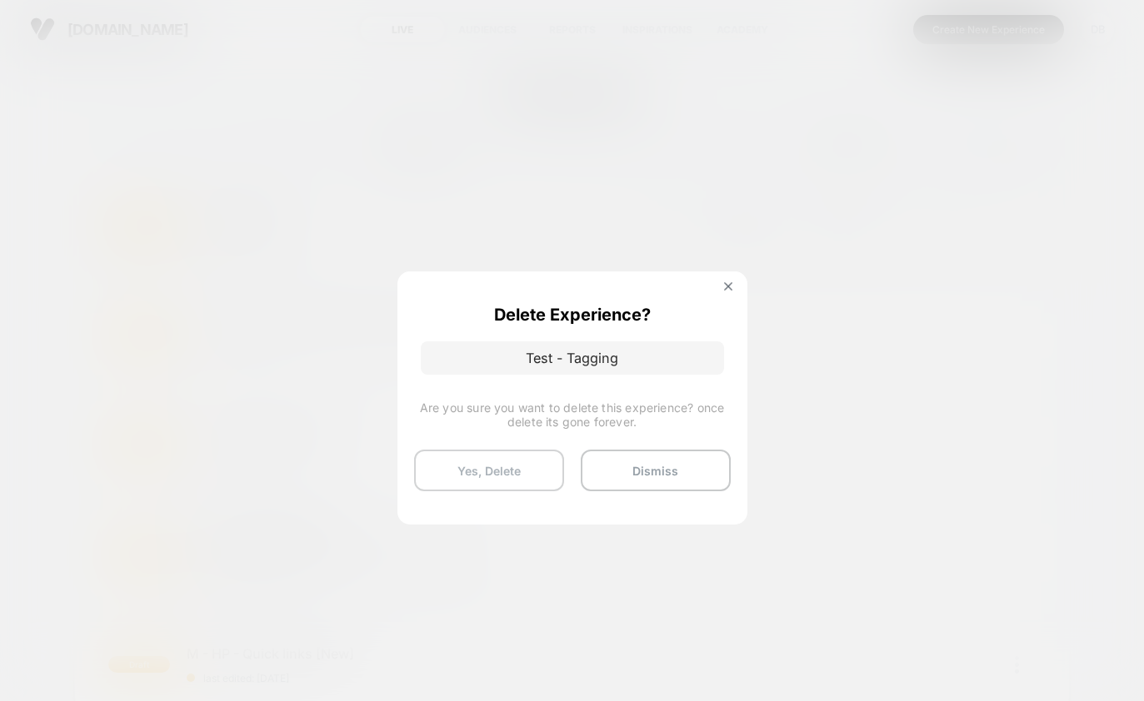
click at [513, 478] on button "Yes, Delete" at bounding box center [489, 471] width 150 height 42
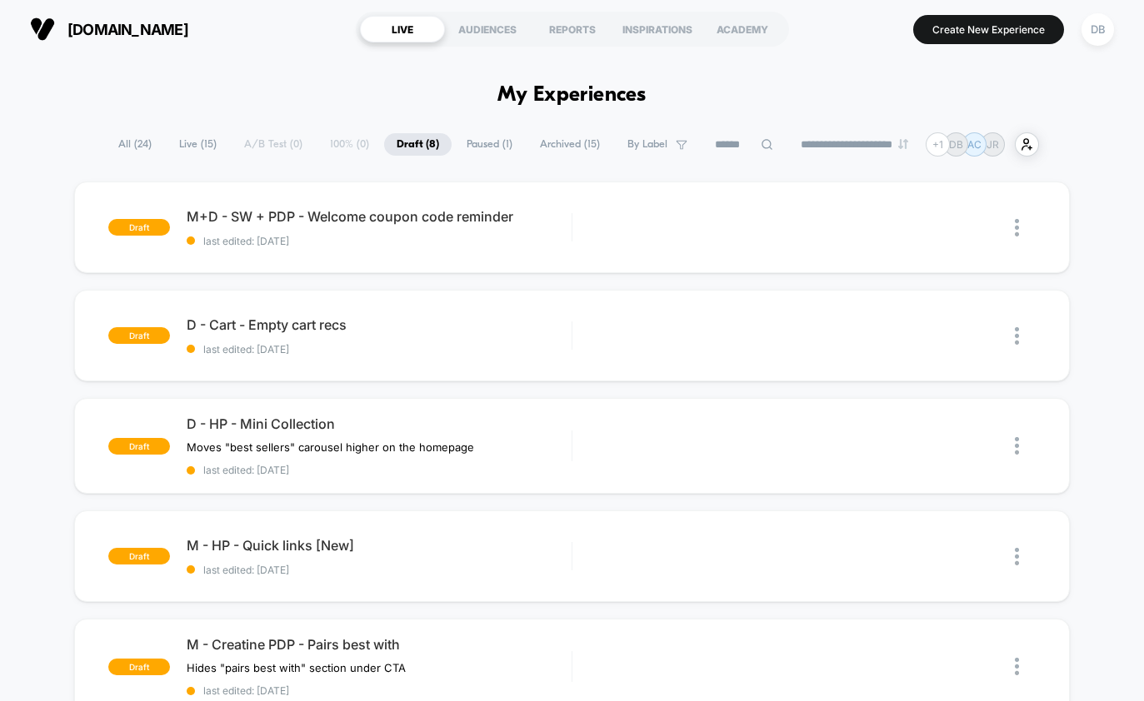
click at [116, 138] on span "All ( 24 )" at bounding box center [135, 144] width 58 height 22
